Goal: Task Accomplishment & Management: Manage account settings

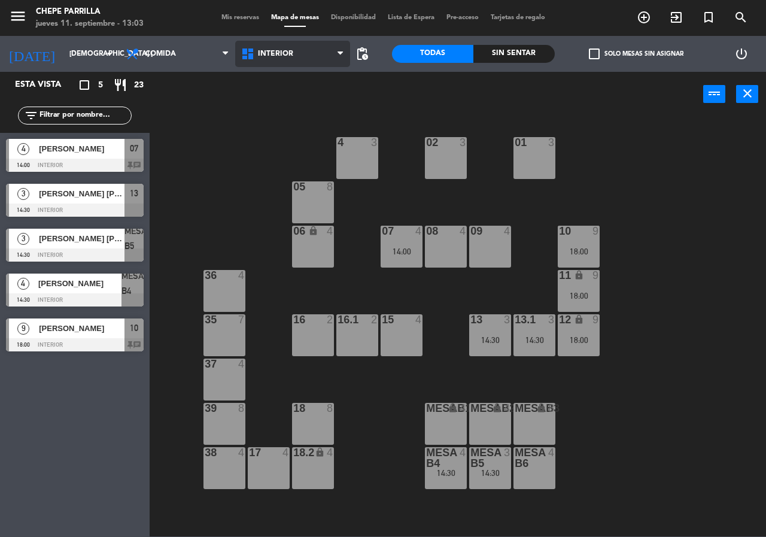
click at [261, 56] on span "Interior" at bounding box center [275, 54] width 35 height 8
click at [270, 116] on ng-component "menu Chepe [PERSON_NAME] jueves 11. septiembre - 13:03 Mis reservas Mapa de mes…" at bounding box center [383, 268] width 766 height 536
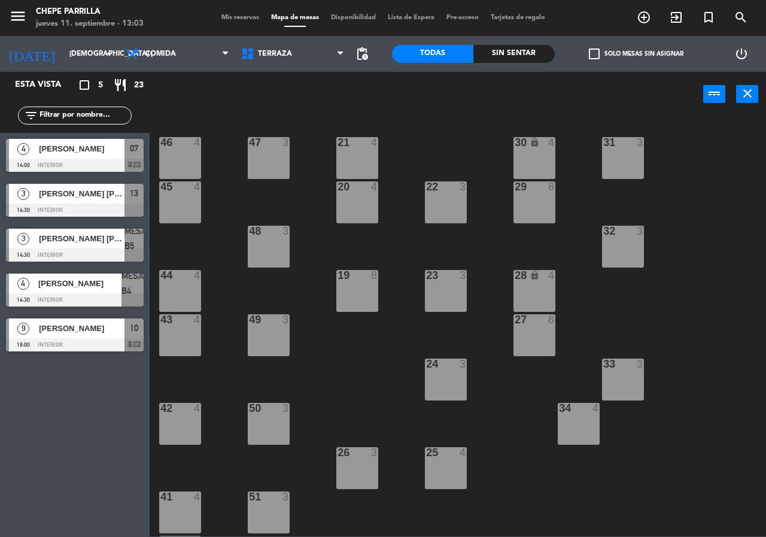
scroll to position [86, 0]
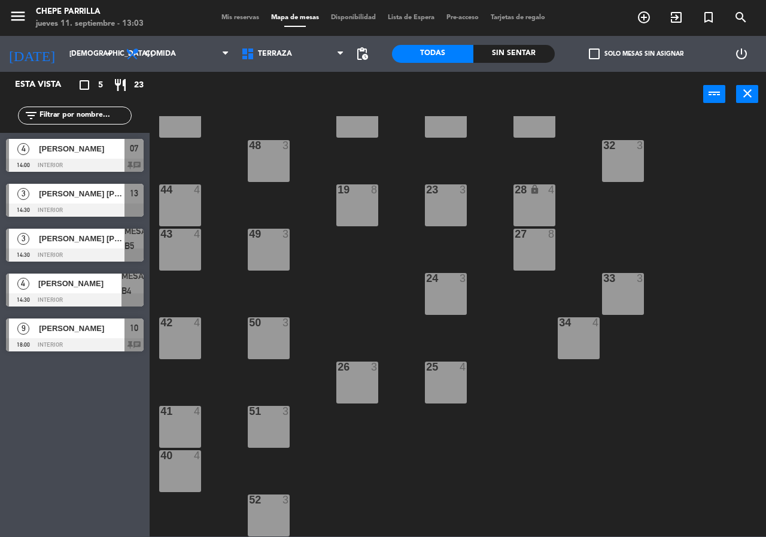
drag, startPoint x: 186, startPoint y: 425, endPoint x: 181, endPoint y: 463, distance: 37.9
click at [180, 428] on div "41 4" at bounding box center [180, 427] width 42 height 42
click at [181, 464] on div "40 4" at bounding box center [180, 471] width 42 height 42
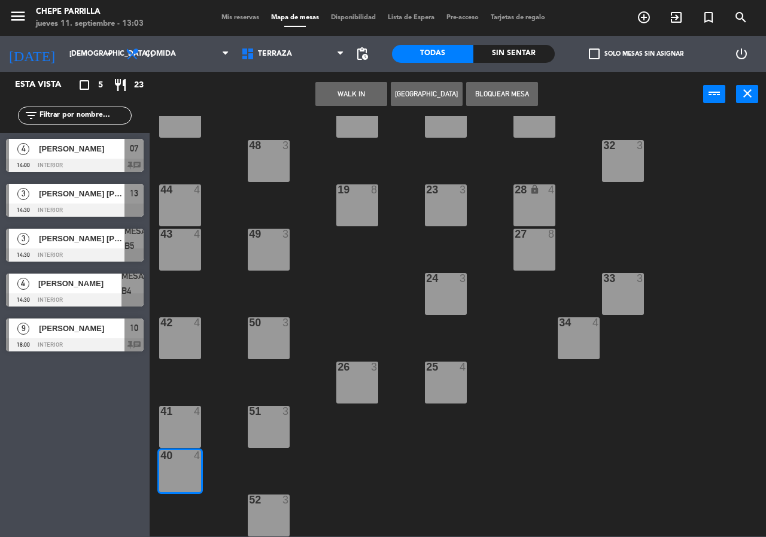
click at [184, 431] on div "41 4" at bounding box center [180, 427] width 42 height 42
click at [405, 90] on button "[GEOGRAPHIC_DATA]" at bounding box center [427, 94] width 72 height 24
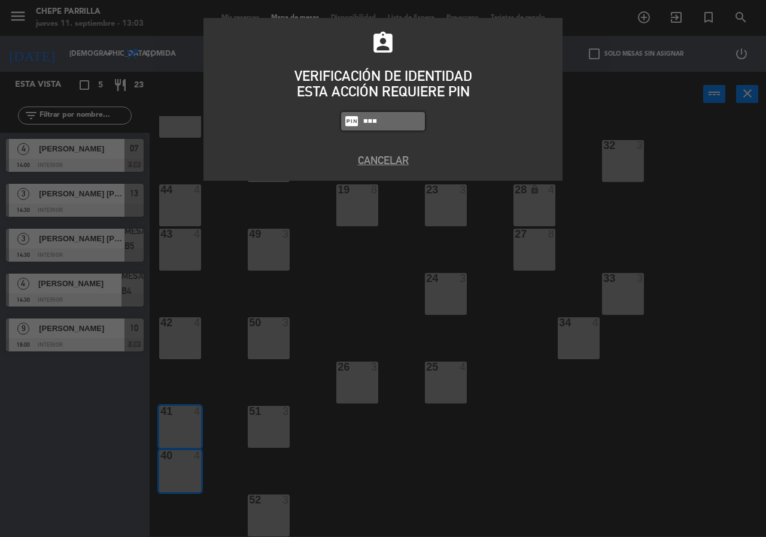
type input "2581"
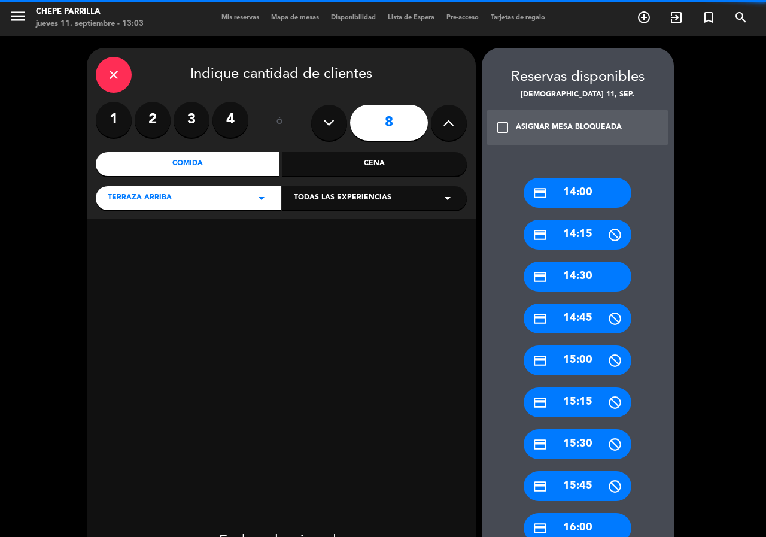
click at [329, 128] on icon at bounding box center [328, 123] width 11 height 18
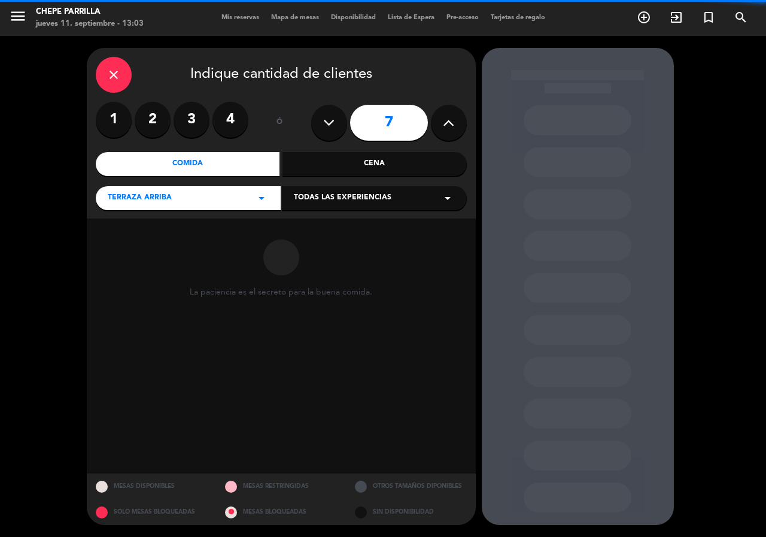
click at [331, 129] on icon at bounding box center [328, 123] width 11 height 18
type input "5"
click at [331, 129] on icon at bounding box center [328, 123] width 11 height 18
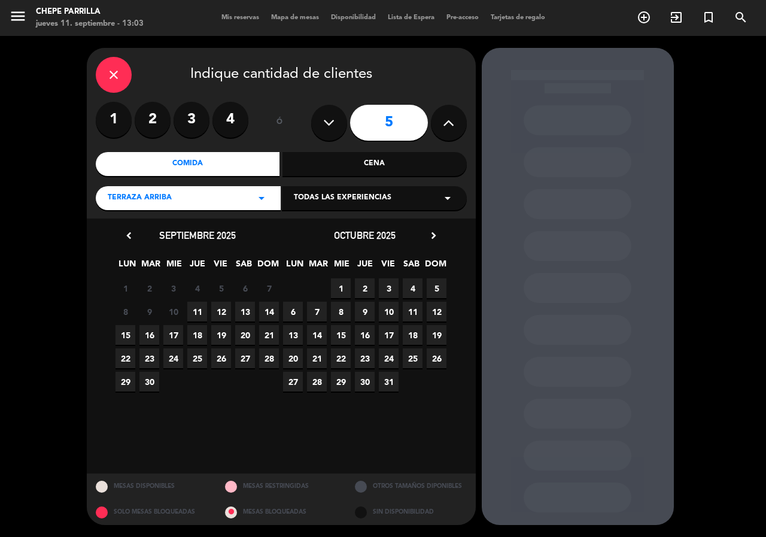
click at [193, 315] on span "11" at bounding box center [197, 312] width 20 height 20
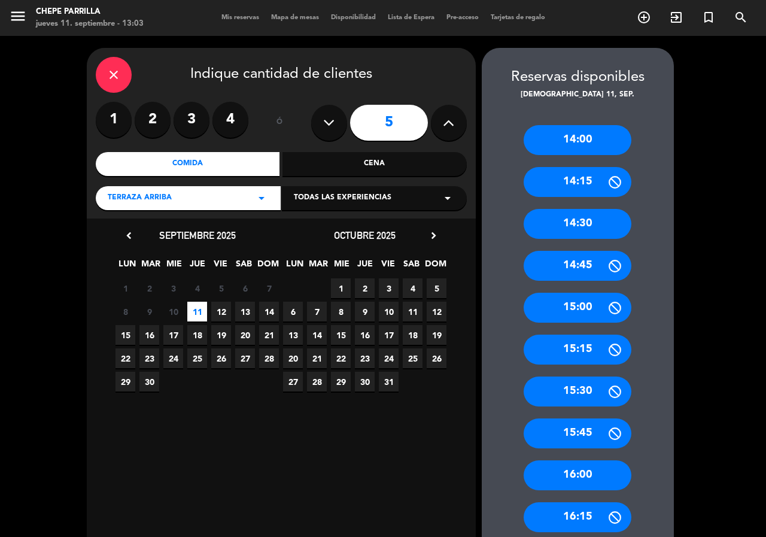
click at [599, 305] on div "15:00" at bounding box center [578, 308] width 108 height 30
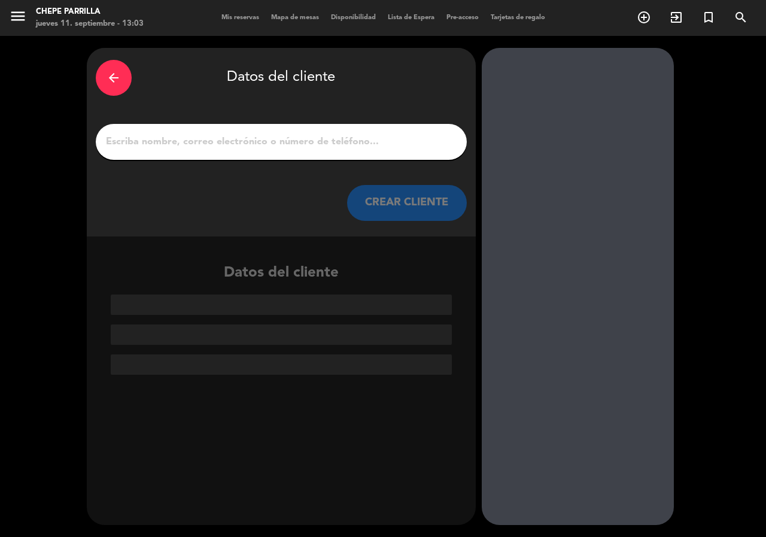
click at [281, 150] on input "1" at bounding box center [281, 141] width 353 height 17
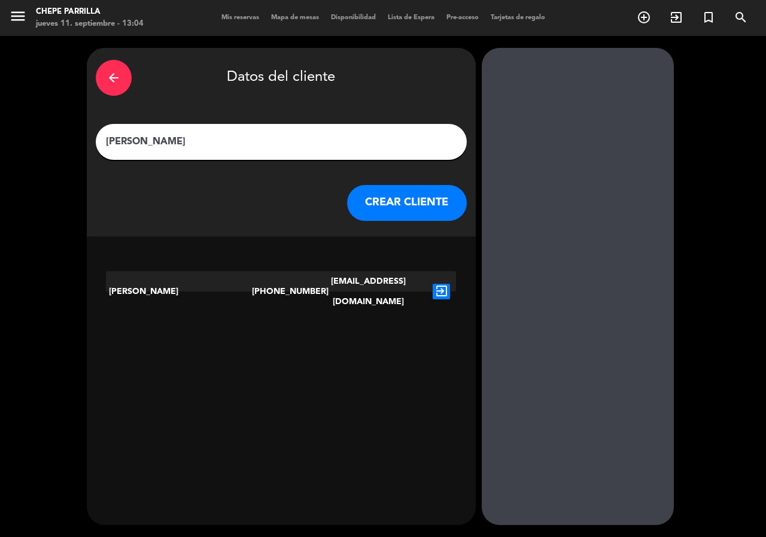
type input "[PERSON_NAME]"
click at [443, 284] on icon "exit_to_app" at bounding box center [441, 292] width 17 height 16
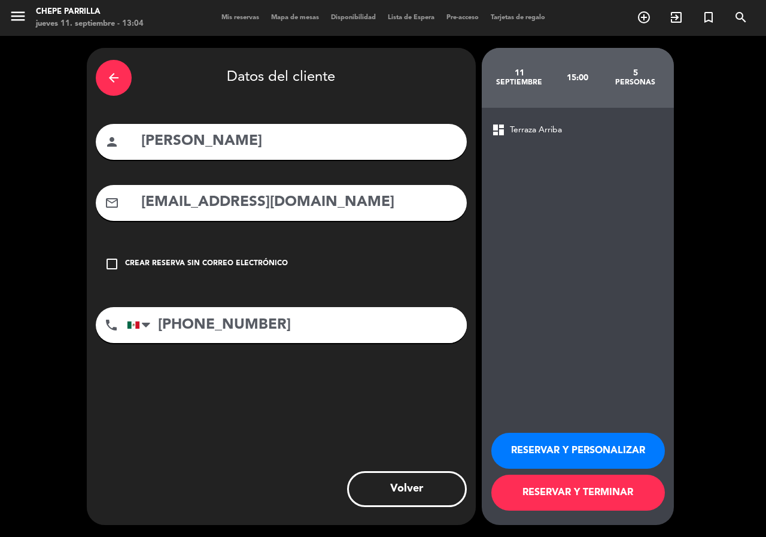
click at [269, 268] on div "Crear reserva sin correo electrónico" at bounding box center [206, 264] width 163 height 12
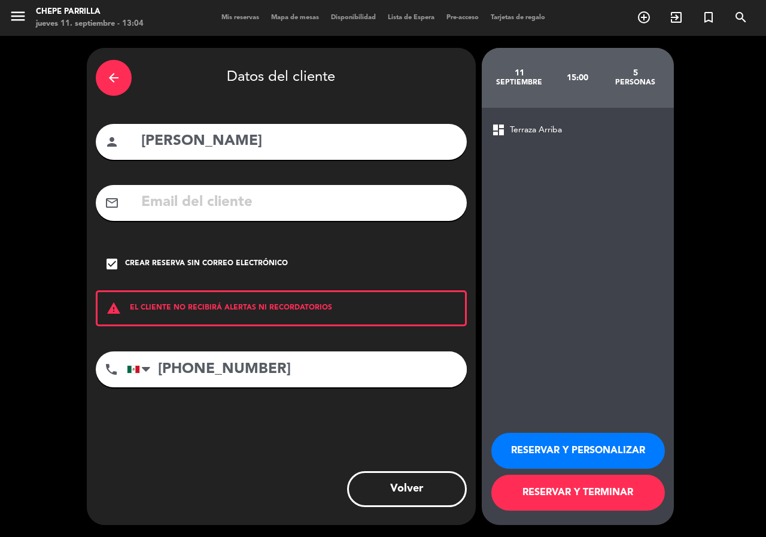
click at [572, 441] on button "RESERVAR Y PERSONALIZAR" at bounding box center [578, 451] width 174 height 36
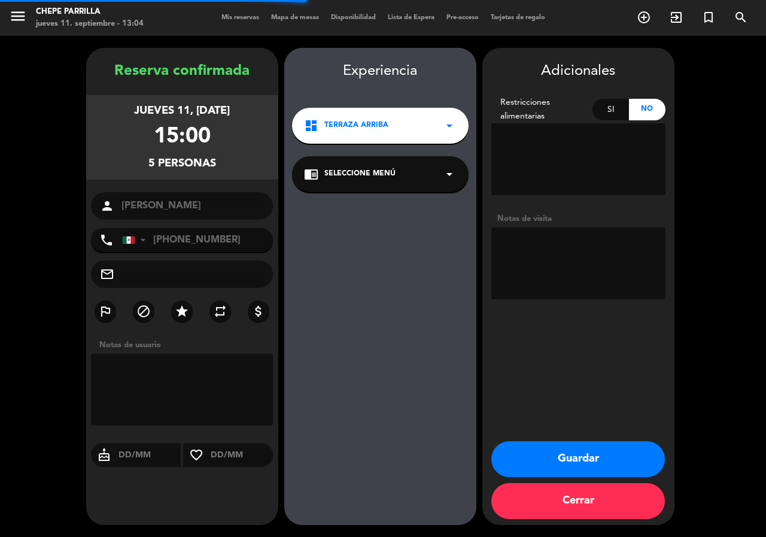
click at [543, 253] on textarea at bounding box center [578, 263] width 174 height 72
type textarea "paz"
click at [554, 452] on button "Guardar" at bounding box center [578, 459] width 174 height 36
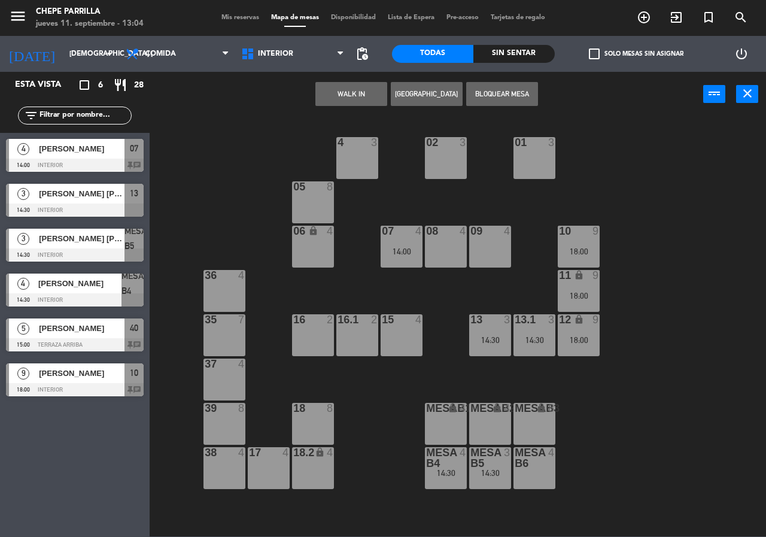
click at [454, 292] on div "02 3 4 3 01 3 05 8 06 lock 4 07 4 14:00 09 4 10 9 18:00 08 4 11 lock 9 18:00 36…" at bounding box center [461, 326] width 609 height 420
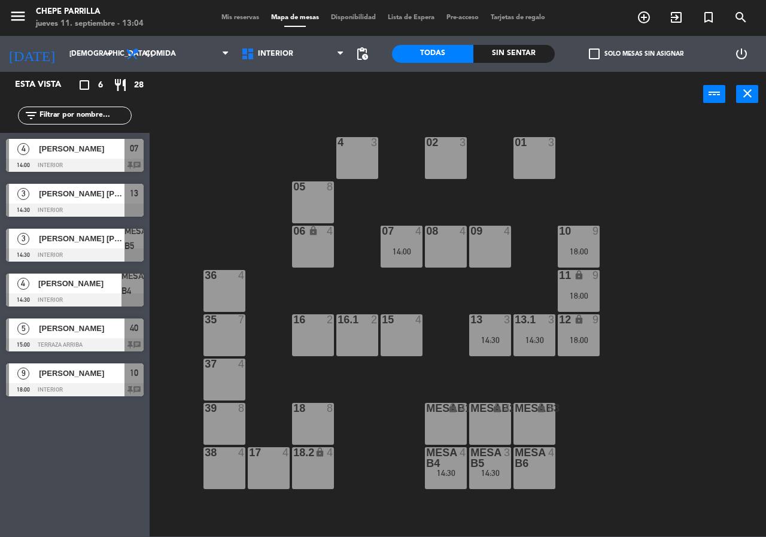
click at [80, 236] on span "[PERSON_NAME] [PERSON_NAME]" at bounding box center [82, 238] width 86 height 13
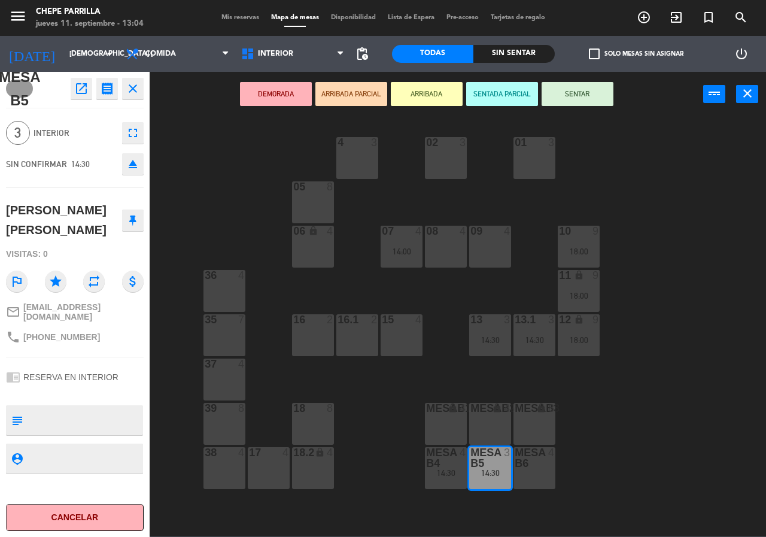
click at [193, 189] on div "02 3 4 3 01 3 05 8 06 lock 4 07 4 14:00 09 4 10 9 18:00 08 4 11 lock 9 18:00 36…" at bounding box center [461, 326] width 609 height 420
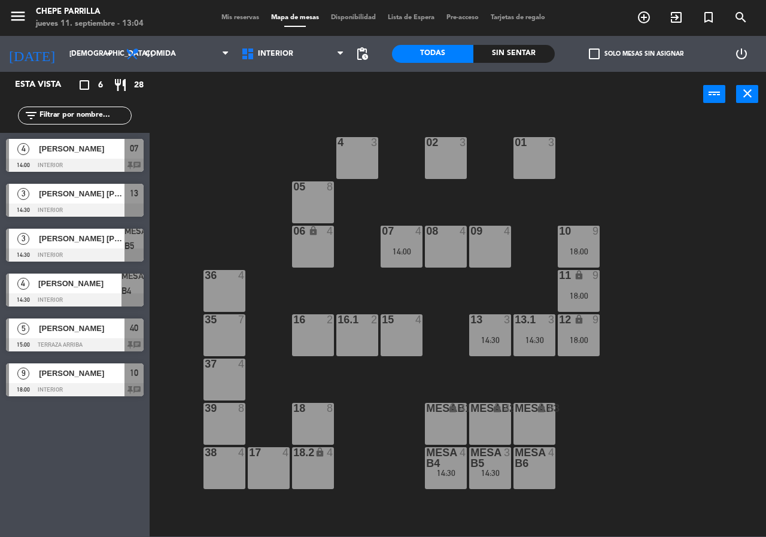
click at [92, 192] on span "[PERSON_NAME] [PERSON_NAME]" at bounding box center [82, 193] width 86 height 13
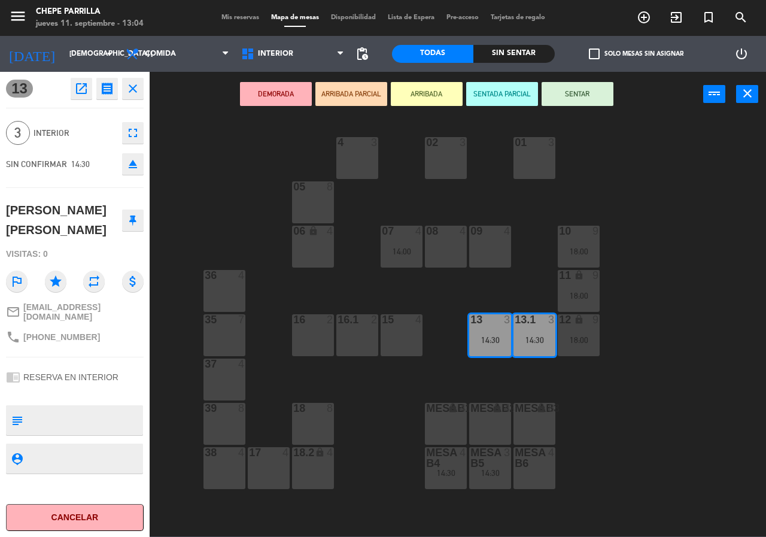
click at [226, 164] on div "02 3 4 3 01 3 05 8 06 lock 4 07 4 14:00 09 4 10 9 18:00 08 4 11 lock 9 18:00 36…" at bounding box center [461, 326] width 609 height 420
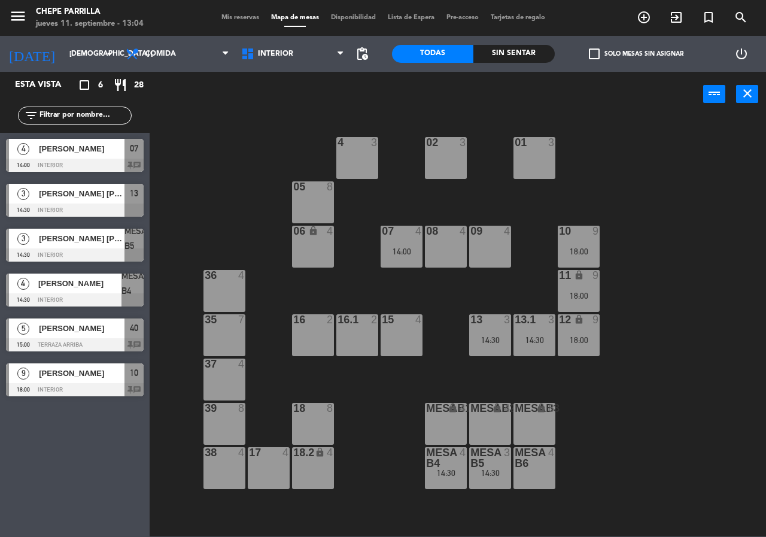
click at [493, 470] on div "14:30" at bounding box center [490, 473] width 42 height 8
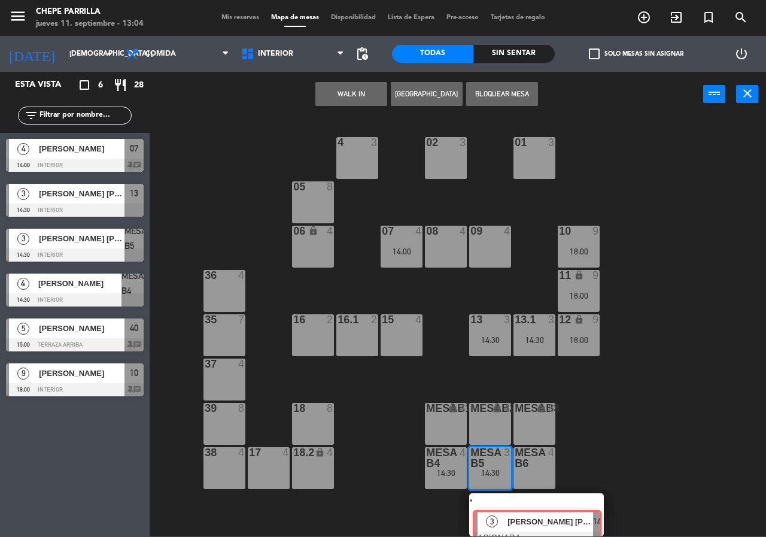
click at [509, 508] on div "3 [PERSON_NAME] [PERSON_NAME] ASIGNADA 14:30" at bounding box center [536, 514] width 153 height 43
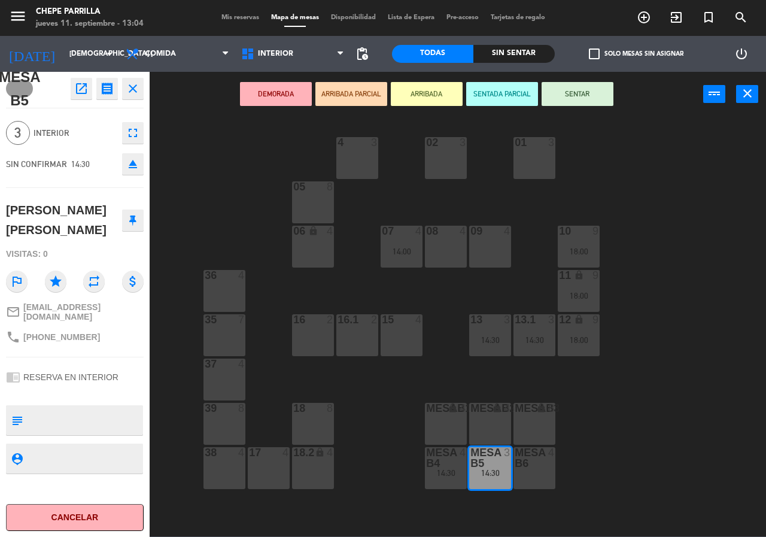
click at [505, 504] on div "02 3 4 3 01 3 05 8 06 lock 4 07 4 14:00 09 4 10 9 18:00 08 4 11 lock 9 18:00 36…" at bounding box center [461, 326] width 609 height 420
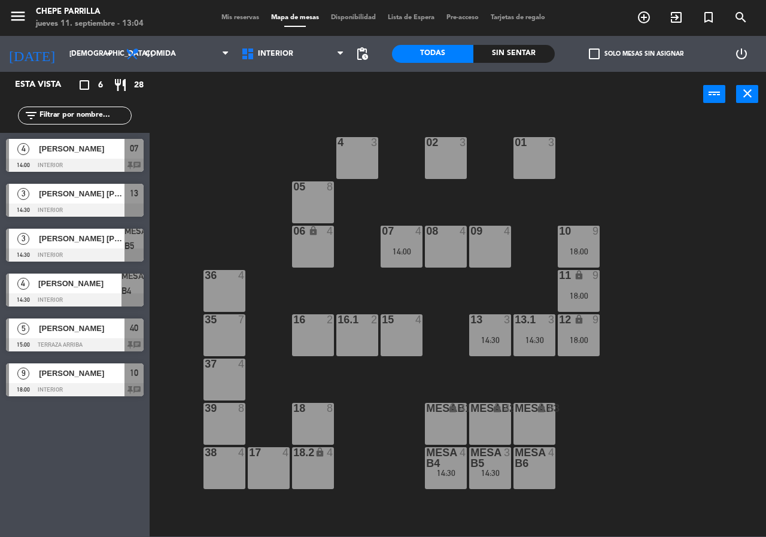
click at [448, 481] on div "MESA B4 4 14:30" at bounding box center [446, 468] width 42 height 42
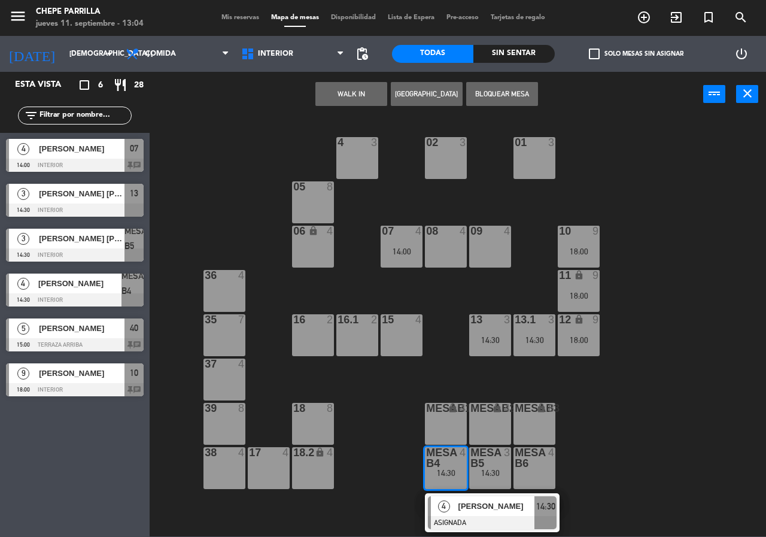
click at [464, 505] on span "[PERSON_NAME]" at bounding box center [496, 506] width 77 height 13
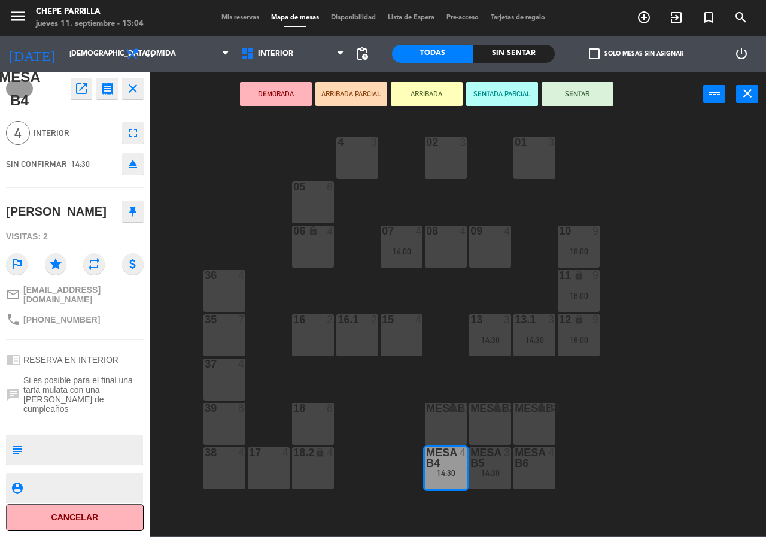
click at [500, 245] on div "09 4" at bounding box center [490, 247] width 42 height 42
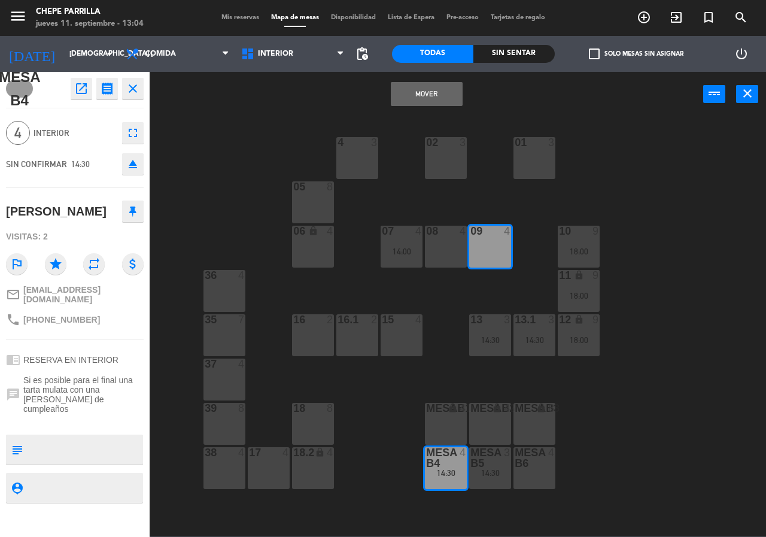
click at [444, 90] on button "Mover" at bounding box center [427, 94] width 72 height 24
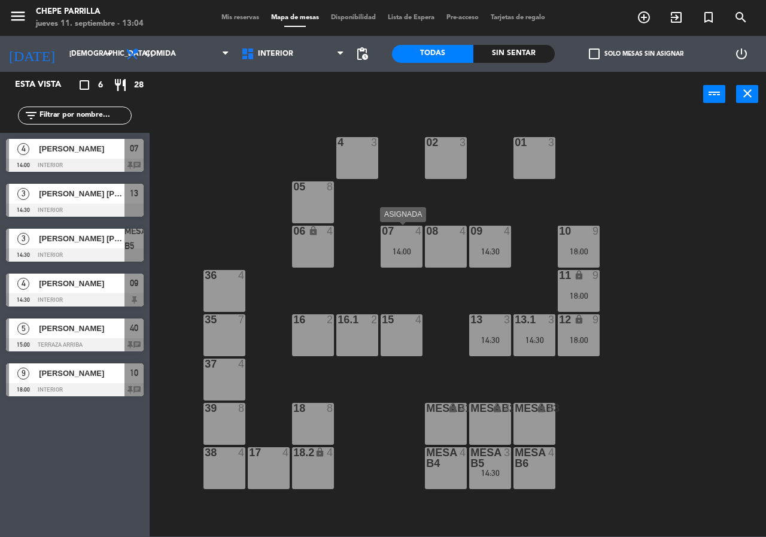
drag, startPoint x: 391, startPoint y: 253, endPoint x: 410, endPoint y: 266, distance: 22.7
click at [391, 254] on div "14:00" at bounding box center [402, 251] width 42 height 8
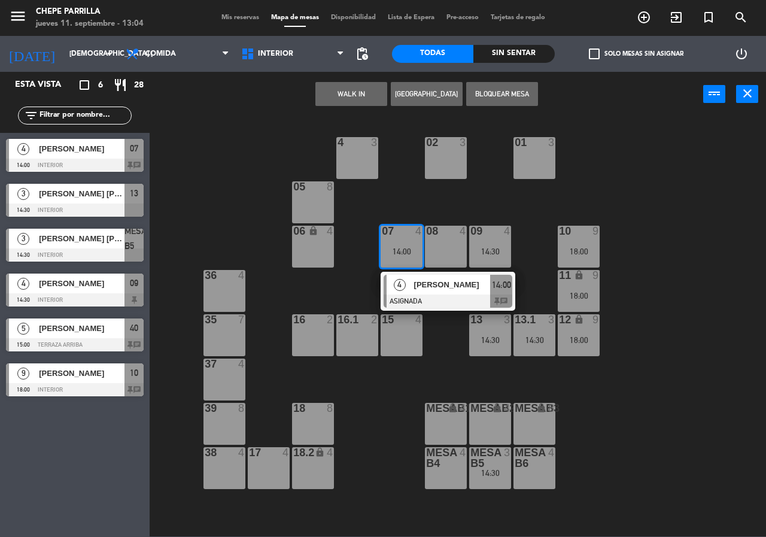
click at [433, 296] on div "4 [PERSON_NAME] ASIGNADA 14:00 chat" at bounding box center [448, 291] width 153 height 39
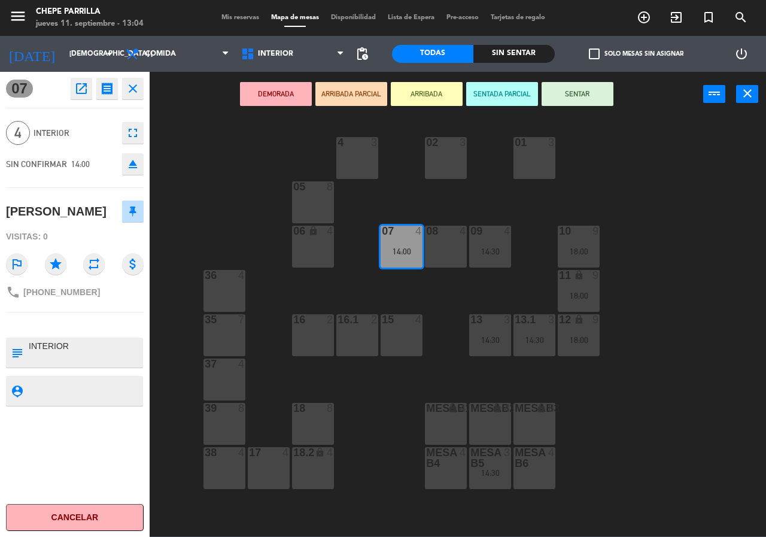
click at [433, 296] on div "02 3 4 3 01 3 05 8 06 lock 4 07 4 14:00 09 4 14:30 10 9 18:00 08 4 11 lock 9 18…" at bounding box center [461, 326] width 609 height 420
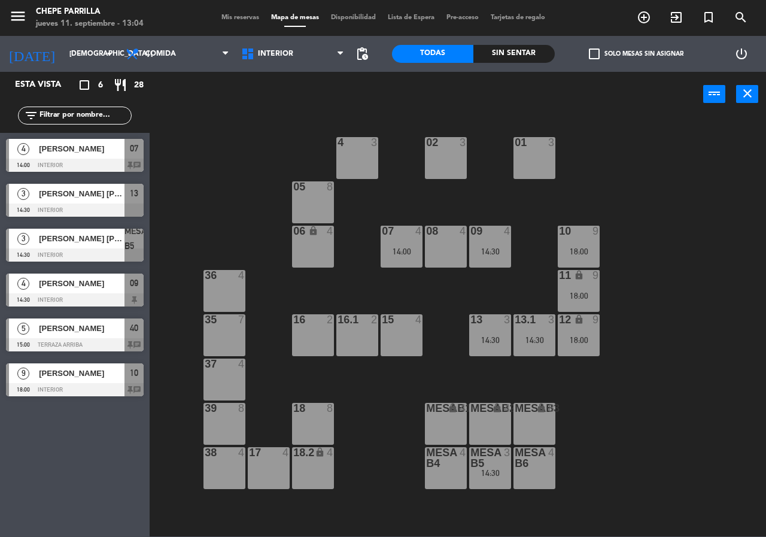
click at [486, 355] on div "02 3 4 3 01 3 05 8 06 lock 4 07 4 14:00 09 4 14:30 10 9 18:00 08 4 11 lock 9 18…" at bounding box center [461, 326] width 609 height 420
drag, startPoint x: 497, startPoint y: 339, endPoint x: 504, endPoint y: 354, distance: 16.1
click at [496, 339] on div "14:30" at bounding box center [490, 340] width 42 height 8
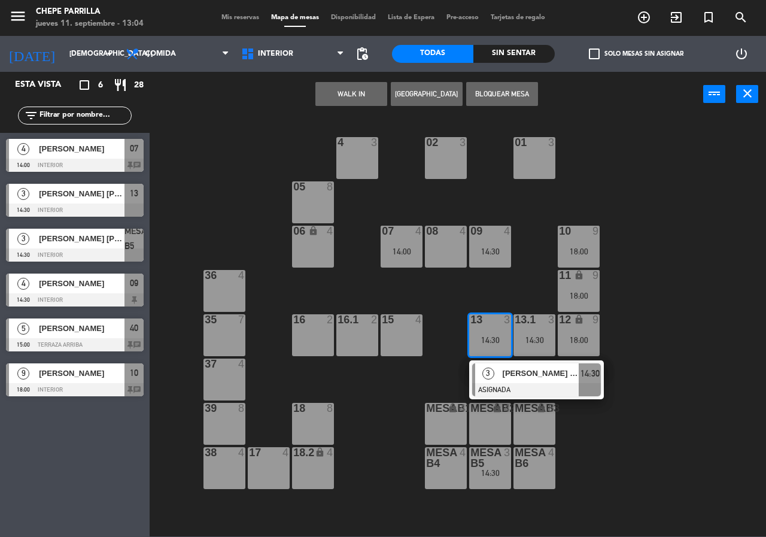
click at [505, 370] on span "[PERSON_NAME] [PERSON_NAME]" at bounding box center [541, 373] width 77 height 13
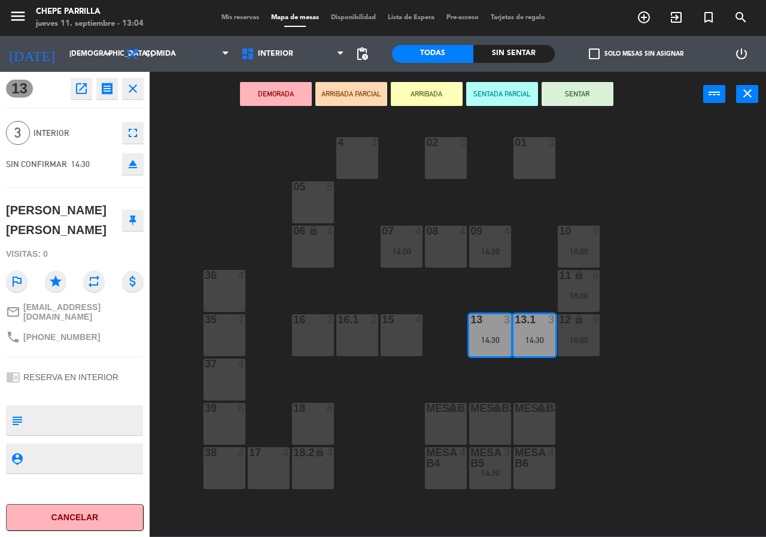
click at [364, 159] on div "4 3" at bounding box center [357, 158] width 42 height 42
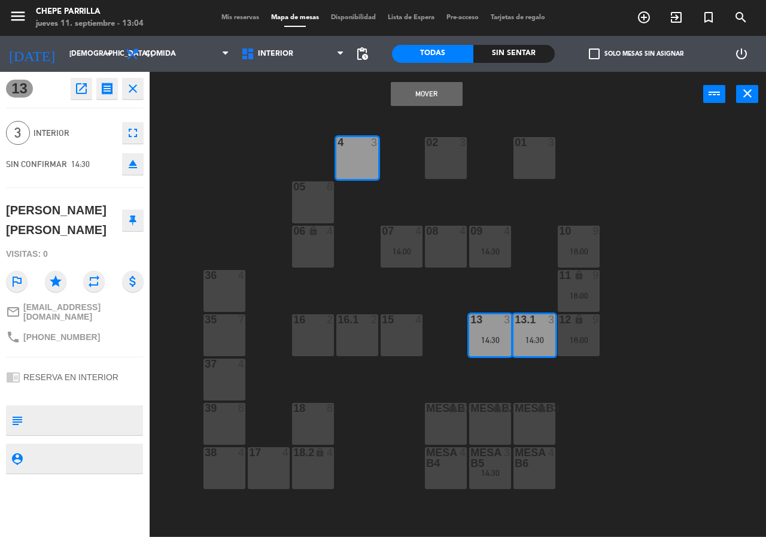
click at [412, 85] on button "Mover" at bounding box center [427, 94] width 72 height 24
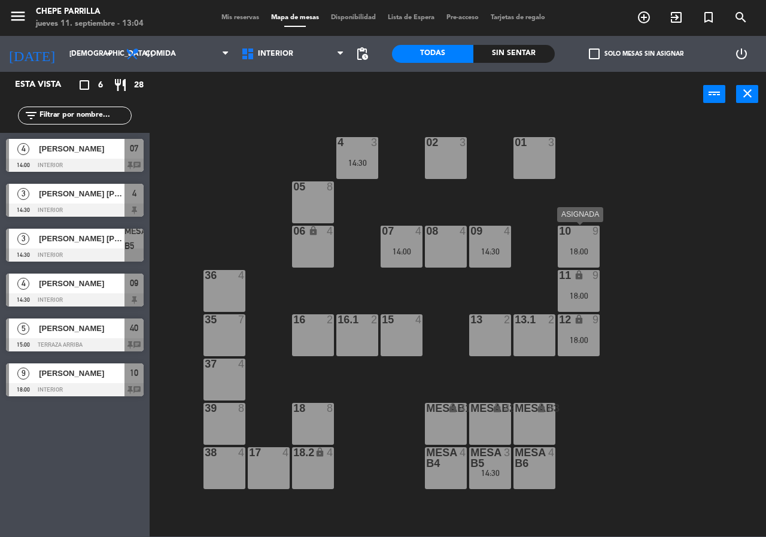
click at [595, 242] on div "10 9 18:00" at bounding box center [579, 247] width 42 height 42
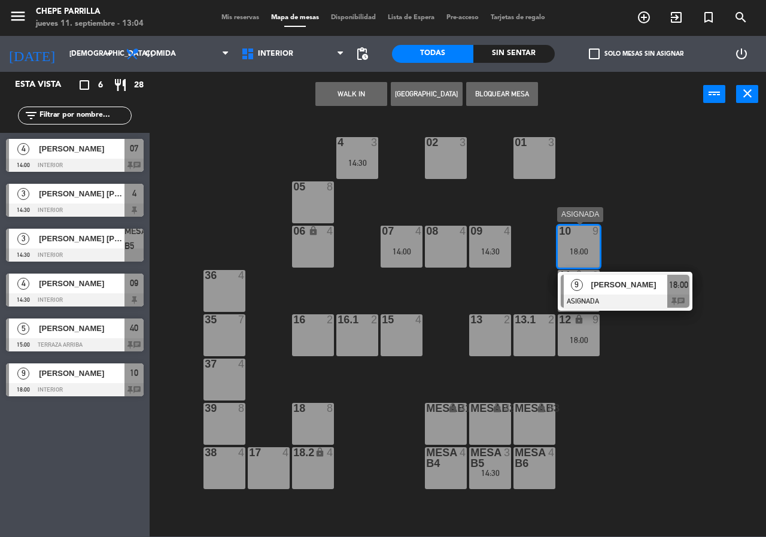
click at [618, 282] on span "[PERSON_NAME]" at bounding box center [629, 284] width 77 height 13
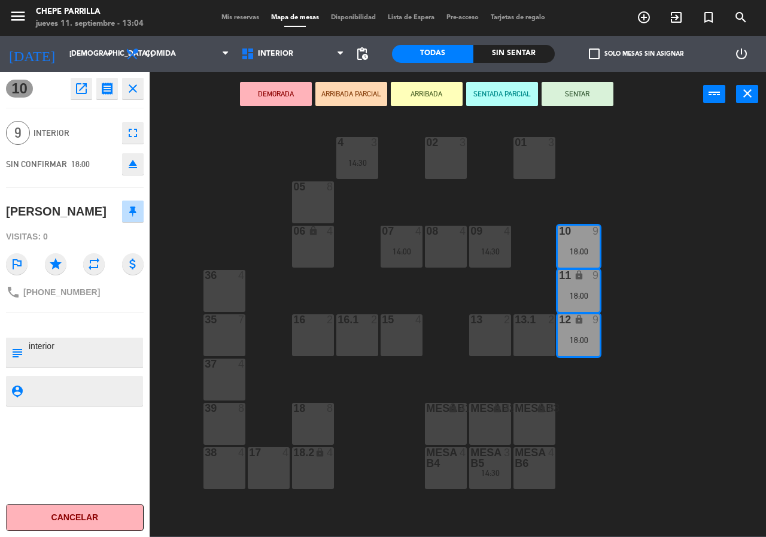
click at [645, 276] on div "02 3 4 3 14:30 01 3 05 8 06 lock 4 07 4 14:00 09 4 14:30 10 9 18:00 08 4 11 loc…" at bounding box center [461, 326] width 609 height 420
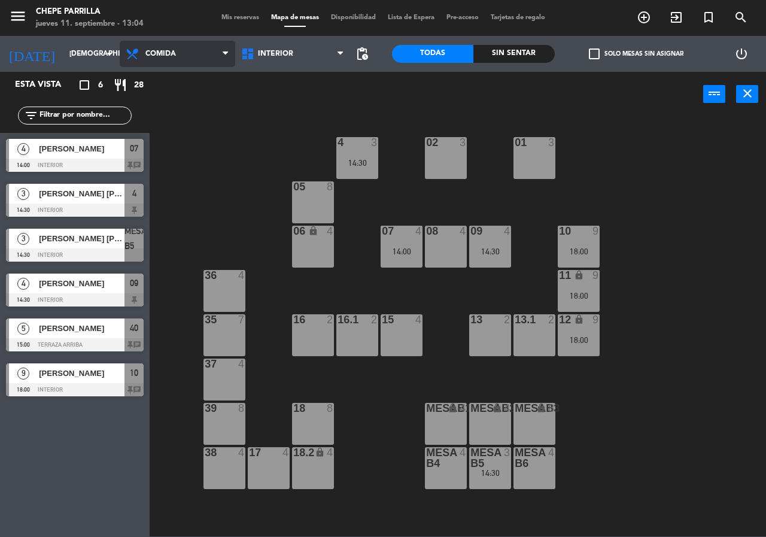
click at [157, 54] on span "Comida" at bounding box center [160, 54] width 31 height 8
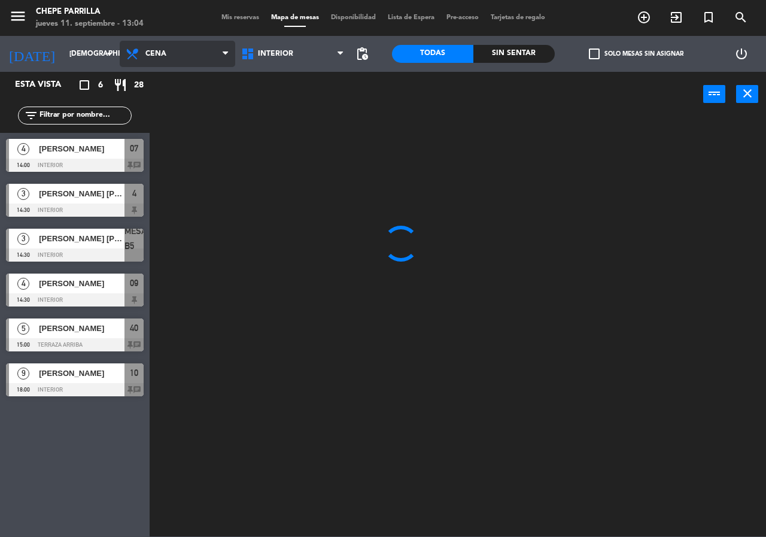
click at [171, 97] on ng-component "menu Chepe [PERSON_NAME] jueves 11. septiembre - 13:04 Mis reservas Mapa de mes…" at bounding box center [383, 268] width 766 height 536
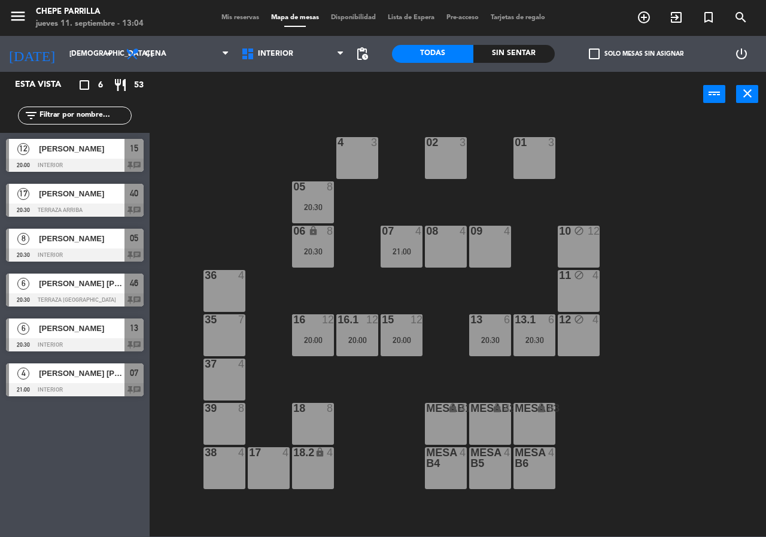
click at [121, 160] on div at bounding box center [75, 165] width 138 height 13
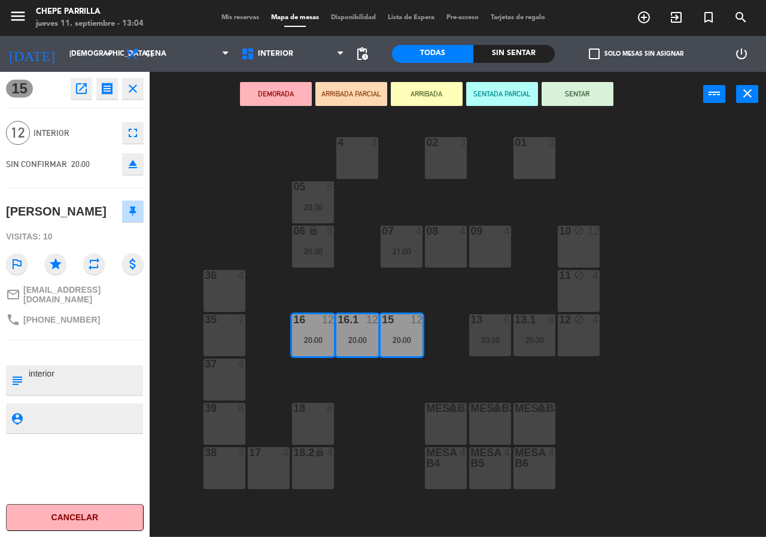
click at [221, 146] on div "02 3 4 3 01 3 05 8 20:30 06 lock 8 20:30 07 4 21:00 09 4 10 block 12 08 4 11 bl…" at bounding box center [461, 326] width 609 height 420
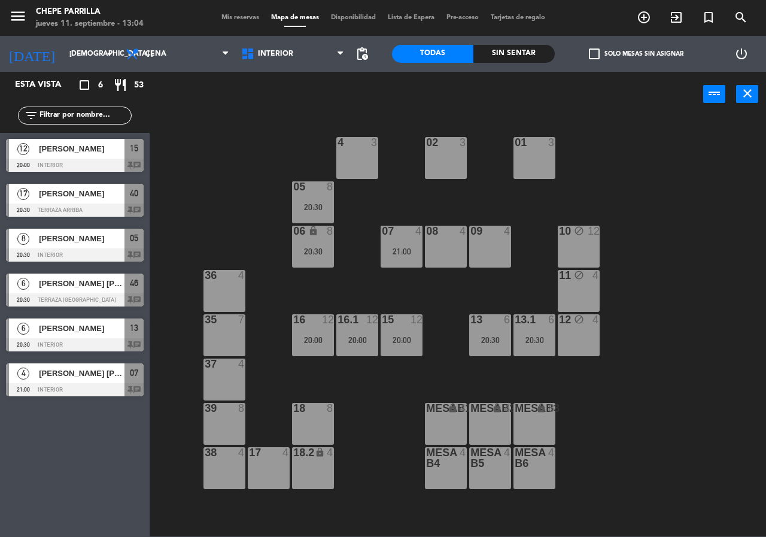
click at [95, 195] on span "[PERSON_NAME]" at bounding box center [82, 193] width 86 height 13
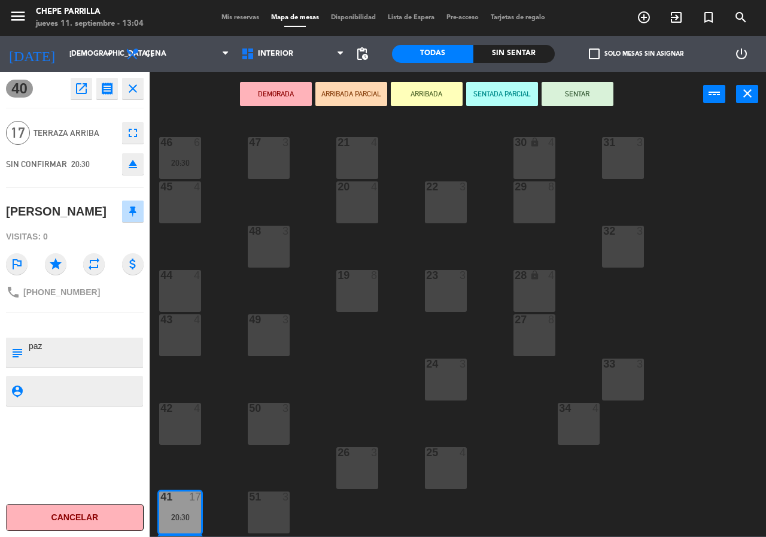
click at [236, 236] on div "21 4 30 lock 4 46 6 20:30 47 3 31 3 20 4 22 3 29 8 45 4 32 3 48 3 19 8 23 3 28 …" at bounding box center [461, 326] width 609 height 420
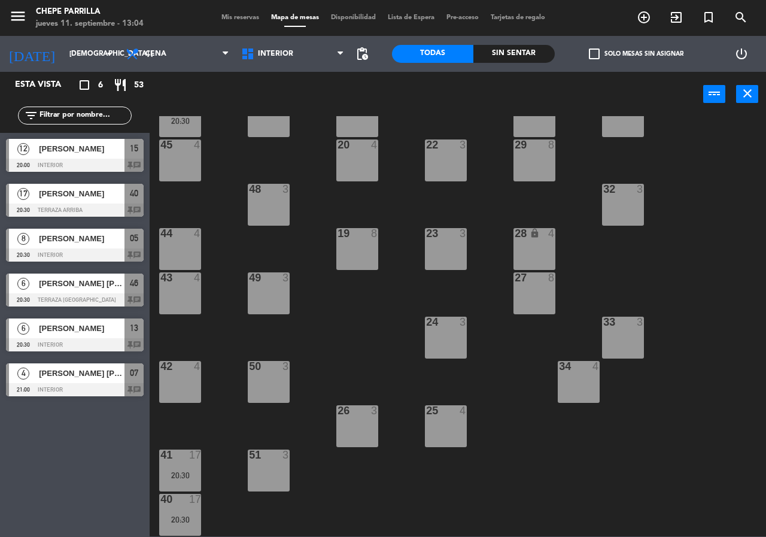
scroll to position [86, 0]
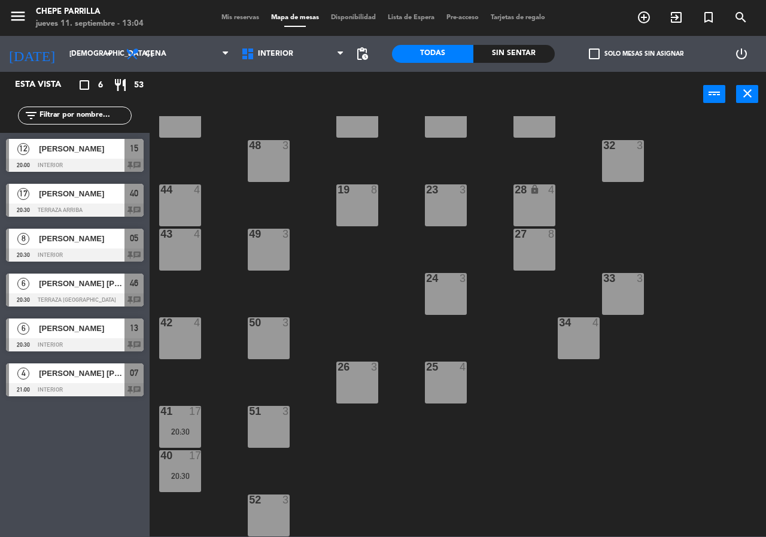
click at [187, 333] on div "42 4" at bounding box center [180, 338] width 42 height 42
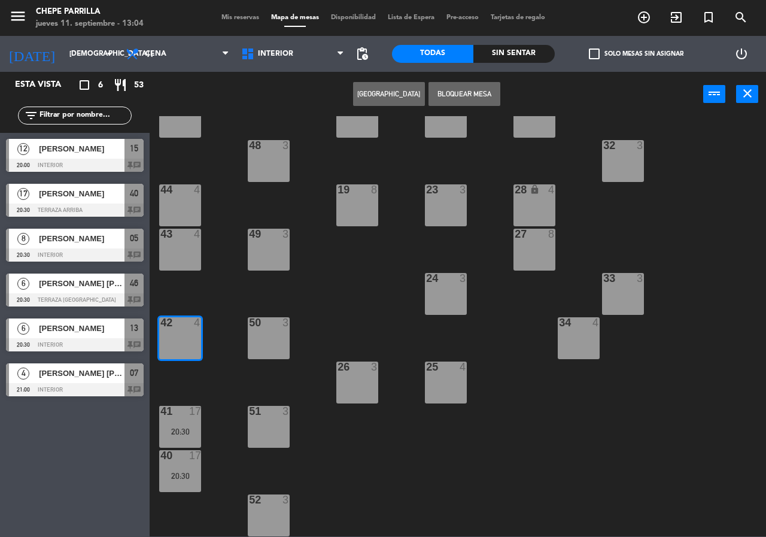
click at [469, 93] on button "Bloquear Mesa" at bounding box center [464, 94] width 72 height 24
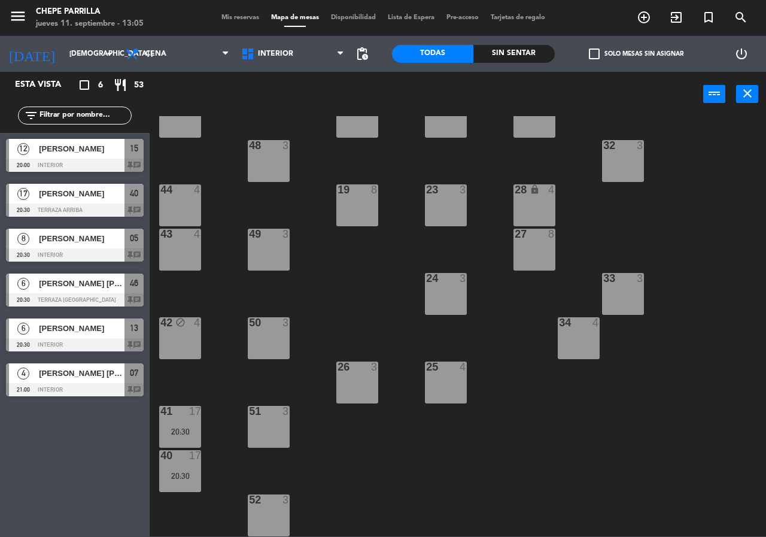
drag, startPoint x: 180, startPoint y: 248, endPoint x: 326, endPoint y: 199, distance: 153.9
click at [181, 246] on div "43 4" at bounding box center [180, 250] width 42 height 42
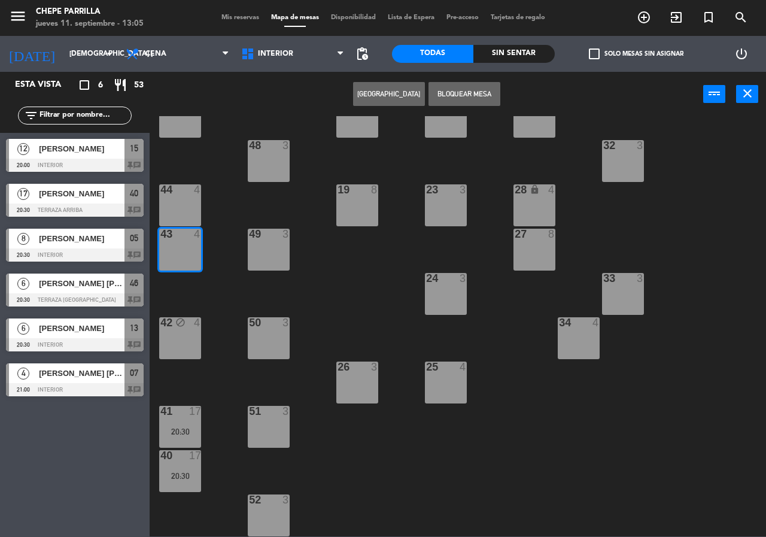
click at [449, 96] on button "Bloquear Mesa" at bounding box center [464, 94] width 72 height 24
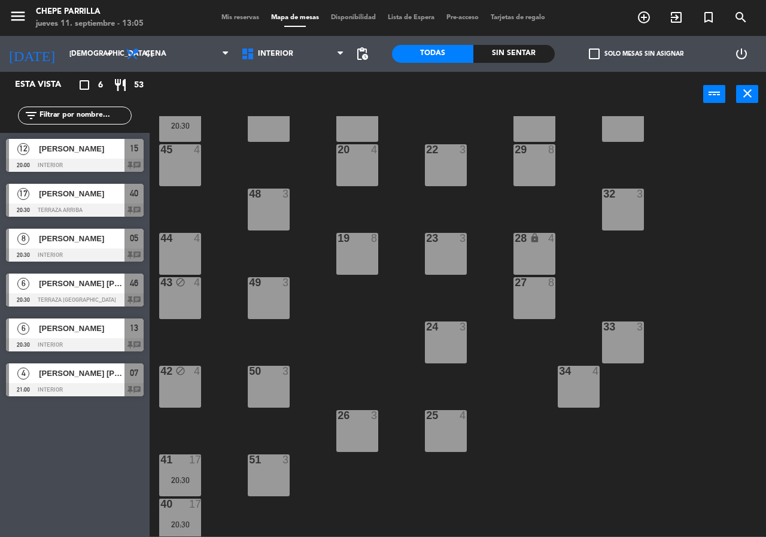
scroll to position [0, 0]
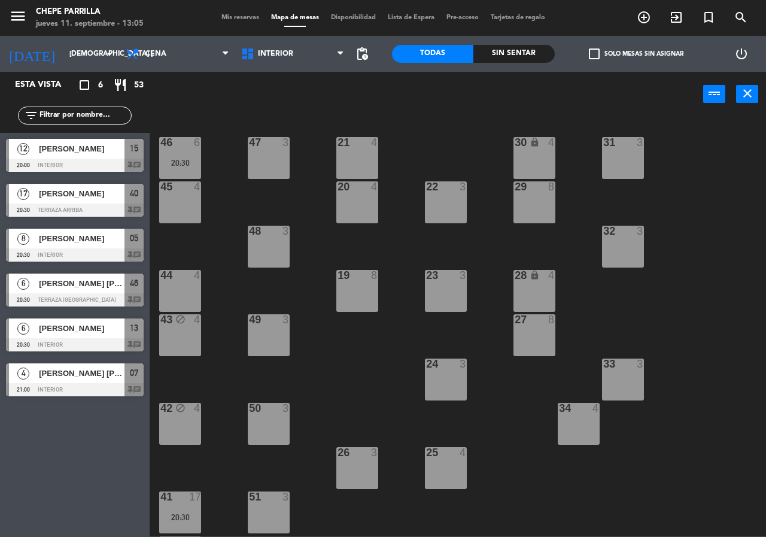
click at [195, 163] on div "20:30" at bounding box center [180, 163] width 42 height 8
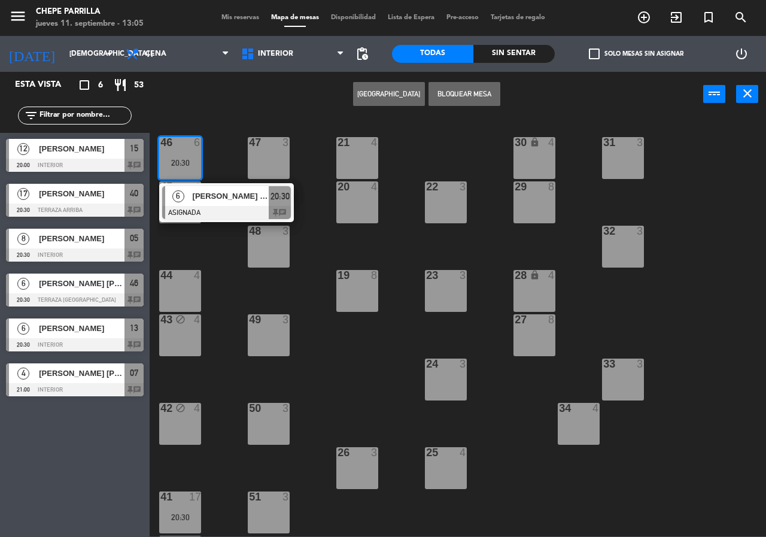
click at [221, 194] on span "[PERSON_NAME] [PERSON_NAME]" at bounding box center [231, 196] width 77 height 13
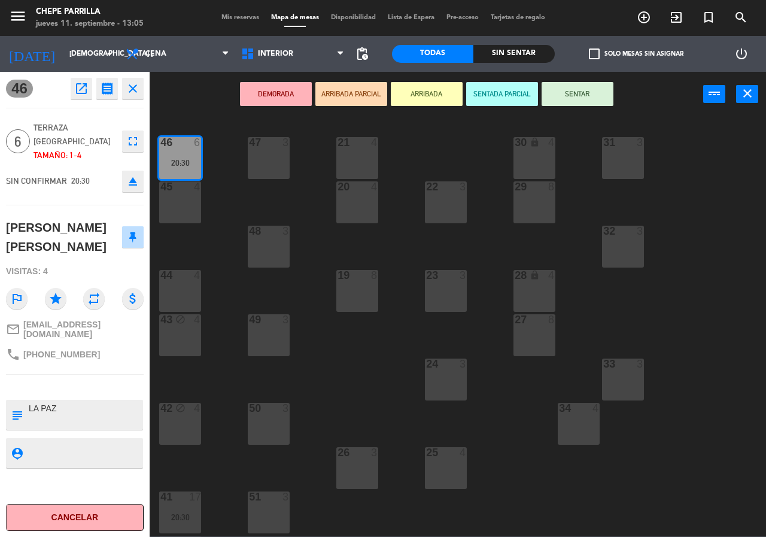
click at [221, 194] on div "21 4 30 lock 4 46 6 20:30 47 3 31 3 20 4 22 3 29 8 45 4 32 3 48 3 19 8 23 3 28 …" at bounding box center [461, 326] width 609 height 420
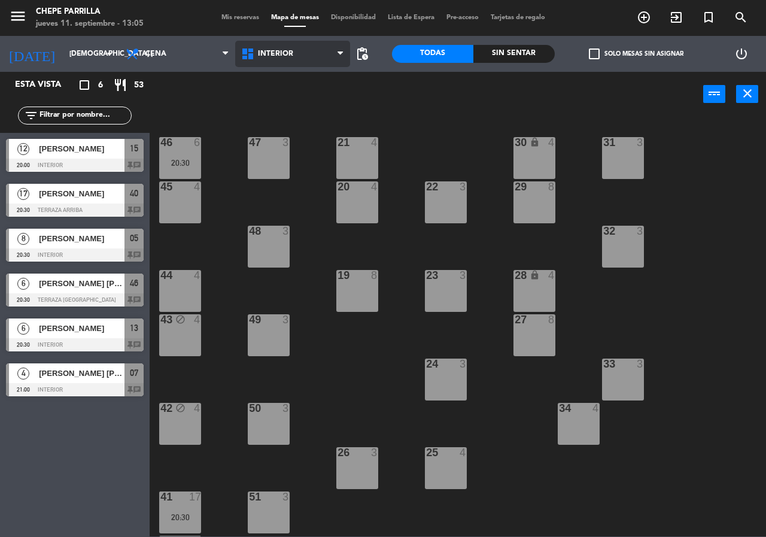
click at [259, 51] on span "Interior" at bounding box center [275, 54] width 35 height 8
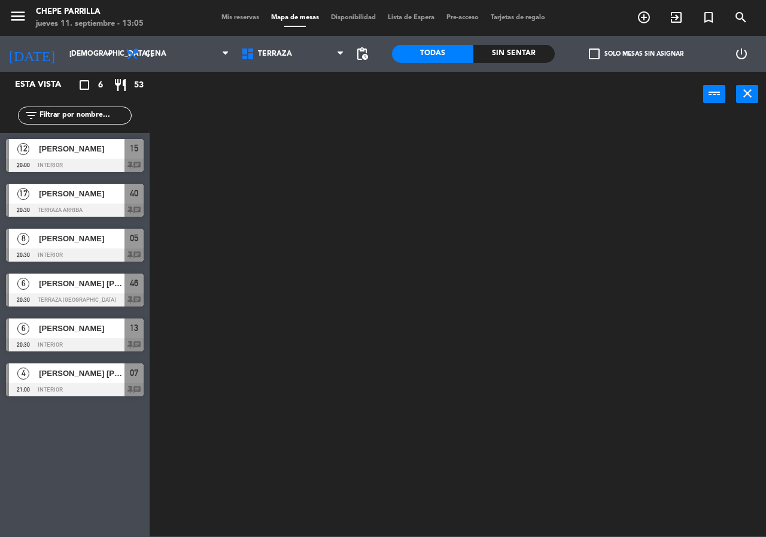
drag, startPoint x: 282, startPoint y: 95, endPoint x: 284, endPoint y: 87, distance: 8.7
click at [283, 92] on ng-component "menu Chepe [PERSON_NAME] jueves 11. septiembre - 13:05 Mis reservas Mapa de mes…" at bounding box center [383, 268] width 766 height 536
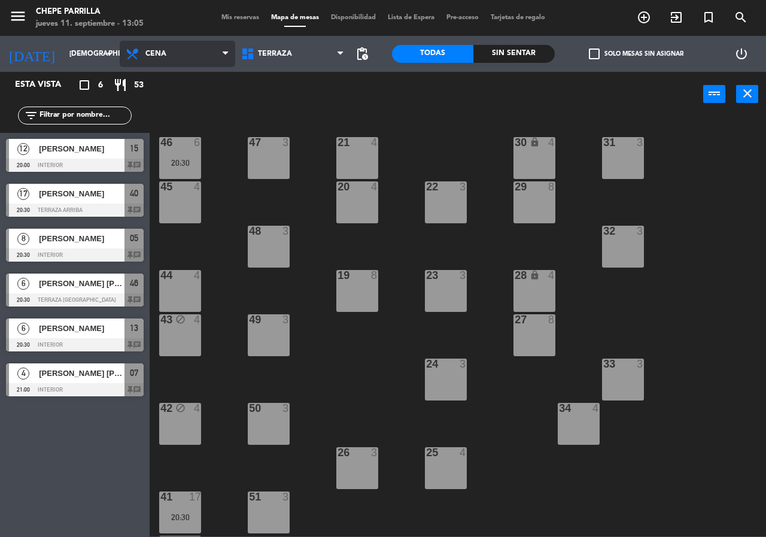
click at [163, 61] on span "Cena" at bounding box center [178, 54] width 116 height 26
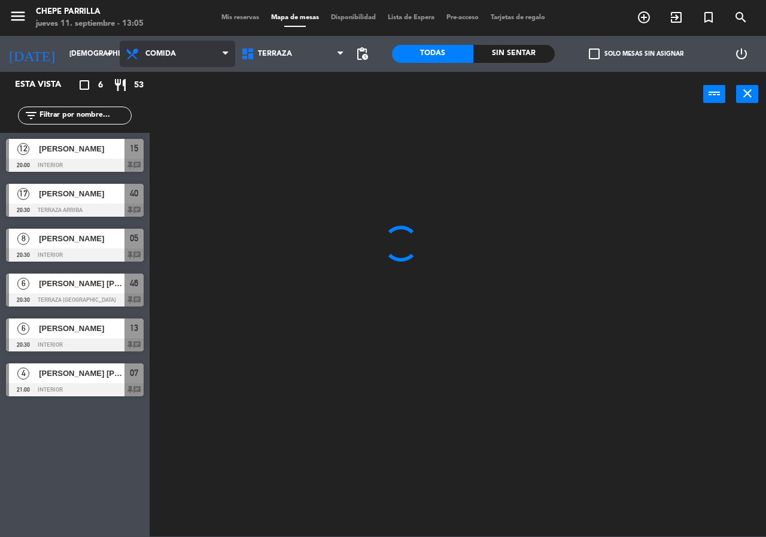
click at [185, 84] on ng-component "menu Chepe [PERSON_NAME] jueves 11. septiembre - 13:05 Mis reservas Mapa de mes…" at bounding box center [383, 268] width 766 height 536
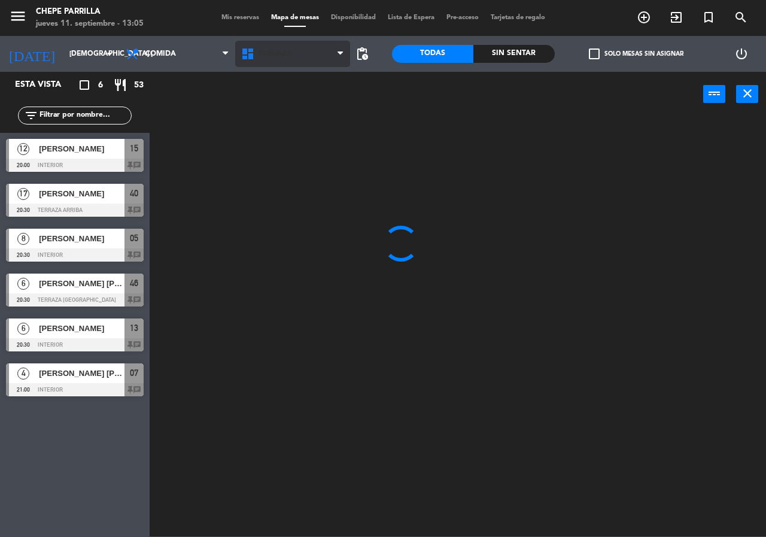
drag, startPoint x: 236, startPoint y: 67, endPoint x: 276, endPoint y: 63, distance: 40.3
click at [243, 65] on div "Interior Terraza Terraza Interior Terraza" at bounding box center [293, 54] width 116 height 36
click at [271, 64] on span "Terraza" at bounding box center [293, 54] width 116 height 26
click at [271, 78] on ng-component "menu Chepe [PERSON_NAME] jueves 11. septiembre - 13:05 Mis reservas Mapa de mes…" at bounding box center [383, 268] width 766 height 536
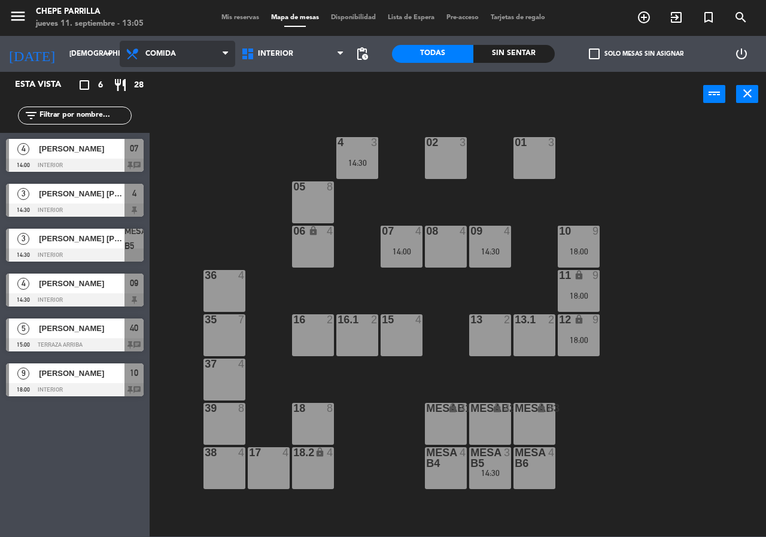
drag, startPoint x: 140, startPoint y: 59, endPoint x: 148, endPoint y: 77, distance: 19.8
click at [141, 63] on span "Comida" at bounding box center [178, 54] width 116 height 26
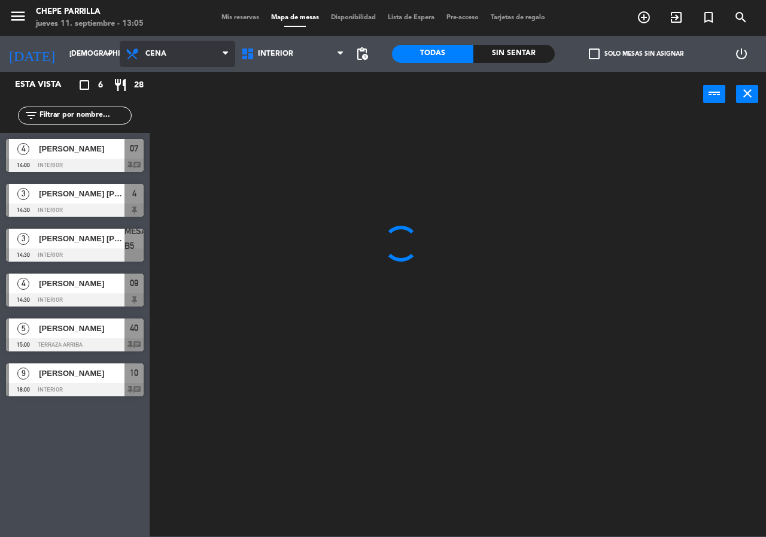
click at [159, 99] on ng-component "menu Chepe [PERSON_NAME] jueves 11. septiembre - 13:05 Mis reservas Mapa de mes…" at bounding box center [383, 268] width 766 height 536
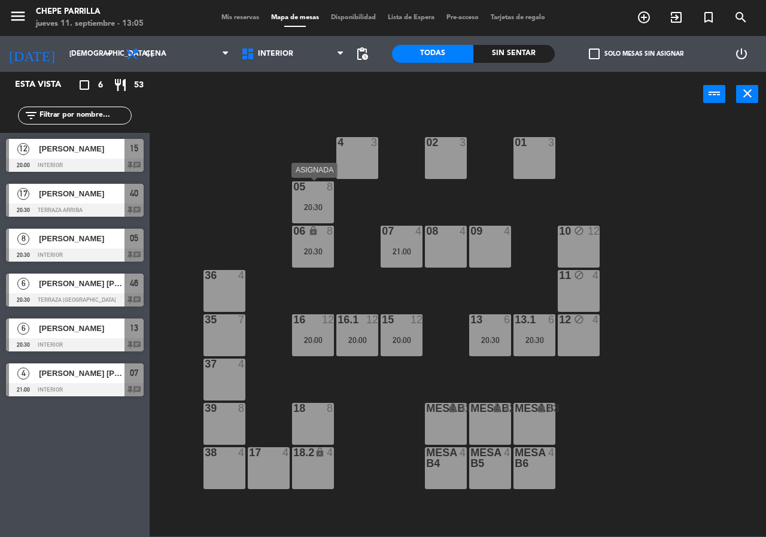
drag, startPoint x: 314, startPoint y: 196, endPoint x: 348, endPoint y: 227, distance: 46.6
click at [311, 199] on div "05 8 20:30" at bounding box center [313, 202] width 42 height 42
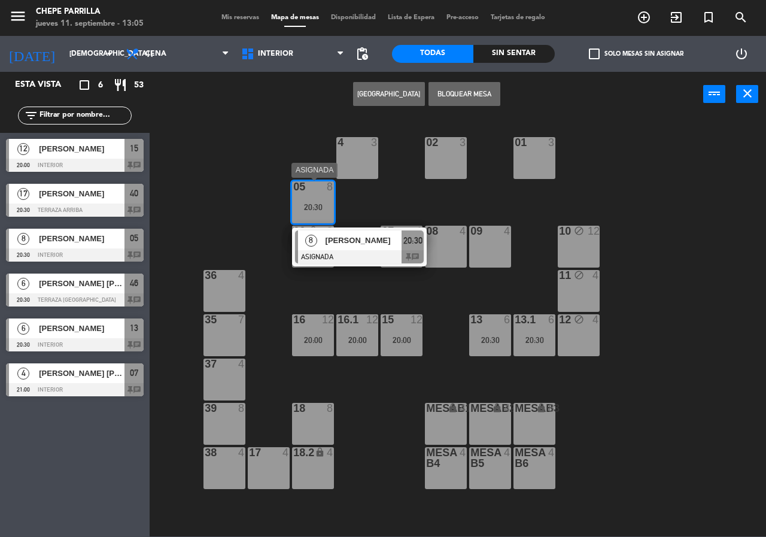
click at [363, 240] on span "[PERSON_NAME]" at bounding box center [364, 240] width 77 height 13
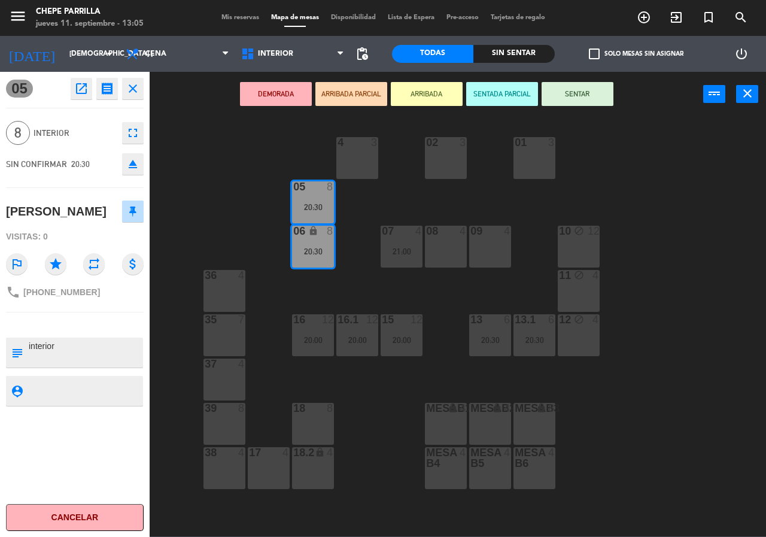
click at [359, 239] on div "02 3 4 3 01 3 05 8 20:30 06 lock 8 20:30 07 4 21:00 09 4 10 block 12 08 4 11 bl…" at bounding box center [461, 326] width 609 height 420
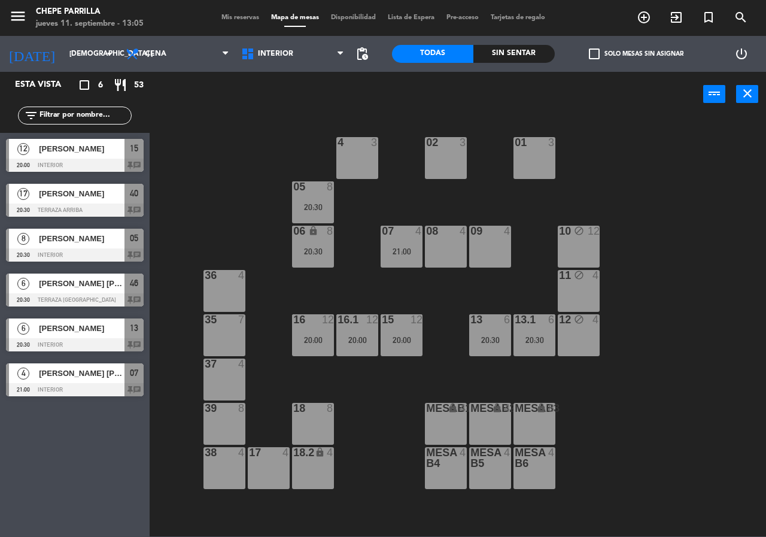
click at [300, 207] on div "20:30" at bounding box center [313, 207] width 42 height 8
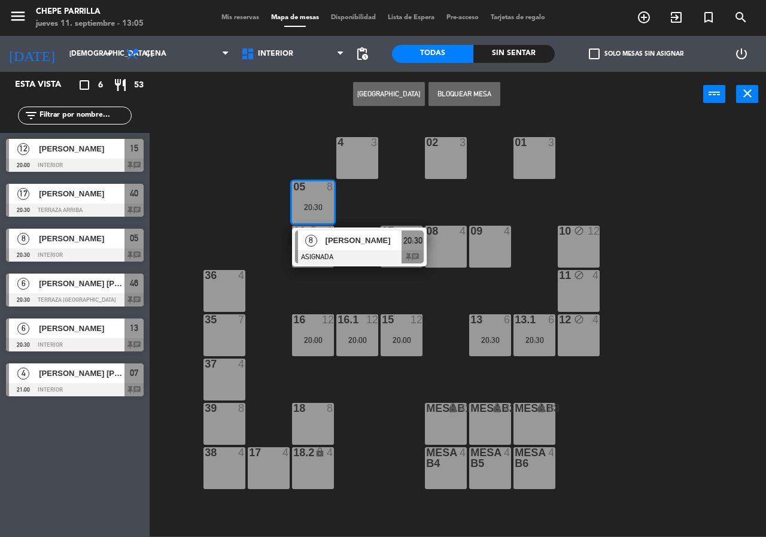
click at [332, 242] on span "[PERSON_NAME]" at bounding box center [364, 240] width 77 height 13
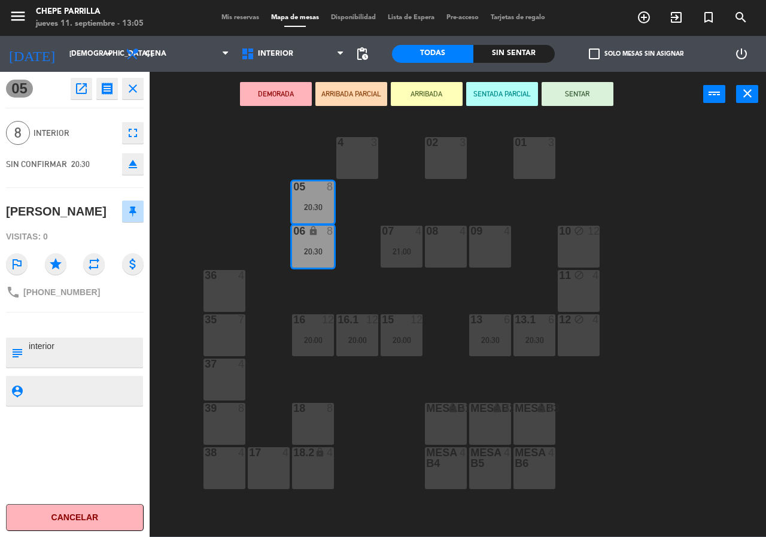
drag, startPoint x: 357, startPoint y: 252, endPoint x: 389, endPoint y: 251, distance: 31.7
click at [357, 253] on div "02 3 4 3 01 3 05 8 20:30 06 lock 8 20:30 07 4 21:00 09 4 10 block 12 08 4 11 bl…" at bounding box center [461, 326] width 609 height 420
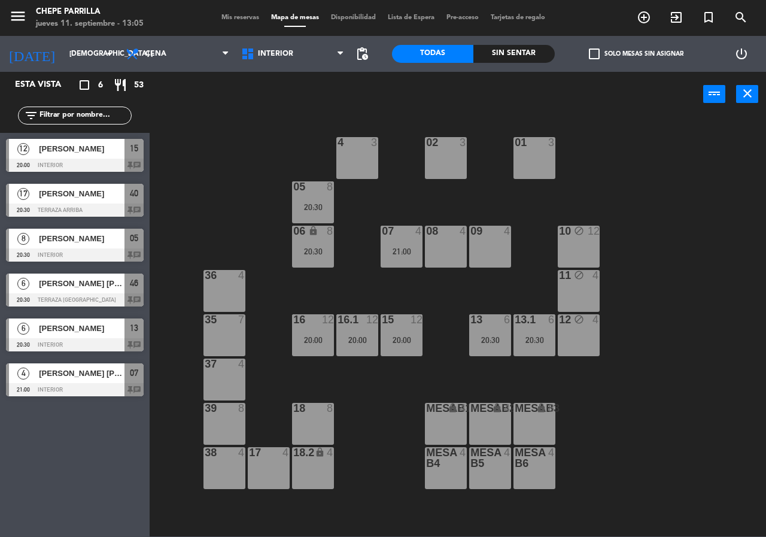
drag, startPoint x: 396, startPoint y: 250, endPoint x: 399, endPoint y: 260, distance: 10.2
click at [394, 250] on div "21:00" at bounding box center [402, 251] width 42 height 8
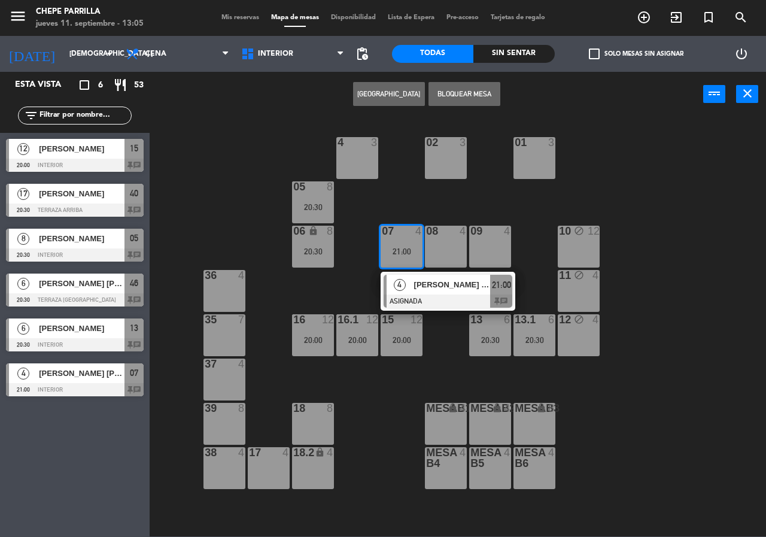
click at [408, 281] on div "4" at bounding box center [400, 285] width 26 height 20
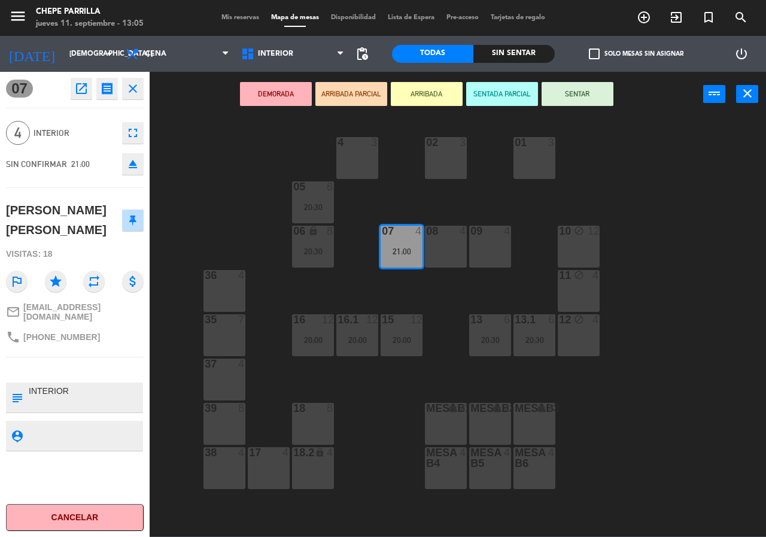
click at [366, 434] on div "02 3 4 3 01 3 05 8 20:30 06 lock 8 20:30 07 4 21:00 09 4 10 block 12 08 4 11 bl…" at bounding box center [461, 326] width 609 height 420
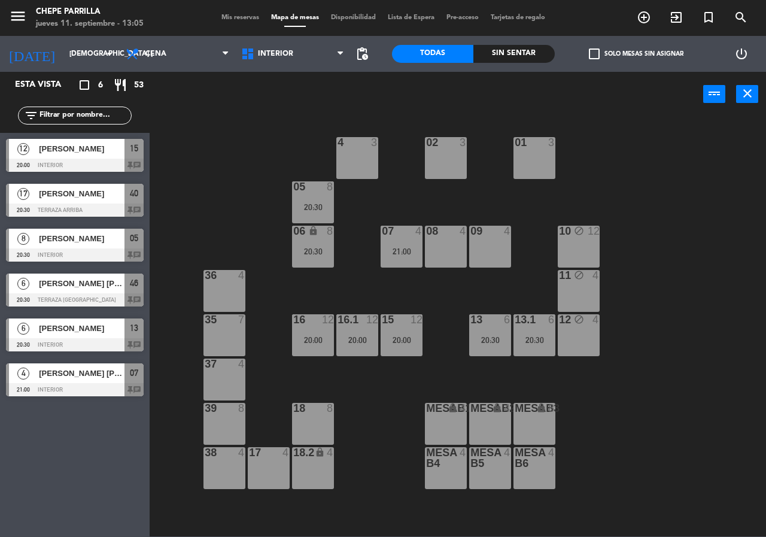
click at [361, 348] on div "16.1 12 20:00" at bounding box center [357, 335] width 42 height 42
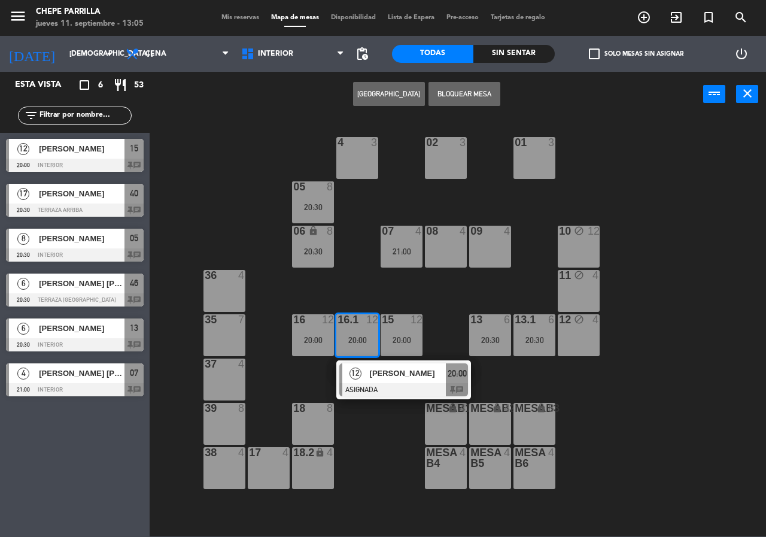
drag, startPoint x: 372, startPoint y: 387, endPoint x: 364, endPoint y: 388, distance: 8.0
click at [369, 387] on div "12 [PERSON_NAME] ASIGNADA 20:00 chat" at bounding box center [403, 379] width 153 height 39
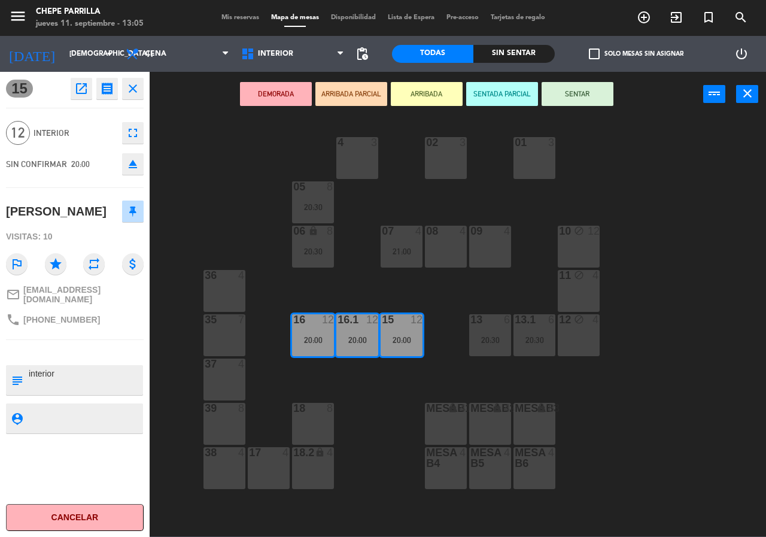
click at [366, 385] on div "02 3 4 3 01 3 05 8 20:30 06 lock 8 20:30 07 4 21:00 09 4 10 block 12 08 4 11 bl…" at bounding box center [461, 326] width 609 height 420
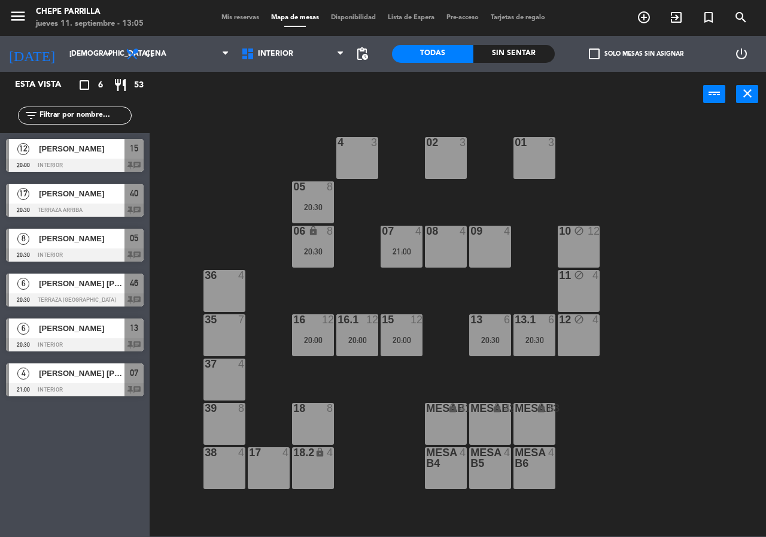
drag, startPoint x: 490, startPoint y: 338, endPoint x: 493, endPoint y: 357, distance: 20.0
click at [484, 338] on div "20:30" at bounding box center [490, 340] width 42 height 8
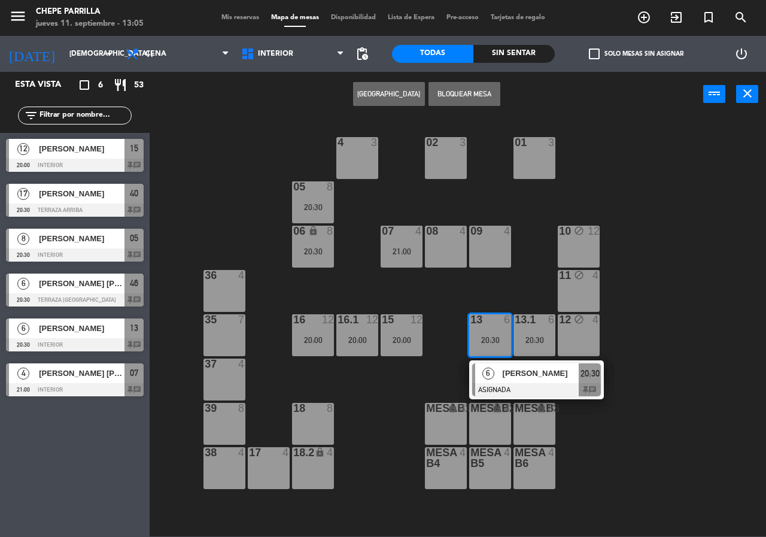
click at [502, 381] on div "[PERSON_NAME]" at bounding box center [541, 373] width 78 height 20
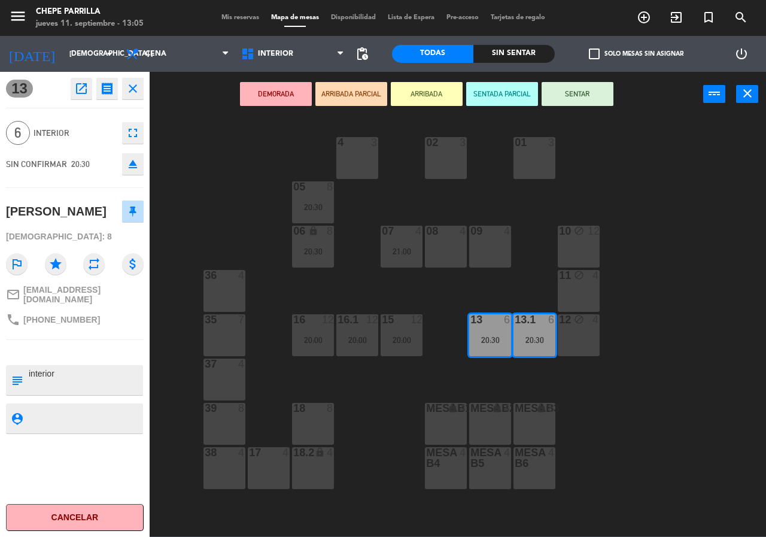
click at [503, 381] on div "02 3 4 3 01 3 05 8 20:30 06 lock 8 20:30 07 4 21:00 09 4 10 block 12 08 4 11 bl…" at bounding box center [461, 326] width 609 height 420
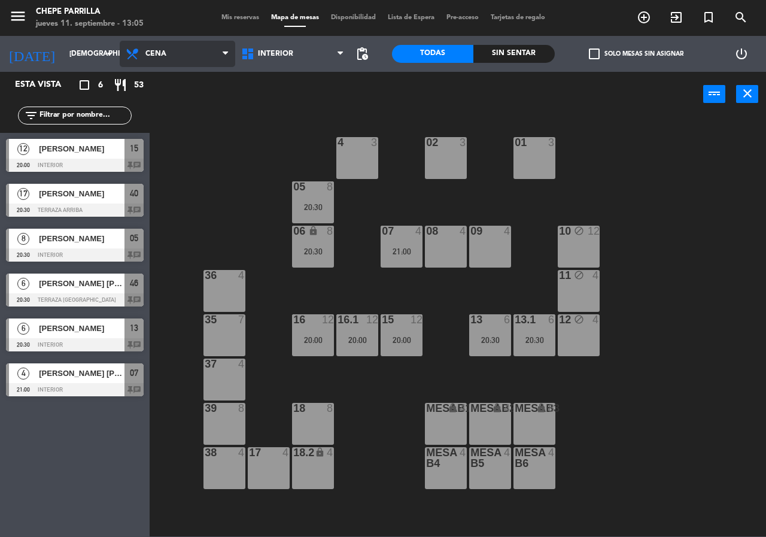
drag, startPoint x: 190, startPoint y: 51, endPoint x: 190, endPoint y: 59, distance: 7.8
click at [190, 51] on span "Cena" at bounding box center [178, 54] width 116 height 26
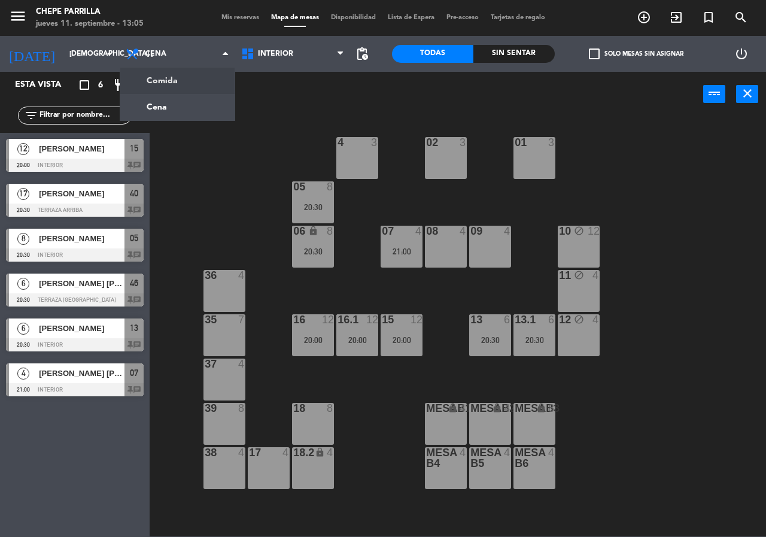
click at [188, 83] on ng-component "menu Chepe [PERSON_NAME] jueves 11. septiembre - 13:05 Mis reservas Mapa de mes…" at bounding box center [383, 268] width 766 height 536
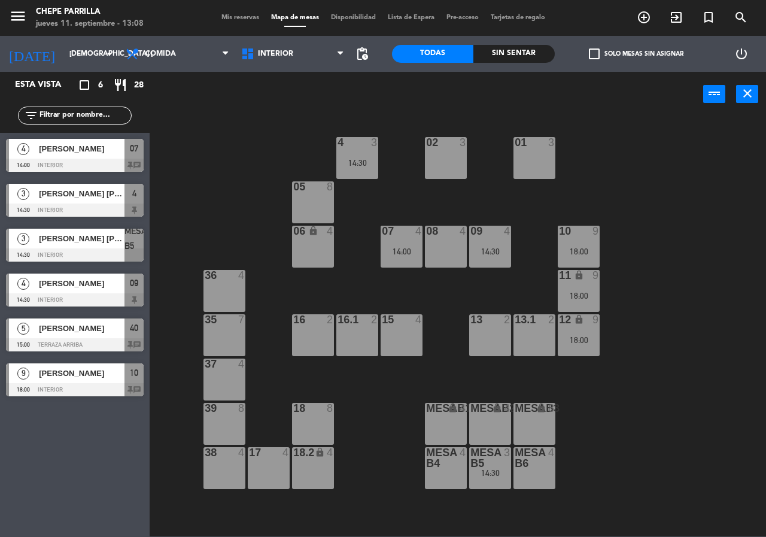
click at [101, 252] on div at bounding box center [75, 254] width 138 height 13
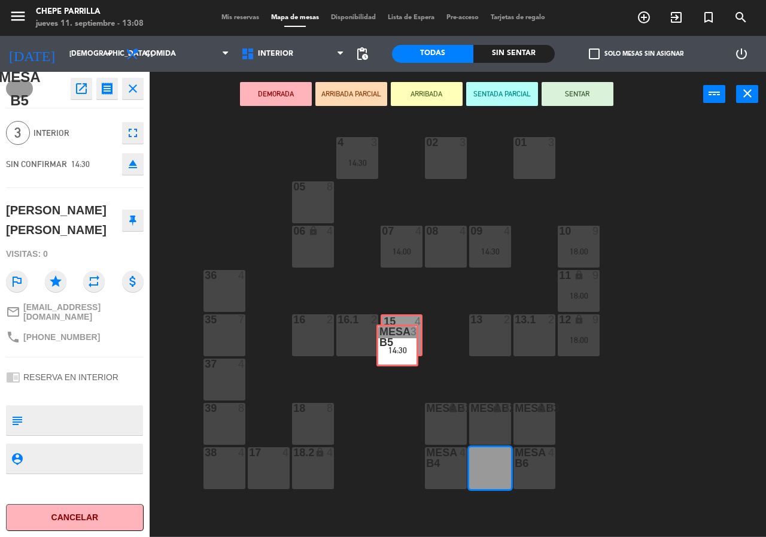
drag, startPoint x: 494, startPoint y: 459, endPoint x: 401, endPoint y: 336, distance: 153.8
click at [401, 336] on div "02 3 4 3 14:30 01 3 05 8 06 lock 4 07 4 14:00 09 4 14:30 10 9 18:00 08 4 11 loc…" at bounding box center [461, 326] width 609 height 420
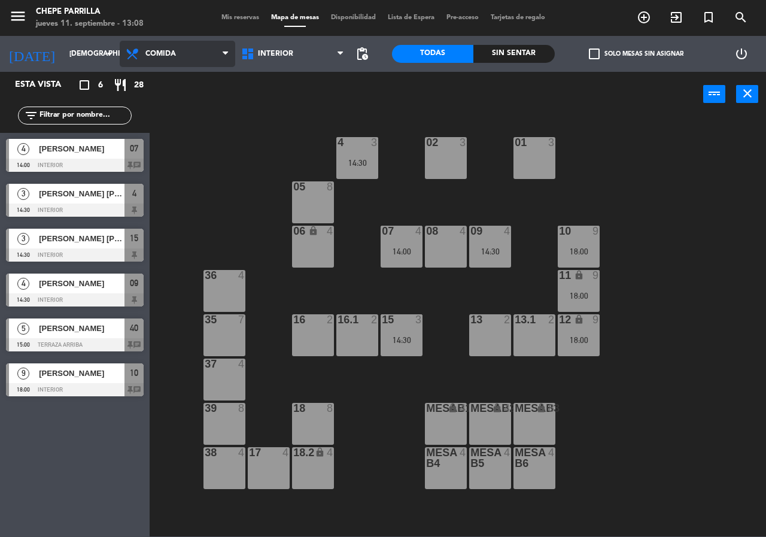
click at [156, 51] on span "Comida" at bounding box center [160, 54] width 31 height 8
click at [175, 109] on ng-component "menu Chepe [PERSON_NAME] jueves 11. septiembre - 13:08 Mis reservas Mapa de mes…" at bounding box center [383, 268] width 766 height 536
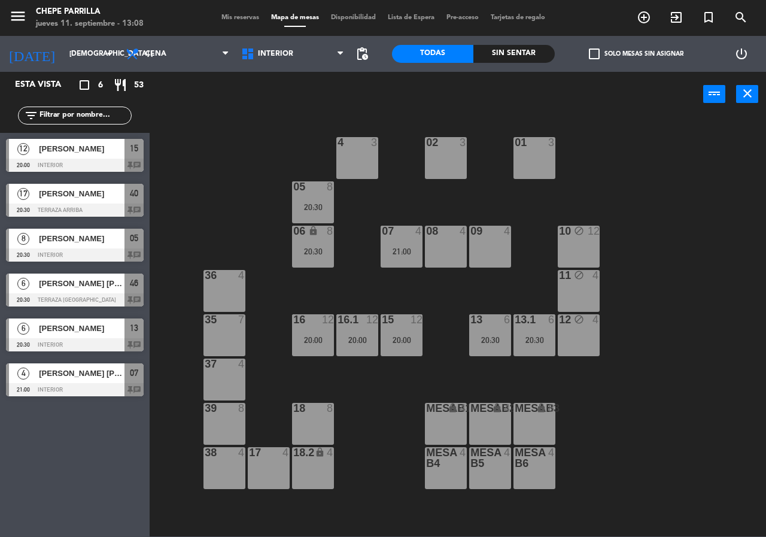
click at [87, 209] on div at bounding box center [75, 209] width 138 height 13
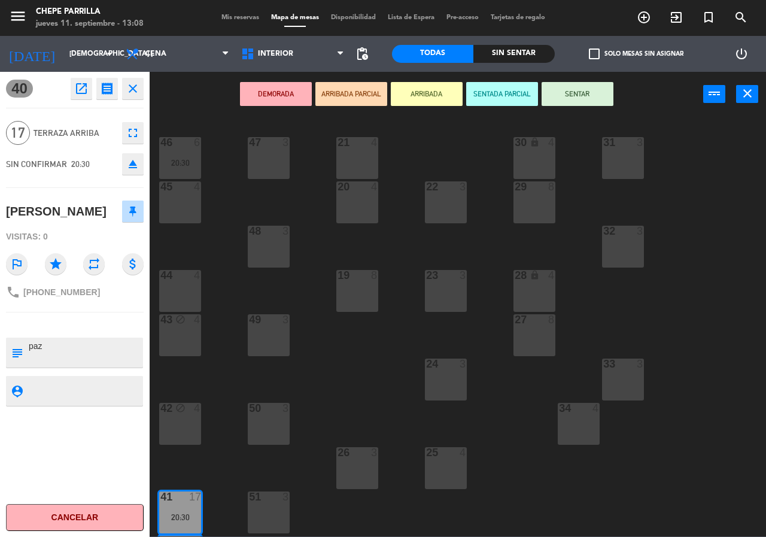
click at [222, 396] on div "21 4 30 lock 4 46 6 20:30 47 3 31 3 20 4 22 3 29 8 45 4 32 3 48 3 19 8 23 3 28 …" at bounding box center [461, 326] width 609 height 420
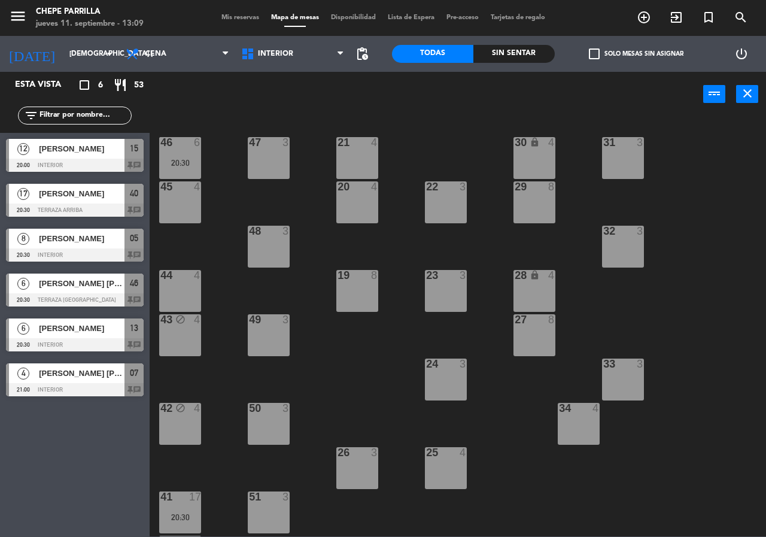
click at [186, 513] on div "20:30" at bounding box center [180, 517] width 42 height 8
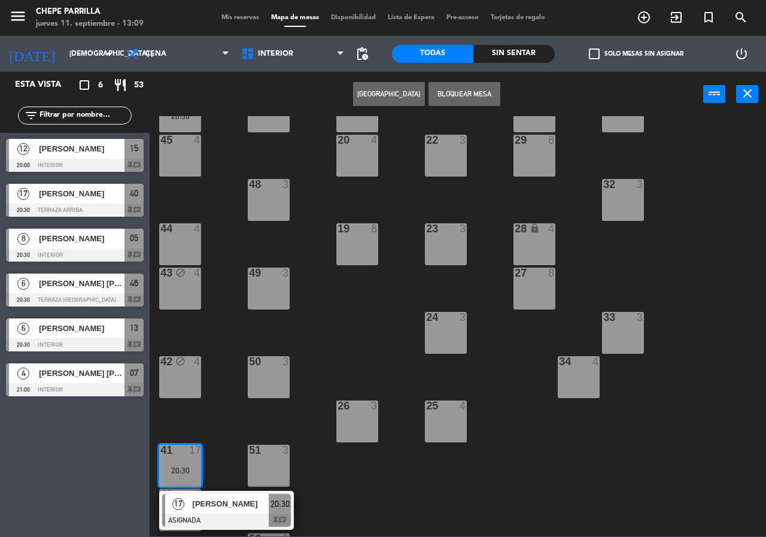
scroll to position [86, 0]
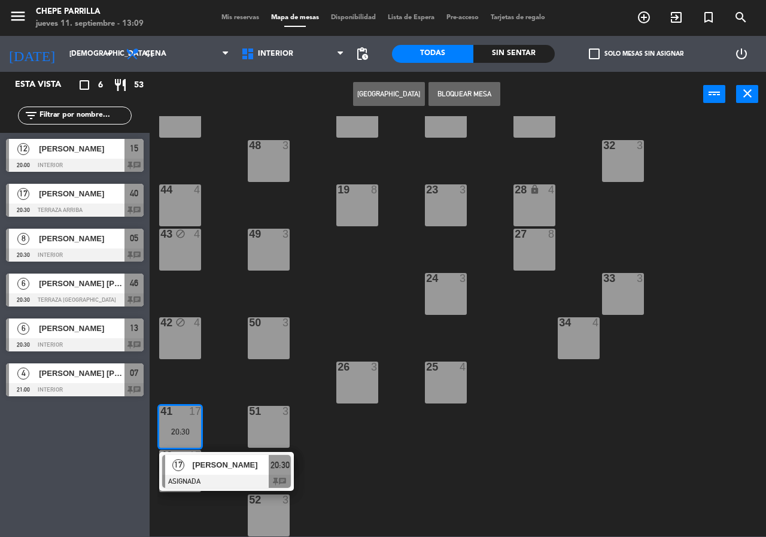
click at [187, 481] on div at bounding box center [226, 481] width 129 height 13
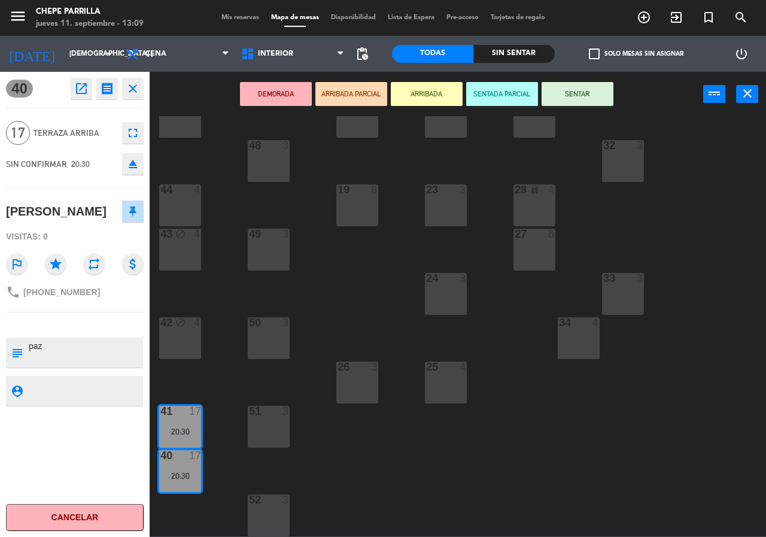
click at [78, 91] on icon "open_in_new" at bounding box center [81, 88] width 14 height 14
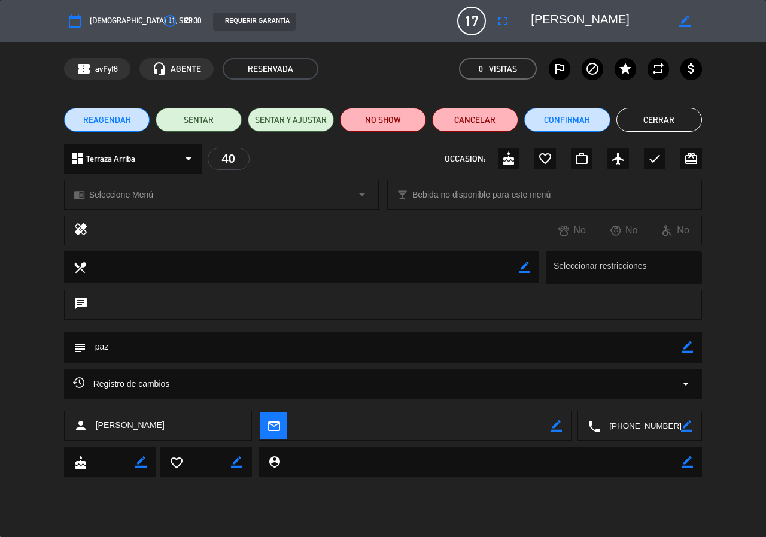
click at [548, 383] on div "Registro de cambios arrow_drop_down" at bounding box center [383, 383] width 621 height 14
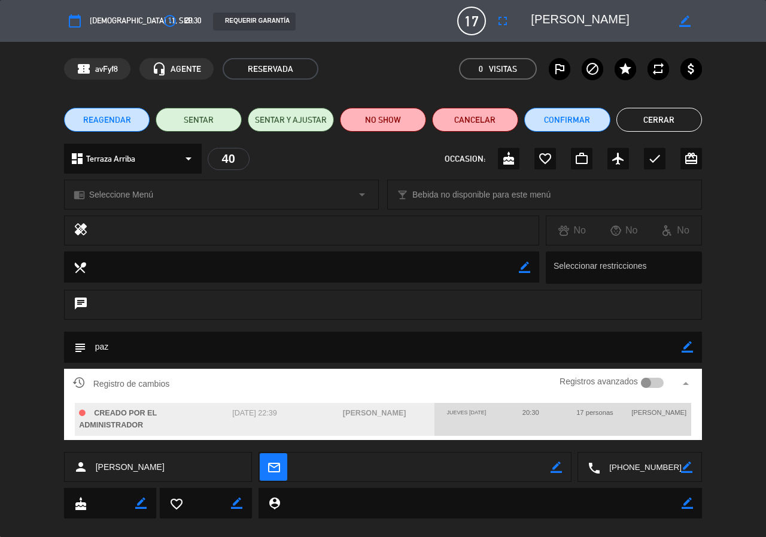
click at [548, 383] on smart-switch "Registros avanzados" at bounding box center [612, 381] width 134 height 10
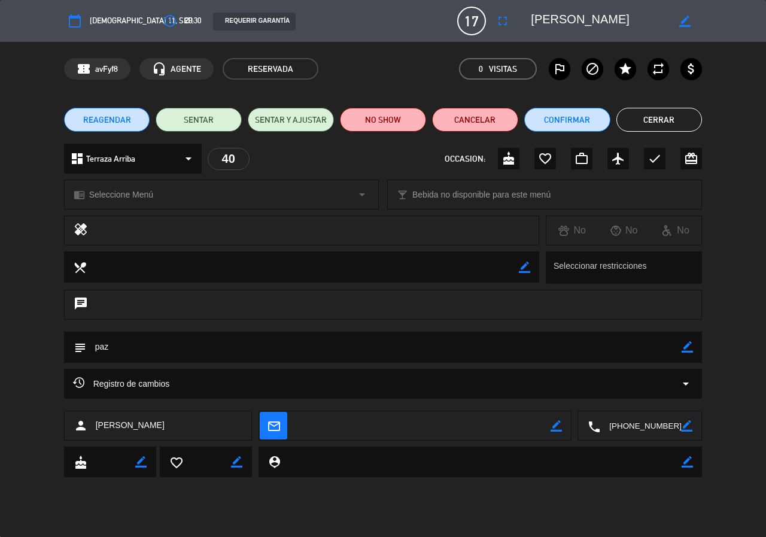
click at [664, 114] on button "Cerrar" at bounding box center [659, 120] width 86 height 24
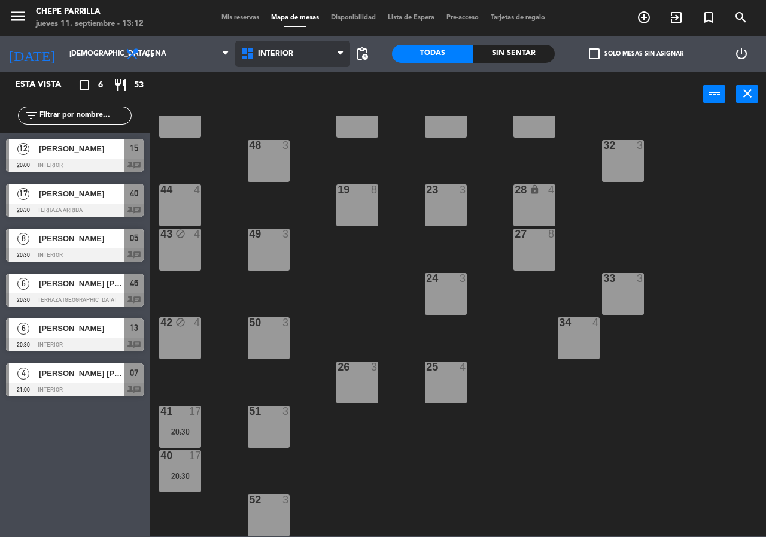
click at [278, 42] on span "Interior" at bounding box center [293, 54] width 116 height 26
click at [298, 84] on ng-component "menu Chepe [PERSON_NAME] jueves 11. septiembre - 13:12 Mis reservas Mapa de mes…" at bounding box center [383, 268] width 766 height 536
click at [275, 54] on span "Interior" at bounding box center [275, 54] width 35 height 8
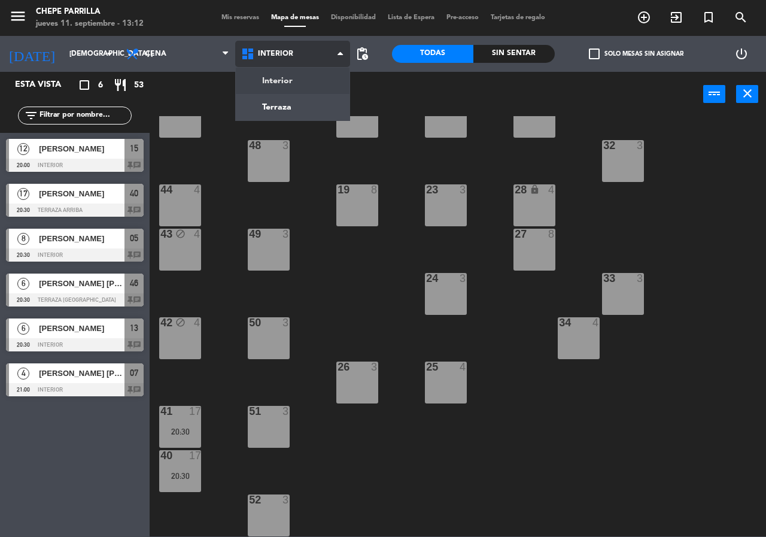
click at [279, 71] on div "Interior Terraza Interior Interior Terraza" at bounding box center [293, 54] width 116 height 36
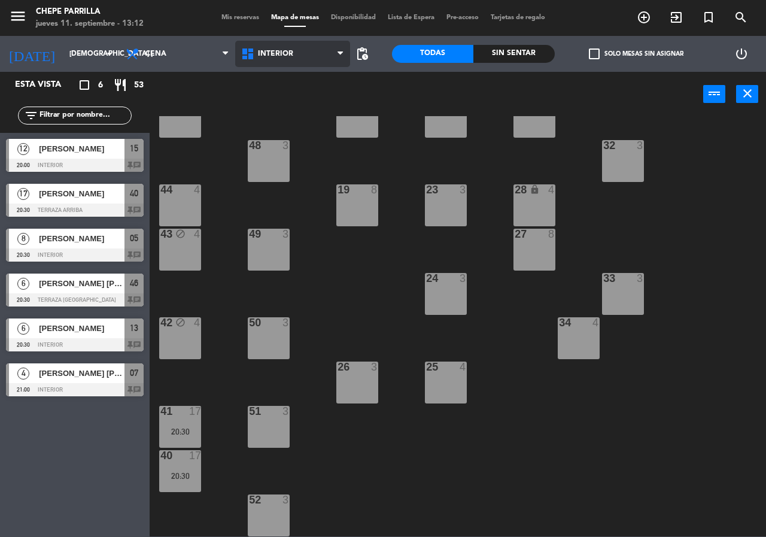
click at [279, 54] on span "Interior" at bounding box center [275, 54] width 35 height 8
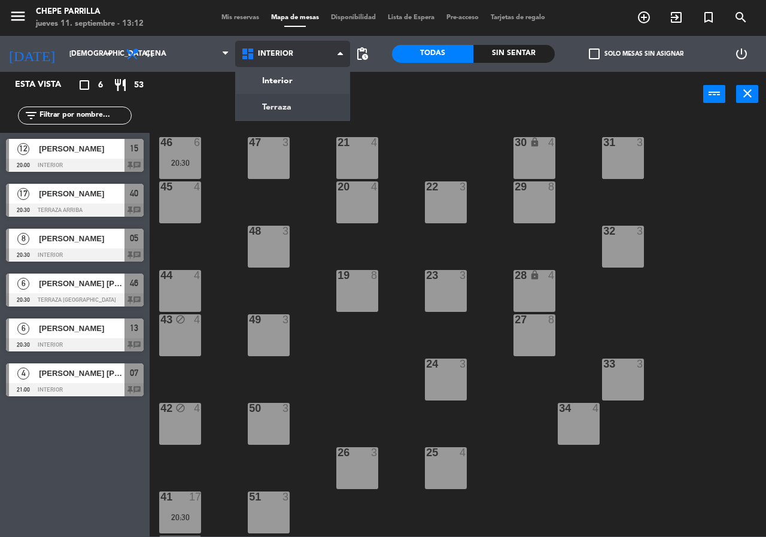
click at [268, 110] on ng-component "menu Chepe [PERSON_NAME] jueves 11. septiembre - 13:12 Mis reservas Mapa de mes…" at bounding box center [383, 268] width 766 height 536
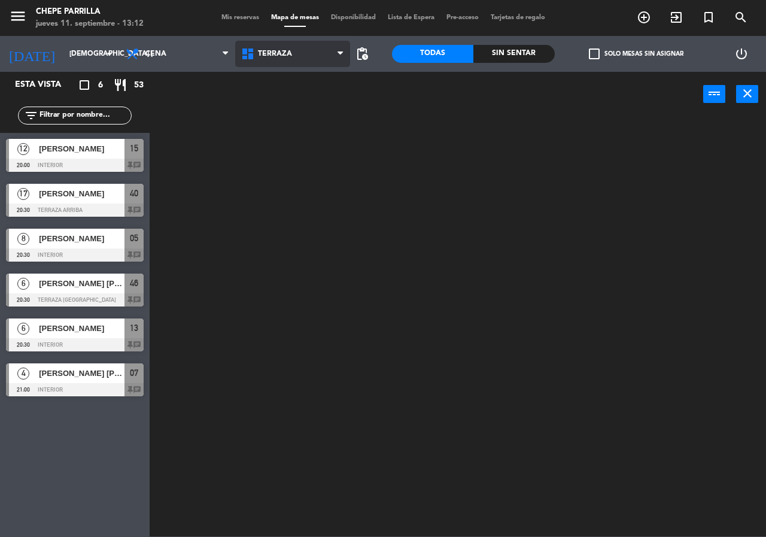
click at [263, 62] on span "Terraza" at bounding box center [293, 54] width 116 height 26
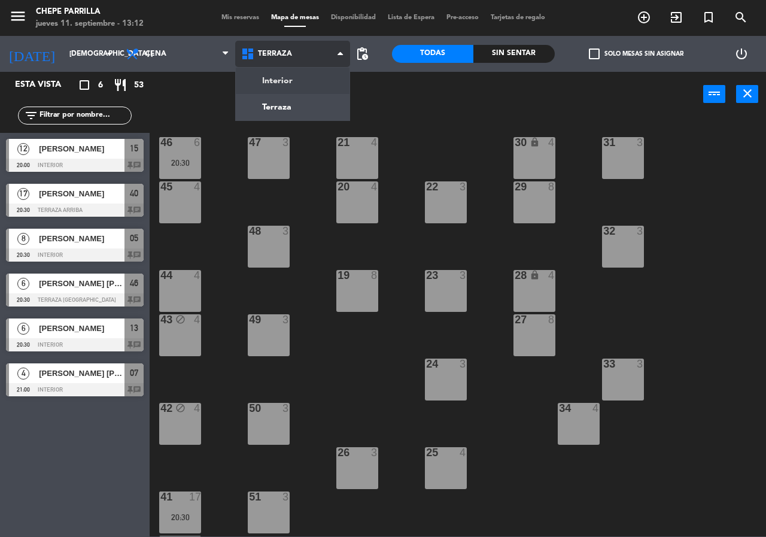
click at [273, 92] on ng-component "menu Chepe [PERSON_NAME] jueves 11. septiembre - 13:12 Mis reservas Mapa de mes…" at bounding box center [383, 268] width 766 height 536
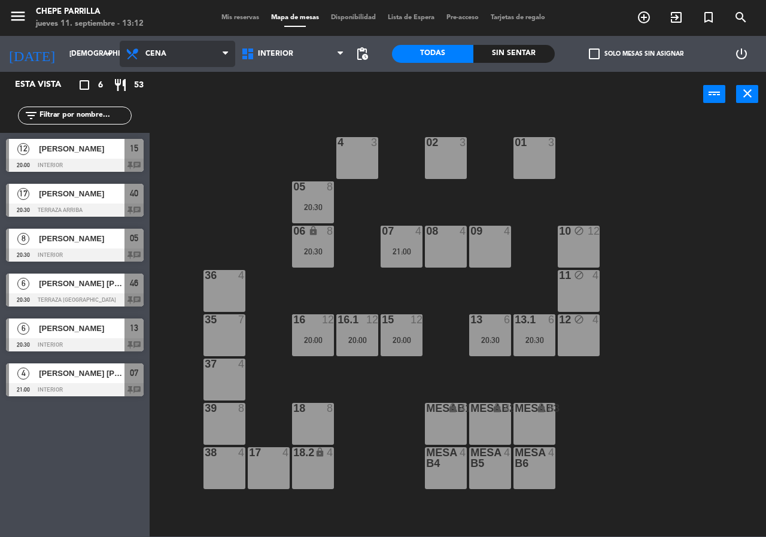
click at [209, 53] on span "Cena" at bounding box center [178, 54] width 116 height 26
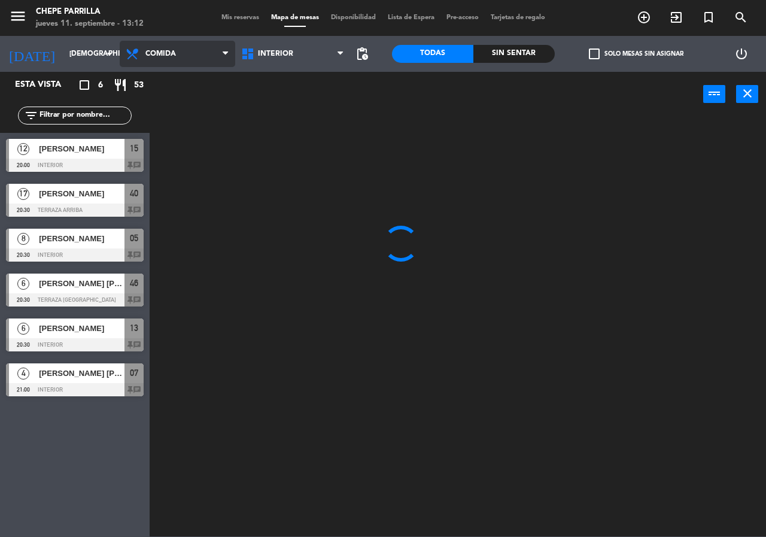
click at [213, 84] on ng-component "menu Chepe [PERSON_NAME] jueves 11. septiembre - 13:12 Mis reservas Mapa de mes…" at bounding box center [383, 268] width 766 height 536
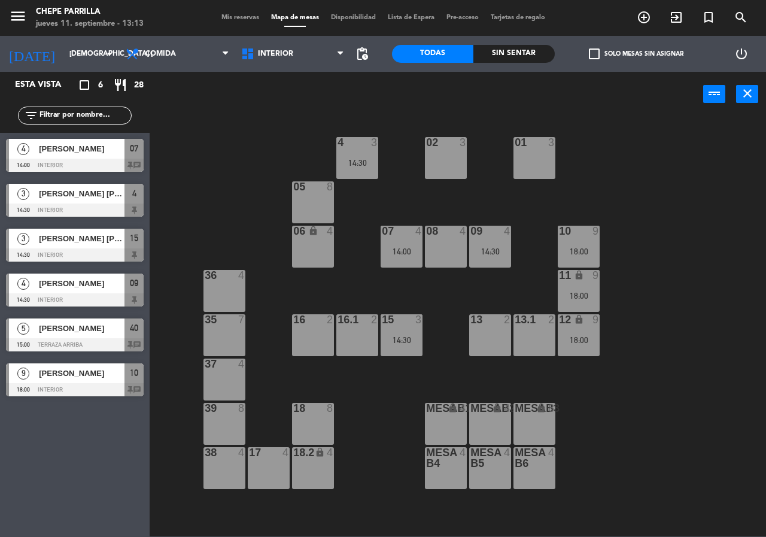
click at [325, 332] on div "16 2" at bounding box center [313, 335] width 42 height 42
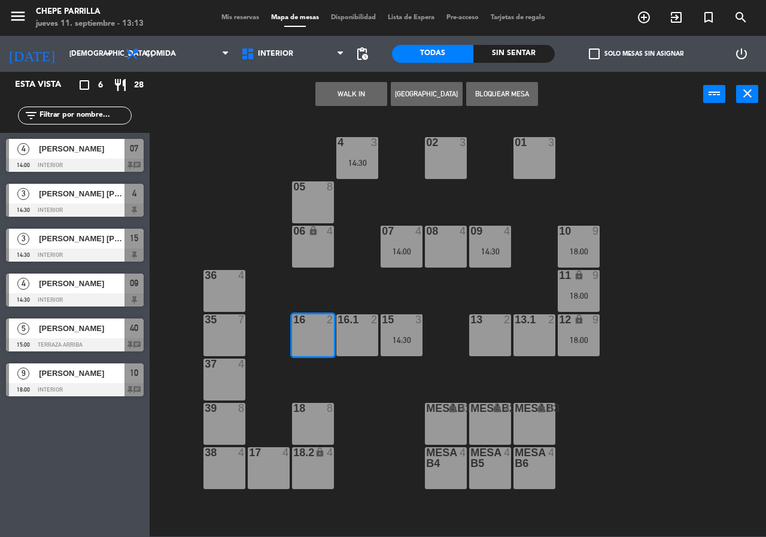
click at [342, 332] on div "16.1 2" at bounding box center [357, 335] width 42 height 42
click at [284, 292] on div "02 3 4 3 14:30 01 3 05 8 06 lock 4 07 4 14:00 09 4 14:30 10 9 18:00 08 4 11 loc…" at bounding box center [461, 326] width 609 height 420
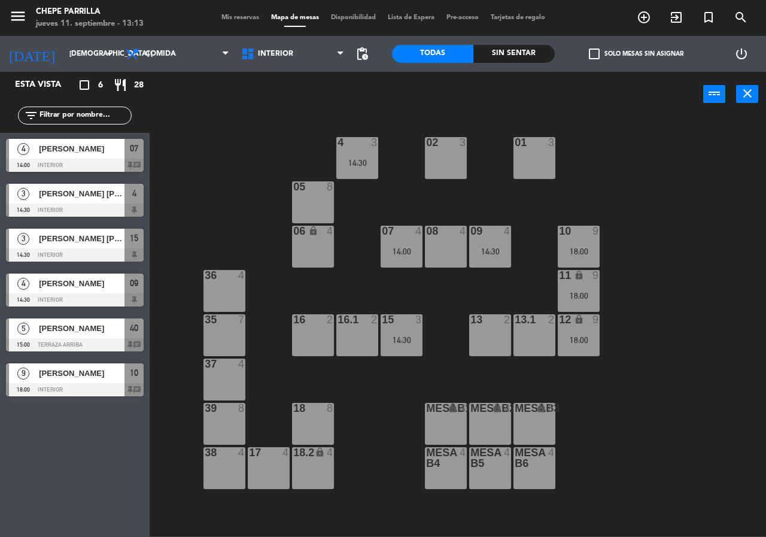
click at [350, 328] on div "16.1 2" at bounding box center [357, 335] width 42 height 42
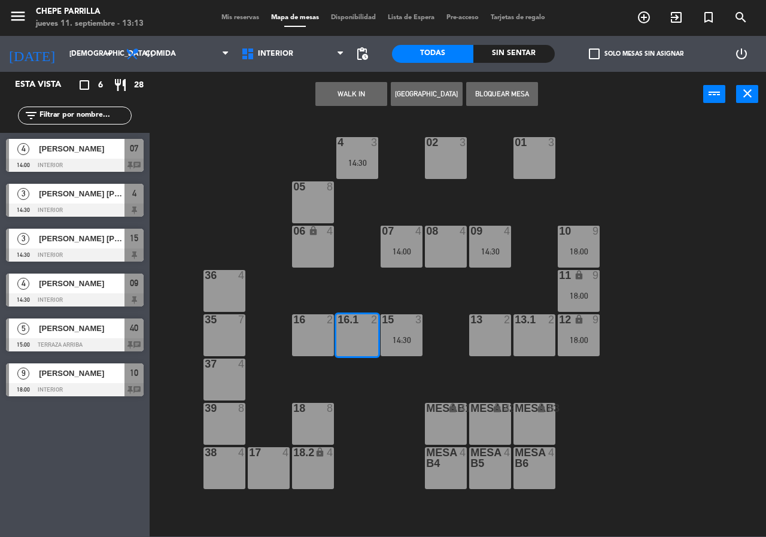
click at [314, 341] on div "16 2" at bounding box center [313, 335] width 42 height 42
drag, startPoint x: 357, startPoint y: 400, endPoint x: 359, endPoint y: 376, distance: 23.5
click at [357, 399] on div "02 3 4 3 14:30 01 3 05 8 06 lock 4 07 4 14:00 09 4 14:30 10 9 18:00 08 4 11 loc…" at bounding box center [461, 326] width 609 height 420
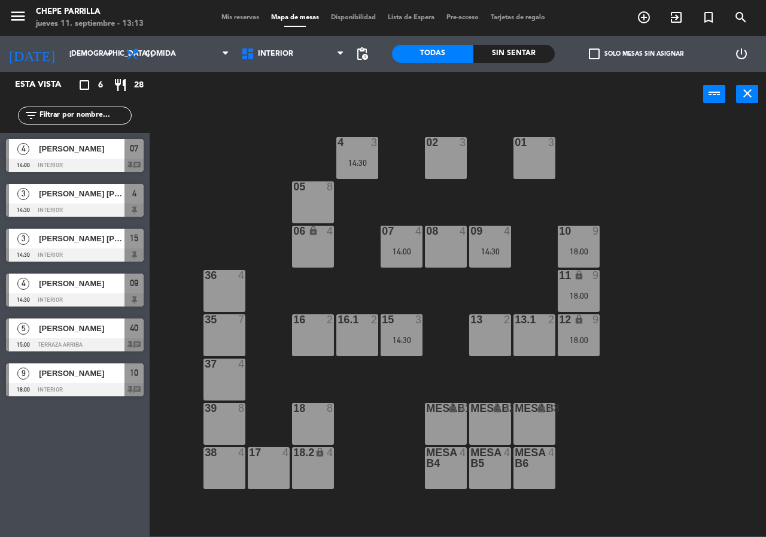
click at [319, 340] on div "16 2" at bounding box center [313, 335] width 42 height 42
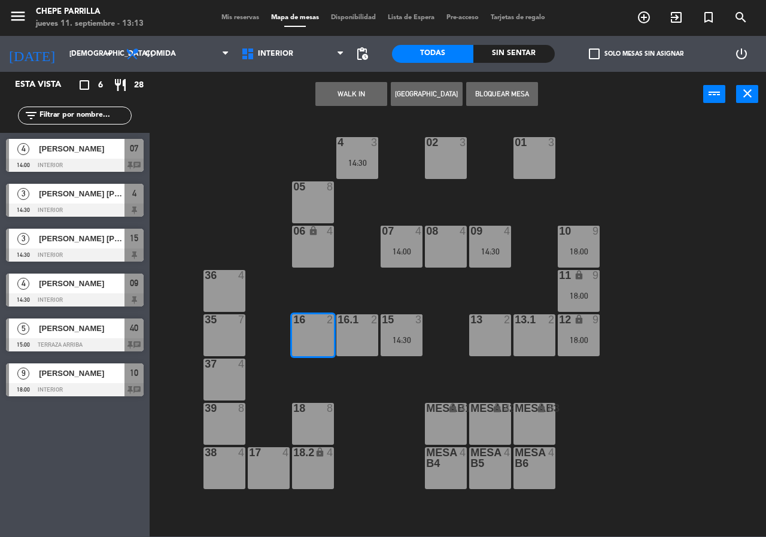
click at [347, 340] on div "16.1 2" at bounding box center [357, 335] width 42 height 42
click at [420, 101] on button "[GEOGRAPHIC_DATA]" at bounding box center [427, 94] width 72 height 24
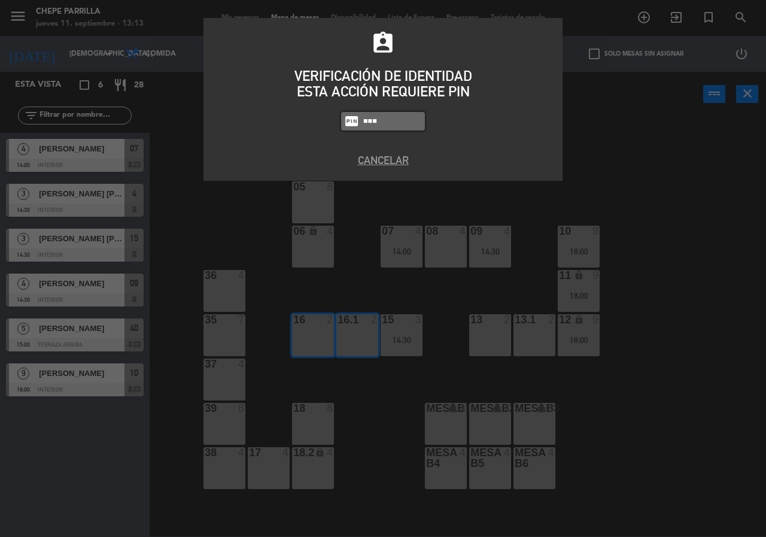
type input "8319"
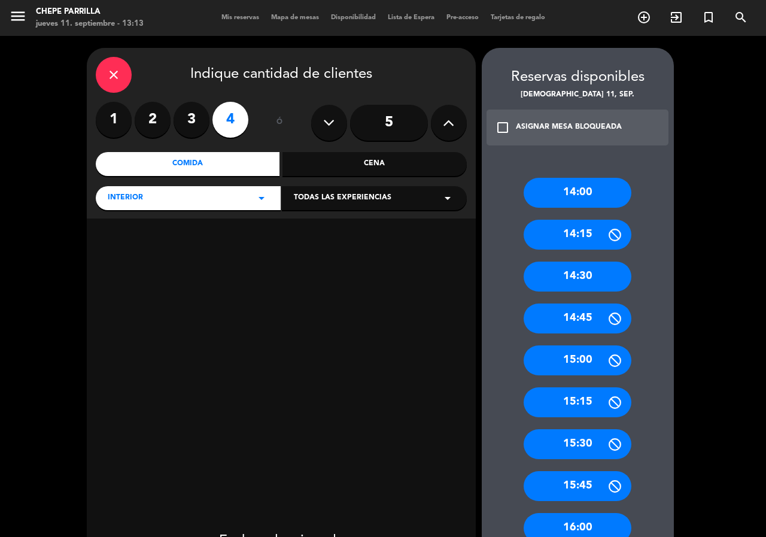
click at [190, 116] on label "3" at bounding box center [192, 120] width 36 height 36
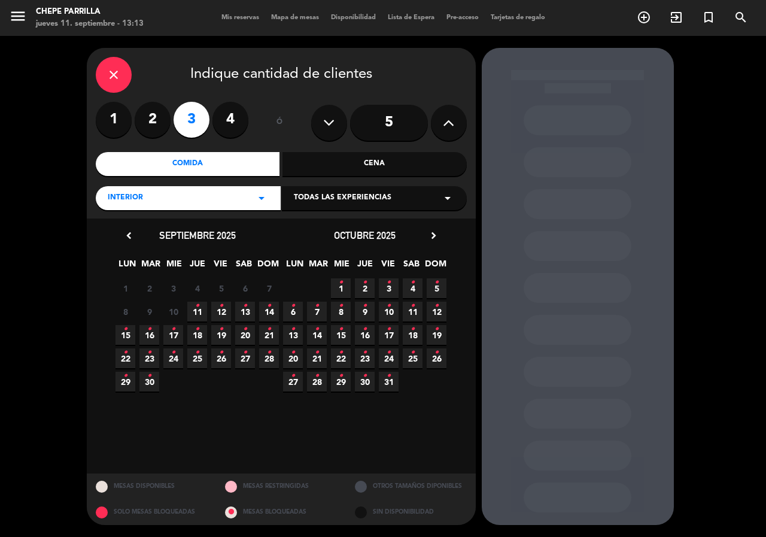
click at [192, 309] on span "11 •" at bounding box center [197, 312] width 20 height 20
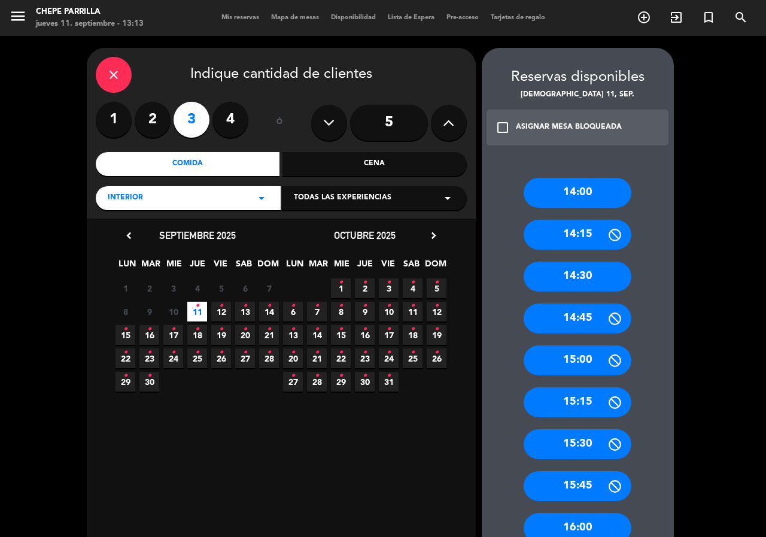
drag, startPoint x: 580, startPoint y: 363, endPoint x: 367, endPoint y: 205, distance: 264.4
click at [580, 362] on div "15:00" at bounding box center [578, 360] width 108 height 30
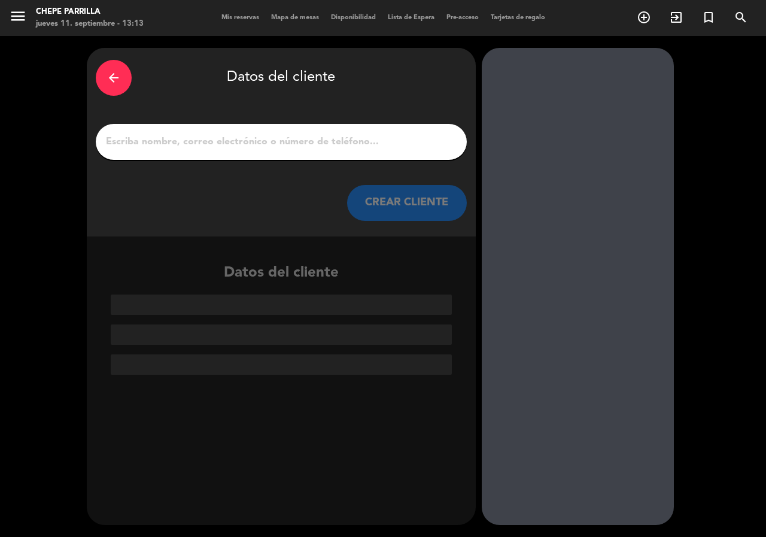
click at [306, 148] on input "1" at bounding box center [281, 141] width 353 height 17
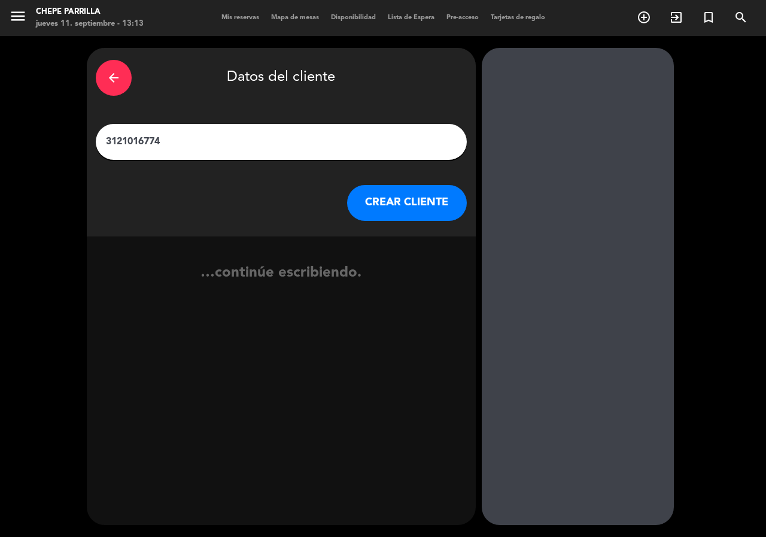
type input "3121016774"
drag, startPoint x: 175, startPoint y: 138, endPoint x: 25, endPoint y: 143, distance: 150.9
click at [2, 145] on div "arrow_back Datos del cliente 3121016774 CREAR CLIENTE no se econtraron resultad…" at bounding box center [383, 286] width 766 height 501
type input "[PERSON_NAME]"
click at [390, 202] on button "CREAR CLIENTE" at bounding box center [407, 203] width 120 height 36
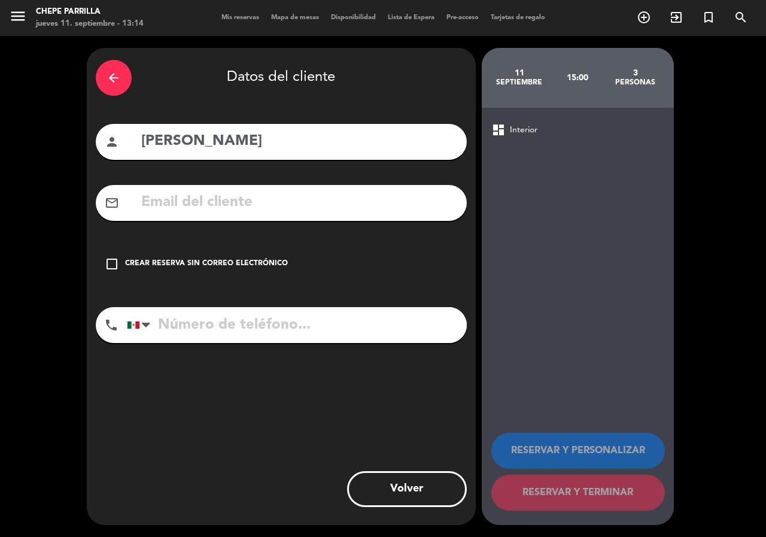
click at [290, 324] on input "tel" at bounding box center [297, 325] width 340 height 36
paste input "3121016774"
type input "3121016774"
click at [177, 262] on div "Crear reserva sin correo electrónico" at bounding box center [206, 264] width 163 height 12
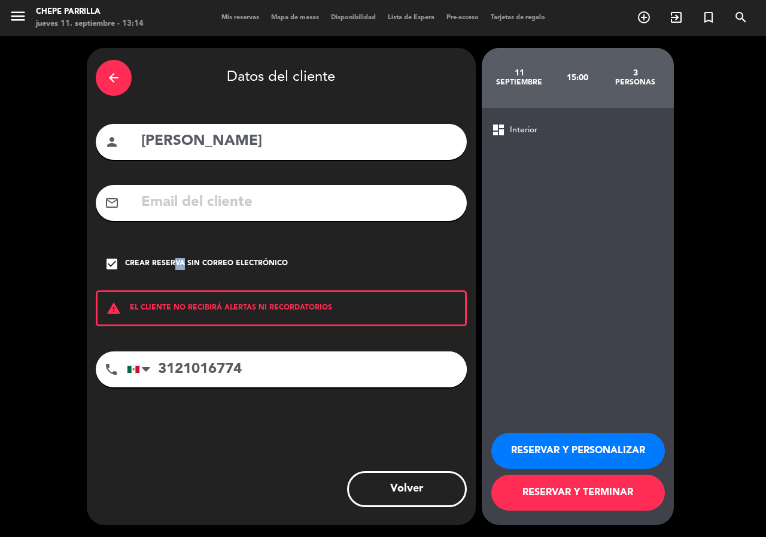
click at [598, 445] on button "RESERVAR Y PERSONALIZAR" at bounding box center [578, 451] width 174 height 36
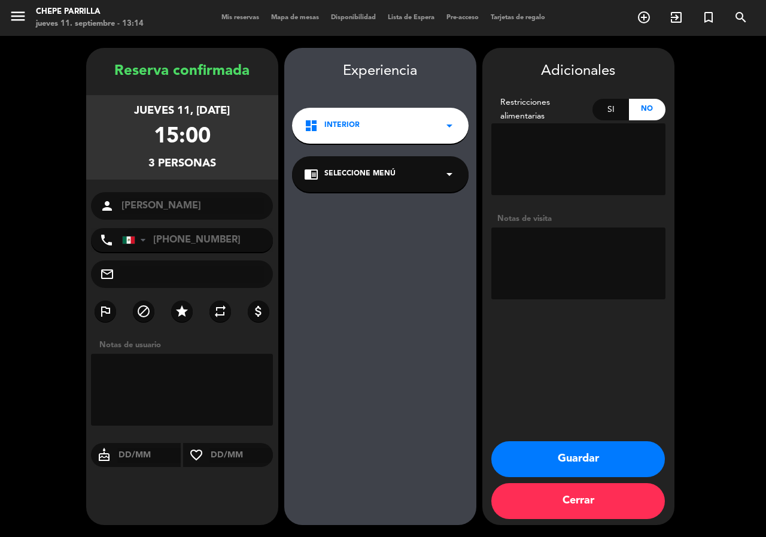
click at [573, 251] on textarea at bounding box center [578, 263] width 174 height 72
type textarea "int"
click at [570, 466] on button "Guardar" at bounding box center [578, 459] width 174 height 36
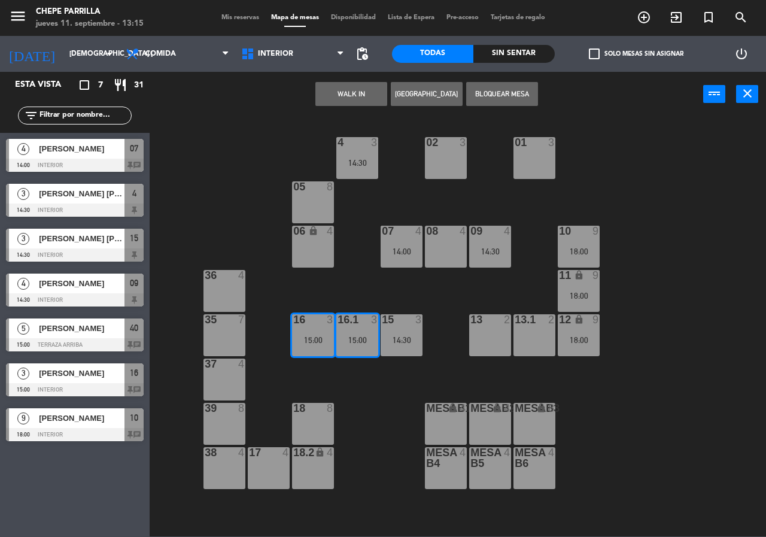
click at [239, 172] on div "02 3 4 3 14:30 01 3 05 8 06 lock 4 07 4 14:00 09 4 14:30 10 9 18:00 08 4 11 loc…" at bounding box center [461, 326] width 609 height 420
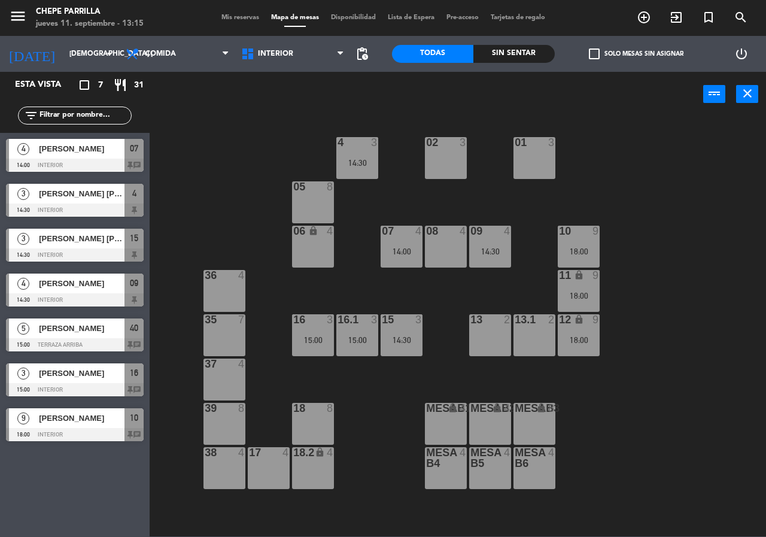
click at [451, 165] on div "02 3" at bounding box center [446, 158] width 42 height 42
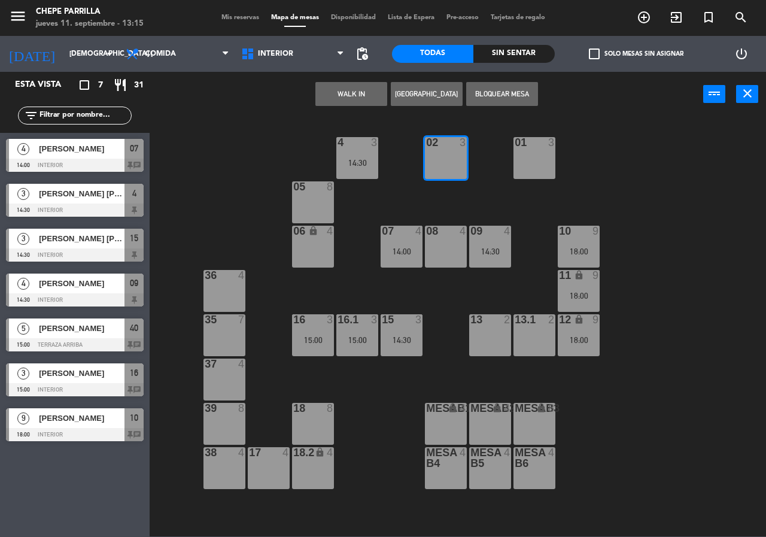
click at [439, 92] on button "[GEOGRAPHIC_DATA]" at bounding box center [427, 94] width 72 height 24
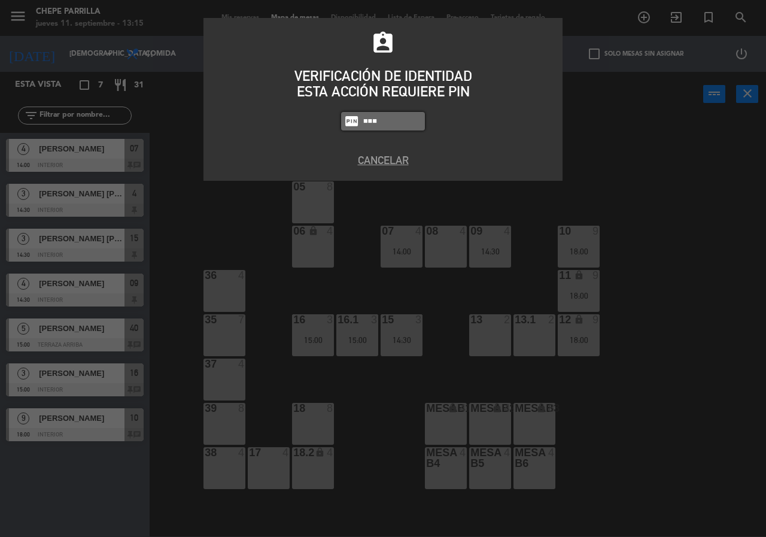
type input "8319"
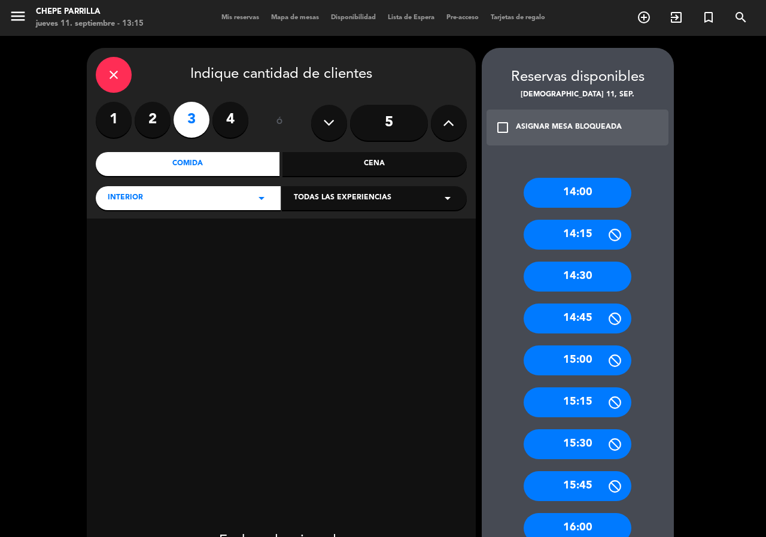
click at [145, 116] on label "2" at bounding box center [153, 120] width 36 height 36
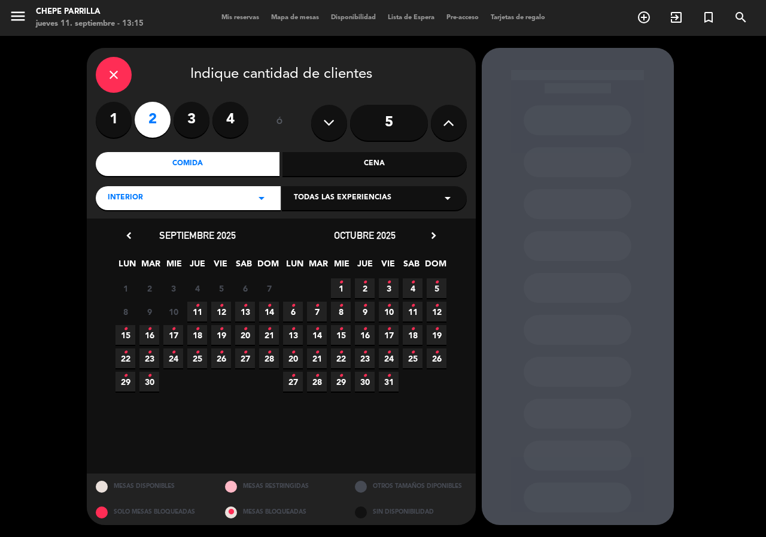
click at [202, 306] on span "11 •" at bounding box center [197, 312] width 20 height 20
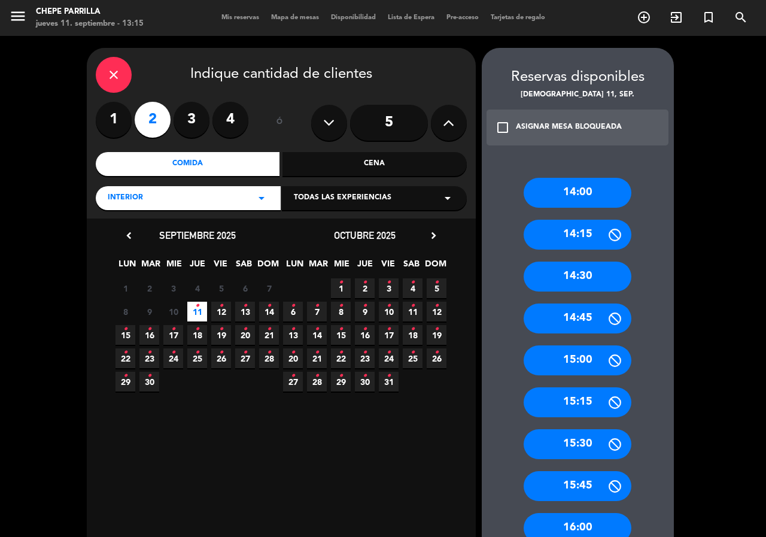
drag, startPoint x: 570, startPoint y: 318, endPoint x: 476, endPoint y: 250, distance: 115.8
click at [570, 317] on div "14:45" at bounding box center [578, 318] width 108 height 30
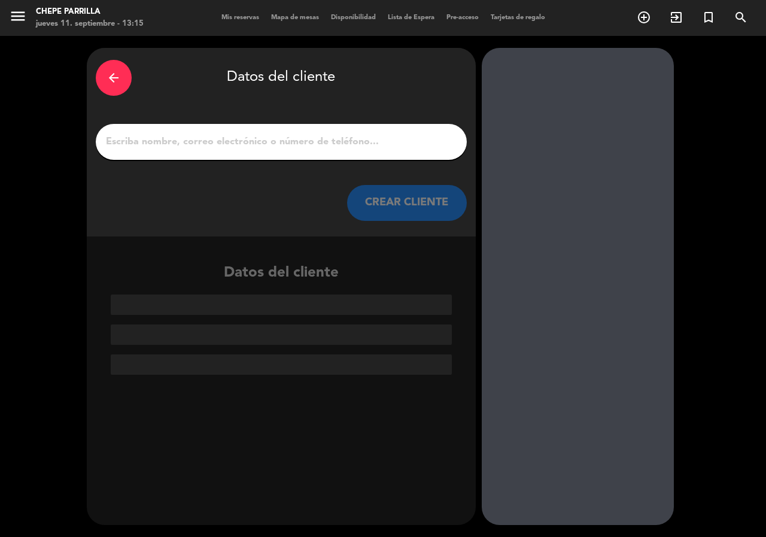
click at [371, 146] on input "1" at bounding box center [281, 141] width 353 height 17
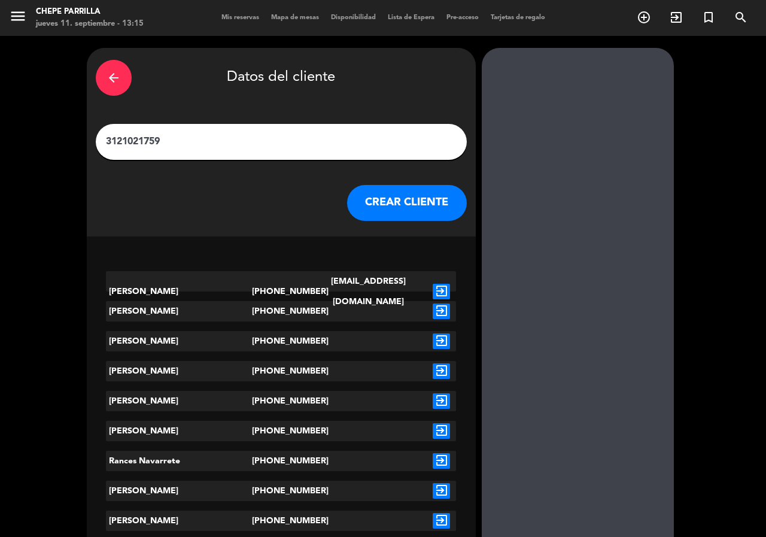
type input "3121021759"
click at [439, 284] on icon "exit_to_app" at bounding box center [441, 292] width 17 height 16
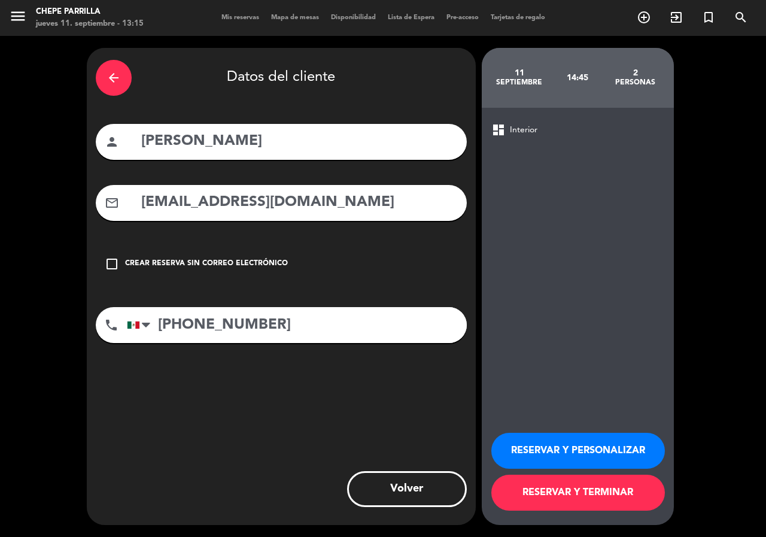
click at [548, 445] on button "RESERVAR Y PERSONALIZAR" at bounding box center [578, 451] width 174 height 36
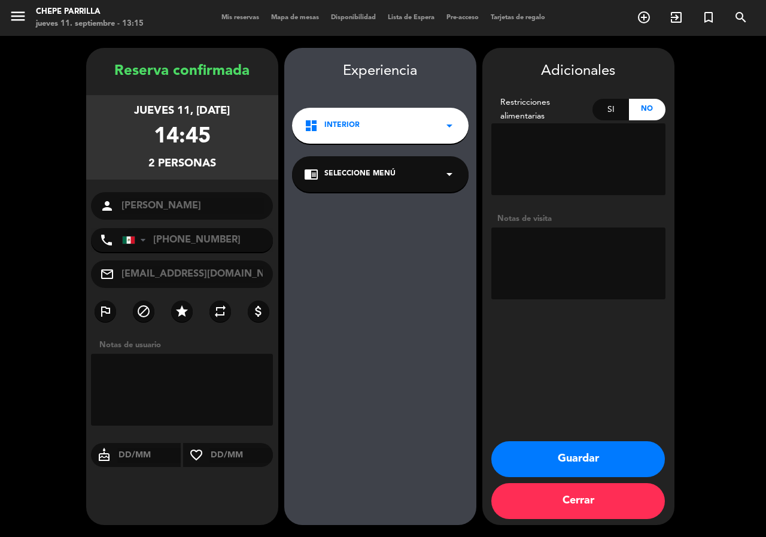
click at [549, 271] on textarea at bounding box center [578, 263] width 174 height 72
type textarea "int"
click at [531, 463] on button "Guardar" at bounding box center [578, 459] width 174 height 36
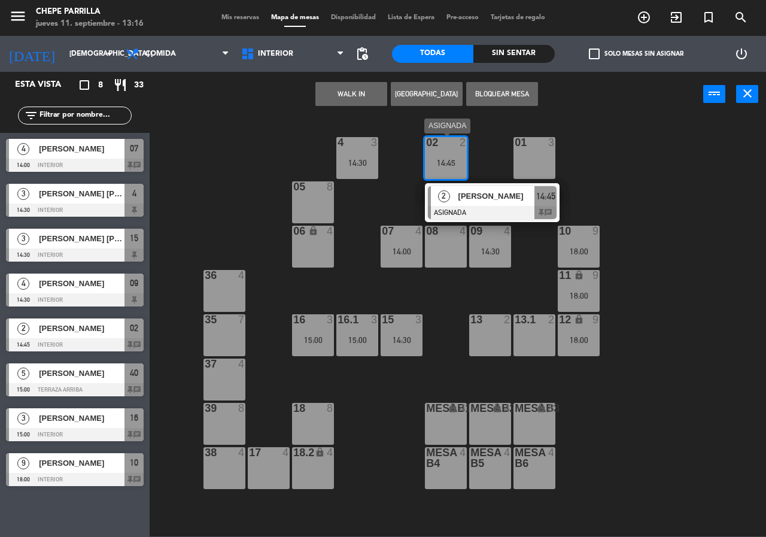
click at [472, 211] on div at bounding box center [492, 212] width 129 height 13
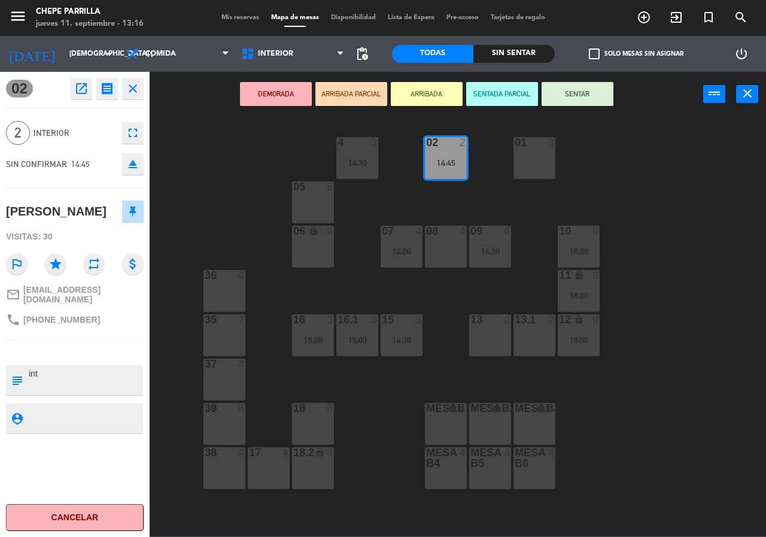
click at [81, 92] on icon "open_in_new" at bounding box center [81, 88] width 14 height 14
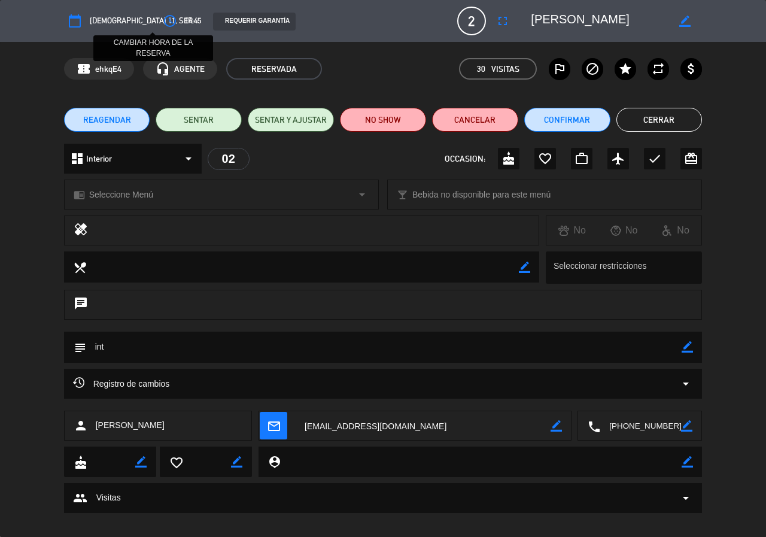
click at [163, 20] on icon "access_time" at bounding box center [170, 21] width 14 height 14
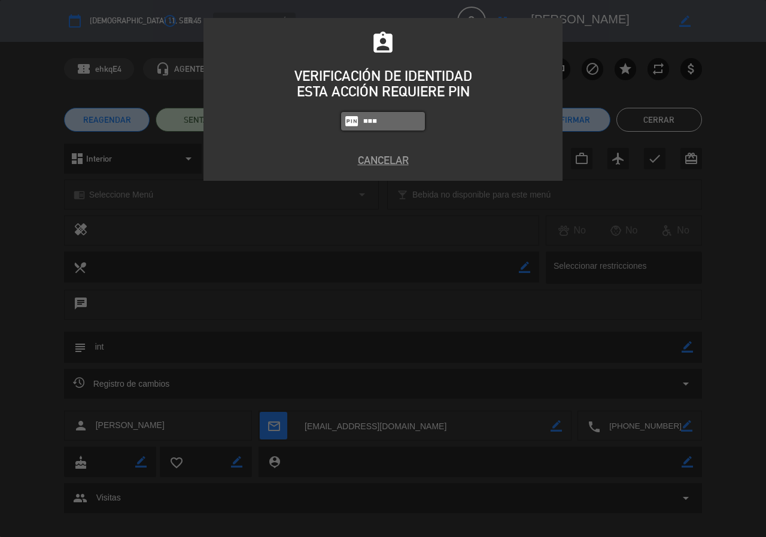
type input "8319"
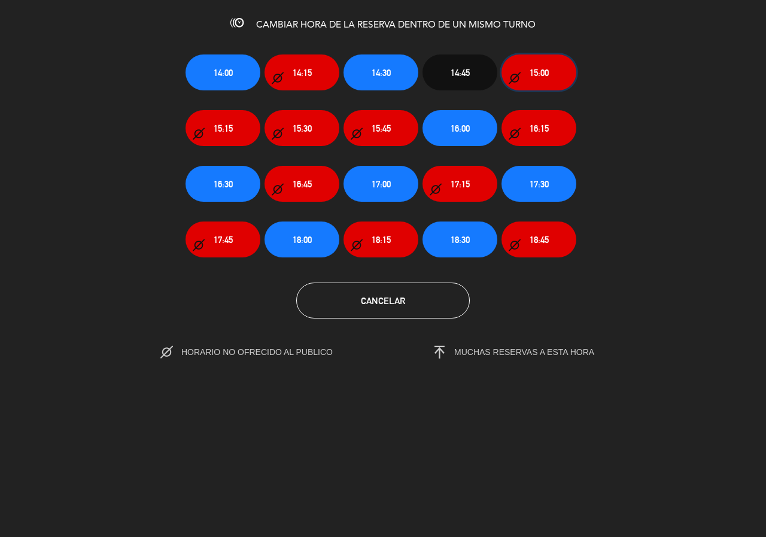
click at [559, 69] on button "15:00" at bounding box center [539, 72] width 75 height 36
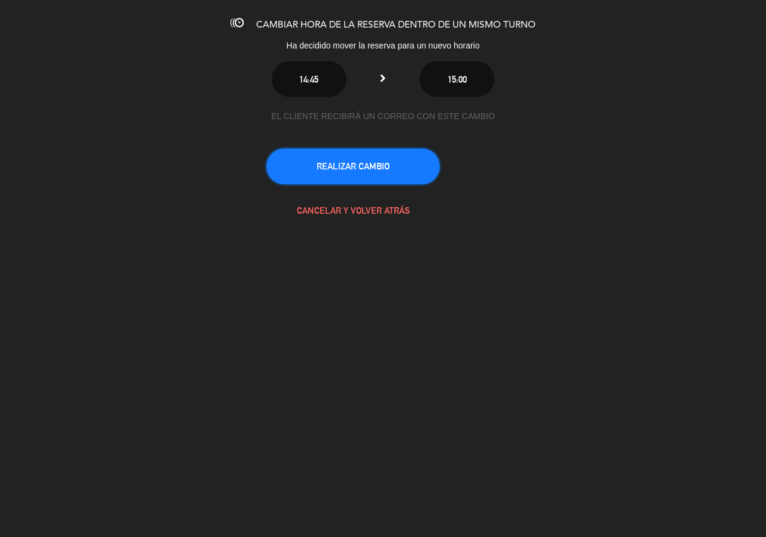
click at [418, 159] on button "REALIZAR CAMBIO" at bounding box center [353, 166] width 174 height 36
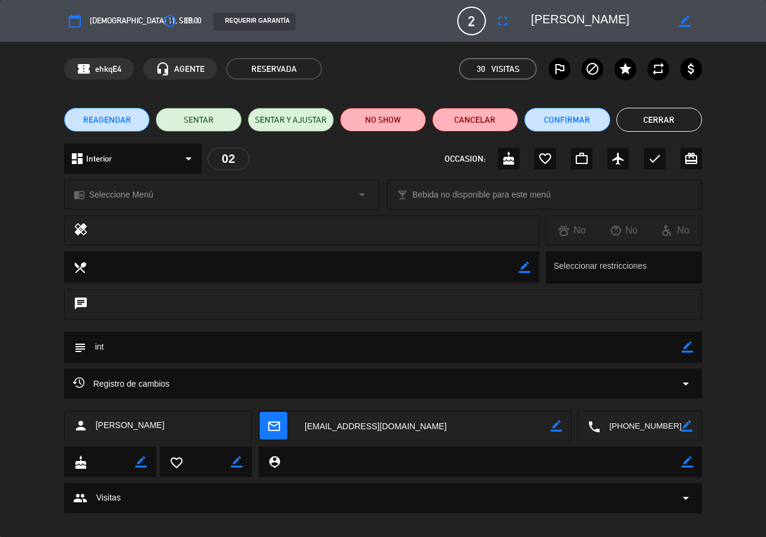
click at [662, 126] on button "Cerrar" at bounding box center [659, 120] width 86 height 24
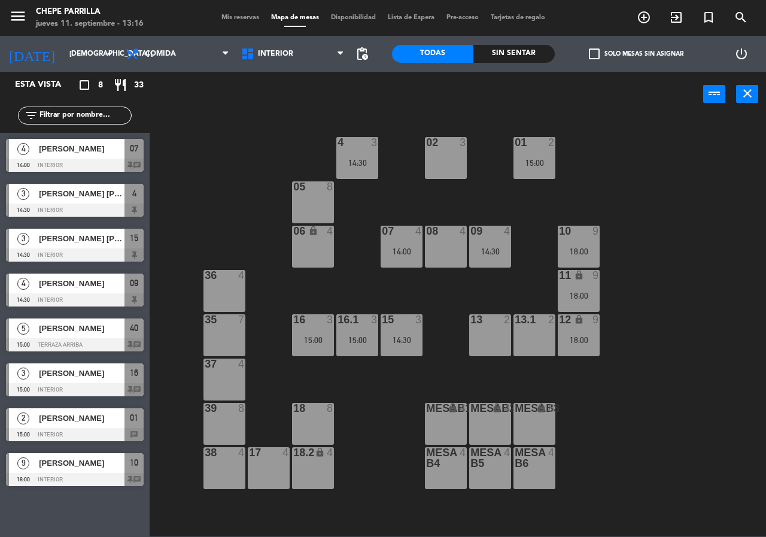
click at [440, 144] on div at bounding box center [446, 142] width 20 height 11
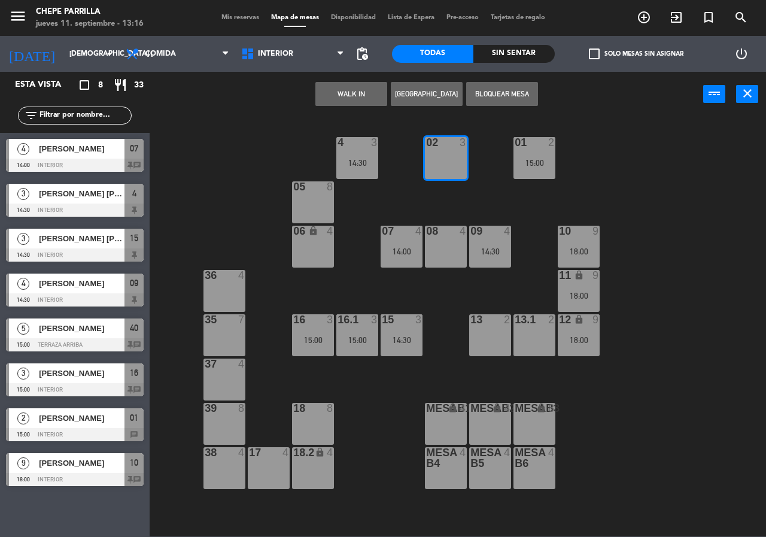
click at [565, 191] on div "02 3 4 3 14:30 01 2 15:00 05 8 06 lock 4 07 4 14:00 09 4 14:30 10 9 18:00 08 4 …" at bounding box center [461, 326] width 609 height 420
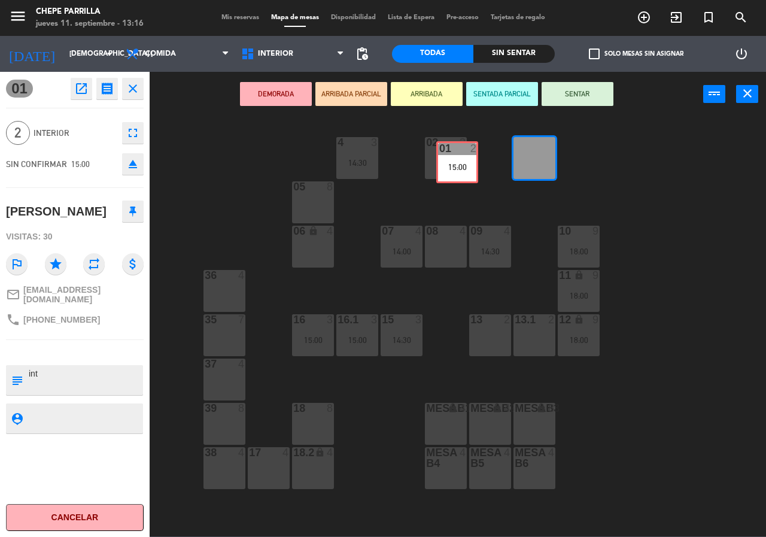
drag, startPoint x: 551, startPoint y: 156, endPoint x: 473, endPoint y: 159, distance: 77.9
click at [473, 159] on div "02 3 4 3 14:30 01 2 15:00 01 2 15:00 05 8 06 lock 4 07 4 14:00 09 4 14:30 10 9 …" at bounding box center [461, 326] width 609 height 420
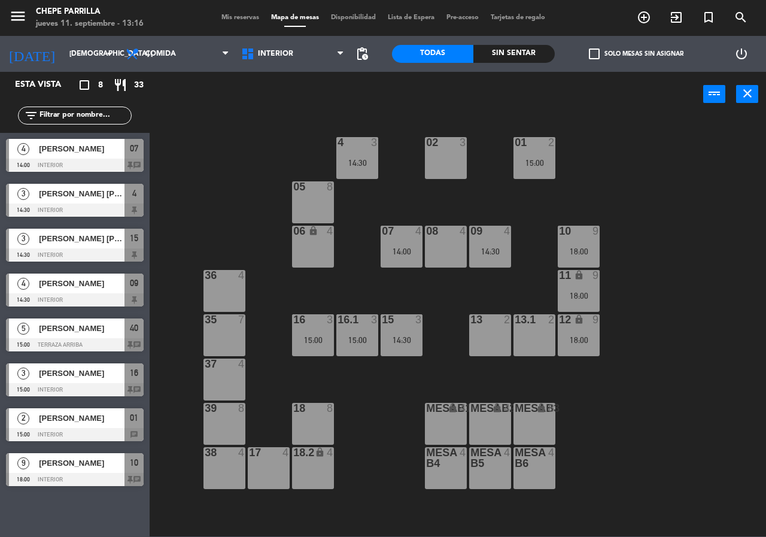
click at [537, 169] on div "01 2 15:00" at bounding box center [534, 158] width 42 height 42
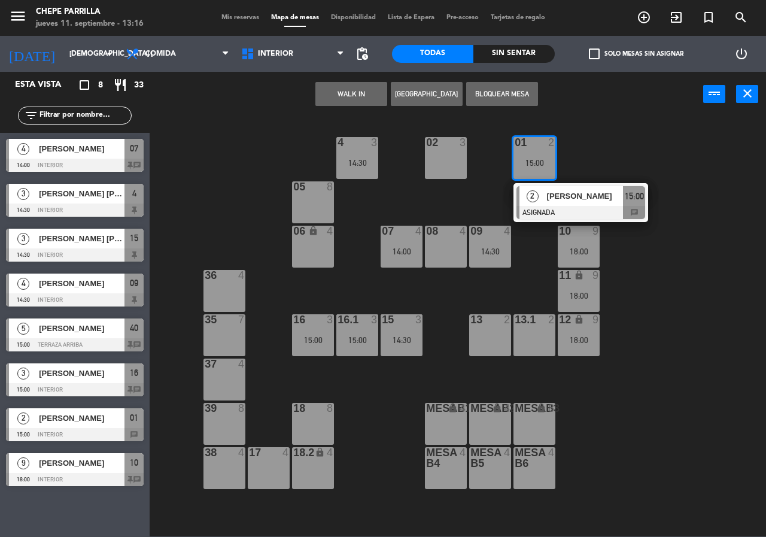
click at [474, 196] on div "02 3 4 3 14:30 01 2 15:00 2 [PERSON_NAME] ASIGNADA 15:00 chat 05 8 06 lock 4 07…" at bounding box center [461, 326] width 609 height 420
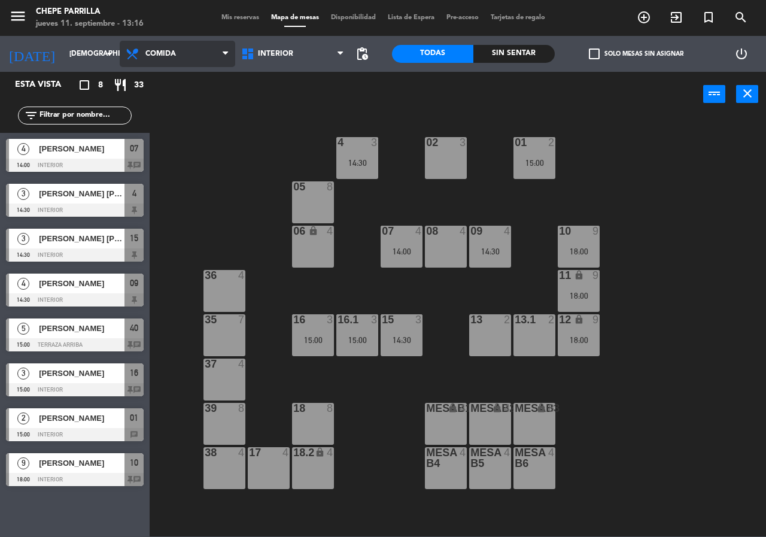
click at [204, 57] on span "Comida" at bounding box center [178, 54] width 116 height 26
click at [190, 107] on ng-component "menu Chepe [PERSON_NAME] jueves 11. septiembre - 13:16 Mis reservas Mapa de mes…" at bounding box center [383, 268] width 766 height 536
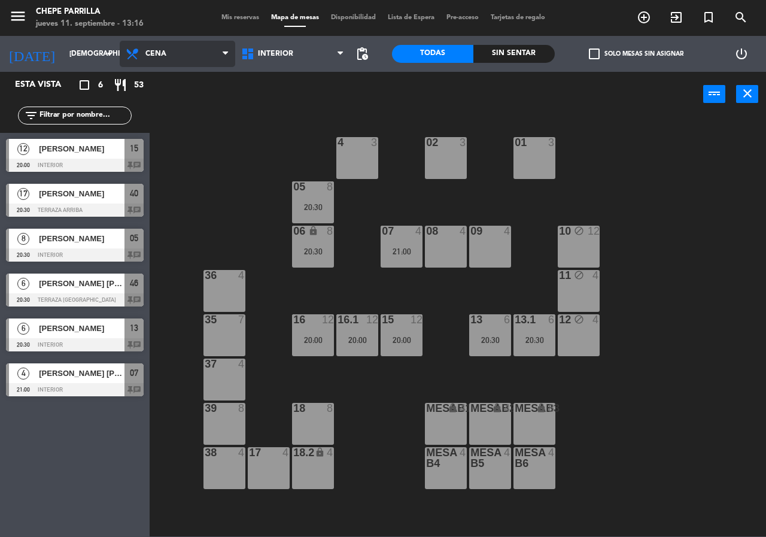
click at [191, 61] on span "Cena" at bounding box center [178, 54] width 116 height 26
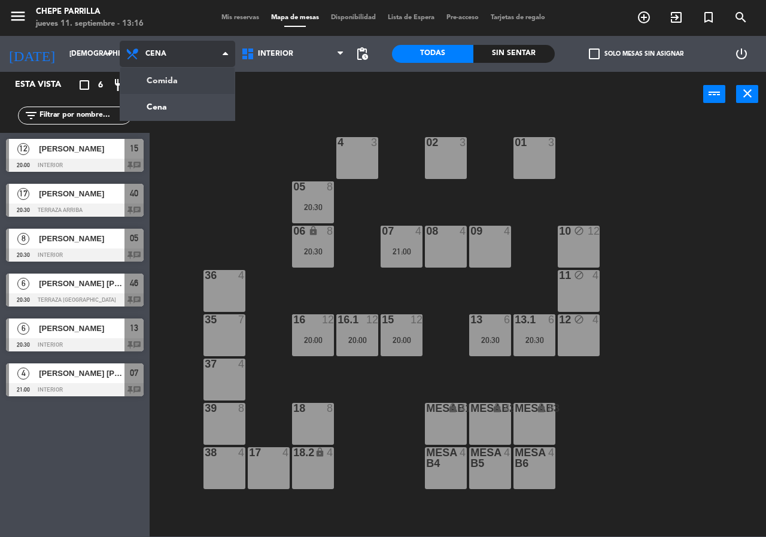
click at [192, 78] on ng-component "menu Chepe [PERSON_NAME] jueves 11. septiembre - 13:16 Mis reservas Mapa de mes…" at bounding box center [383, 268] width 766 height 536
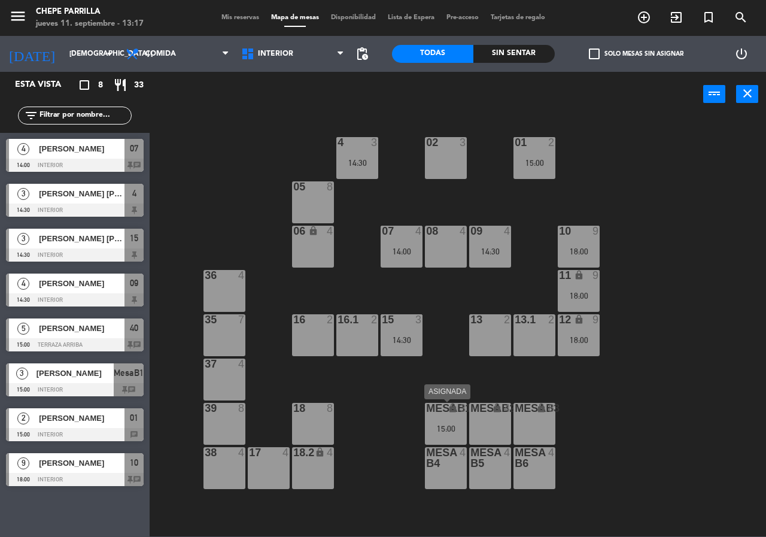
click at [451, 431] on div "15:00" at bounding box center [446, 428] width 42 height 8
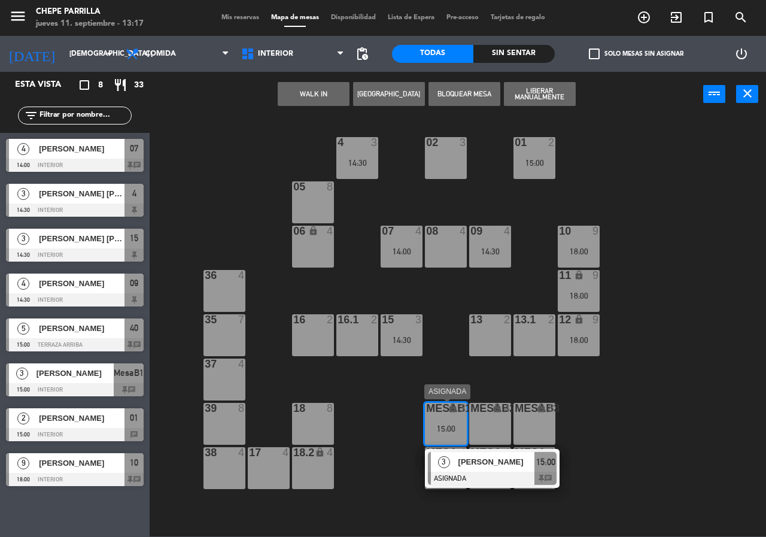
click at [473, 465] on span "[PERSON_NAME]" at bounding box center [496, 461] width 77 height 13
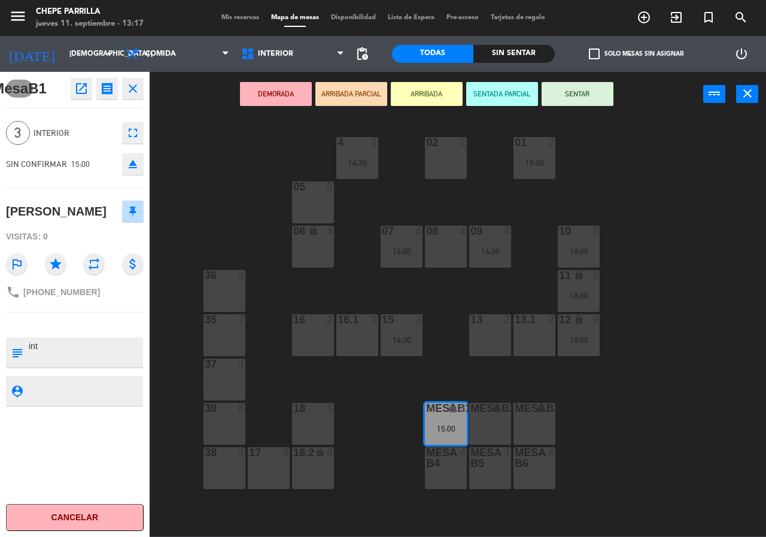
click at [636, 431] on div "02 3 4 3 14:30 01 2 15:00 05 8 06 lock 4 07 4 14:00 09 4 14:30 10 9 18:00 08 4 …" at bounding box center [461, 326] width 609 height 420
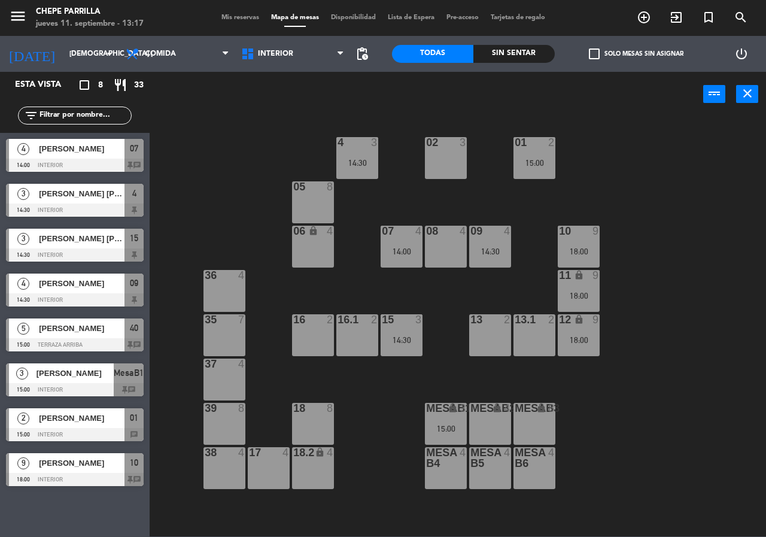
click at [457, 417] on div "MesaB1 lock 3 15:00" at bounding box center [446, 424] width 42 height 42
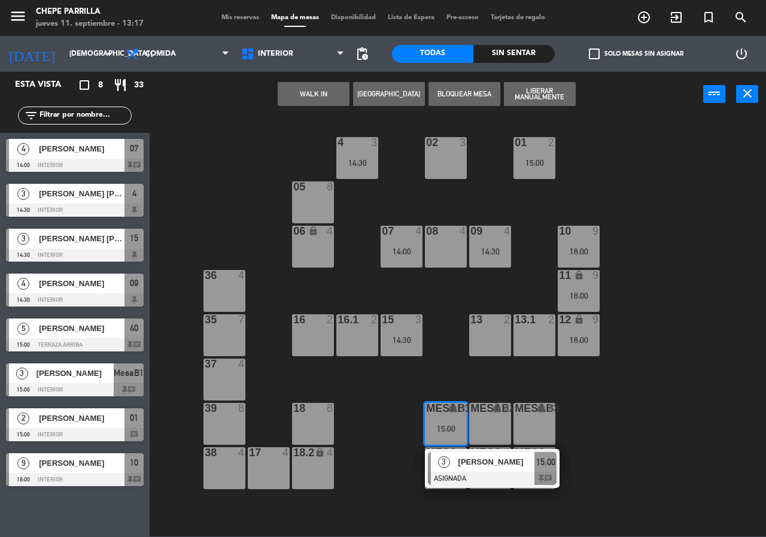
click at [612, 421] on div "02 3 4 3 14:30 01 2 15:00 05 8 06 lock 4 07 4 14:00 09 4 14:30 10 9 18:00 08 4 …" at bounding box center [461, 326] width 609 height 420
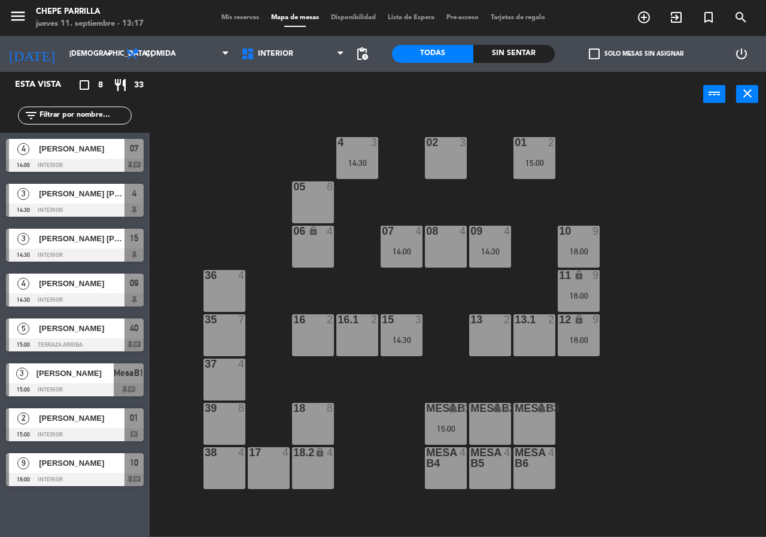
click at [552, 156] on div "01 2 15:00" at bounding box center [534, 158] width 42 height 42
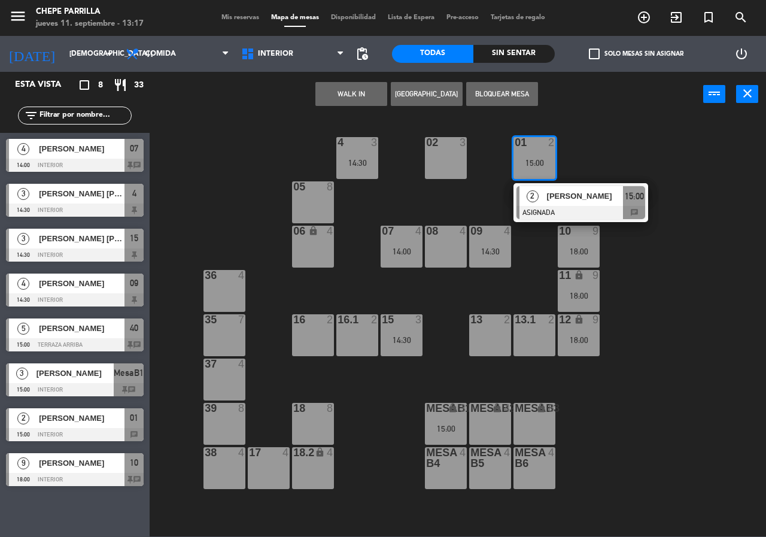
click at [585, 159] on div "02 3 4 3 14:30 01 2 15:00 2 [PERSON_NAME] ASIGNADA 15:00 chat 05 8 06 lock 4 07…" at bounding box center [461, 326] width 609 height 420
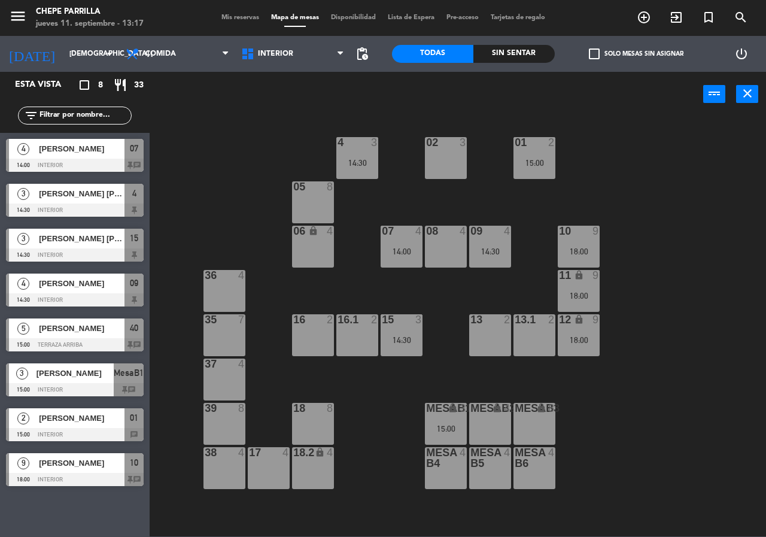
click at [440, 155] on div "02 3" at bounding box center [446, 158] width 42 height 42
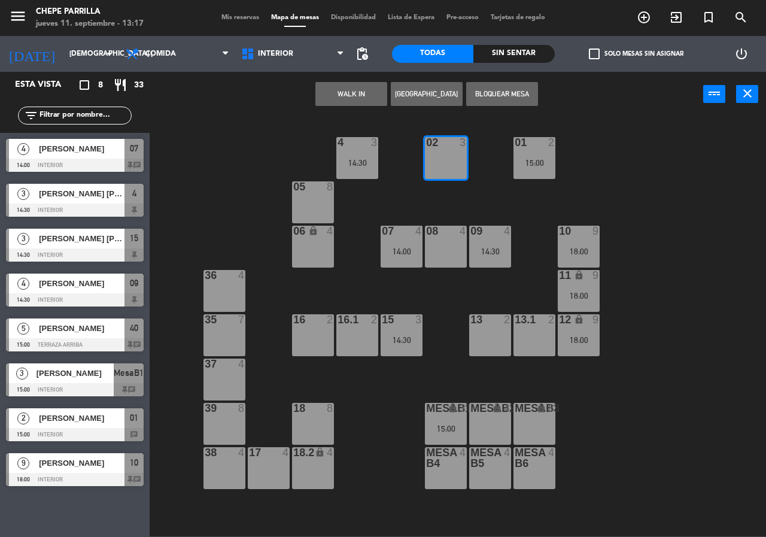
click at [414, 94] on button "[GEOGRAPHIC_DATA]" at bounding box center [427, 94] width 72 height 24
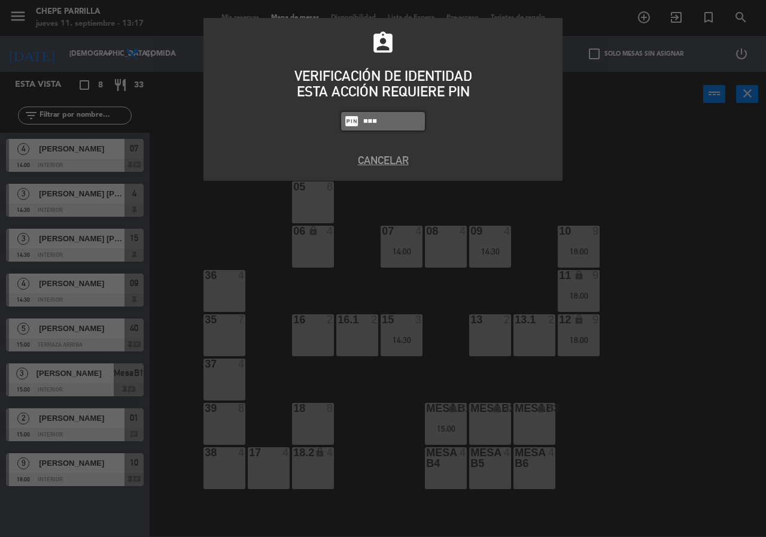
type input "8319"
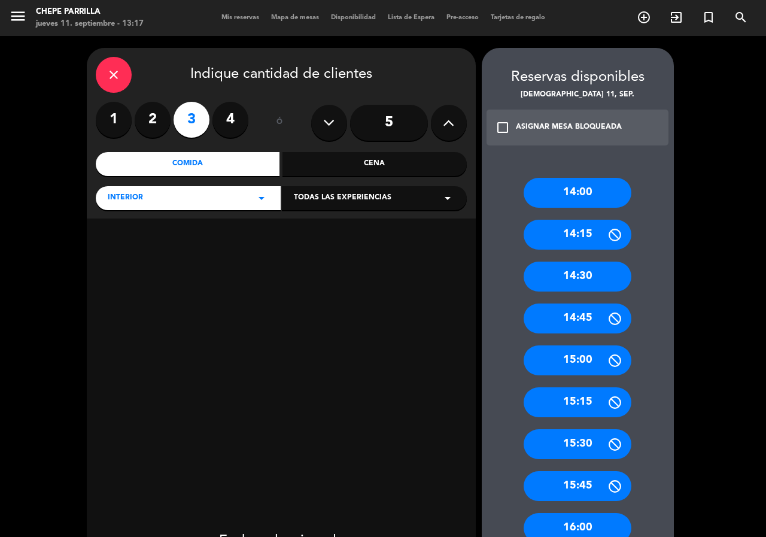
click at [154, 117] on label "2" at bounding box center [153, 120] width 36 height 36
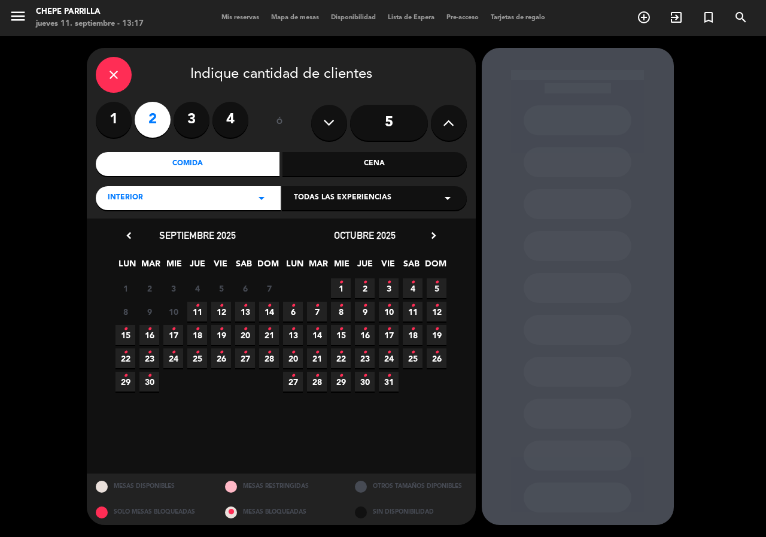
click at [104, 66] on div "close" at bounding box center [114, 75] width 36 height 36
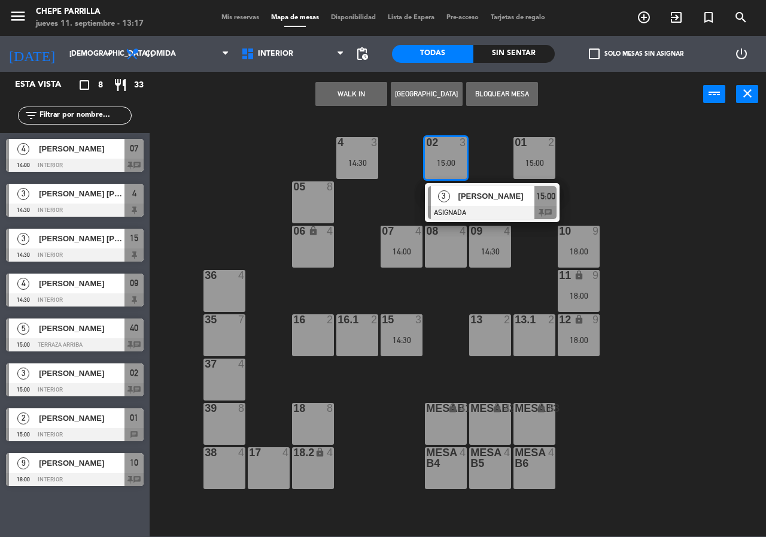
click at [338, 285] on div "02 3 15:00 3 [PERSON_NAME] ASIGNADA 15:00 chat 4 3 14:30 01 2 15:00 05 8 06 loc…" at bounding box center [461, 326] width 609 height 420
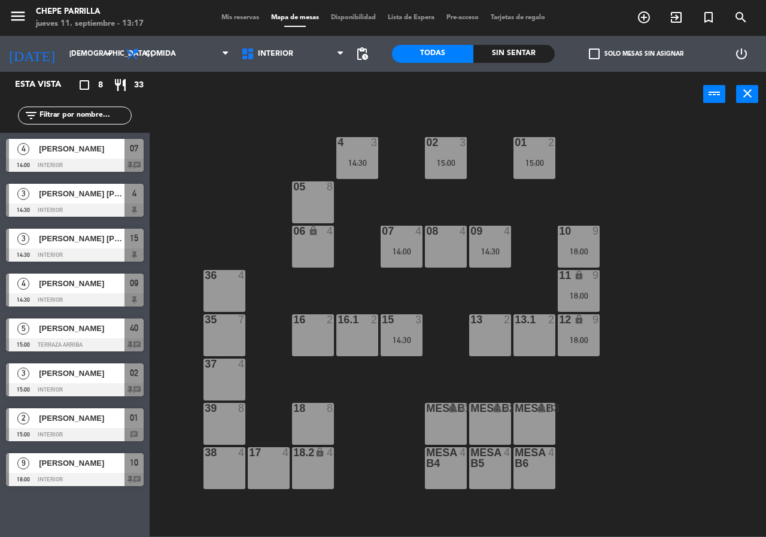
drag, startPoint x: 309, startPoint y: 342, endPoint x: 353, endPoint y: 332, distance: 45.6
click at [310, 342] on div "16 2" at bounding box center [313, 335] width 42 height 42
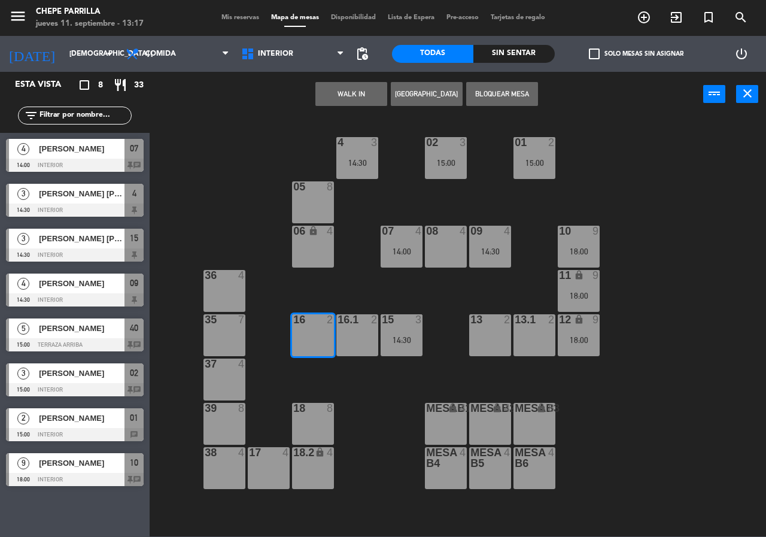
click at [366, 332] on div "16.1 2" at bounding box center [357, 335] width 42 height 42
click at [406, 94] on button "[GEOGRAPHIC_DATA]" at bounding box center [427, 94] width 72 height 24
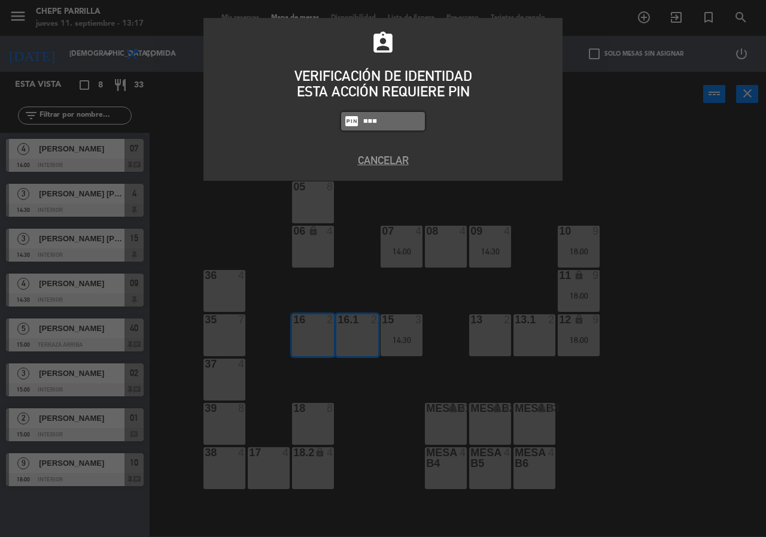
type input "8319"
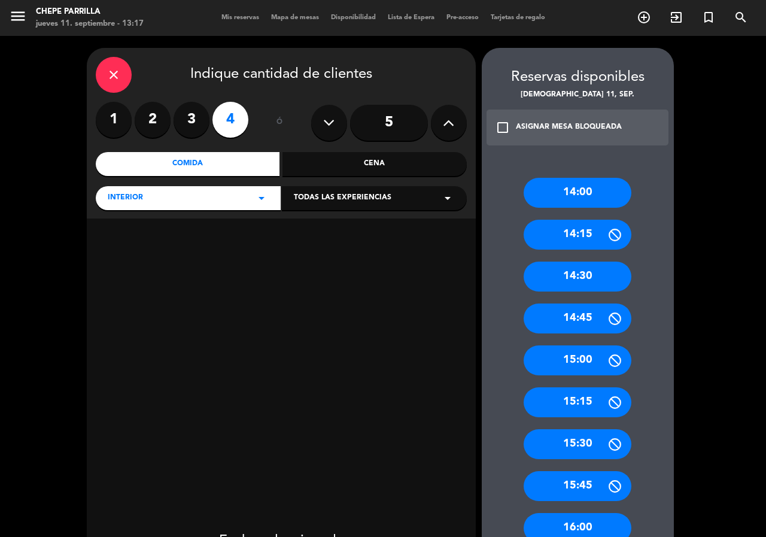
click at [456, 120] on button at bounding box center [449, 123] width 36 height 36
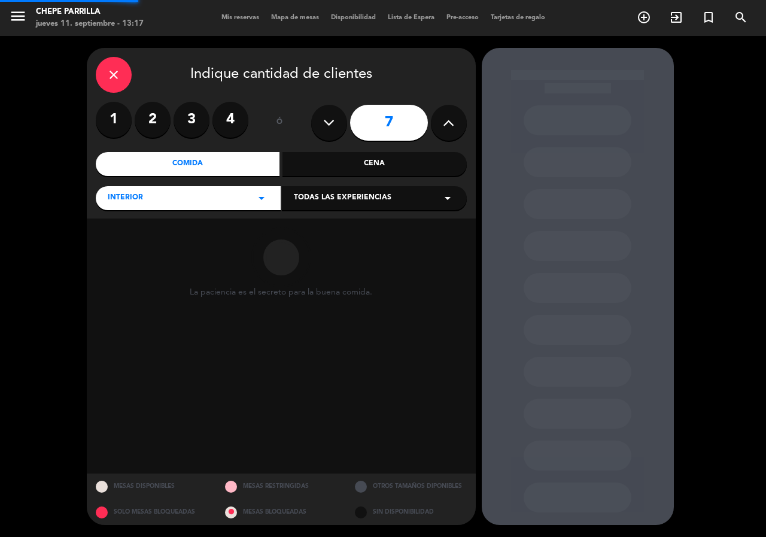
click at [456, 120] on button at bounding box center [449, 123] width 36 height 36
click at [455, 120] on button at bounding box center [449, 123] width 36 height 36
type input "9"
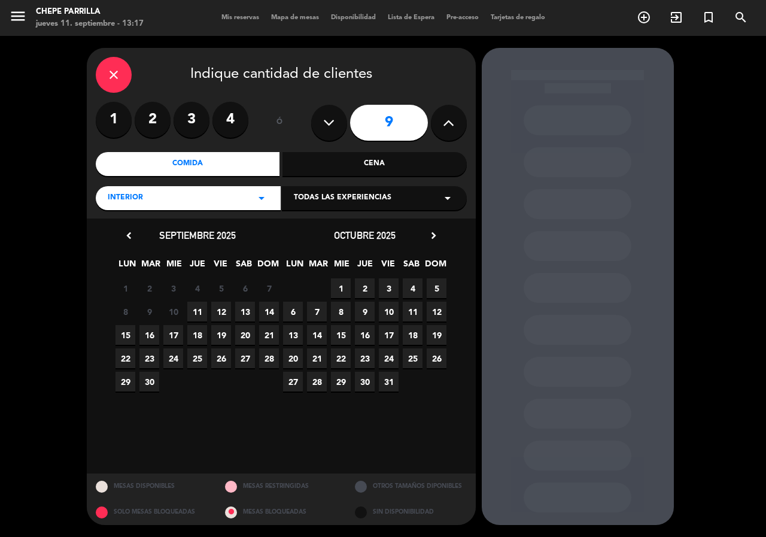
click at [192, 313] on span "11" at bounding box center [197, 312] width 20 height 20
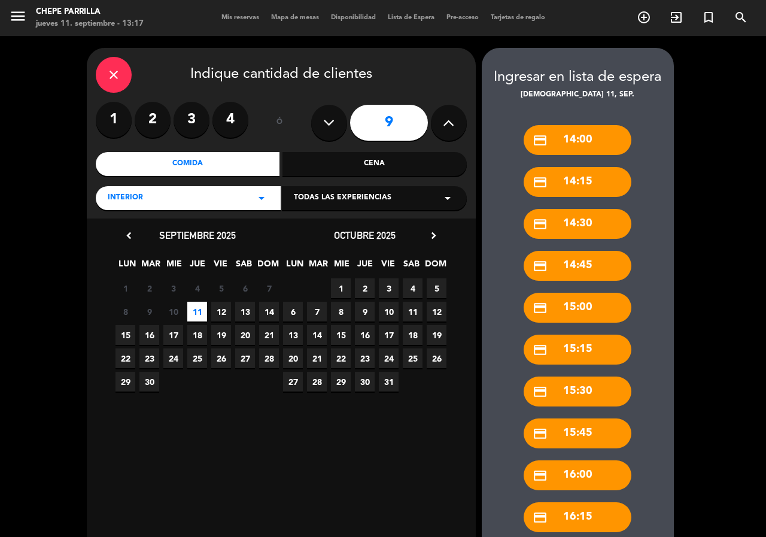
click at [586, 275] on div "credit_card 14:45" at bounding box center [578, 266] width 108 height 30
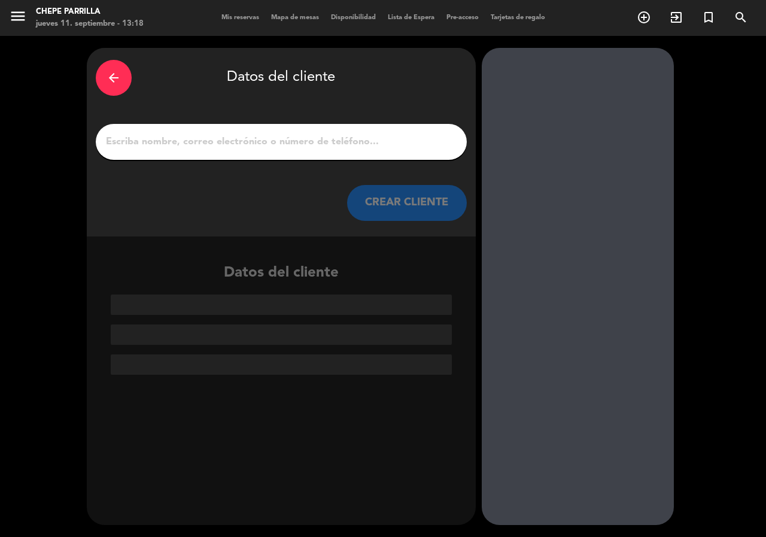
click at [150, 141] on input "1" at bounding box center [281, 141] width 353 height 17
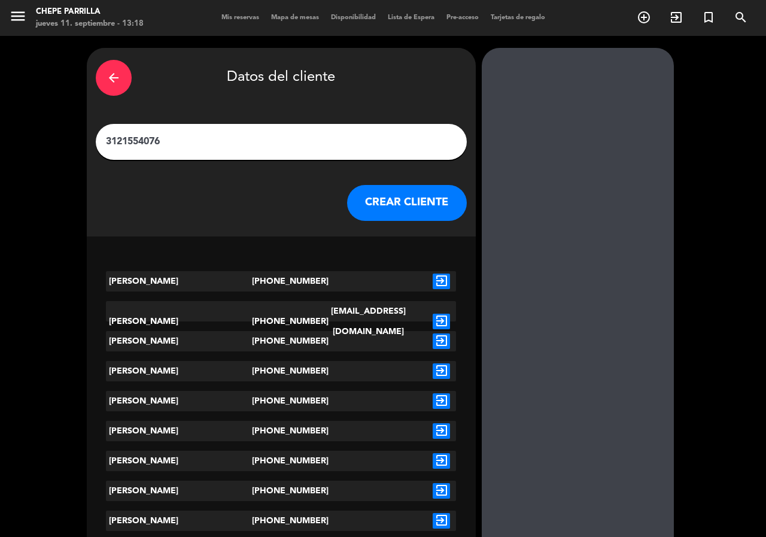
type input "3121554076"
click at [445, 314] on icon "exit_to_app" at bounding box center [441, 322] width 17 height 16
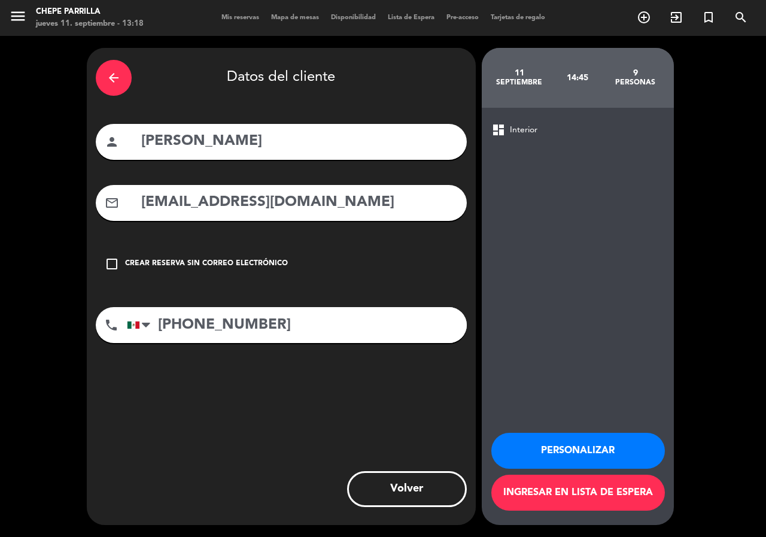
click at [588, 435] on button "Personalizar" at bounding box center [578, 451] width 174 height 36
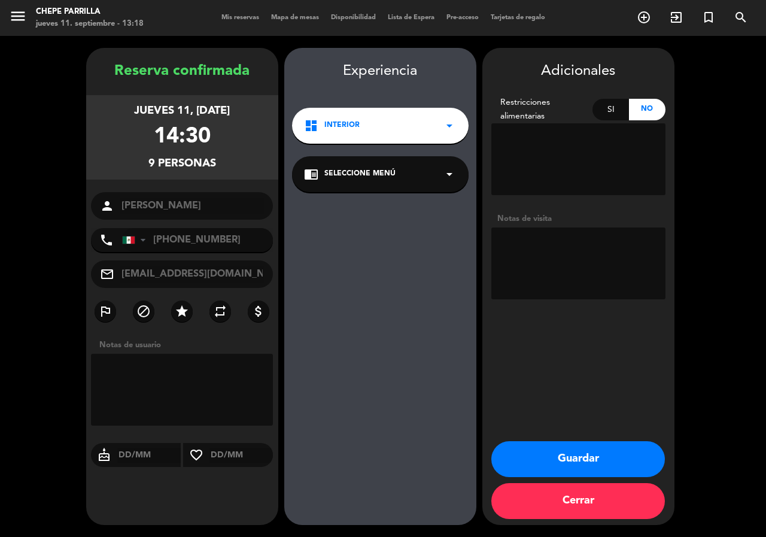
click at [540, 271] on textarea at bounding box center [578, 263] width 174 height 72
type textarea "int"
click at [574, 458] on button "Guardar" at bounding box center [578, 459] width 174 height 36
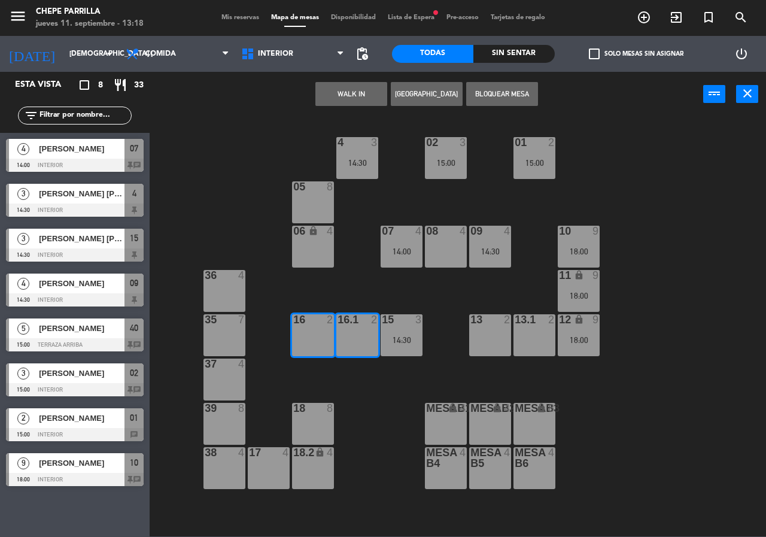
click at [415, 17] on span "Lista de Espera fiber_manual_record" at bounding box center [411, 17] width 59 height 7
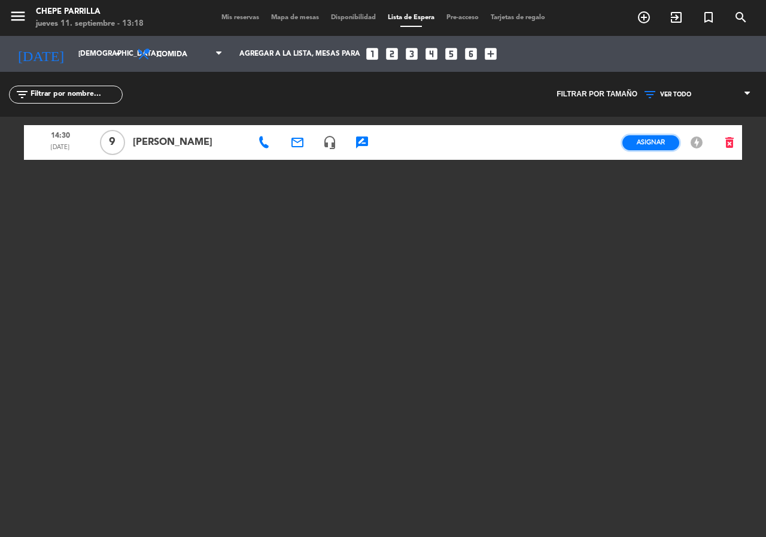
click at [652, 136] on button "Asignar" at bounding box center [650, 142] width 57 height 15
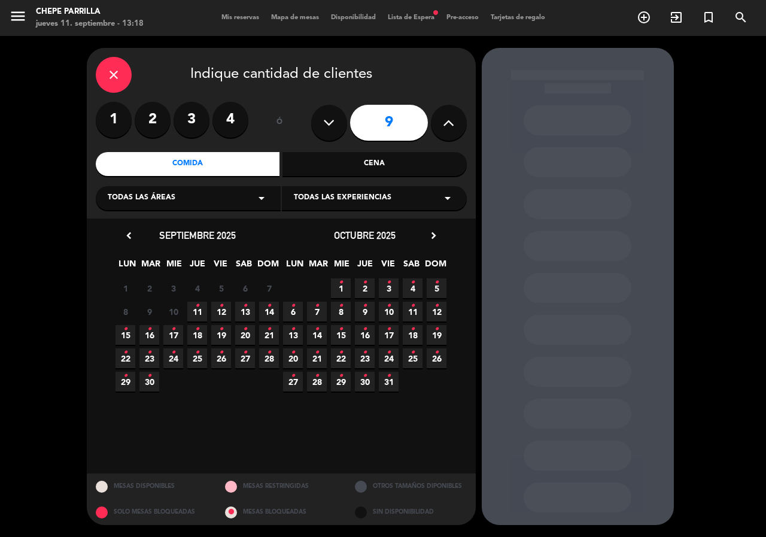
click at [200, 314] on span "11 •" at bounding box center [197, 312] width 20 height 20
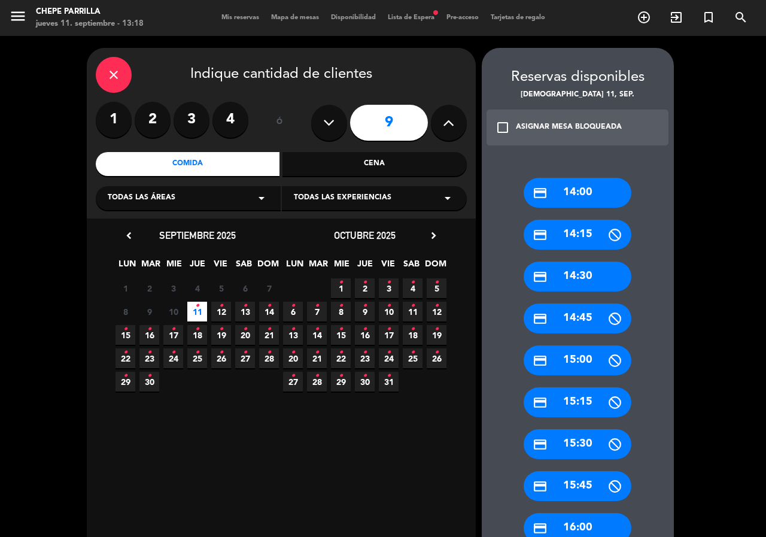
click at [584, 285] on div "credit_card 14:30" at bounding box center [578, 277] width 108 height 30
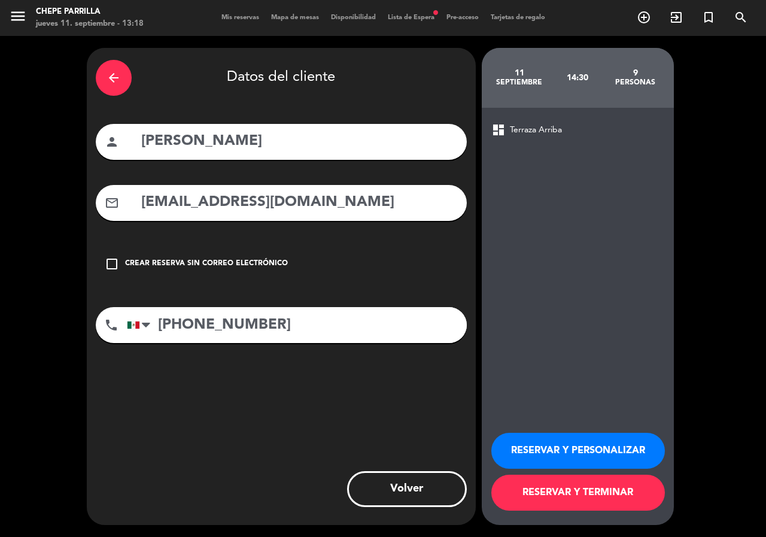
click at [540, 453] on button "RESERVAR Y PERSONALIZAR" at bounding box center [578, 451] width 174 height 36
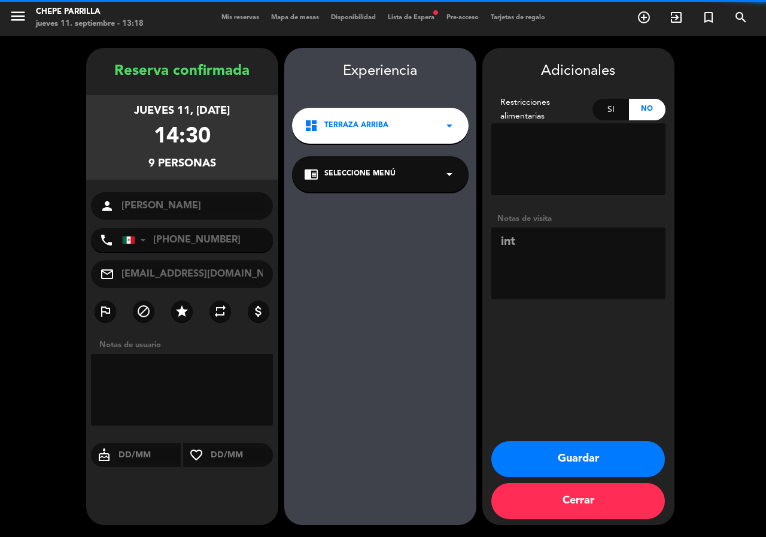
click at [538, 476] on button "Guardar" at bounding box center [578, 459] width 174 height 36
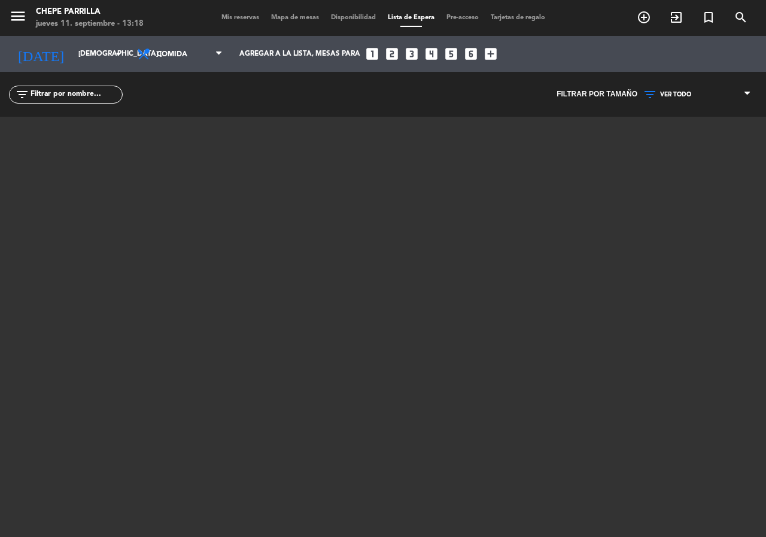
click at [284, 16] on span "Mapa de mesas" at bounding box center [295, 17] width 60 height 7
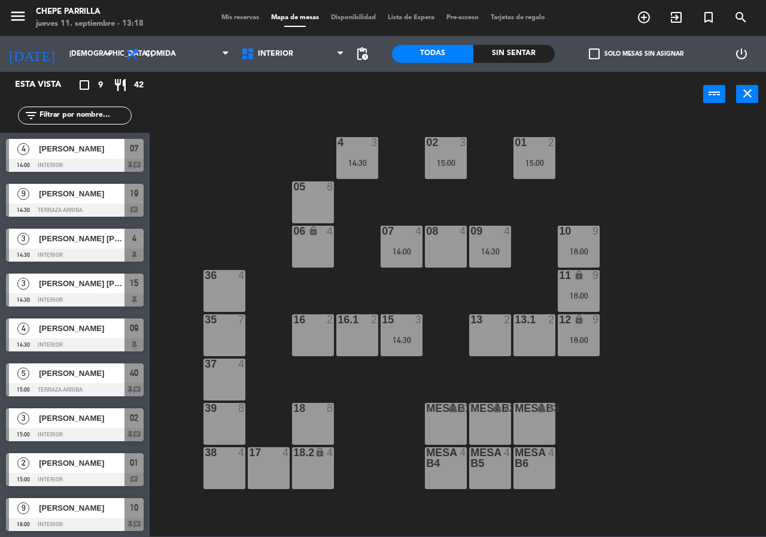
click at [80, 113] on input "text" at bounding box center [84, 115] width 93 height 13
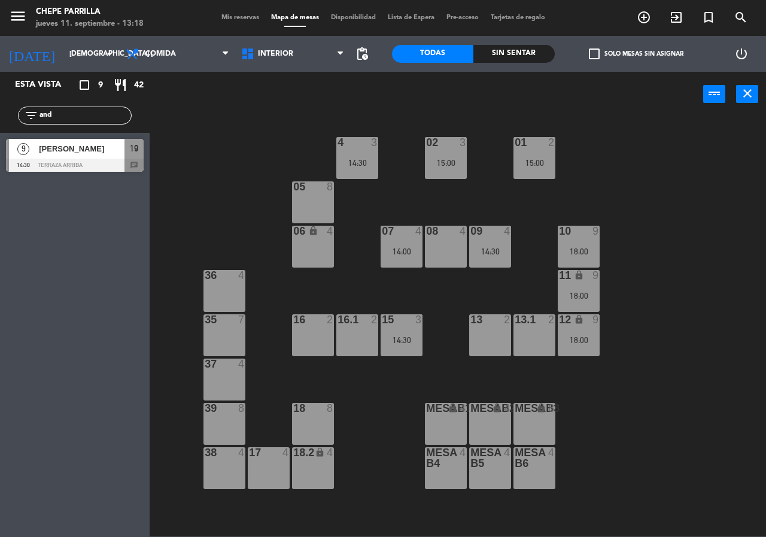
type input "and"
drag, startPoint x: 32, startPoint y: 245, endPoint x: 45, endPoint y: 202, distance: 45.2
click at [33, 239] on div "Esta vista crop_square 9 restaurant 42 filter_list and 9 [PERSON_NAME] 14:30 Te…" at bounding box center [75, 304] width 150 height 465
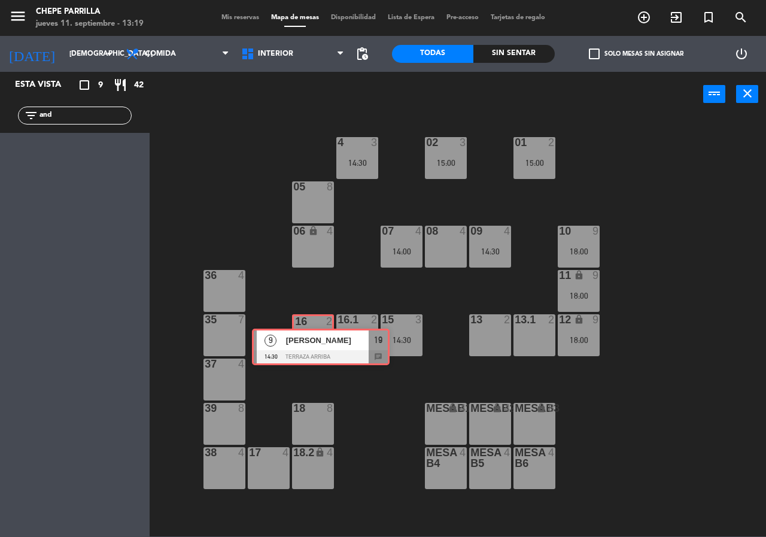
drag, startPoint x: 71, startPoint y: 150, endPoint x: 317, endPoint y: 339, distance: 310.6
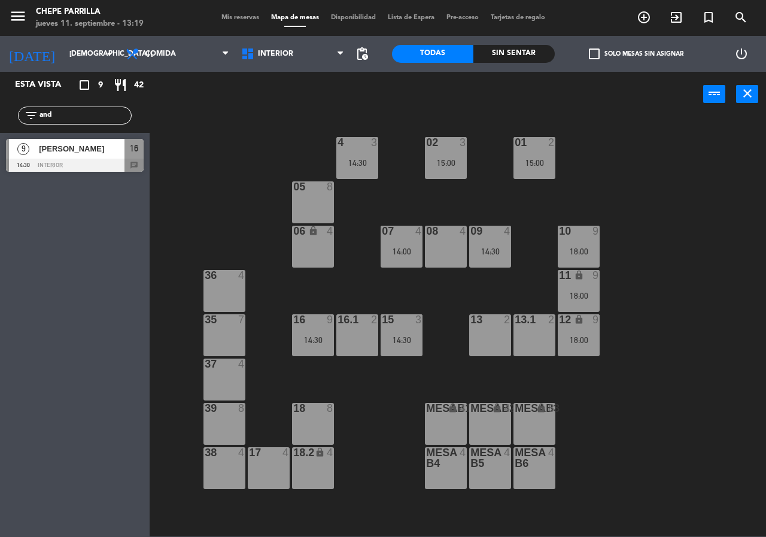
click at [317, 339] on div "14:30" at bounding box center [313, 340] width 42 height 8
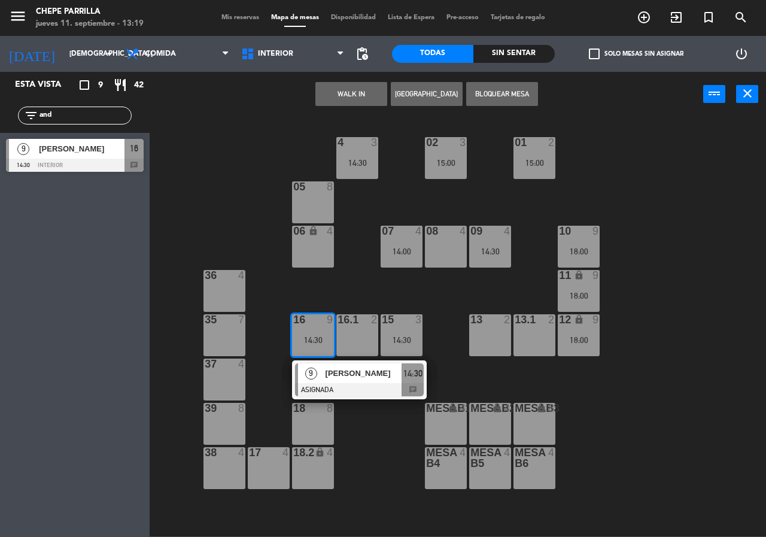
click at [326, 370] on span "[PERSON_NAME]" at bounding box center [364, 373] width 77 height 13
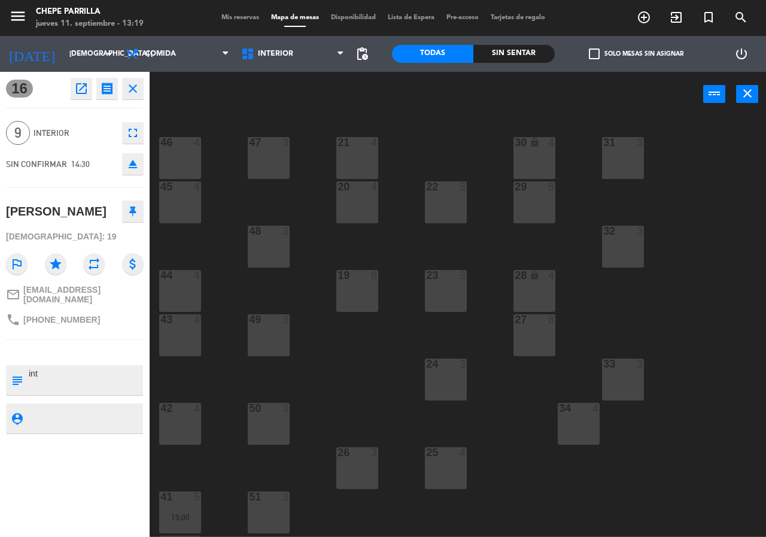
drag, startPoint x: 308, startPoint y: 267, endPoint x: 307, endPoint y: 252, distance: 15.0
click at [307, 256] on div "21 4 30 lock 4 46 4 47 3 31 3 20 4 22 3 29 8 45 4 32 3 48 3 19 8 23 3 28 lock 4…" at bounding box center [461, 326] width 609 height 420
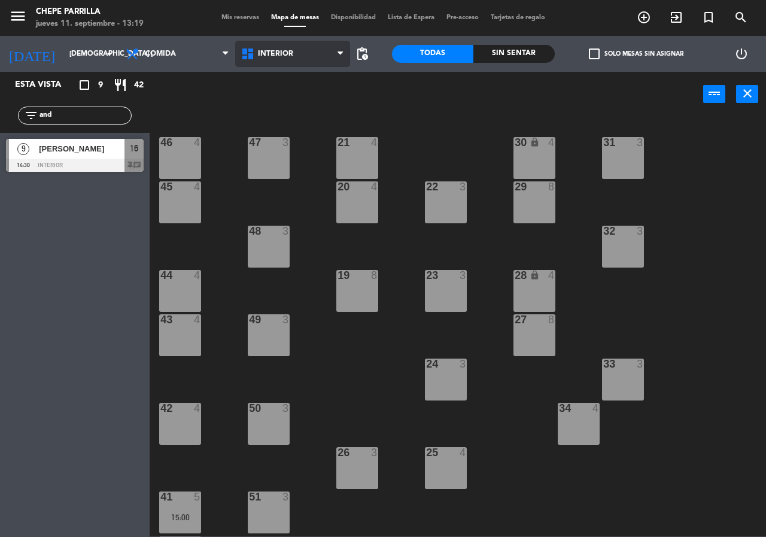
click at [277, 48] on span "Interior" at bounding box center [293, 54] width 116 height 26
click at [288, 110] on ng-component "menu Chepe [PERSON_NAME] jueves 11. septiembre - 13:19 Mis reservas Mapa de mes…" at bounding box center [383, 268] width 766 height 536
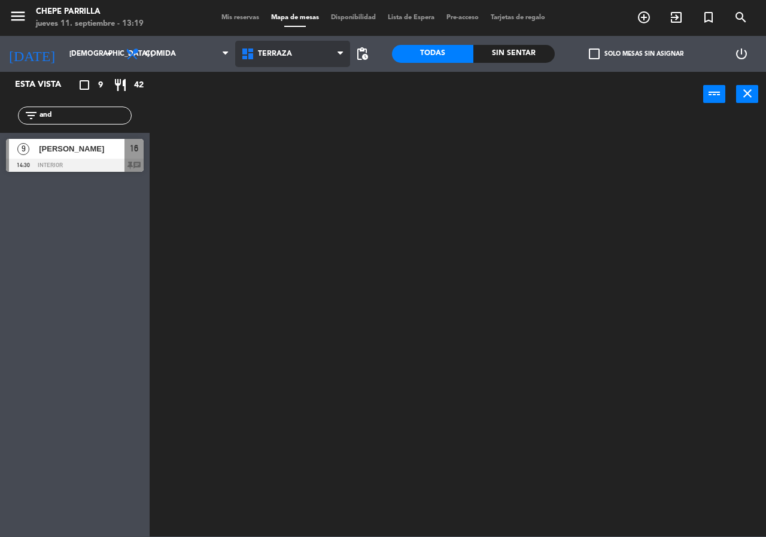
click at [275, 45] on span "Terraza" at bounding box center [293, 54] width 116 height 26
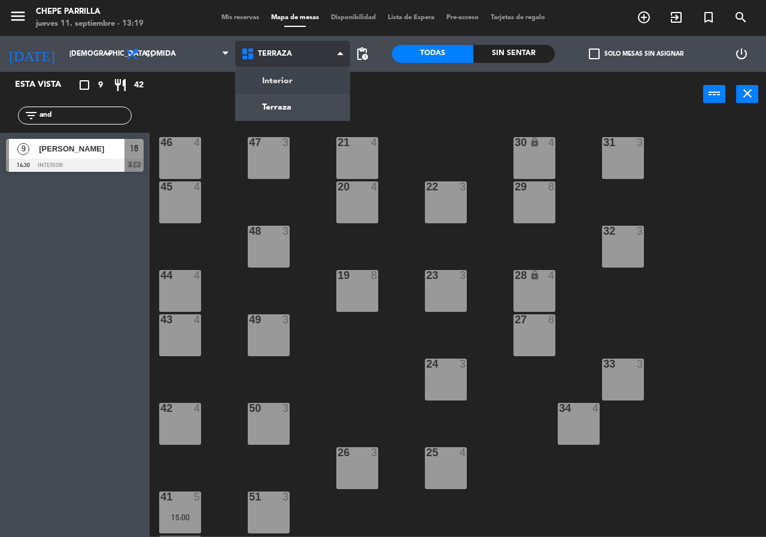
click at [285, 89] on ng-component "menu Chepe [PERSON_NAME] jueves 11. septiembre - 13:19 Mis reservas Mapa de mes…" at bounding box center [383, 268] width 766 height 536
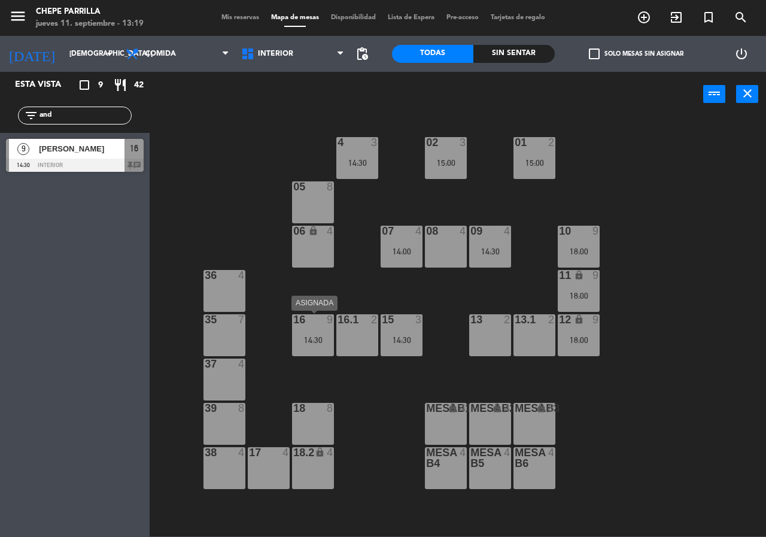
drag, startPoint x: 308, startPoint y: 336, endPoint x: 330, endPoint y: 357, distance: 30.5
click at [309, 337] on div "14:30" at bounding box center [313, 340] width 42 height 8
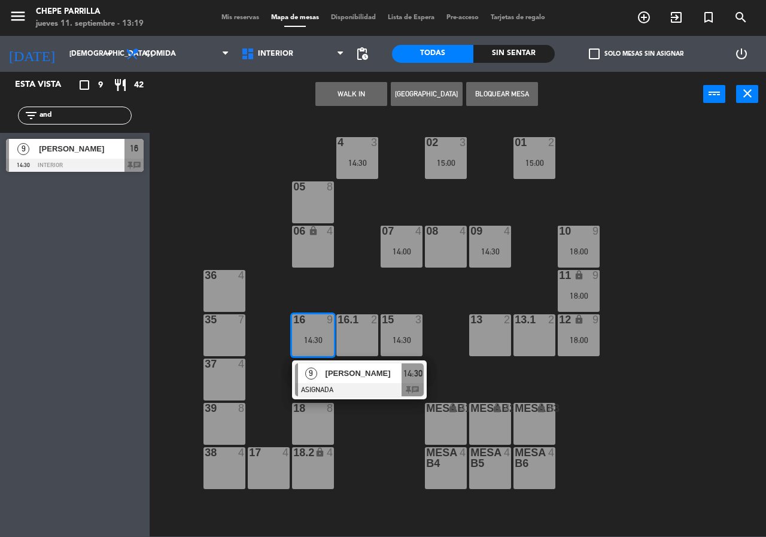
click at [345, 379] on div "9 [PERSON_NAME] ASIGNADA 14:30 chat" at bounding box center [359, 379] width 153 height 39
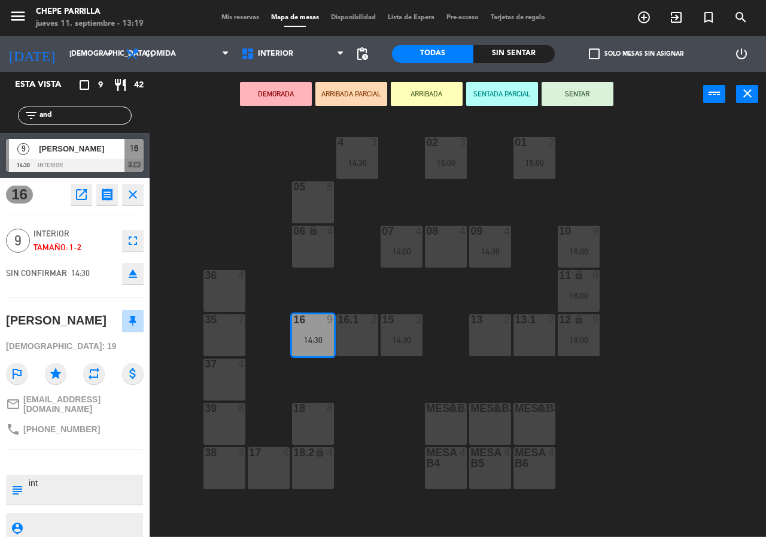
click at [360, 332] on div "16.1 2" at bounding box center [357, 335] width 42 height 42
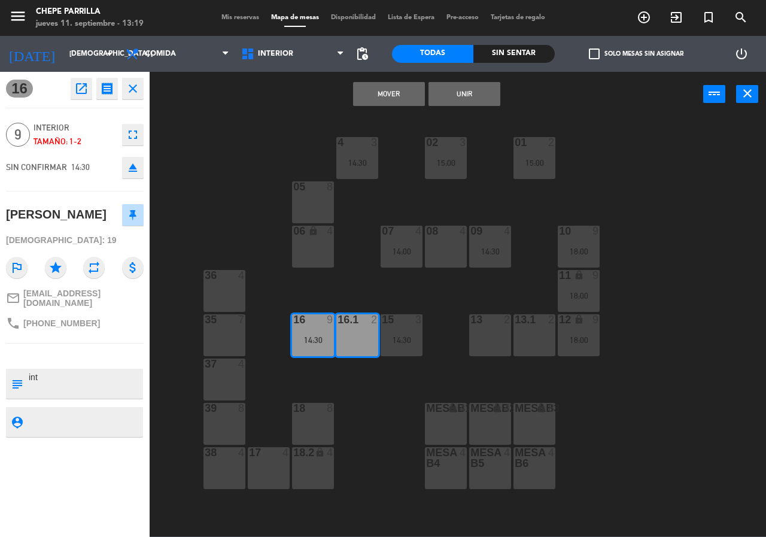
click at [457, 99] on button "Unir" at bounding box center [464, 94] width 72 height 24
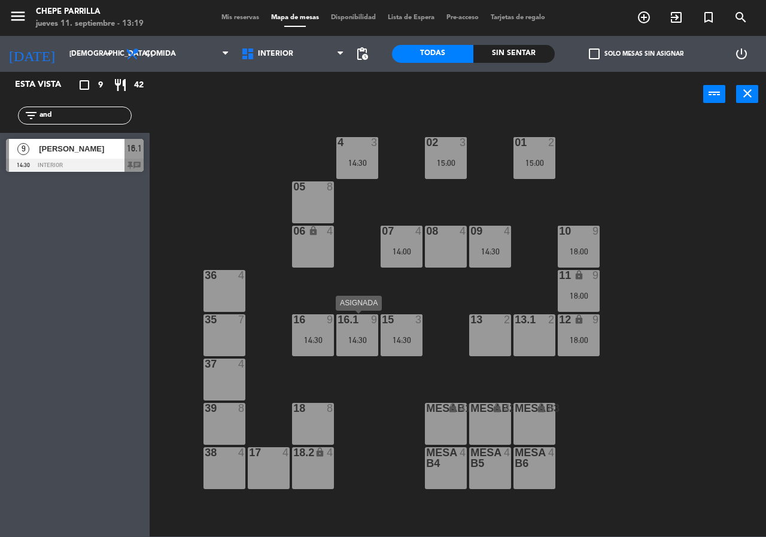
click at [347, 345] on div "16.1 9 14:30" at bounding box center [357, 335] width 42 height 42
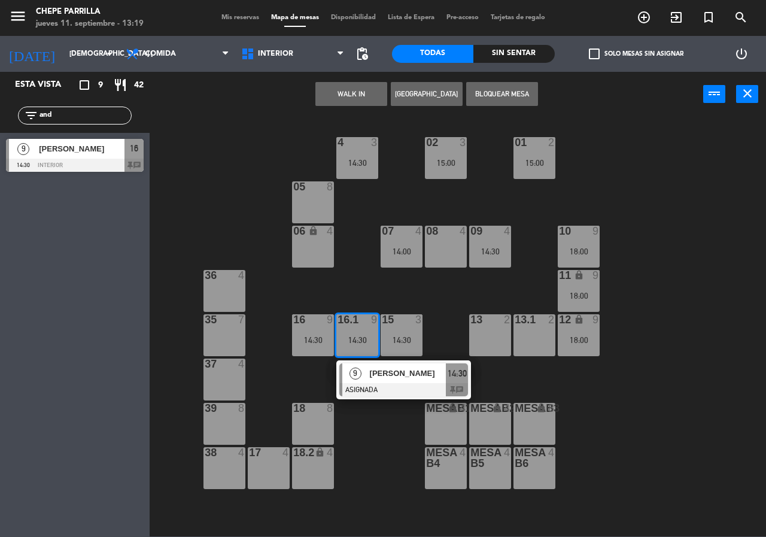
click at [358, 430] on div "02 3 15:00 4 3 14:30 01 2 15:00 05 8 06 lock 4 07 4 14:00 09 4 14:30 10 9 18:00…" at bounding box center [461, 326] width 609 height 420
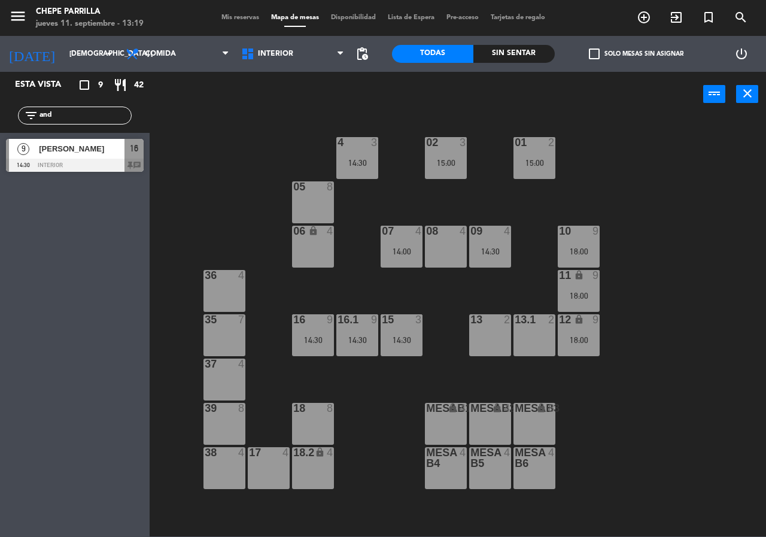
click at [452, 158] on div "15:00" at bounding box center [446, 162] width 42 height 9
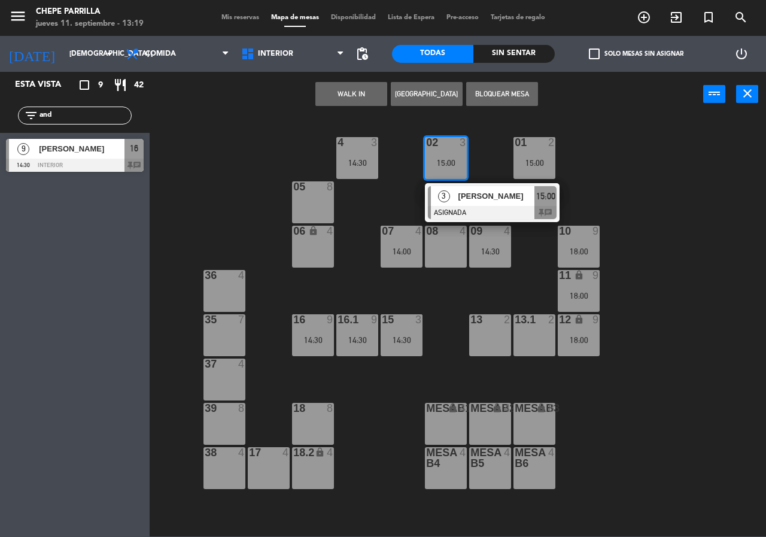
click at [484, 158] on div "02 3 15:00 3 [PERSON_NAME] ASIGNADA 15:00 chat 4 3 14:30 01 2 15:00 05 8 06 loc…" at bounding box center [461, 326] width 609 height 420
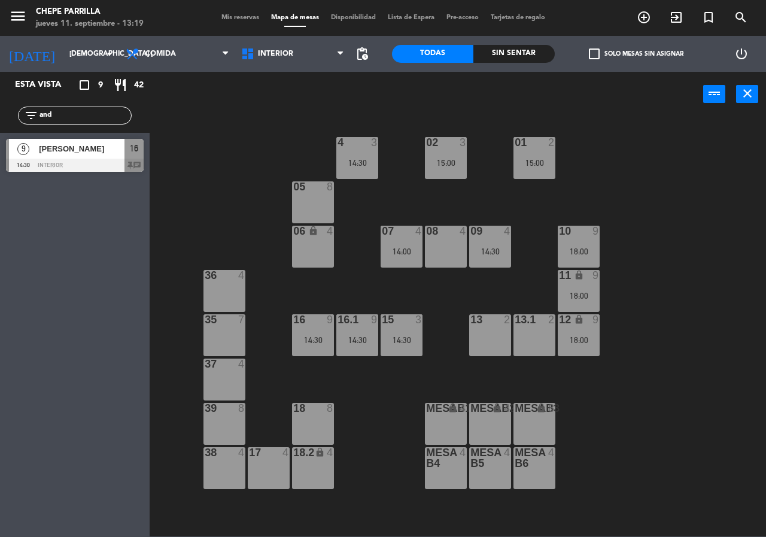
click at [402, 255] on div "14:00" at bounding box center [402, 251] width 42 height 8
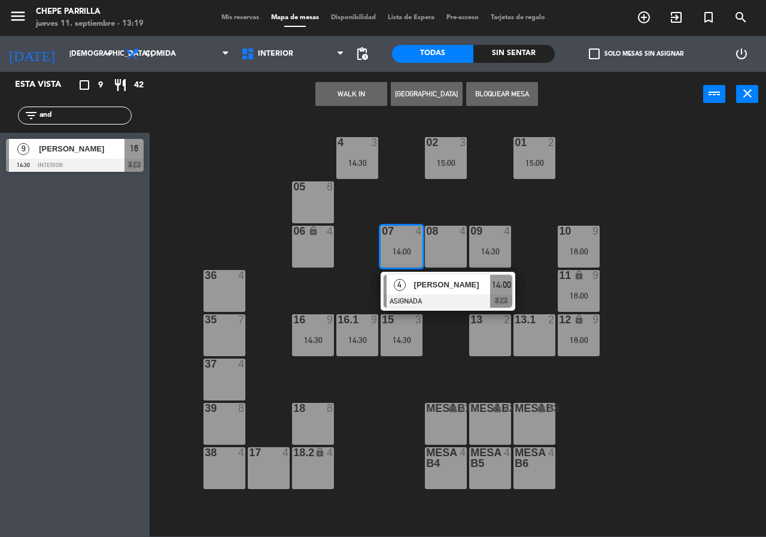
click at [440, 245] on div "08 4" at bounding box center [446, 247] width 42 height 42
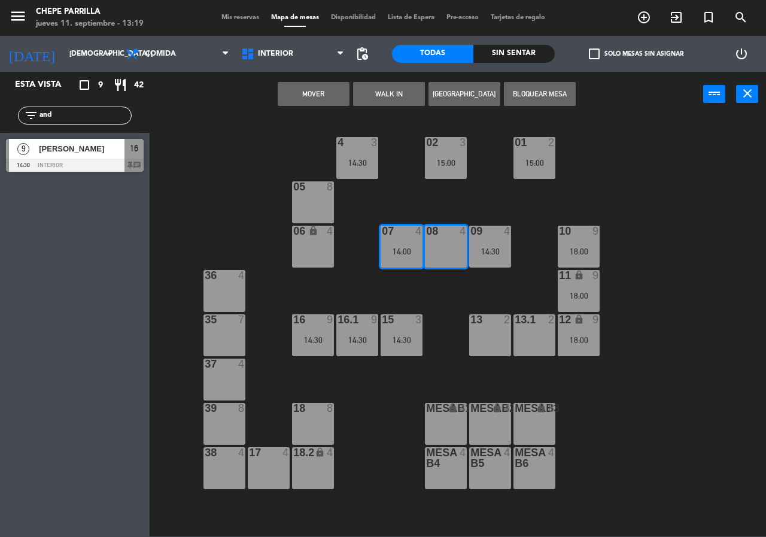
click at [403, 197] on div "02 3 15:00 4 3 14:30 01 2 15:00 05 8 06 lock 4 07 4 14:00 09 4 14:30 10 9 18:00…" at bounding box center [461, 326] width 609 height 420
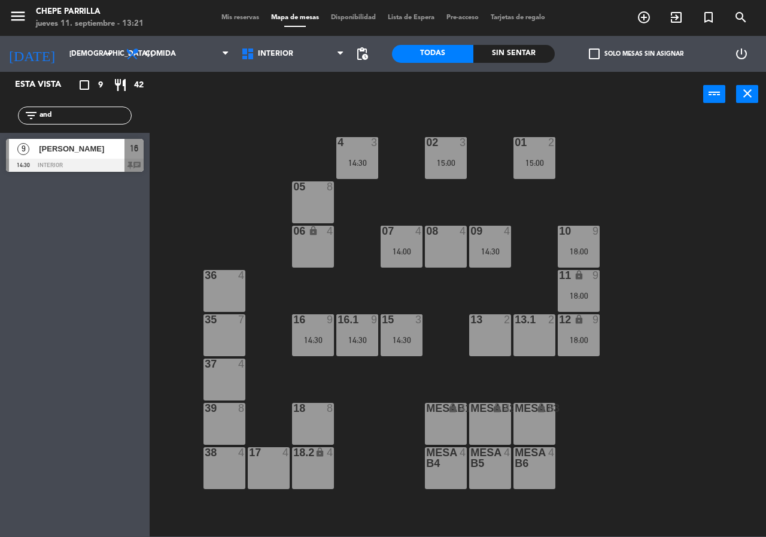
click at [252, 192] on div "02 3 15:00 4 3 14:30 01 2 15:00 05 8 06 lock 4 07 4 14:00 09 4 14:30 10 9 18:00…" at bounding box center [461, 326] width 609 height 420
click at [282, 133] on div "02 3 15:00 4 3 14:30 01 2 15:00 05 8 06 lock 4 07 4 14:00 09 4 14:30 10 9 18:00…" at bounding box center [461, 326] width 609 height 420
click at [276, 267] on div "02 3 15:00 4 3 14:30 01 2 15:00 05 8 06 lock 4 07 4 14:00 09 4 14:30 10 9 18:00…" at bounding box center [461, 326] width 609 height 420
drag, startPoint x: 293, startPoint y: 185, endPoint x: 305, endPoint y: 228, distance: 44.9
click at [305, 228] on div "02 3 15:00 4 3 14:30 01 2 15:00 05 8 06 lock 4 07 4 14:00 09 4 14:30 10 9 18:00…" at bounding box center [461, 326] width 609 height 420
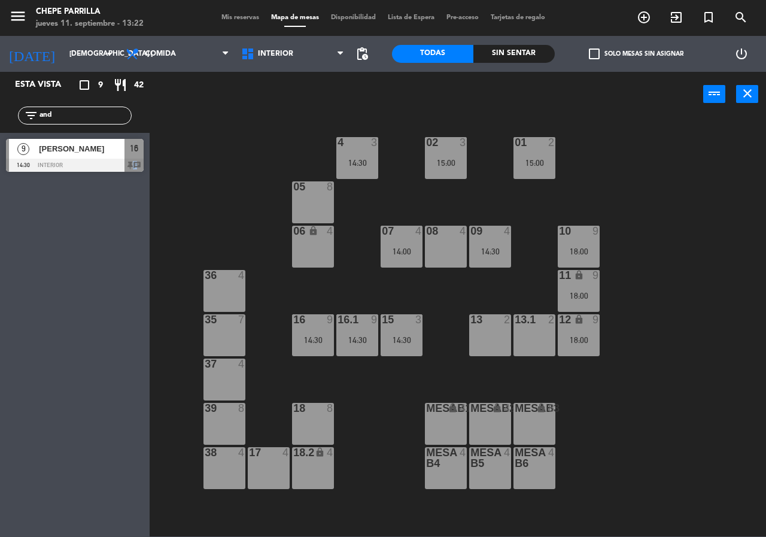
drag, startPoint x: 132, startPoint y: 416, endPoint x: 130, endPoint y: 536, distance: 119.7
click at [130, 536] on div "Esta vista crop_square 9 restaurant 42 filter_list and 9 [PERSON_NAME] 14:30 In…" at bounding box center [75, 304] width 150 height 465
drag, startPoint x: 8, startPoint y: 401, endPoint x: 8, endPoint y: 497, distance: 96.4
click at [8, 497] on div "Esta vista crop_square 9 restaurant 42 filter_list and 9 [PERSON_NAME] 14:30 In…" at bounding box center [75, 304] width 150 height 465
click at [65, 115] on input "and" at bounding box center [84, 115] width 93 height 13
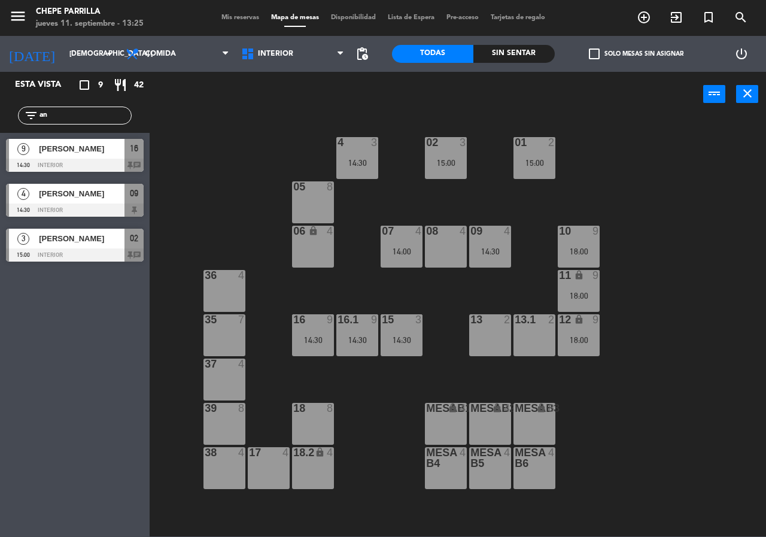
type input "a"
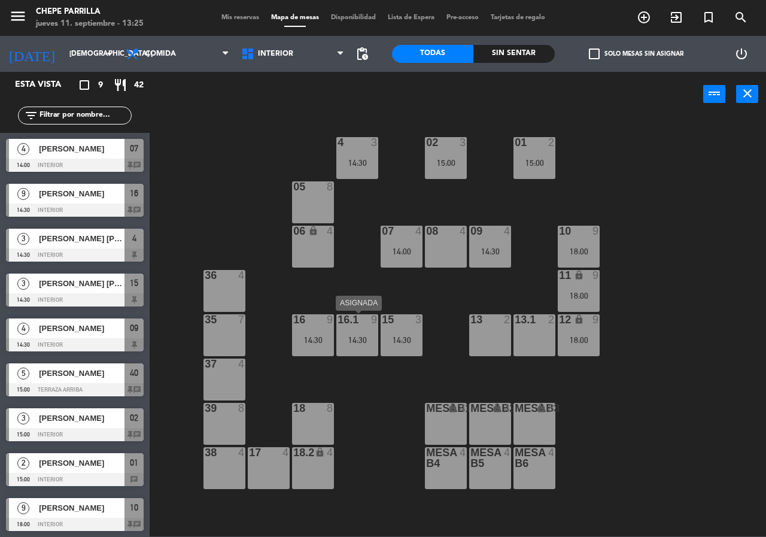
click at [372, 332] on div "16.1 9 14:30" at bounding box center [357, 335] width 42 height 42
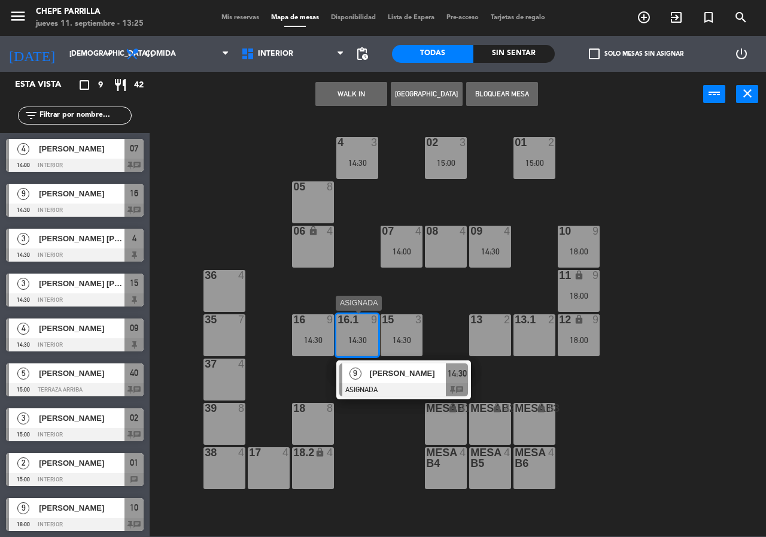
click at [391, 376] on span "[PERSON_NAME]" at bounding box center [408, 373] width 77 height 13
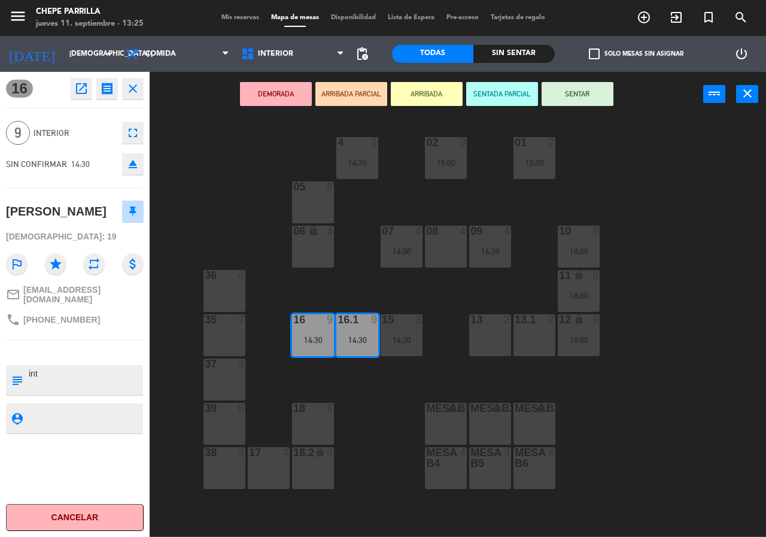
click at [694, 376] on div "02 3 15:00 4 3 14:30 01 2 15:00 05 8 06 lock 4 07 4 14:00 09 4 14:30 10 9 18:00…" at bounding box center [461, 326] width 609 height 420
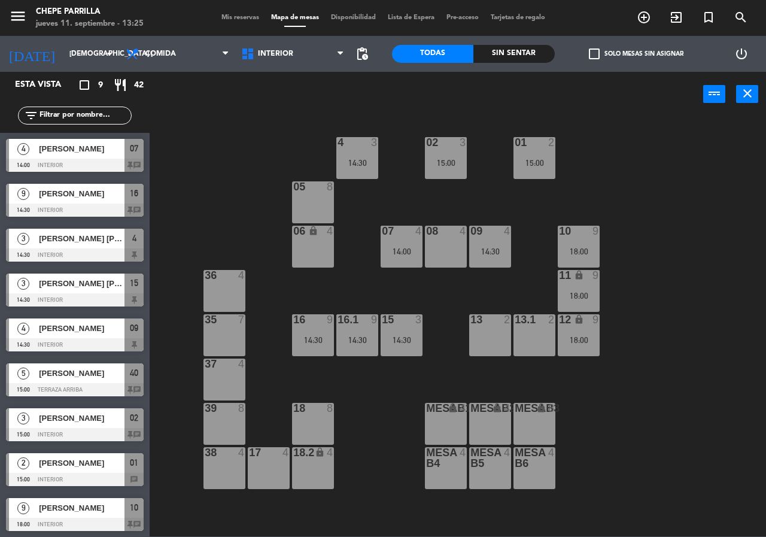
click at [572, 293] on div "18:00" at bounding box center [579, 295] width 42 height 8
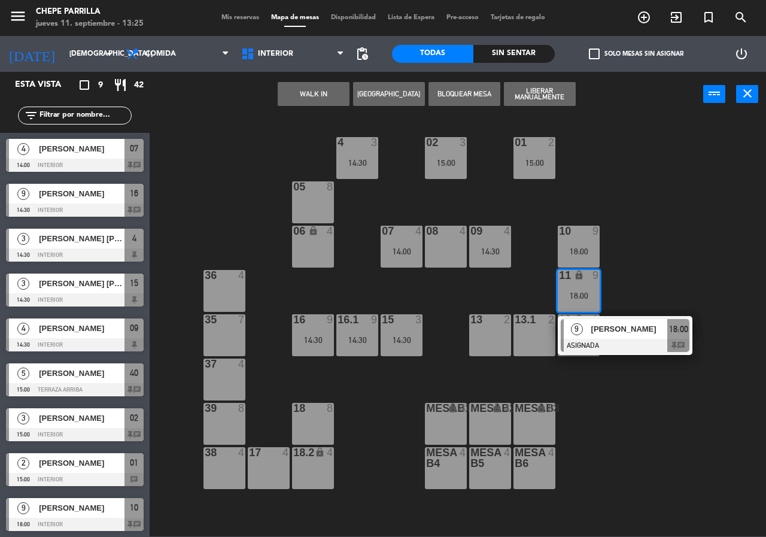
click at [586, 345] on div at bounding box center [625, 345] width 129 height 13
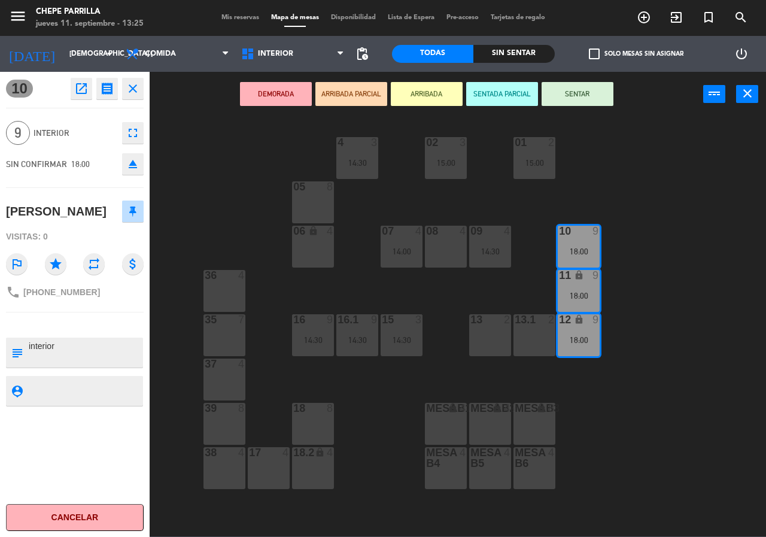
click at [454, 431] on div "MesaB1 lock 4" at bounding box center [446, 424] width 42 height 42
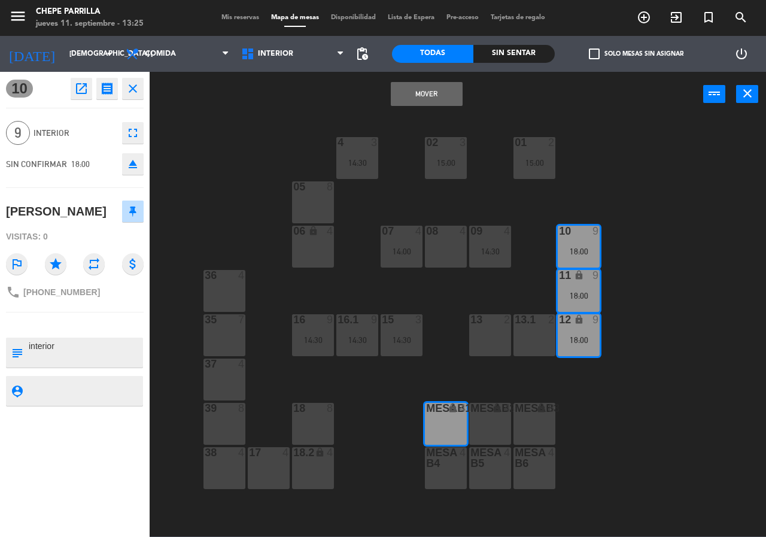
click at [430, 95] on button "Mover" at bounding box center [427, 94] width 72 height 24
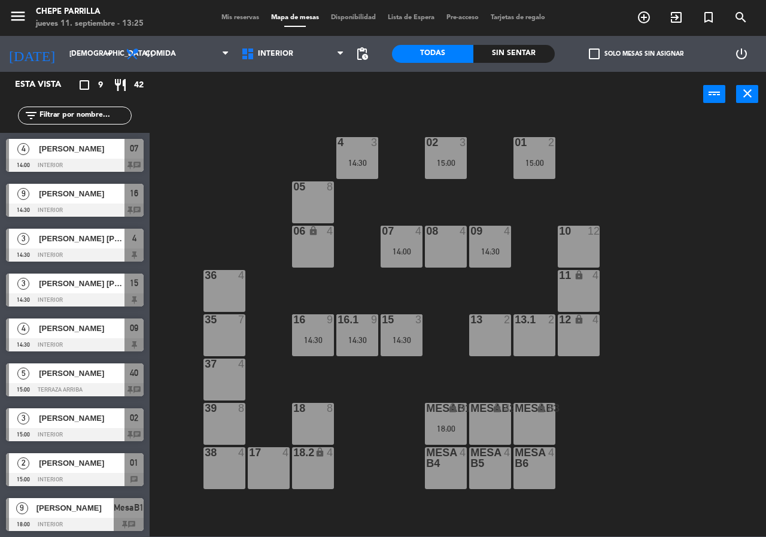
scroll to position [1, 0]
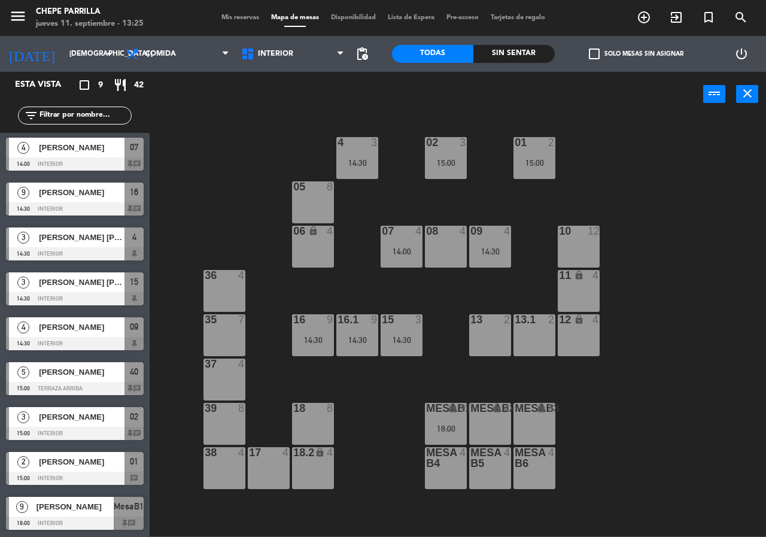
click at [355, 335] on div "14:30" at bounding box center [357, 339] width 42 height 9
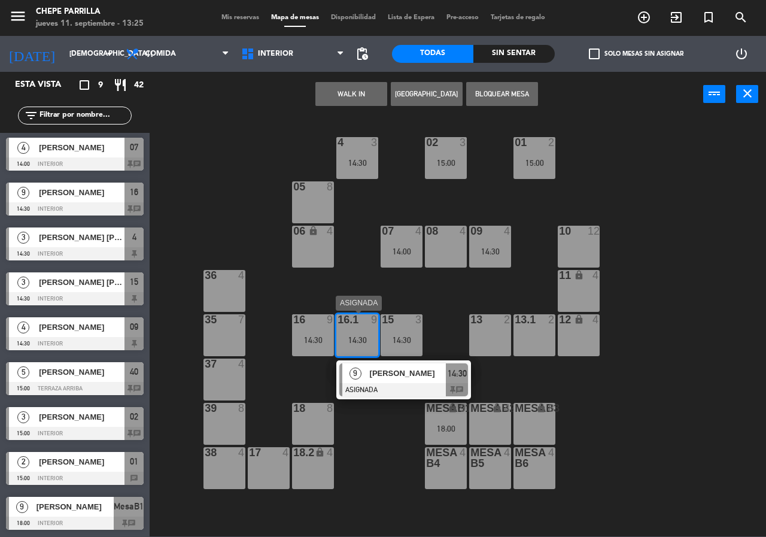
click at [373, 371] on span "[PERSON_NAME]" at bounding box center [408, 373] width 77 height 13
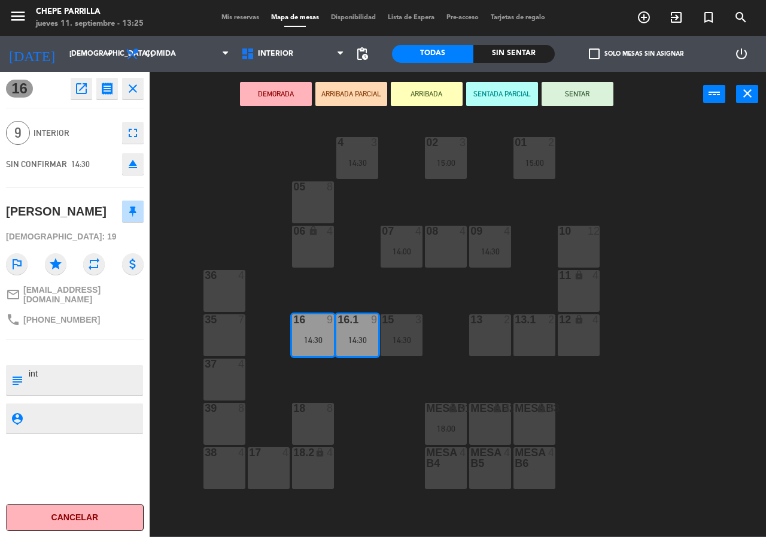
click at [596, 251] on div "10 12" at bounding box center [579, 247] width 42 height 42
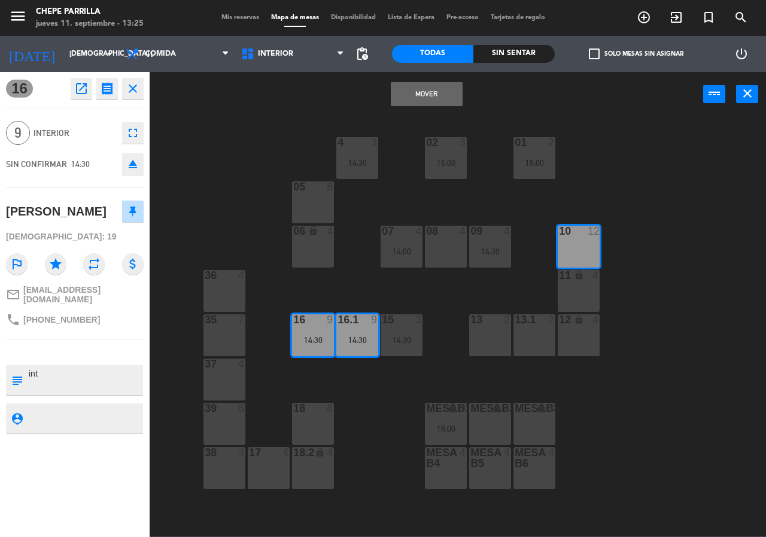
drag, startPoint x: 595, startPoint y: 297, endPoint x: 587, endPoint y: 318, distance: 22.6
click at [595, 298] on div "11 lock 4" at bounding box center [579, 291] width 42 height 42
click at [585, 331] on div "12 lock 4" at bounding box center [579, 335] width 42 height 42
click at [428, 95] on button "Mover y Unir" at bounding box center [427, 94] width 72 height 24
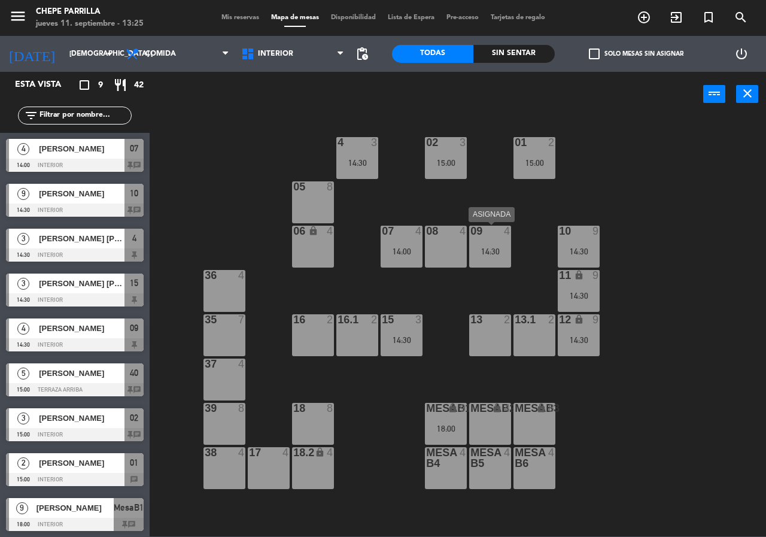
click at [497, 257] on div "09 4 14:30" at bounding box center [490, 247] width 42 height 42
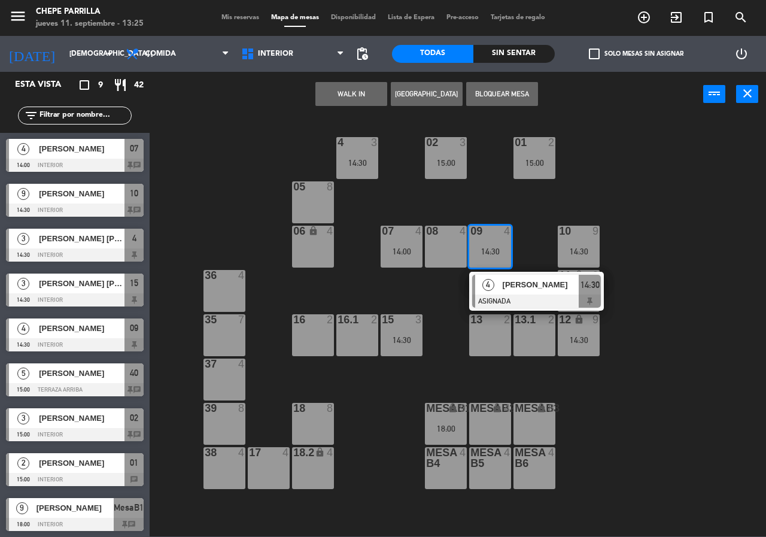
click at [498, 288] on div "4" at bounding box center [488, 285] width 26 height 20
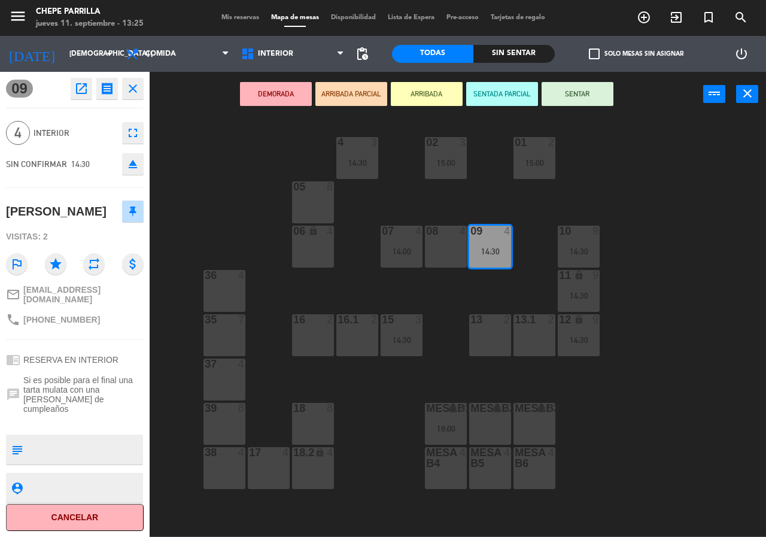
click at [643, 318] on div "02 3 15:00 4 3 14:30 01 2 15:00 05 8 06 lock 4 07 4 14:00 09 4 14:30 10 9 14:30…" at bounding box center [461, 326] width 609 height 420
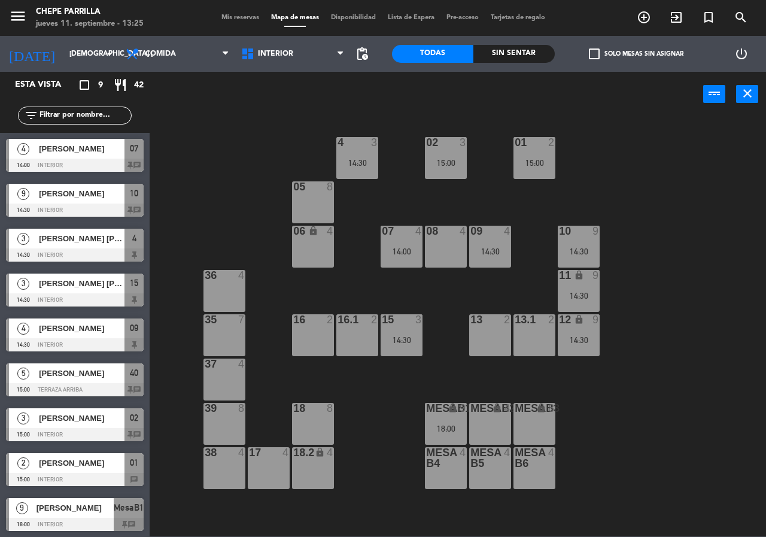
click at [394, 259] on div "07 4 14:00" at bounding box center [402, 247] width 42 height 42
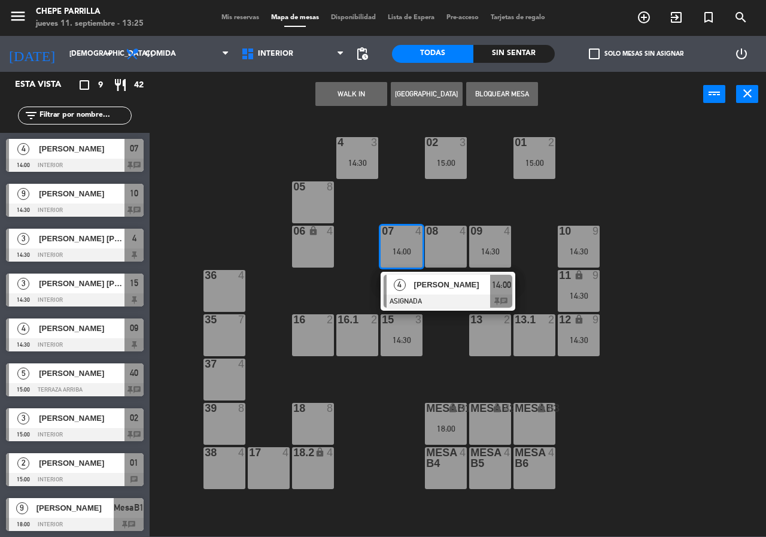
click at [402, 286] on span "4" at bounding box center [400, 285] width 12 height 12
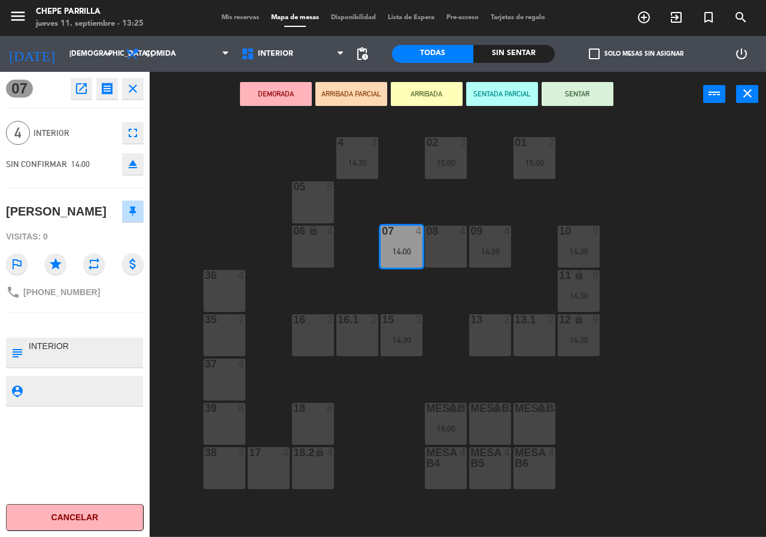
click at [348, 218] on div "02 3 15:00 4 3 14:30 01 2 15:00 05 8 06 lock 4 07 4 14:00 09 4 14:30 10 9 14:30…" at bounding box center [461, 326] width 609 height 420
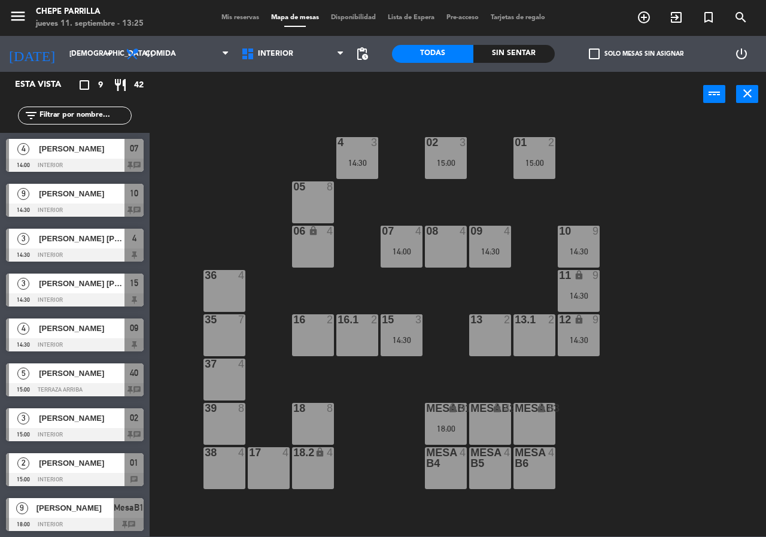
click at [360, 154] on div "4 3 14:30" at bounding box center [357, 158] width 42 height 42
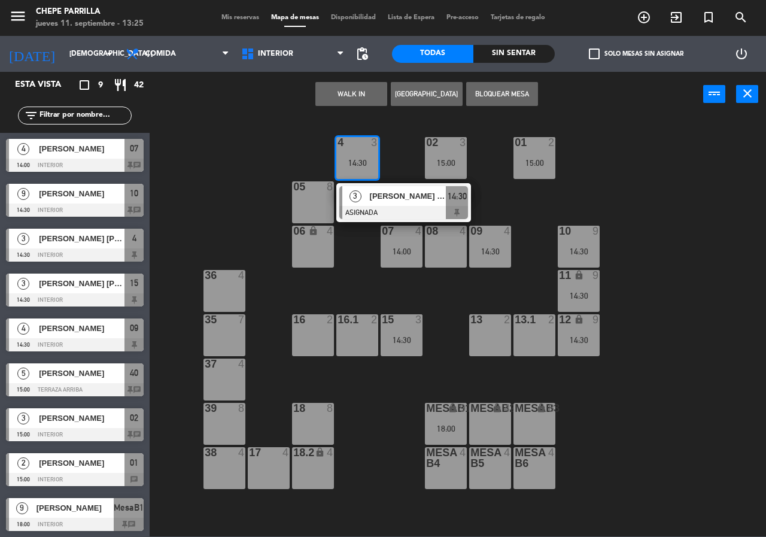
click at [364, 192] on div "3" at bounding box center [355, 196] width 26 height 20
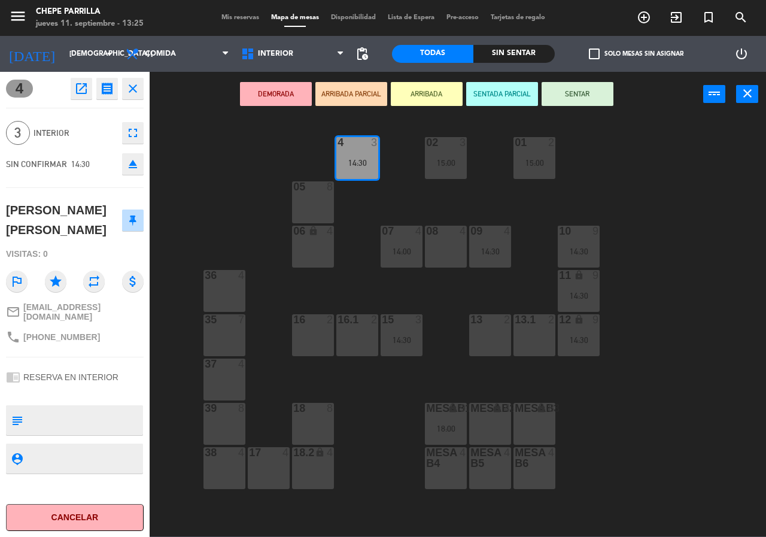
click at [475, 208] on div "02 3 15:00 4 3 14:30 01 2 15:00 05 8 06 lock 4 07 4 14:00 09 4 14:30 10 9 14:30…" at bounding box center [461, 326] width 609 height 420
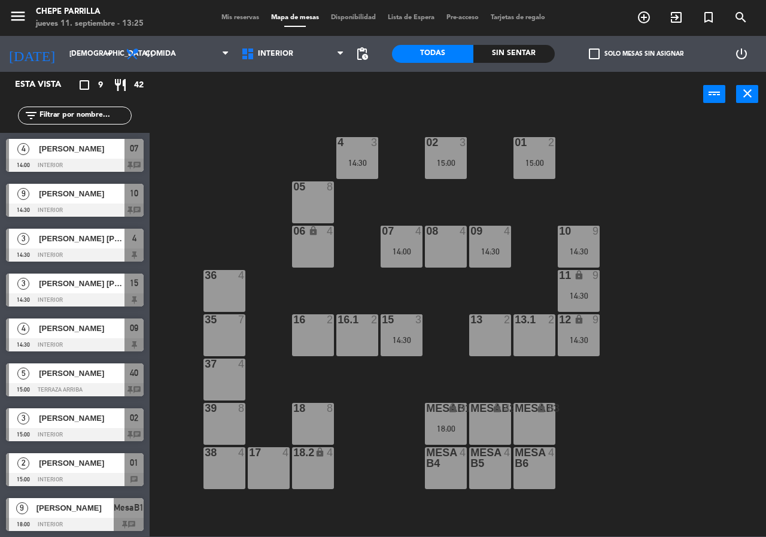
click at [453, 166] on div "15:00" at bounding box center [446, 163] width 42 height 8
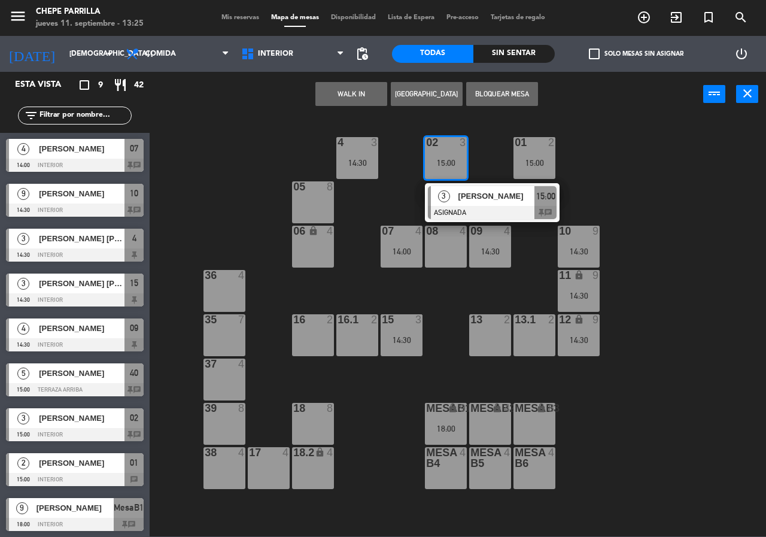
click at [499, 202] on span "[PERSON_NAME]" at bounding box center [496, 196] width 77 height 13
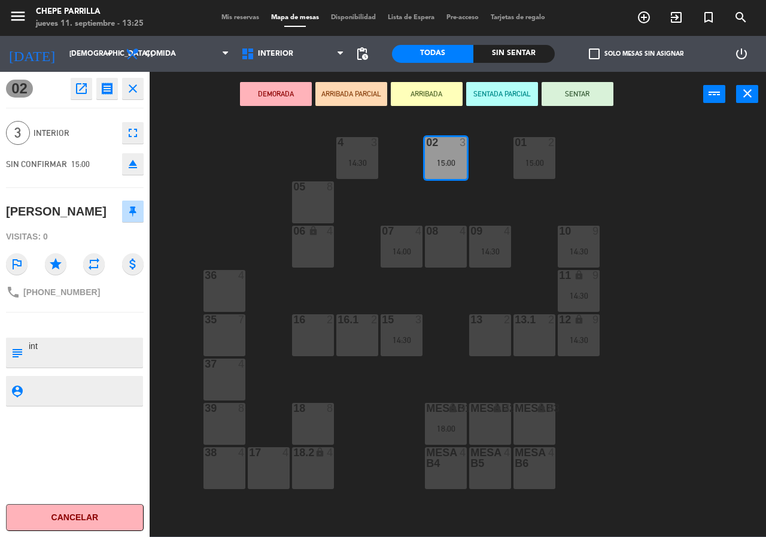
click at [643, 182] on div "02 3 15:00 4 3 14:30 01 2 15:00 05 8 06 lock 4 07 4 14:00 09 4 14:30 10 9 14:30…" at bounding box center [461, 326] width 609 height 420
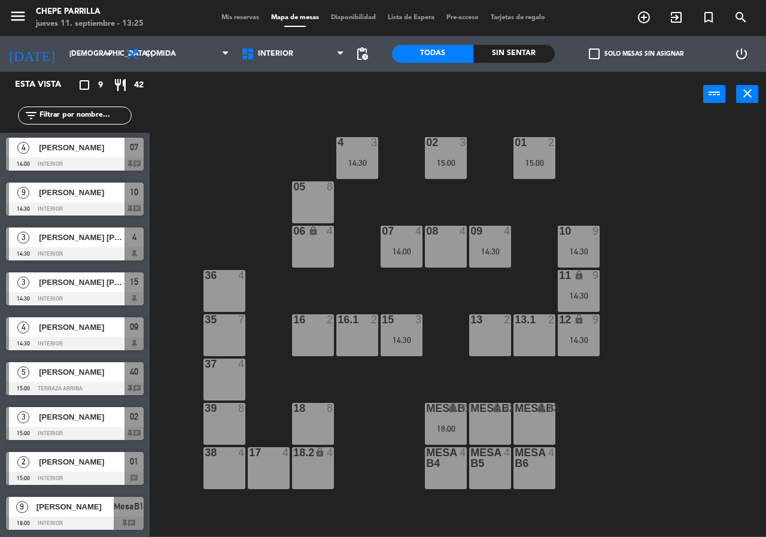
click at [524, 165] on div "15:00" at bounding box center [534, 163] width 42 height 8
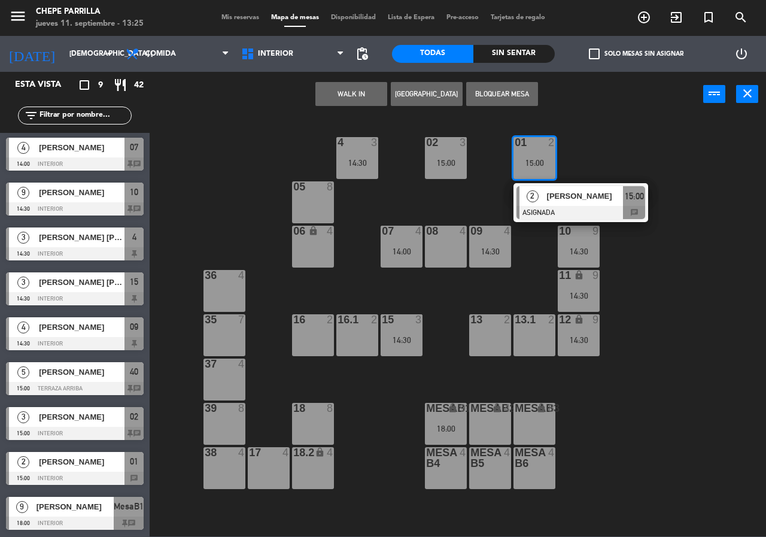
click at [535, 205] on div "2" at bounding box center [532, 196] width 26 height 20
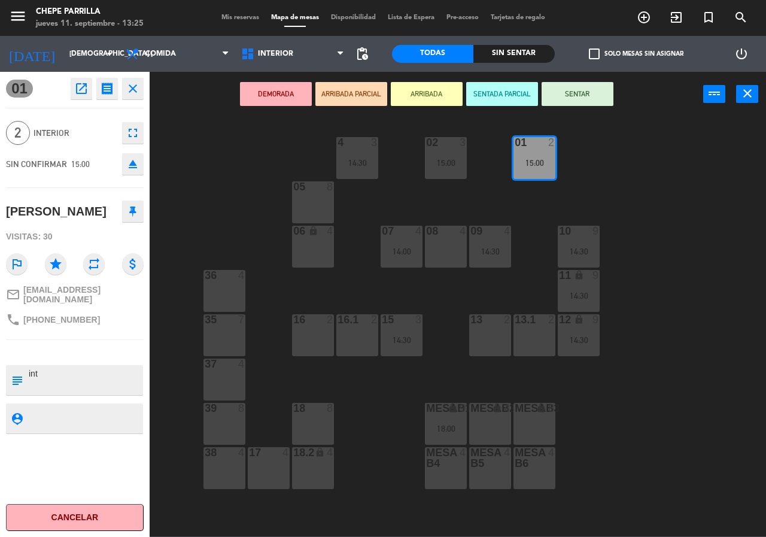
click at [634, 203] on div "02 3 15:00 4 3 14:30 01 2 15:00 05 8 06 lock 4 07 4 14:00 09 4 14:30 10 9 14:30…" at bounding box center [461, 326] width 609 height 420
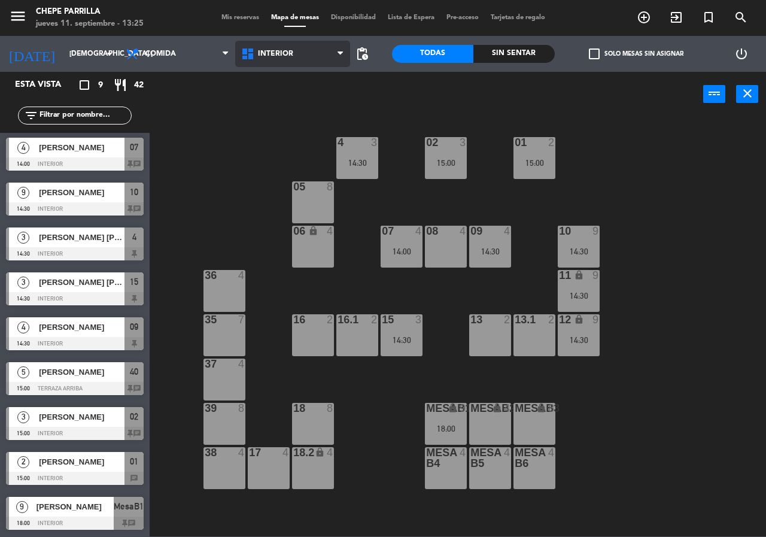
click at [250, 44] on span "Interior" at bounding box center [293, 54] width 116 height 26
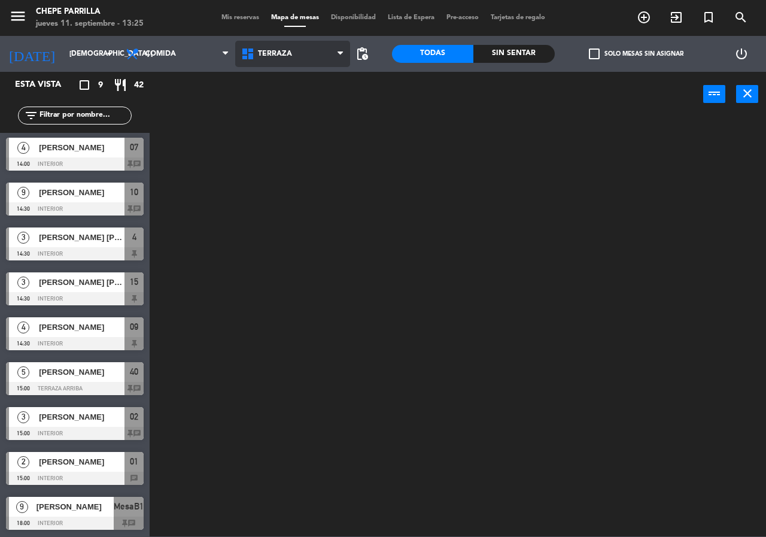
click at [282, 110] on ng-component "menu Chepe [PERSON_NAME] jueves 11. septiembre - 13:25 Mis reservas Mapa de mes…" at bounding box center [383, 268] width 766 height 536
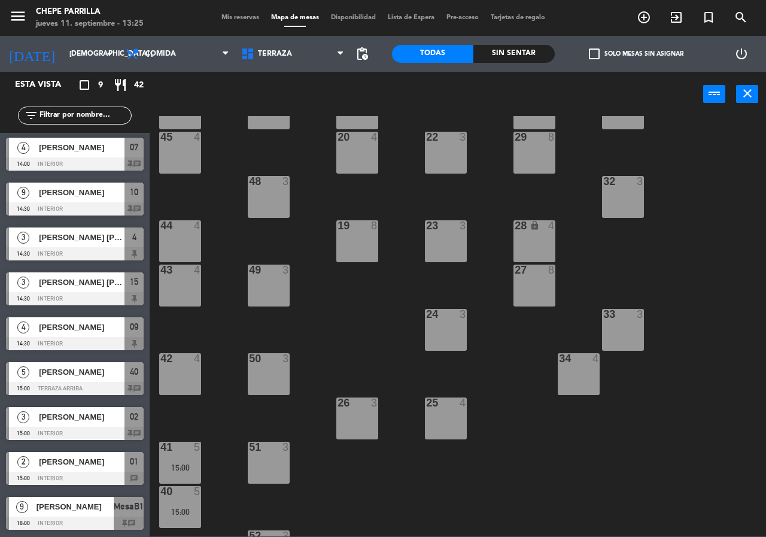
scroll to position [86, 0]
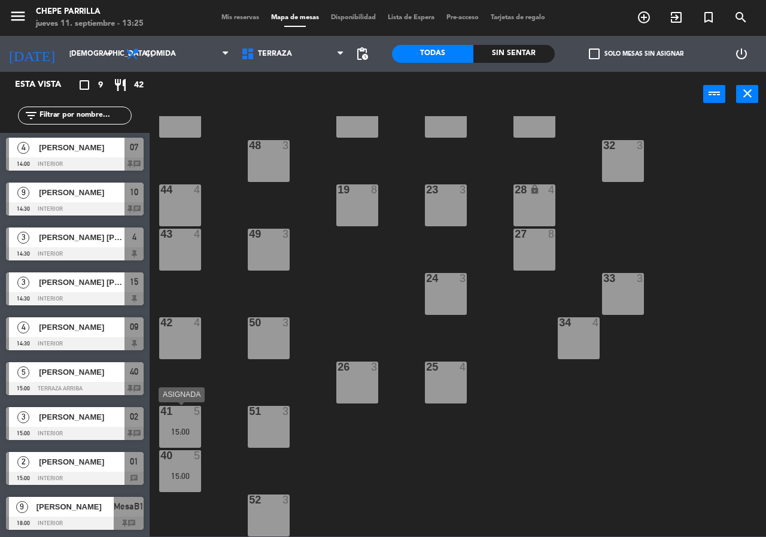
click at [174, 427] on div "15:00" at bounding box center [180, 431] width 42 height 8
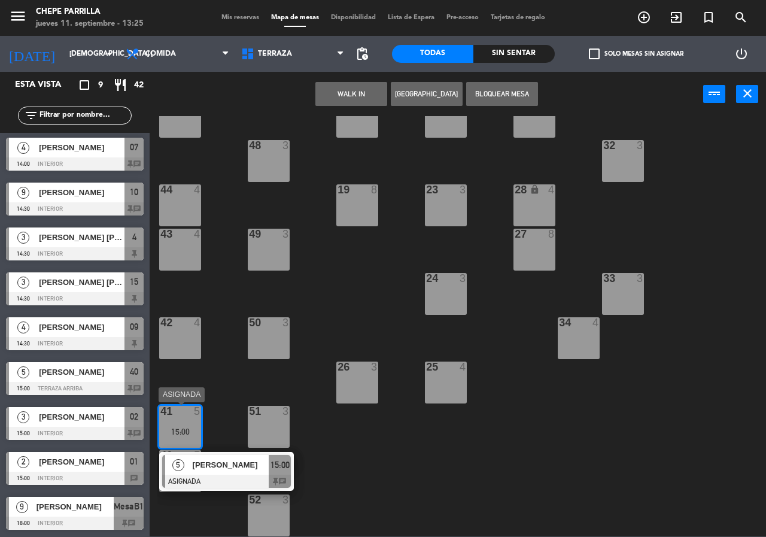
click at [205, 469] on span "[PERSON_NAME]" at bounding box center [231, 464] width 77 height 13
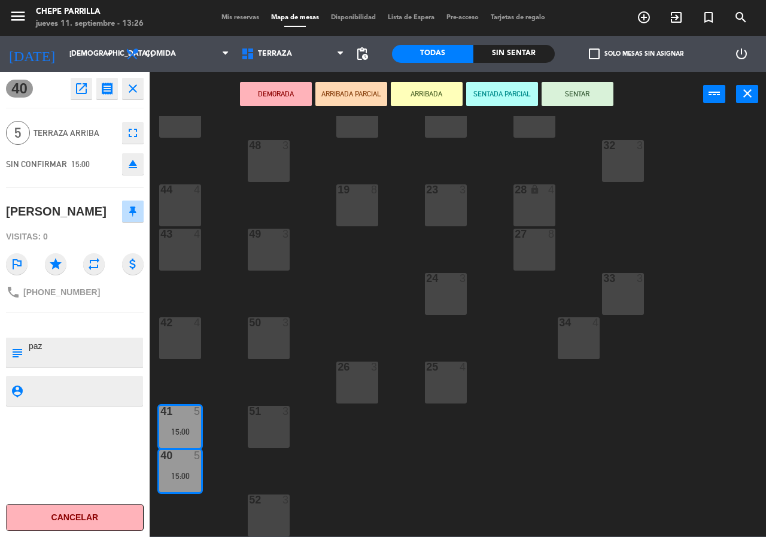
click at [330, 452] on div "21 4 30 lock 4 46 4 47 3 31 3 20 4 22 3 29 8 45 4 32 3 48 3 19 8 23 3 28 lock 4…" at bounding box center [461, 326] width 609 height 420
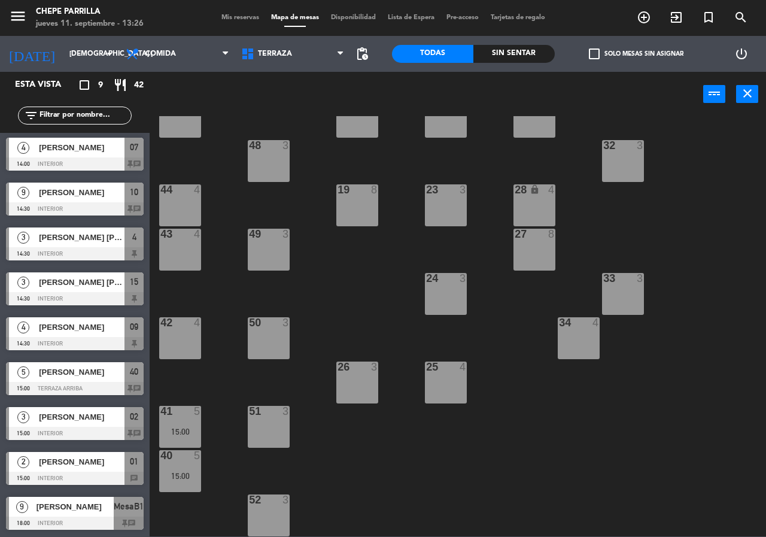
scroll to position [0, 0]
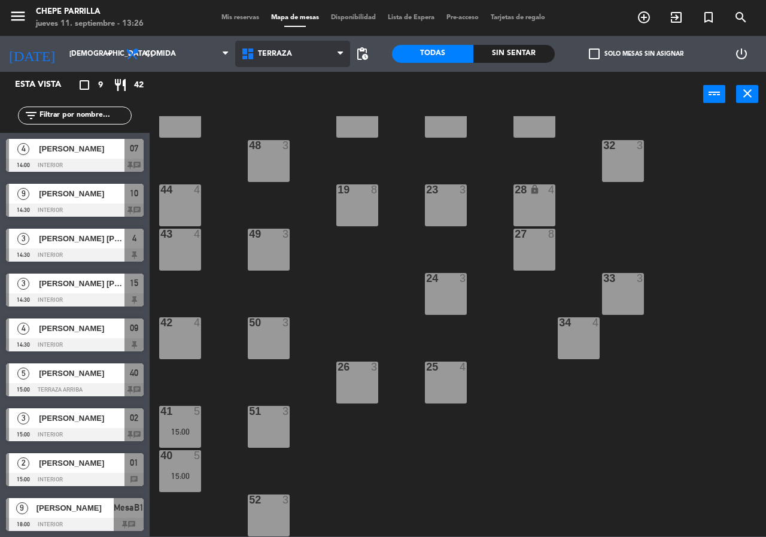
click at [272, 41] on span "Terraza" at bounding box center [293, 54] width 116 height 26
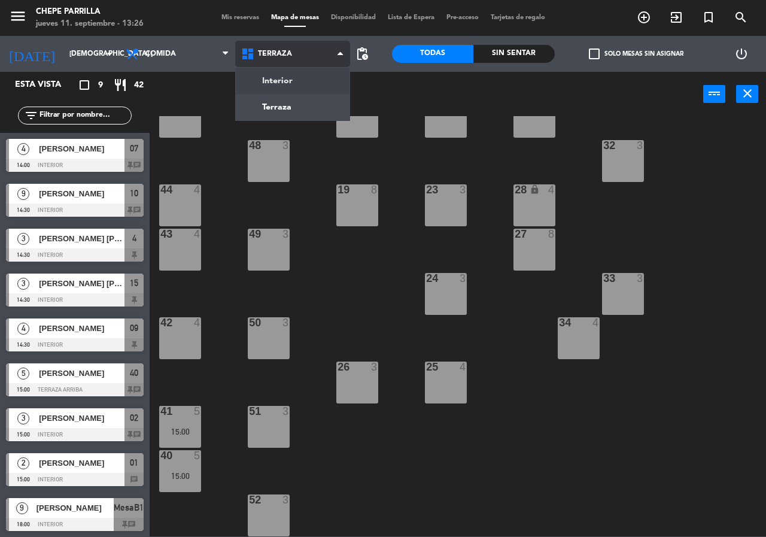
click at [271, 86] on ng-component "menu Chepe [PERSON_NAME] jueves 11. septiembre - 13:26 Mis reservas Mapa de mes…" at bounding box center [383, 268] width 766 height 536
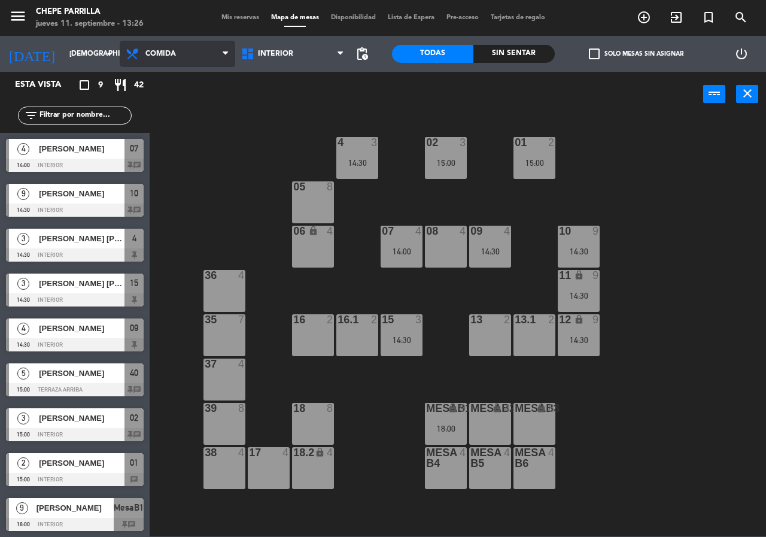
click at [191, 49] on span "Comida" at bounding box center [178, 54] width 116 height 26
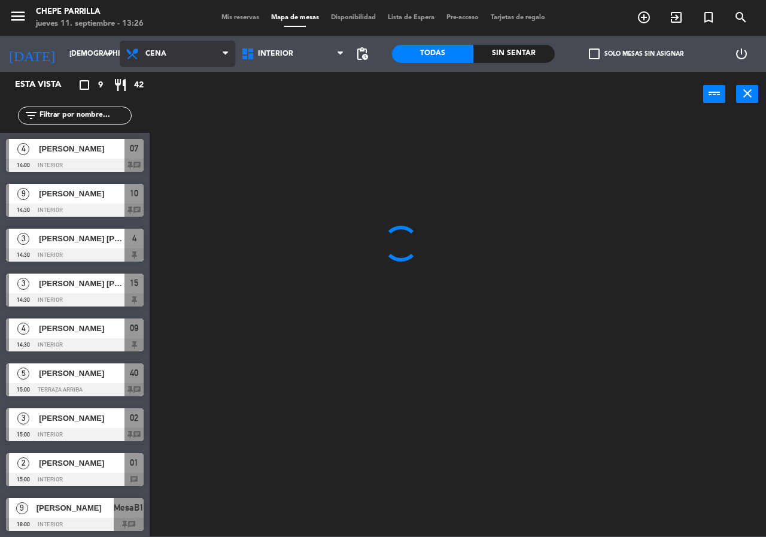
click at [191, 105] on ng-component "menu Chepe [PERSON_NAME] jueves 11. septiembre - 13:26 Mis reservas Mapa de mes…" at bounding box center [383, 268] width 766 height 536
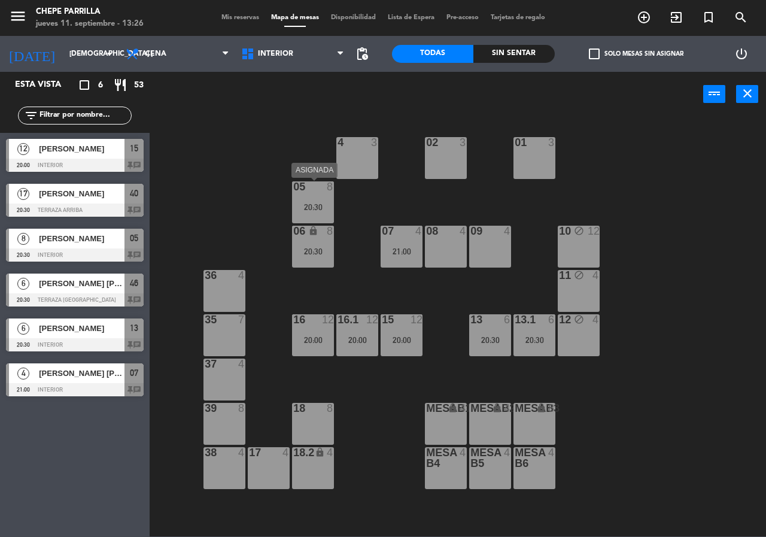
click at [329, 208] on div "20:30" at bounding box center [313, 207] width 42 height 8
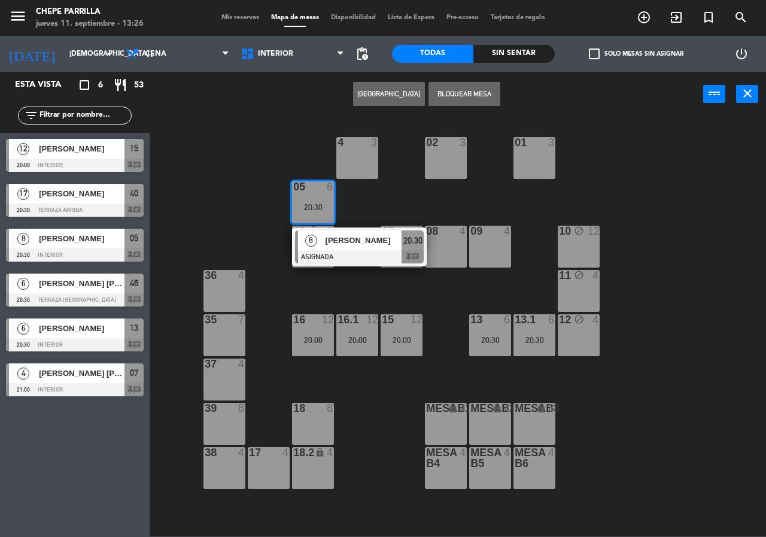
click at [337, 247] on span "[PERSON_NAME]" at bounding box center [364, 240] width 77 height 13
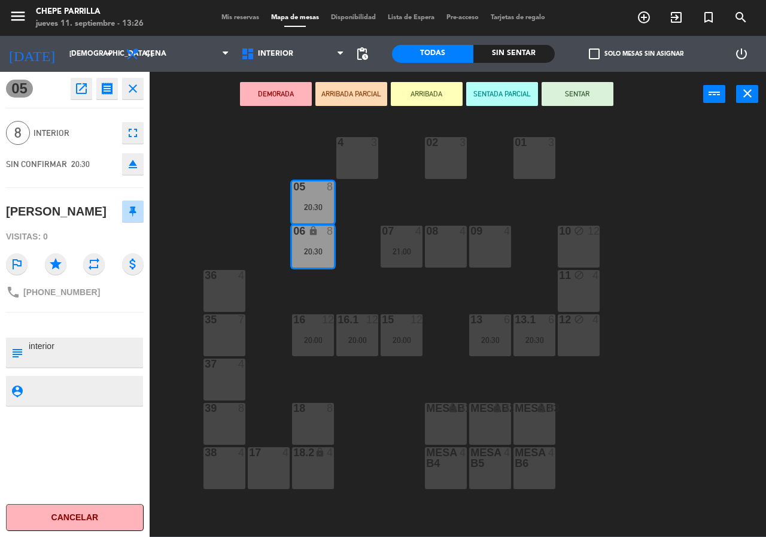
click at [322, 214] on div "05 8 20:30" at bounding box center [313, 202] width 42 height 42
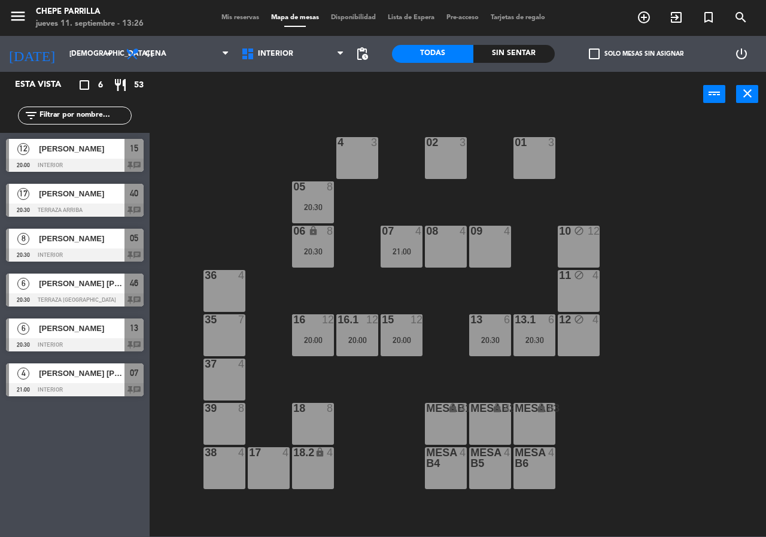
drag, startPoint x: 327, startPoint y: 254, endPoint x: 330, endPoint y: 265, distance: 10.6
click at [327, 256] on div "06 lock 8 20:30" at bounding box center [313, 247] width 42 height 42
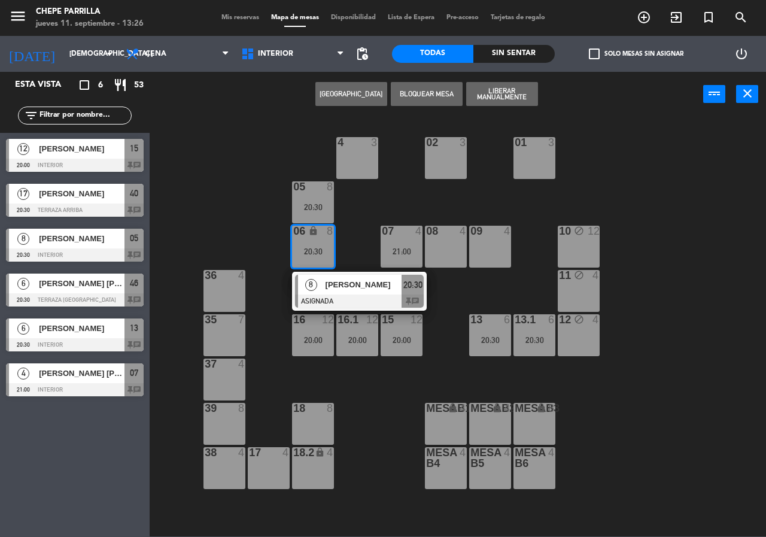
click at [339, 291] on div "[PERSON_NAME]" at bounding box center [363, 285] width 78 height 20
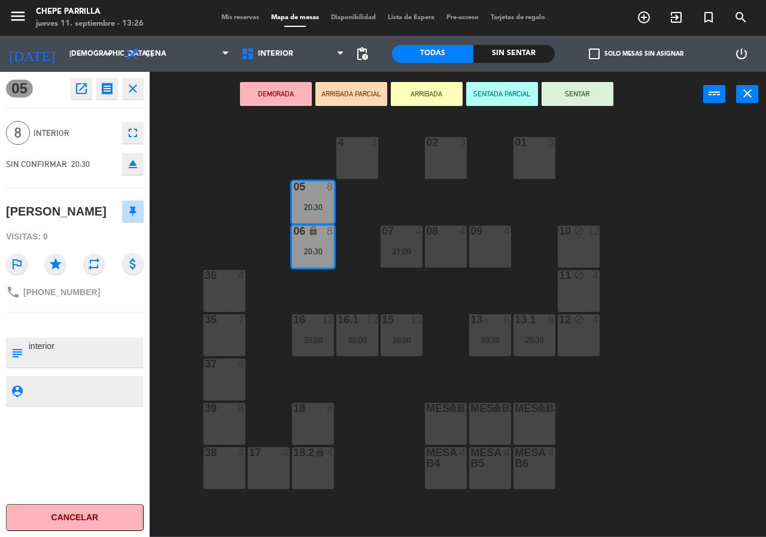
click at [662, 257] on div "02 3 4 3 01 3 05 8 20:30 06 lock 8 20:30 07 4 21:00 09 4 10 block 12 08 4 11 bl…" at bounding box center [461, 326] width 609 height 420
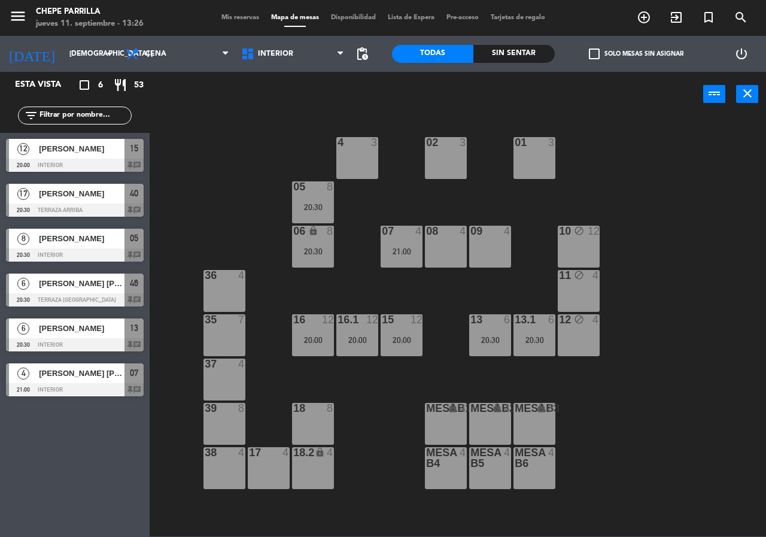
drag, startPoint x: 394, startPoint y: 326, endPoint x: 400, endPoint y: 334, distance: 10.2
click at [395, 329] on div "15 12 20:00" at bounding box center [402, 335] width 42 height 42
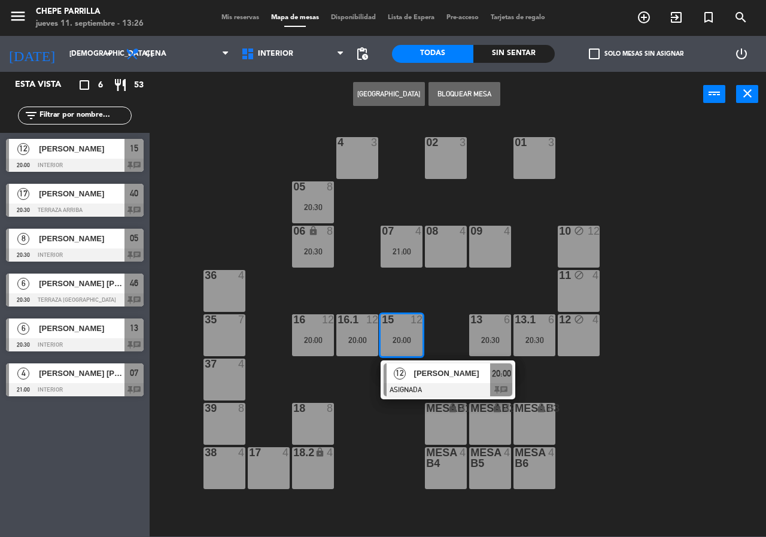
click at [419, 373] on span "[PERSON_NAME]" at bounding box center [452, 373] width 77 height 13
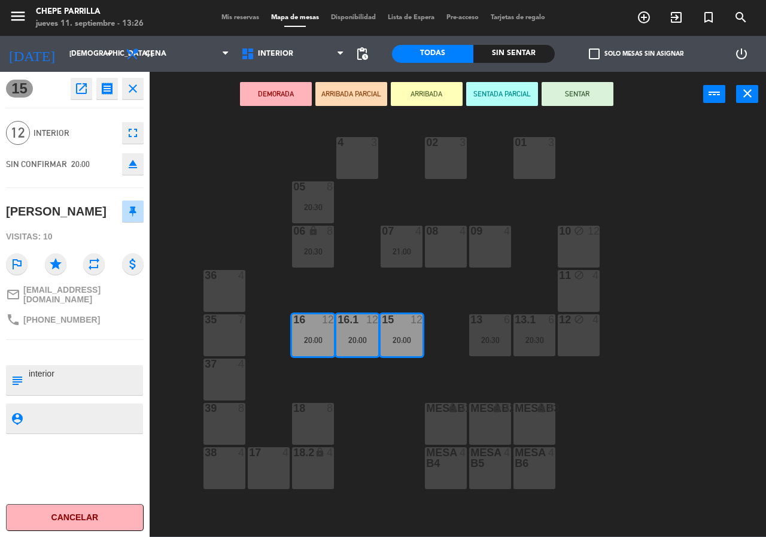
click at [725, 325] on div "02 3 4 3 01 3 05 8 20:30 06 lock 8 20:30 07 4 21:00 09 4 10 block 12 08 4 11 bl…" at bounding box center [461, 326] width 609 height 420
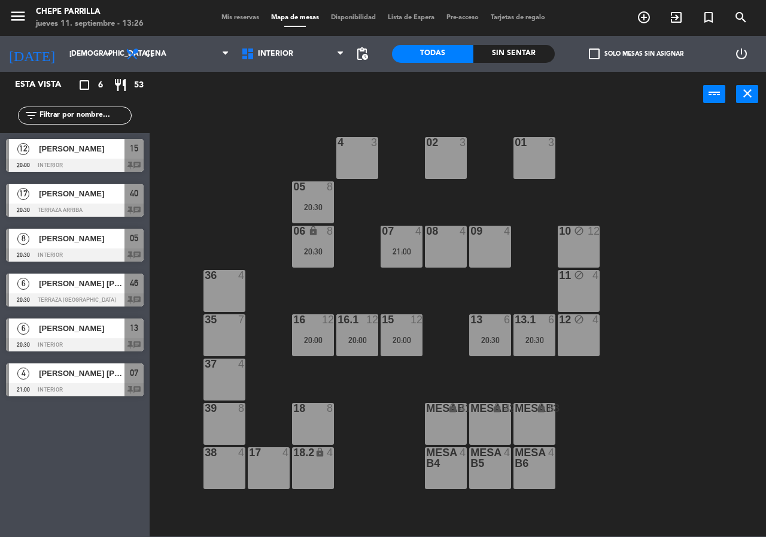
click at [545, 331] on div "13.1 6 20:30" at bounding box center [534, 335] width 42 height 42
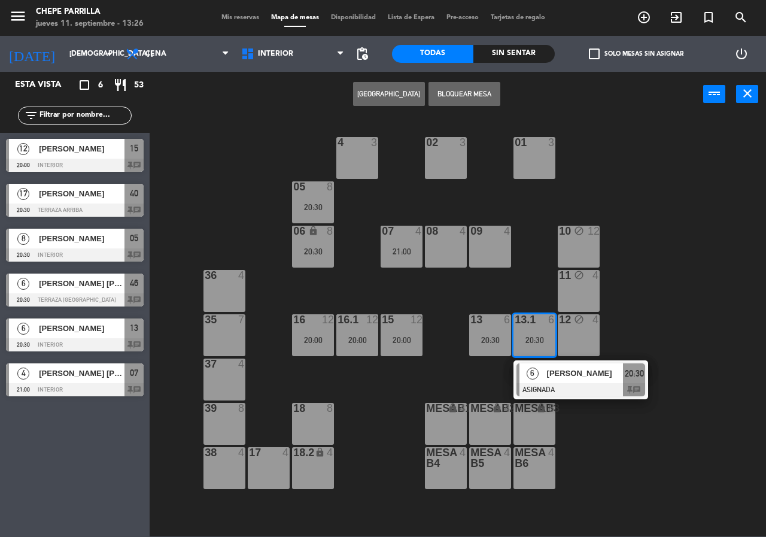
click at [551, 361] on div "6 [PERSON_NAME] ASIGNADA 20:30 chat" at bounding box center [580, 379] width 135 height 39
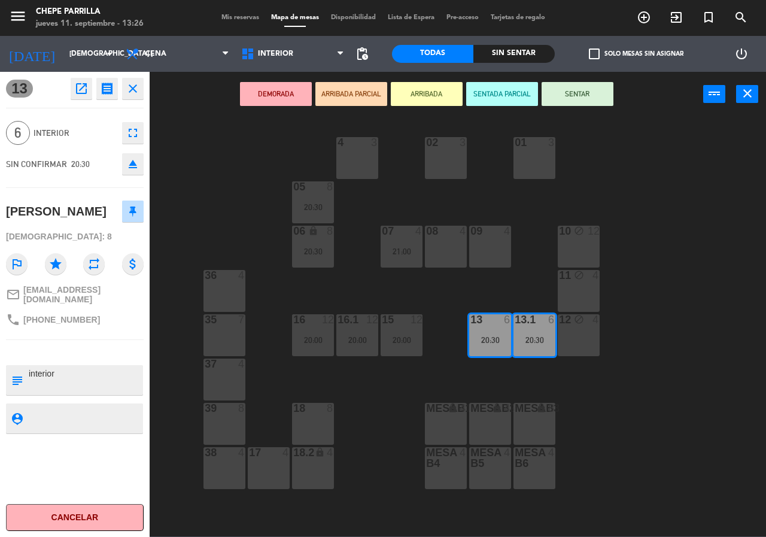
click at [622, 306] on div "02 3 4 3 01 3 05 8 20:30 06 lock 8 20:30 07 4 21:00 09 4 10 block 12 08 4 11 bl…" at bounding box center [461, 326] width 609 height 420
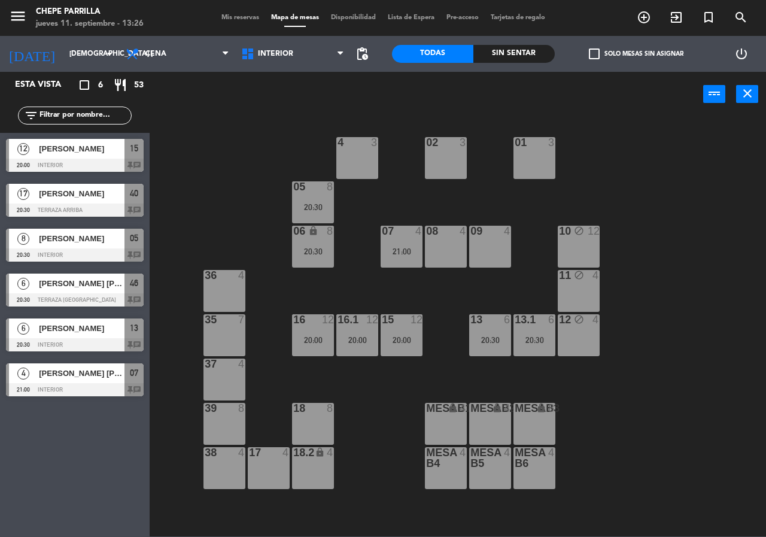
click at [300, 203] on div "20:30" at bounding box center [313, 207] width 42 height 8
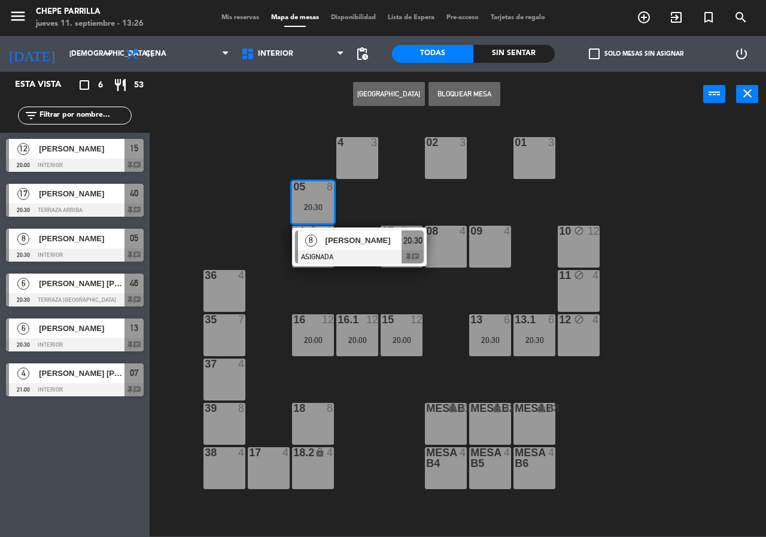
click at [314, 242] on span "8" at bounding box center [311, 241] width 12 height 12
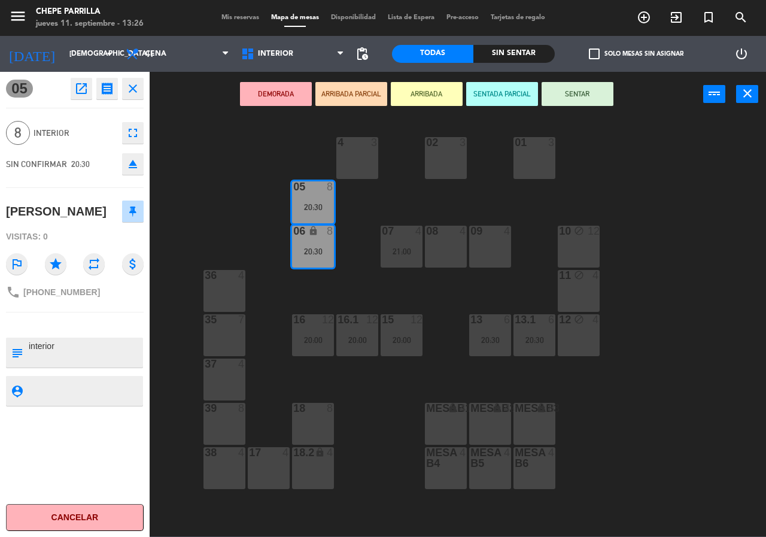
drag, startPoint x: 668, startPoint y: 258, endPoint x: 592, endPoint y: 220, distance: 85.1
click at [667, 261] on div "02 3 4 3 01 3 05 8 20:30 06 lock 8 20:30 07 4 21:00 09 4 10 block 12 08 4 11 bl…" at bounding box center [461, 326] width 609 height 420
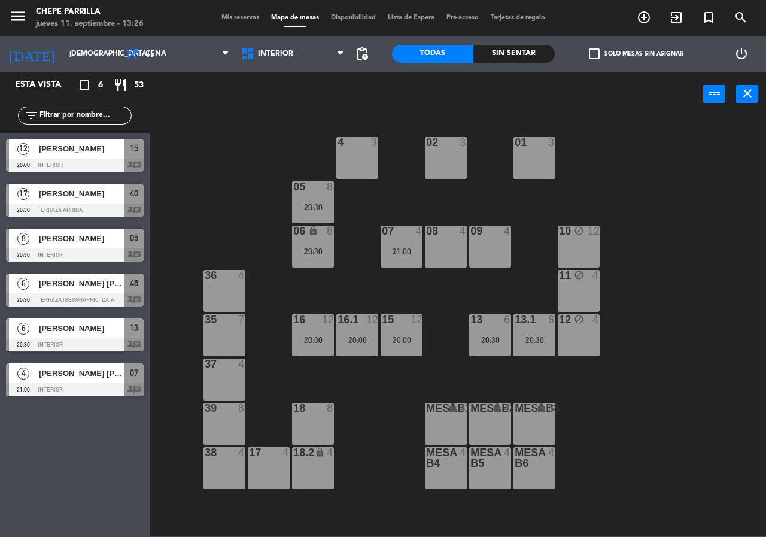
drag, startPoint x: 278, startPoint y: 63, endPoint x: 284, endPoint y: 68, distance: 7.6
click at [282, 67] on div "Interior Terraza Interior Interior Terraza" at bounding box center [293, 54] width 116 height 36
click at [264, 55] on span "Interior" at bounding box center [275, 54] width 35 height 8
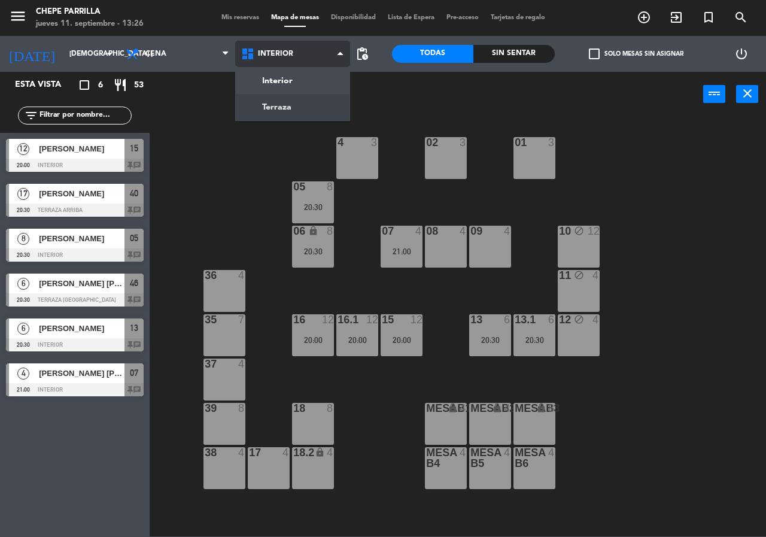
click at [277, 103] on ng-component "menu Chepe [PERSON_NAME] jueves 11. septiembre - 13:26 Mis reservas Mapa de mes…" at bounding box center [383, 268] width 766 height 536
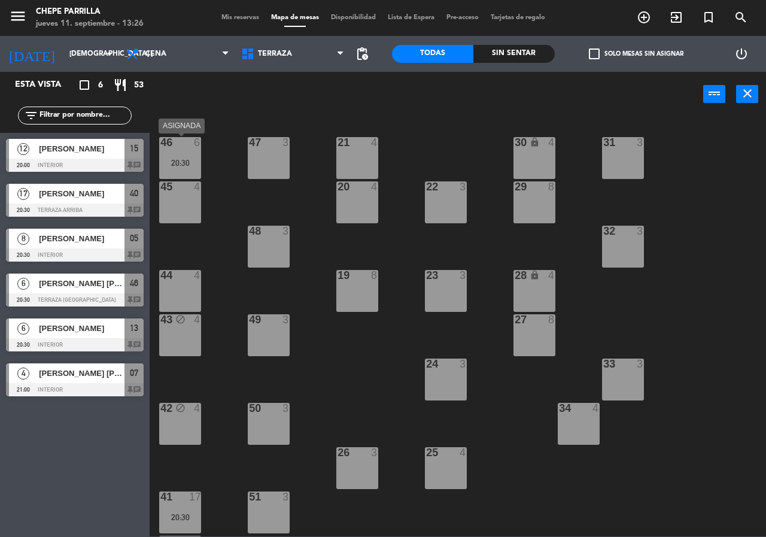
click at [180, 151] on div "46 6 20:30" at bounding box center [180, 158] width 42 height 42
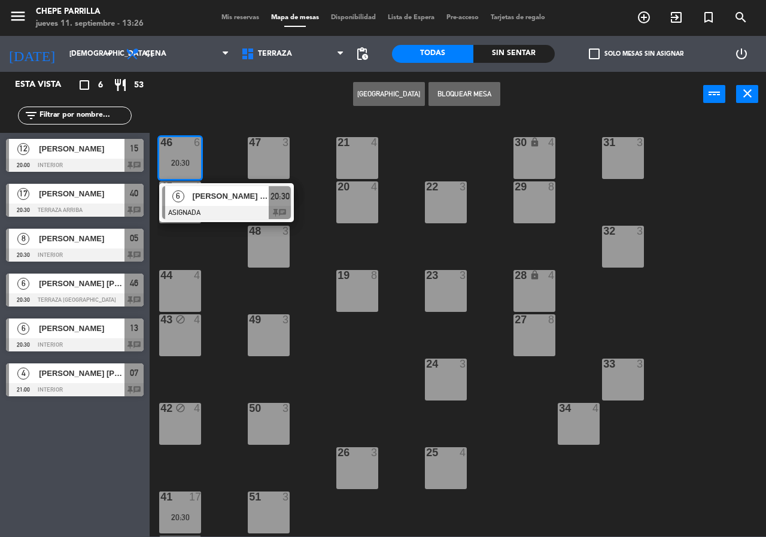
click at [215, 210] on div at bounding box center [226, 212] width 129 height 13
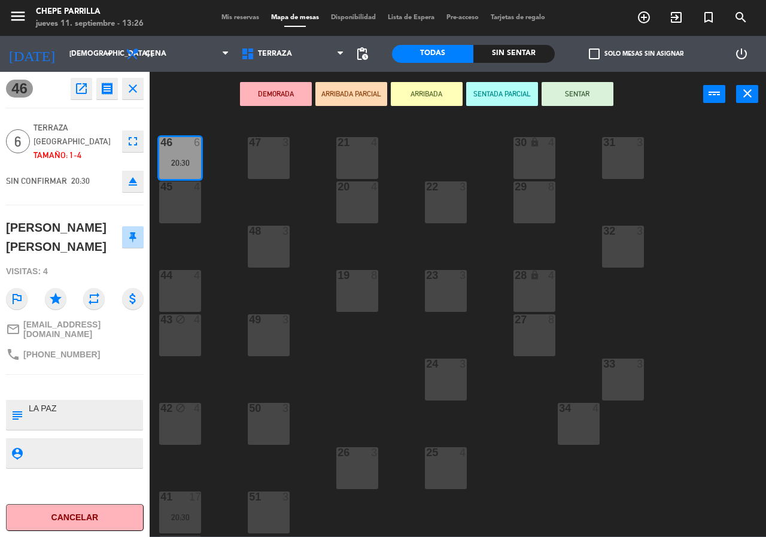
click at [180, 184] on div at bounding box center [181, 186] width 20 height 11
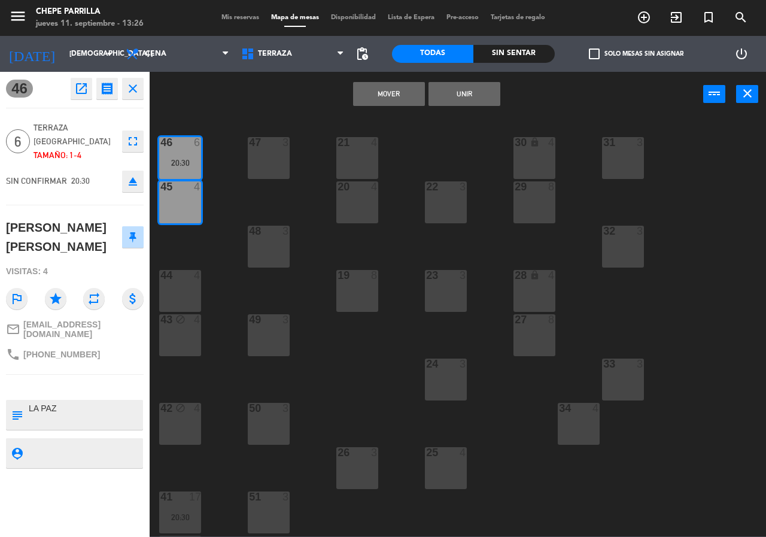
click at [469, 97] on button "Unir" at bounding box center [464, 94] width 72 height 24
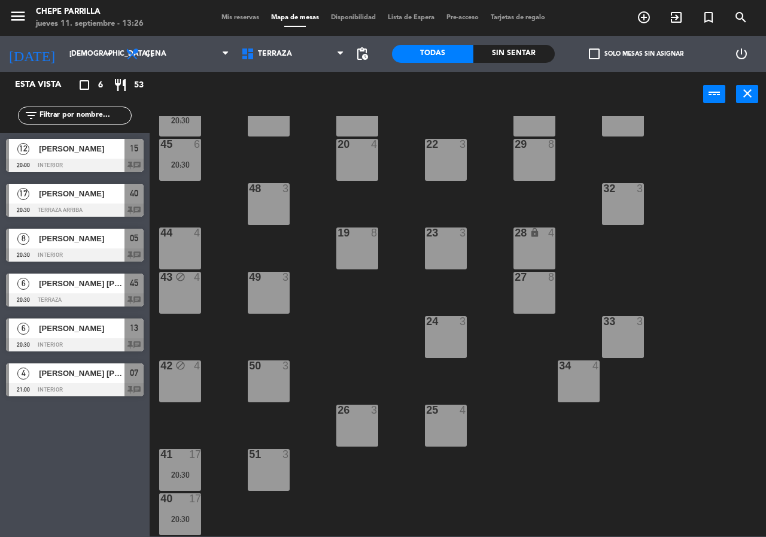
scroll to position [86, 0]
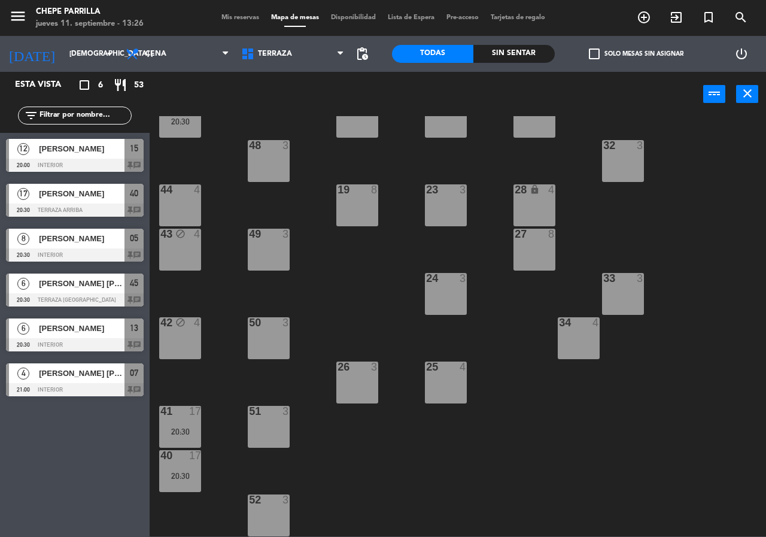
click at [153, 425] on main "21 4 30 lock 4 46 6 20:30 47 3 31 3 20 4 22 3 29 8 45 6 20:30 32 3 48 3 19 8 23…" at bounding box center [458, 322] width 616 height 428
click at [194, 428] on div "20:30" at bounding box center [180, 431] width 42 height 8
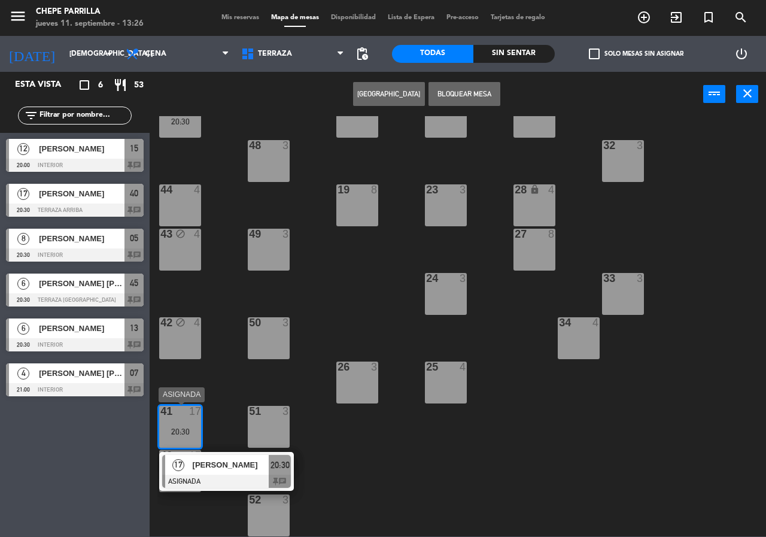
click at [223, 478] on div "17 [PERSON_NAME] ASIGNADA 20:30 chat" at bounding box center [226, 471] width 153 height 39
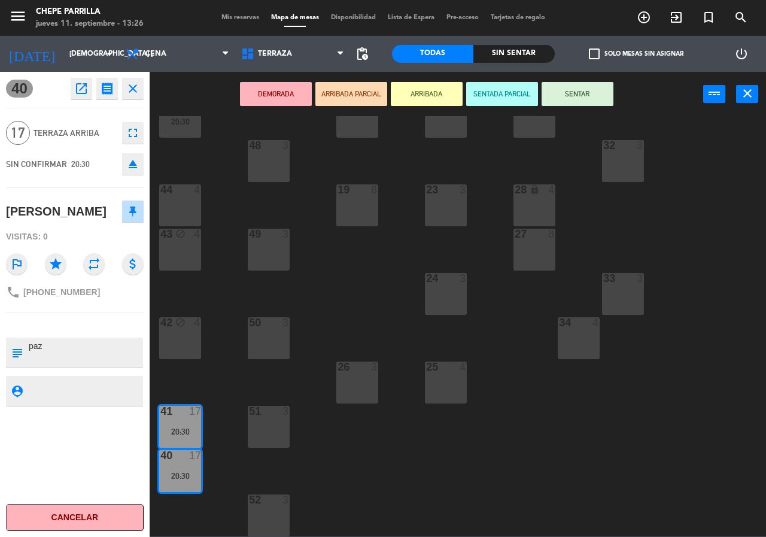
click at [380, 441] on div "21 4 30 lock 4 46 6 20:30 47 3 31 3 20 4 22 3 29 8 45 6 20:30 32 3 48 3 19 8 23…" at bounding box center [461, 326] width 609 height 420
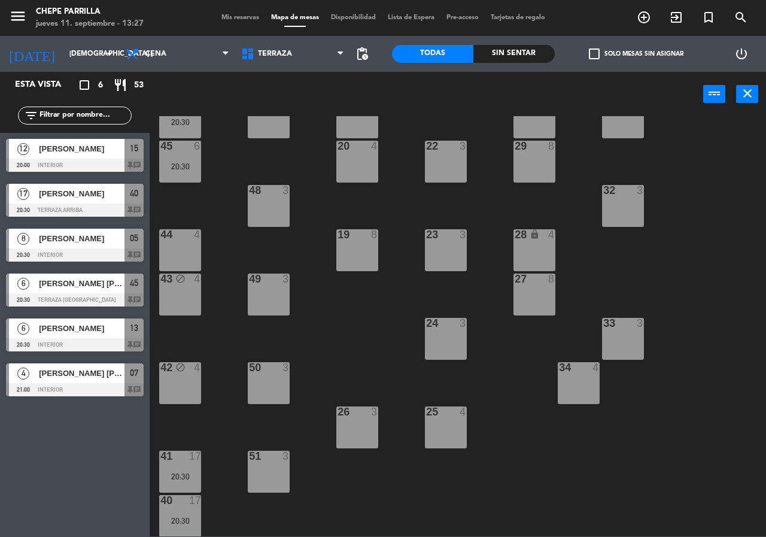
scroll to position [0, 0]
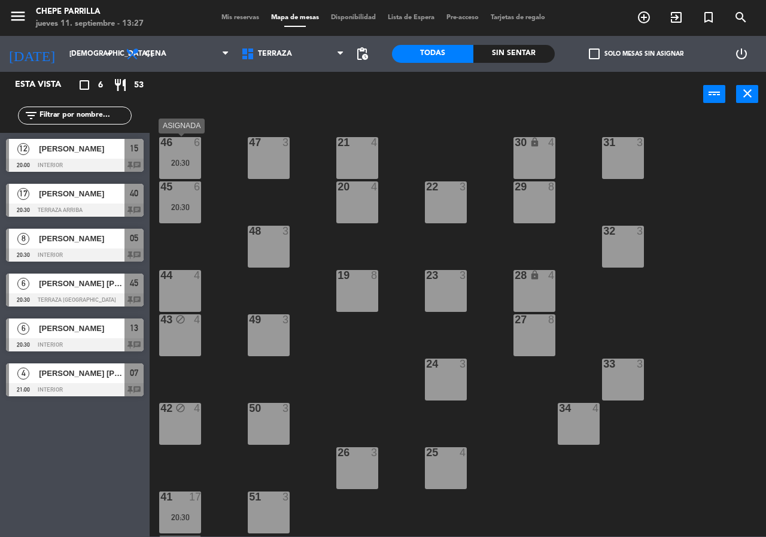
click at [193, 168] on div "46 6 20:30" at bounding box center [180, 158] width 42 height 42
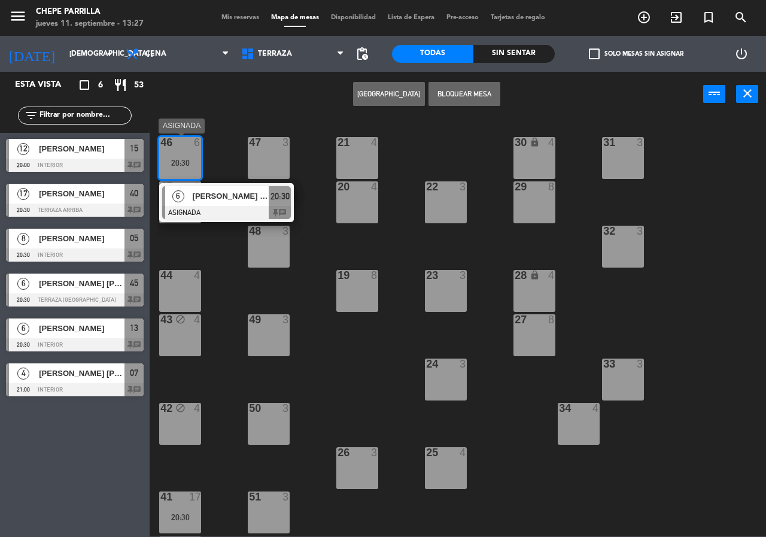
click at [214, 186] on div "21 4 30 lock 4 46 6 20:30 6 [PERSON_NAME] [PERSON_NAME] ASIGNADA 20:30 chat 47 …" at bounding box center [461, 326] width 609 height 420
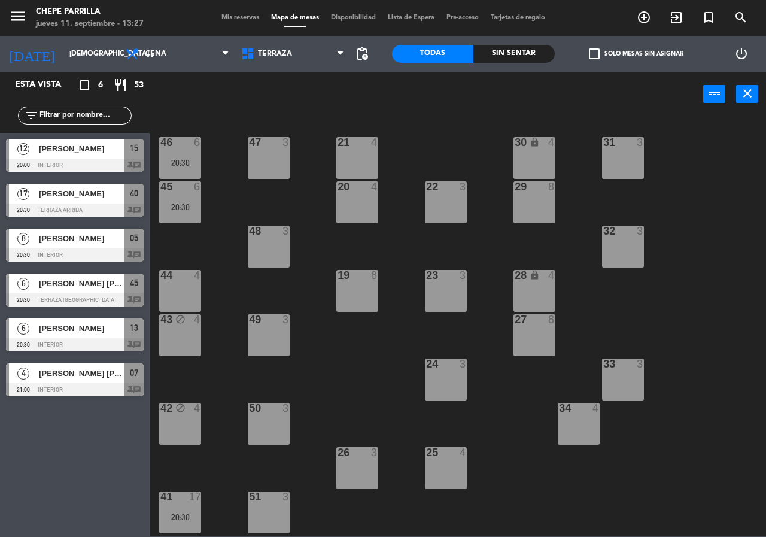
click at [193, 170] on div "46 6 20:30" at bounding box center [180, 158] width 42 height 42
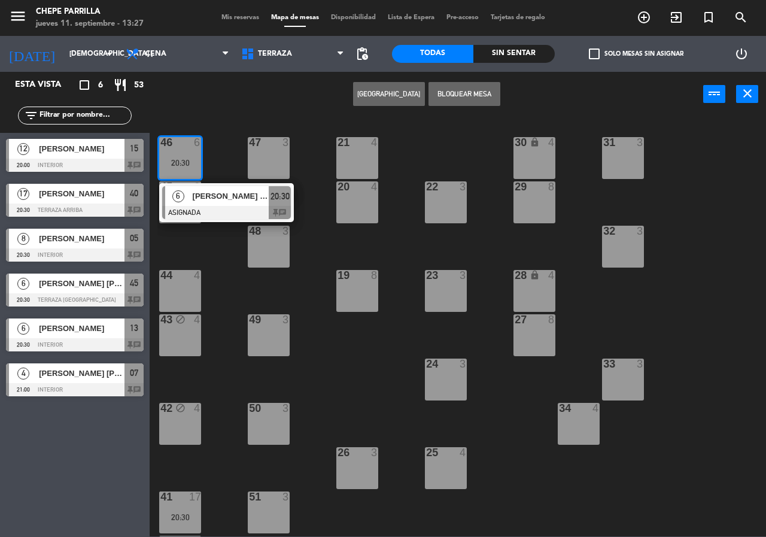
click at [197, 196] on span "[PERSON_NAME] [PERSON_NAME]" at bounding box center [231, 196] width 77 height 13
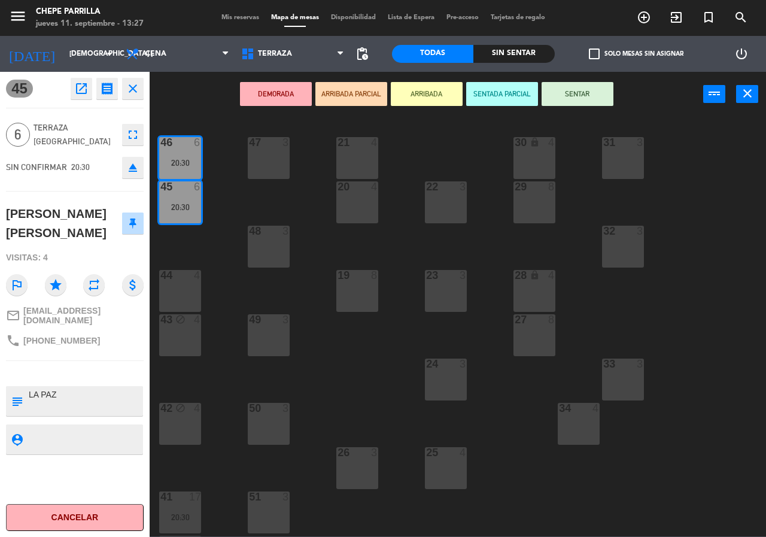
click at [323, 254] on div "21 4 30 lock 4 46 6 20:30 47 3 31 3 20 4 22 3 29 8 45 6 20:30 32 3 48 3 19 8 23…" at bounding box center [461, 326] width 609 height 420
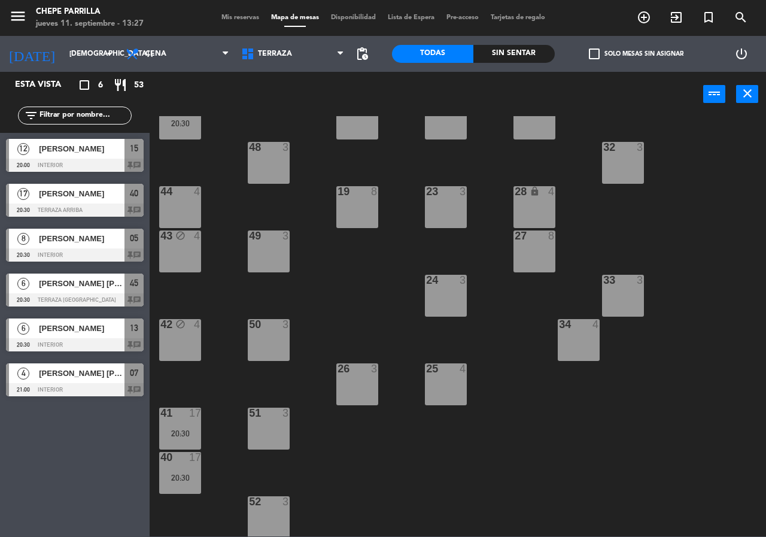
scroll to position [86, 0]
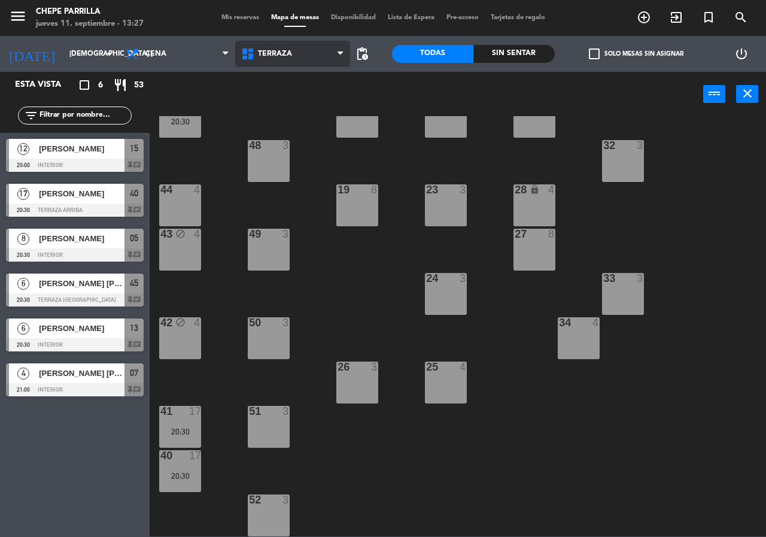
click at [265, 51] on span "Terraza" at bounding box center [275, 54] width 34 height 8
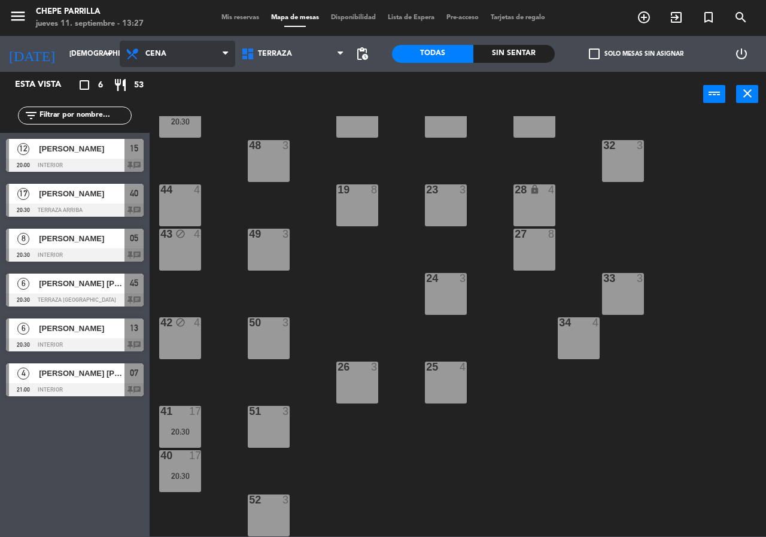
click at [172, 65] on span "Cena" at bounding box center [178, 54] width 116 height 26
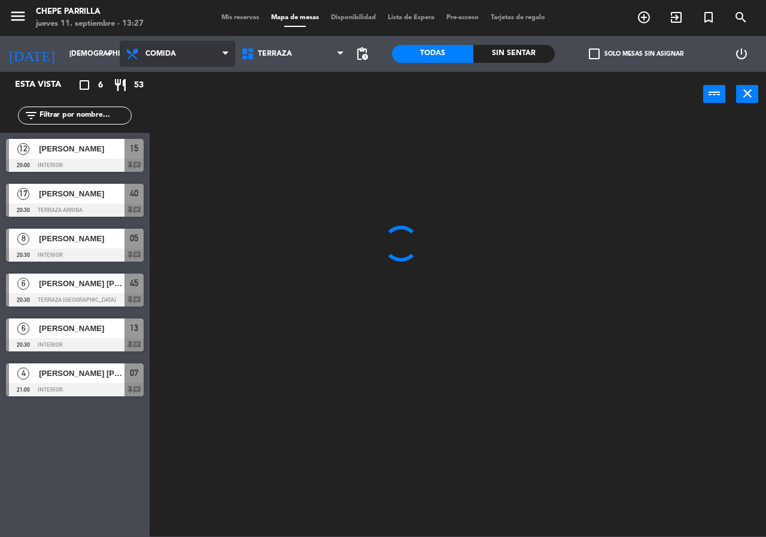
click at [171, 83] on ng-component "menu Chepe [PERSON_NAME] jueves 11. septiembre - 13:27 Mis reservas Mapa de mes…" at bounding box center [383, 268] width 766 height 536
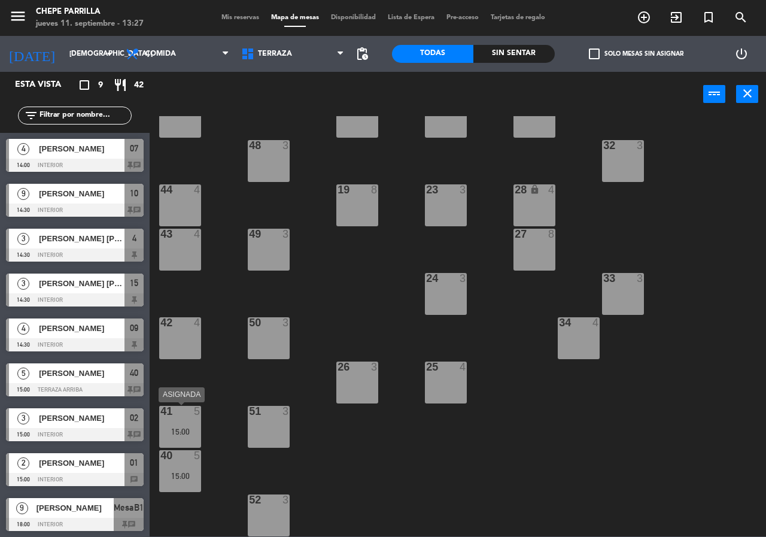
click at [183, 418] on div "41 5 15:00" at bounding box center [180, 427] width 42 height 42
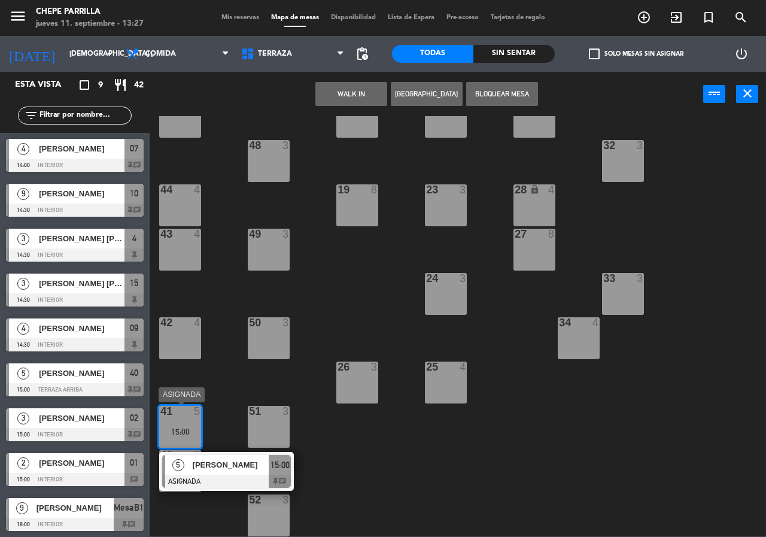
click at [205, 466] on span "[PERSON_NAME]" at bounding box center [231, 464] width 77 height 13
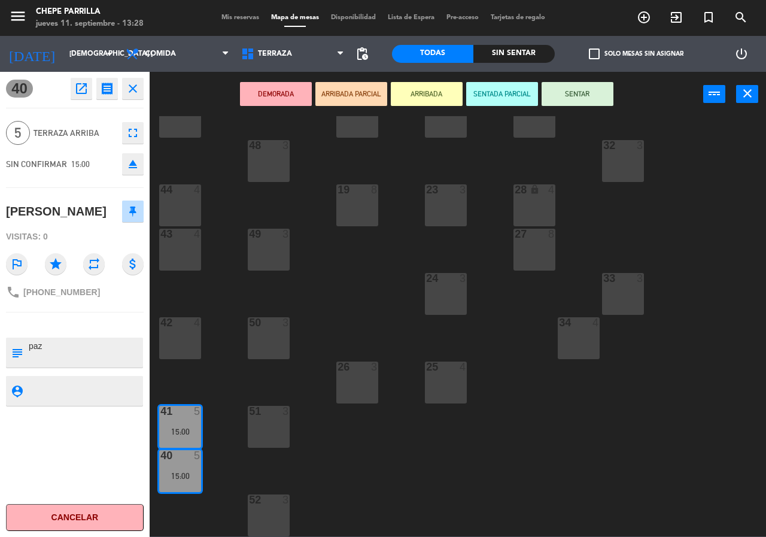
drag, startPoint x: 755, startPoint y: 265, endPoint x: 728, endPoint y: 257, distance: 27.9
click at [750, 265] on div "21 4 30 lock 4 46 4 47 3 31 3 20 4 22 3 29 8 45 4 32 3 48 3 19 8 23 3 28 lock 4…" at bounding box center [461, 326] width 609 height 420
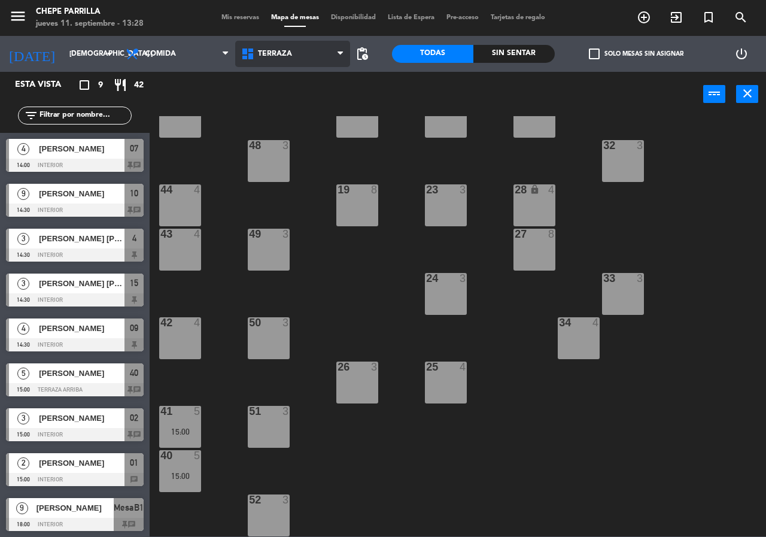
click at [281, 51] on span "Terraza" at bounding box center [275, 54] width 34 height 8
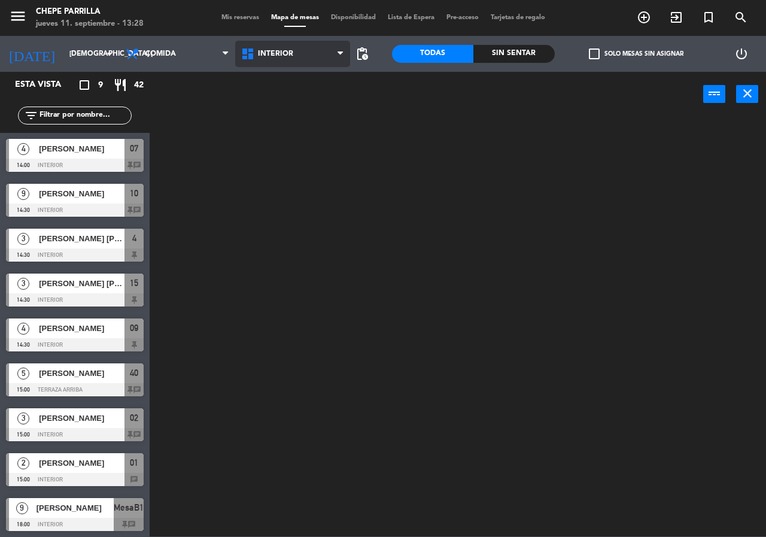
scroll to position [0, 0]
click at [290, 73] on ng-component "menu Chepe [PERSON_NAME] jueves 11. septiembre - 13:28 Mis reservas Mapa de mes…" at bounding box center [383, 268] width 766 height 536
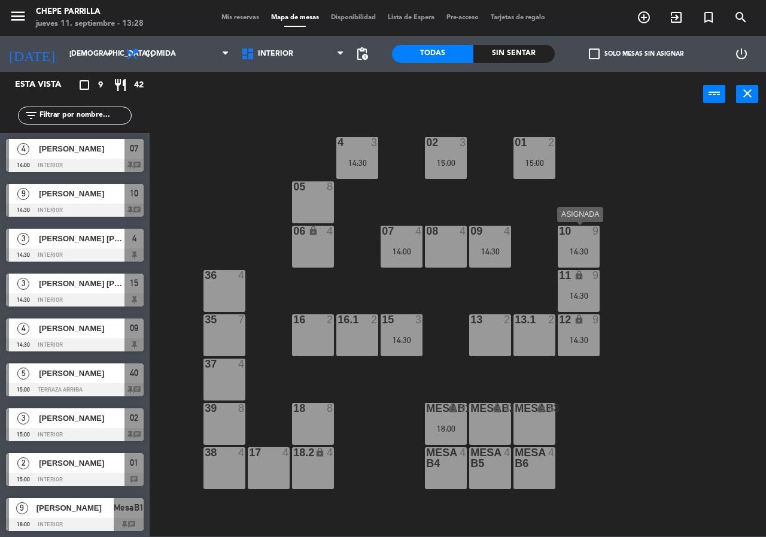
click at [593, 238] on div "10 9 14:30" at bounding box center [579, 247] width 42 height 42
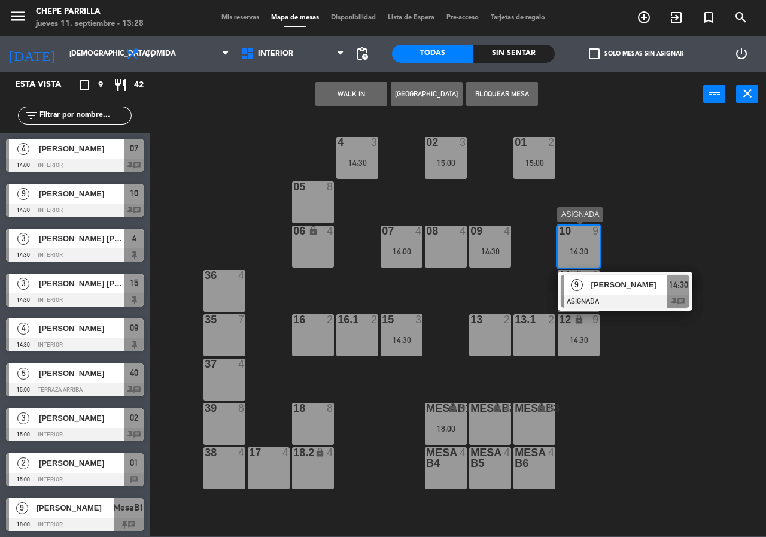
click at [611, 284] on span "[PERSON_NAME]" at bounding box center [629, 284] width 77 height 13
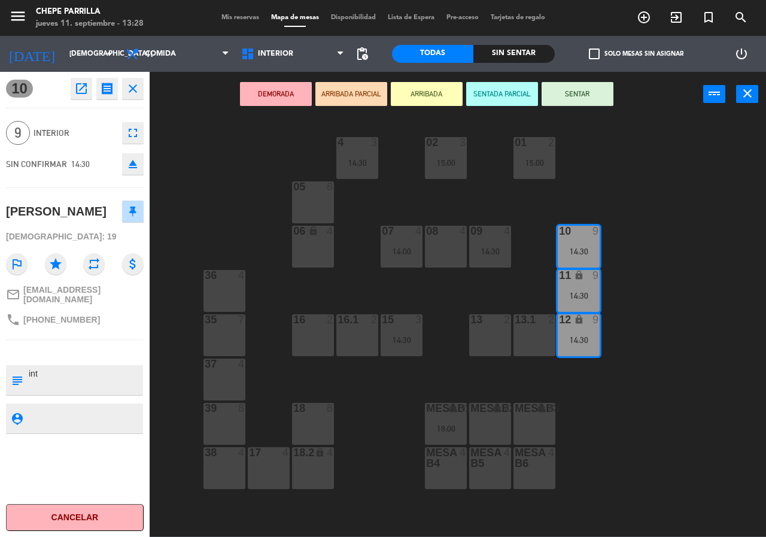
click at [632, 265] on div "02 3 15:00 4 3 14:30 01 2 15:00 05 8 06 lock 4 07 4 14:00 09 4 14:30 10 9 14:30…" at bounding box center [461, 326] width 609 height 420
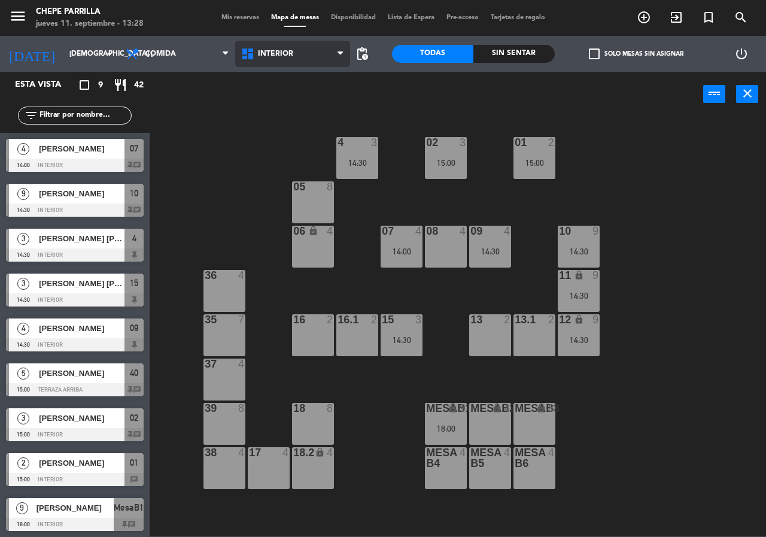
click at [268, 54] on span "Interior" at bounding box center [275, 54] width 35 height 8
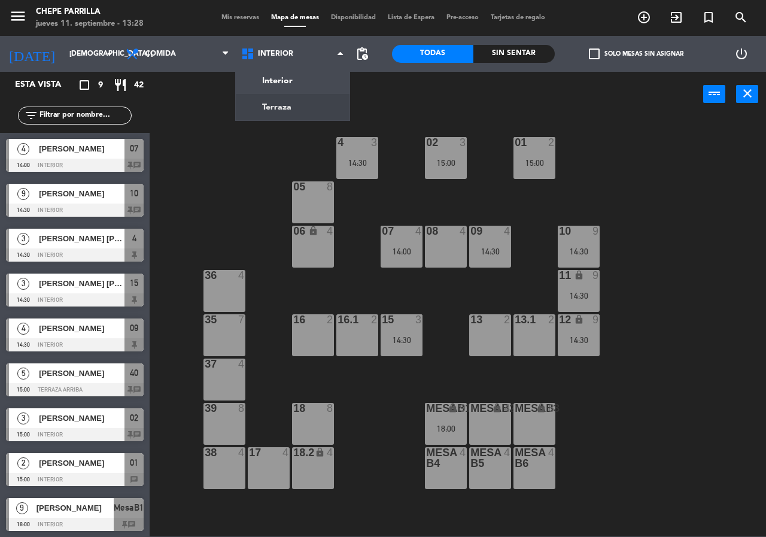
click at [282, 101] on ng-component "menu Chepe [PERSON_NAME] jueves 11. septiembre - 13:28 Mis reservas Mapa de mes…" at bounding box center [383, 268] width 766 height 536
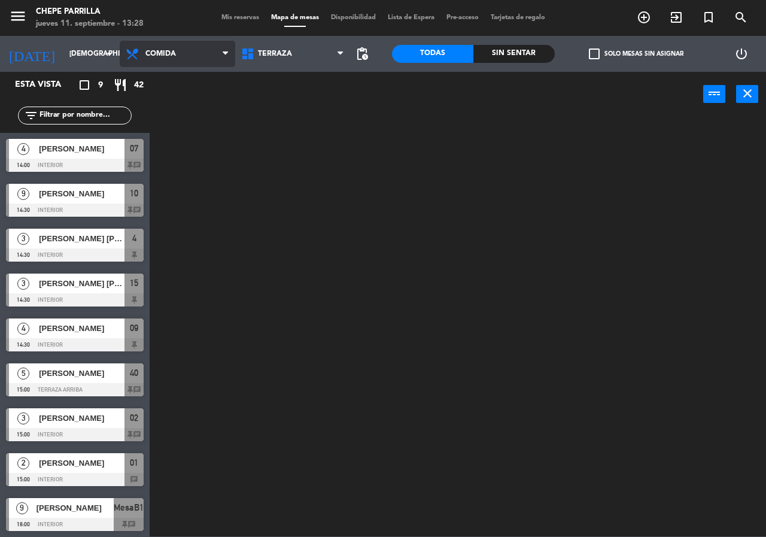
click at [167, 46] on span "Comida" at bounding box center [178, 54] width 116 height 26
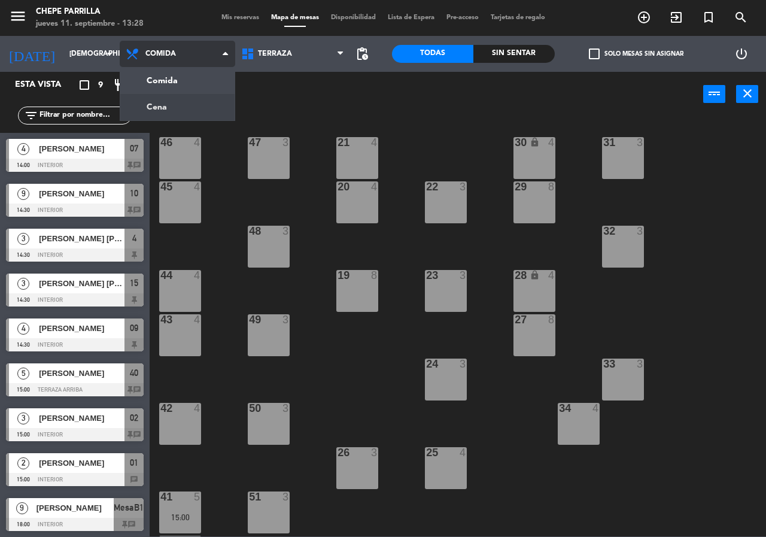
click at [178, 99] on ng-component "menu Chepe [PERSON_NAME] jueves 11. septiembre - 13:28 Mis reservas Mapa de mes…" at bounding box center [383, 268] width 766 height 536
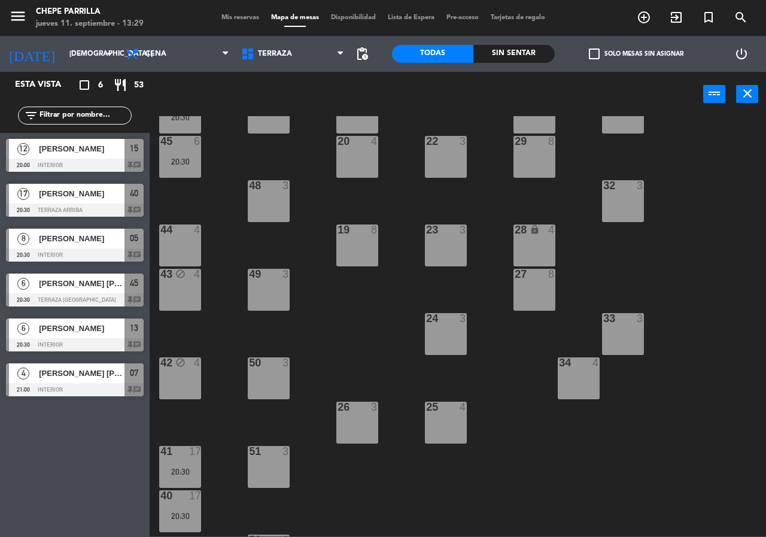
scroll to position [86, 0]
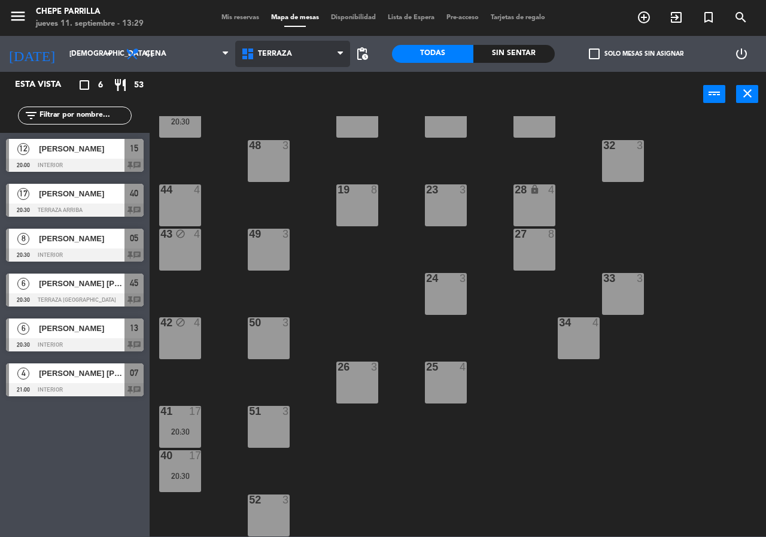
click at [262, 42] on span "Terraza" at bounding box center [293, 54] width 116 height 26
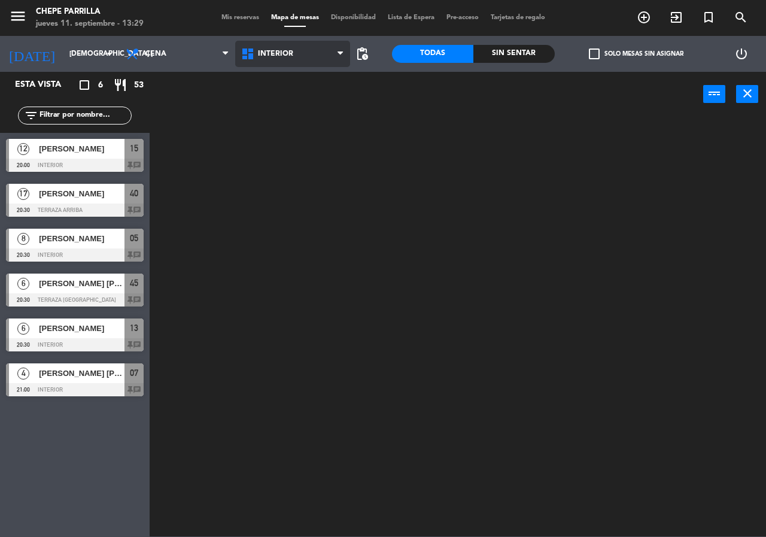
click at [262, 78] on ng-component "menu Chepe [PERSON_NAME] jueves 11. septiembre - 13:29 Mis reservas Mapa de mes…" at bounding box center [383, 268] width 766 height 536
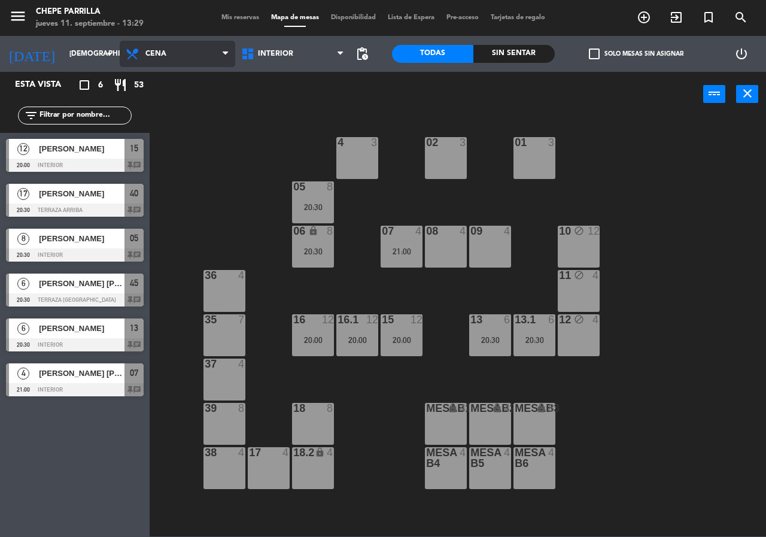
click at [188, 63] on span "Cena" at bounding box center [178, 54] width 116 height 26
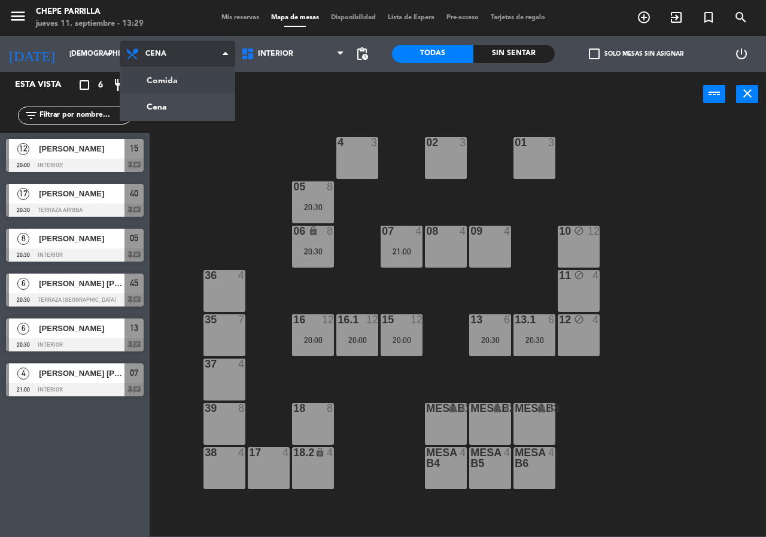
click at [174, 83] on ng-component "menu Chepe [PERSON_NAME] jueves 11. septiembre - 13:29 Mis reservas Mapa de mes…" at bounding box center [383, 268] width 766 height 536
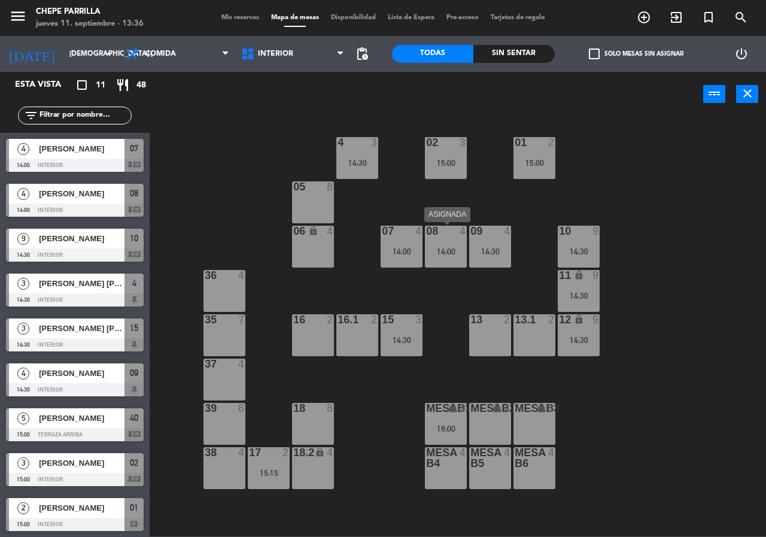
click at [447, 248] on div "14:00" at bounding box center [446, 251] width 42 height 8
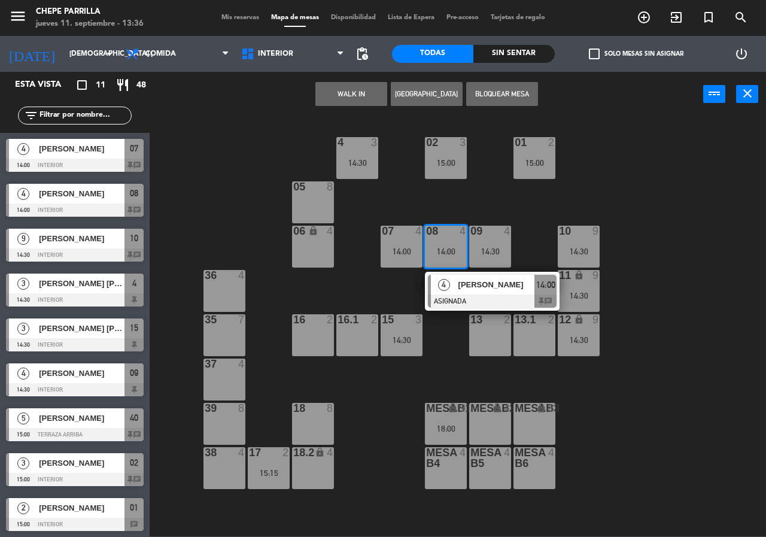
click at [455, 272] on div "4 [PERSON_NAME] ASIGNADA 14:00 chat" at bounding box center [492, 291] width 135 height 39
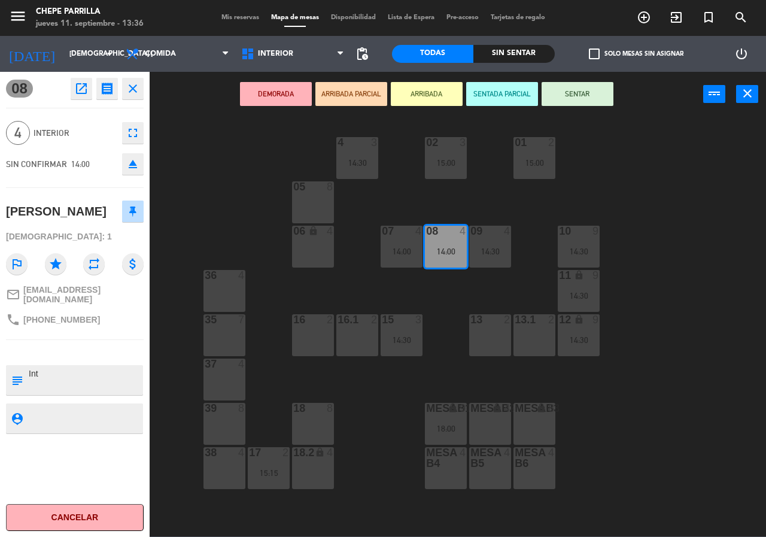
click at [118, 382] on textarea at bounding box center [85, 379] width 114 height 25
type textarea "Int, m08 no mover"
click at [119, 420] on div at bounding box center [85, 418] width 114 height 30
click at [66, 425] on div at bounding box center [85, 418] width 114 height 30
click at [66, 425] on textarea at bounding box center [85, 418] width 114 height 15
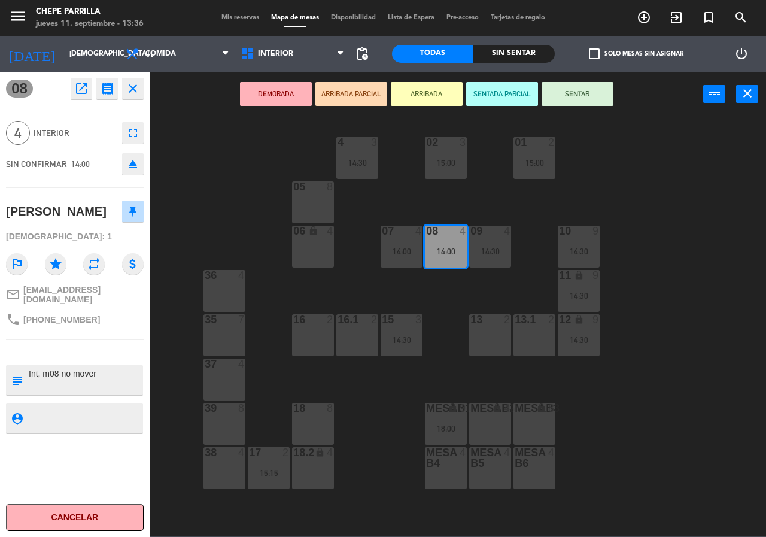
click at [52, 425] on textarea at bounding box center [85, 418] width 114 height 15
drag, startPoint x: 257, startPoint y: 214, endPoint x: 276, endPoint y: 225, distance: 22.5
click at [256, 214] on div "02 3 15:00 4 3 14:30 01 2 15:00 05 8 06 lock 4 07 4 14:00 09 4 14:30 10 9 14:30…" at bounding box center [461, 326] width 609 height 420
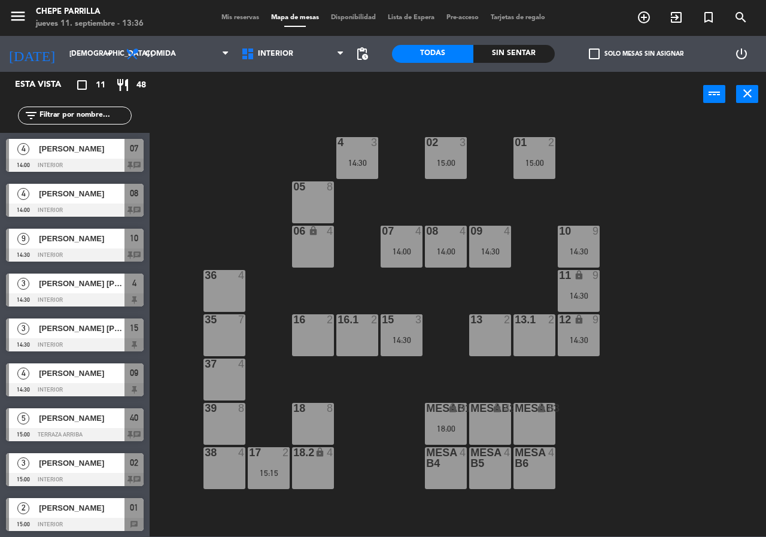
click at [497, 60] on div "Sin sentar" at bounding box center [513, 54] width 81 height 18
click at [477, 59] on div "Sin sentar" at bounding box center [513, 54] width 81 height 18
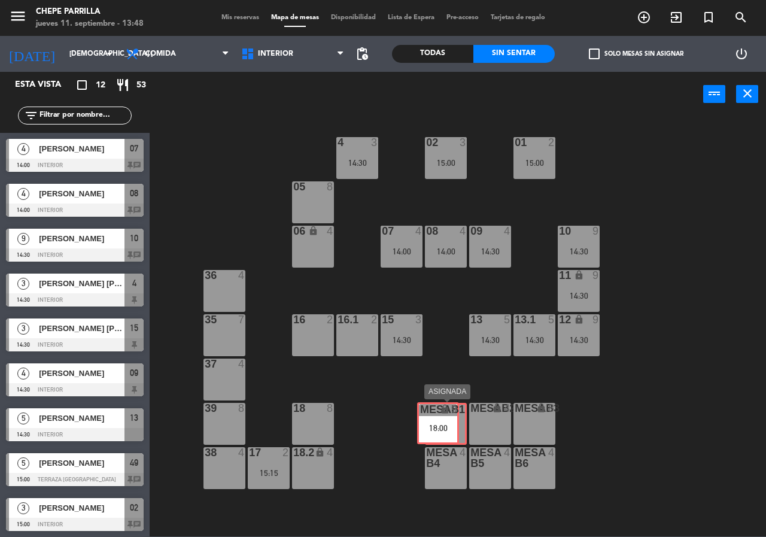
drag, startPoint x: 435, startPoint y: 430, endPoint x: 442, endPoint y: 430, distance: 7.2
click at [443, 430] on div "MesaB1 lock 9 18:00 MesaB1 lock 9 18:00" at bounding box center [446, 424] width 42 height 42
click at [459, 425] on div "18:00" at bounding box center [446, 428] width 42 height 8
click at [449, 235] on div at bounding box center [446, 231] width 20 height 11
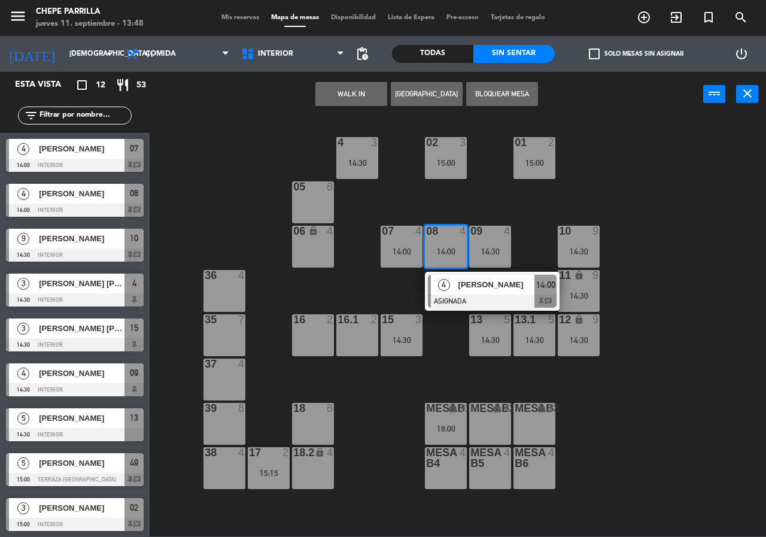
click at [454, 287] on div "4" at bounding box center [444, 285] width 26 height 20
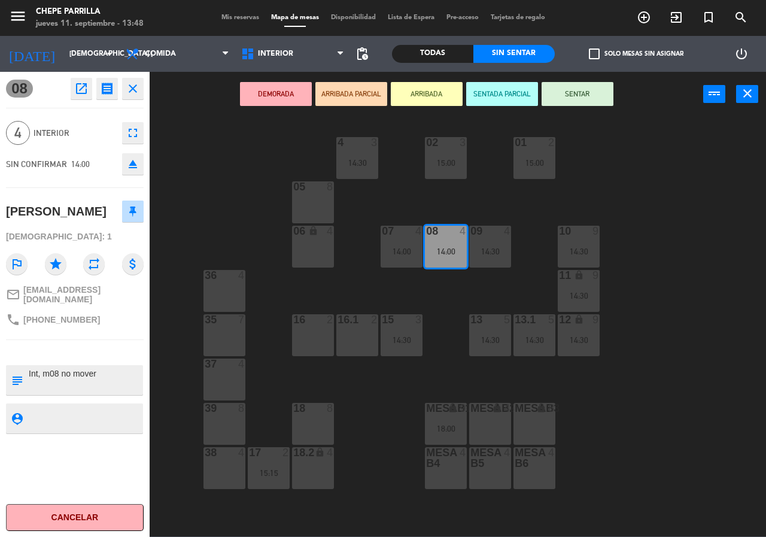
click at [589, 89] on button "SENTAR" at bounding box center [578, 94] width 72 height 24
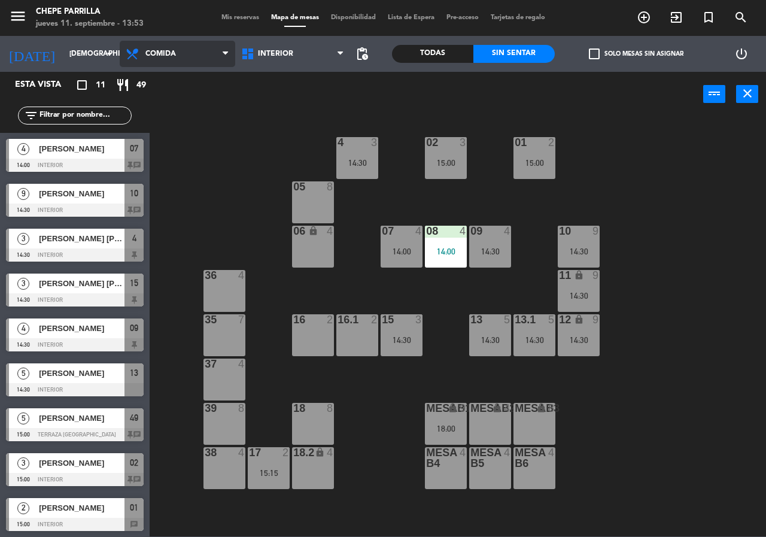
click at [194, 45] on span "Comida" at bounding box center [178, 54] width 116 height 26
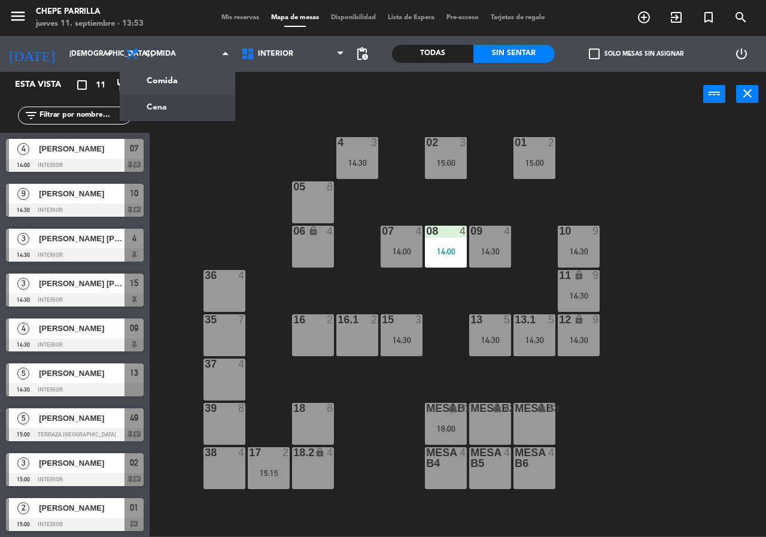
click at [303, 255] on div "06 lock 4" at bounding box center [313, 247] width 42 height 42
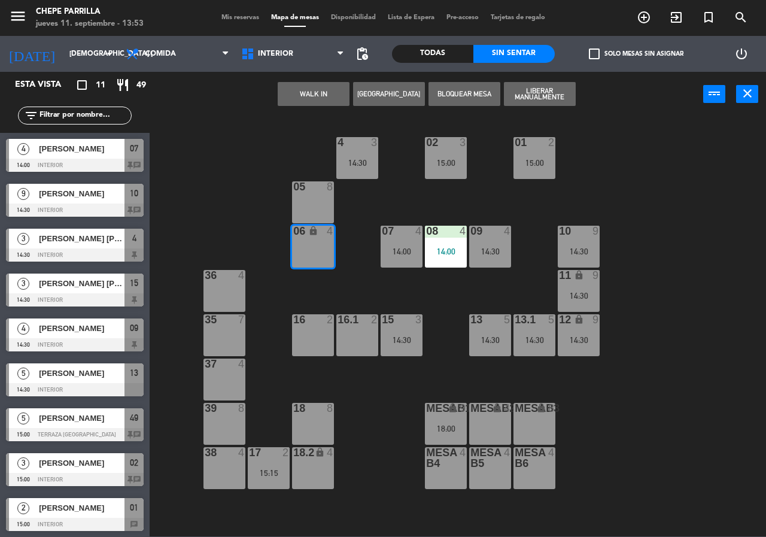
click at [347, 200] on div "02 3 15:00 4 3 14:30 01 2 15:00 05 8 06 lock 4 07 4 14:00 09 4 14:30 10 9 14:30…" at bounding box center [461, 326] width 609 height 420
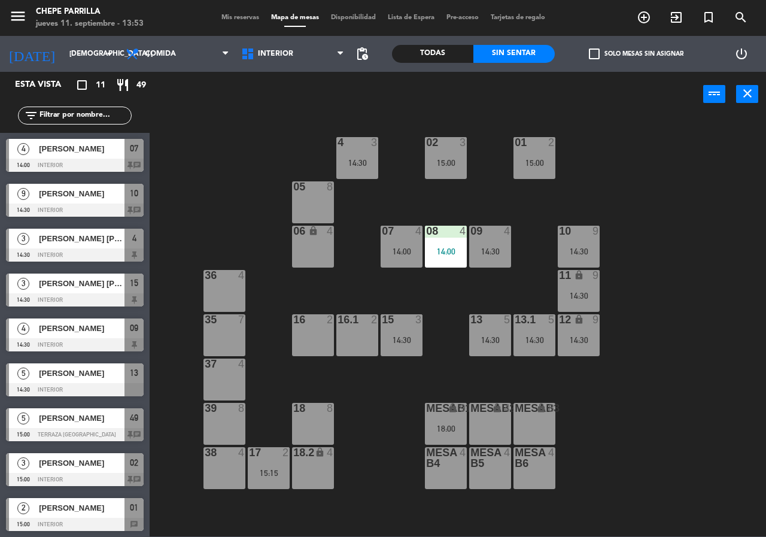
click at [287, 193] on div "02 3 15:00 4 3 14:30 01 2 15:00 05 8 06 lock 4 07 4 14:00 09 4 14:30 10 9 14:30…" at bounding box center [461, 326] width 609 height 420
drag, startPoint x: 309, startPoint y: 200, endPoint x: 324, endPoint y: 192, distance: 18.0
click at [310, 200] on div "05 8" at bounding box center [313, 202] width 42 height 42
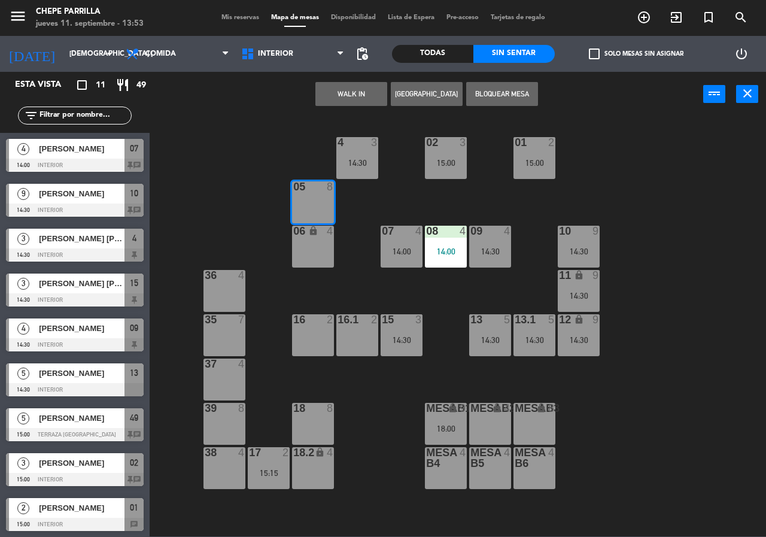
click at [409, 89] on button "[GEOGRAPHIC_DATA]" at bounding box center [427, 94] width 72 height 24
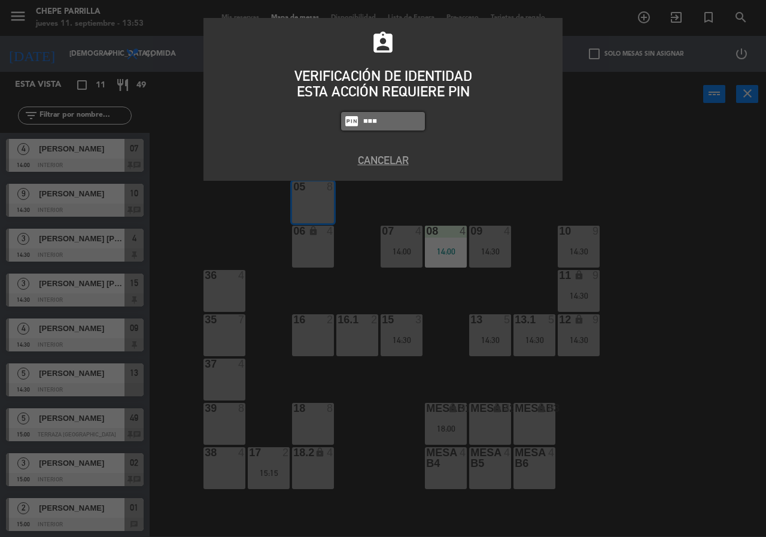
type input "9567"
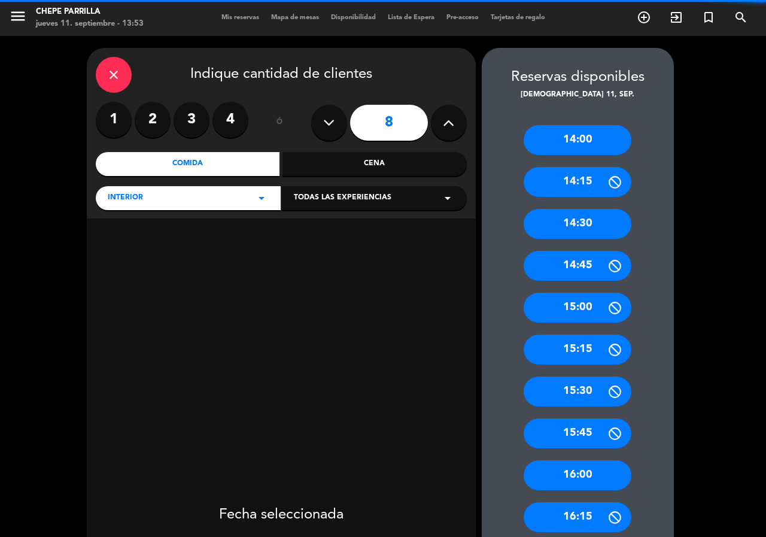
click at [328, 119] on icon at bounding box center [328, 123] width 11 height 18
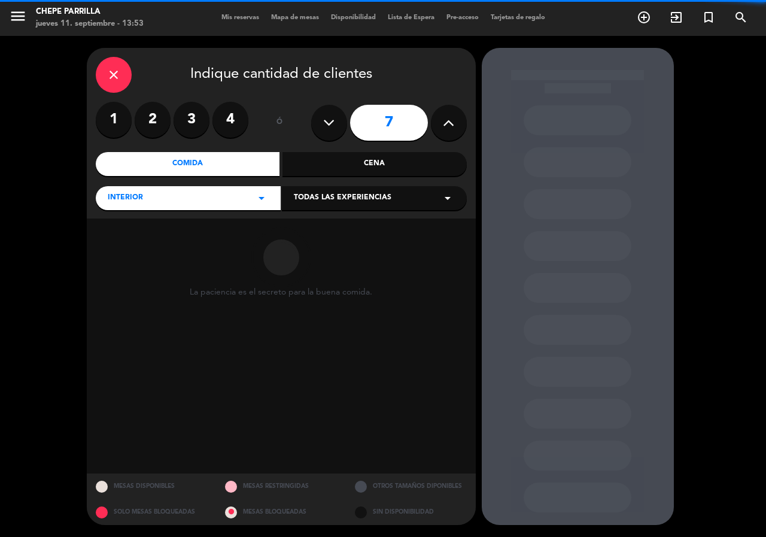
click at [328, 119] on icon at bounding box center [328, 123] width 11 height 18
type input "6"
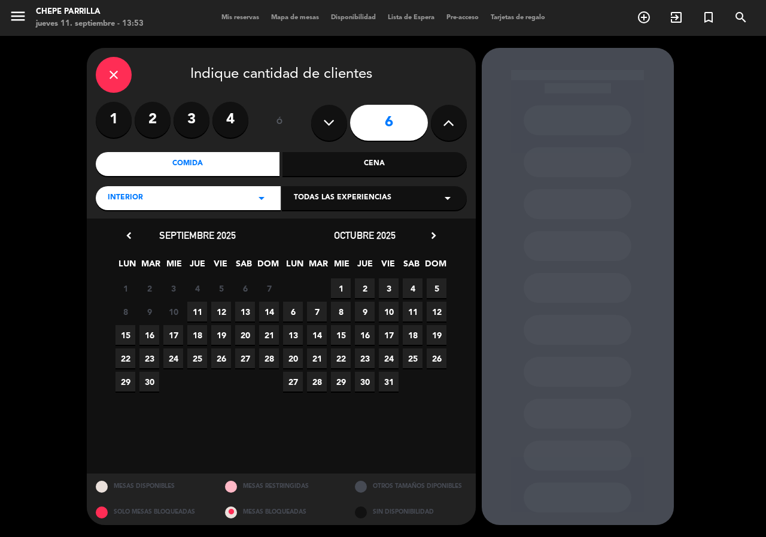
click at [197, 305] on span "11" at bounding box center [197, 312] width 20 height 20
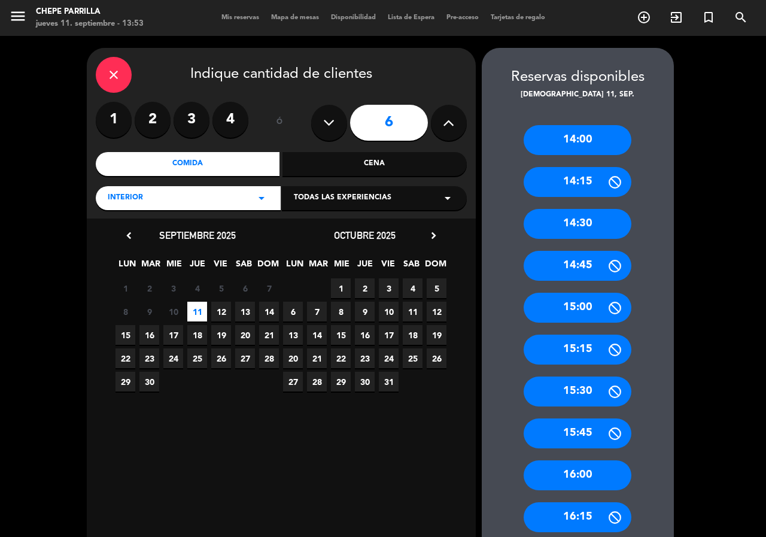
click at [582, 226] on div "14:30" at bounding box center [578, 224] width 108 height 30
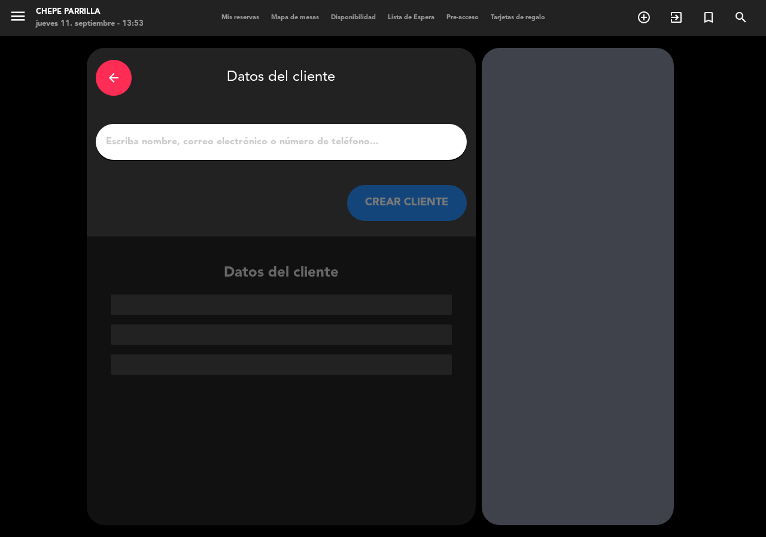
click at [314, 138] on input "1" at bounding box center [281, 141] width 353 height 17
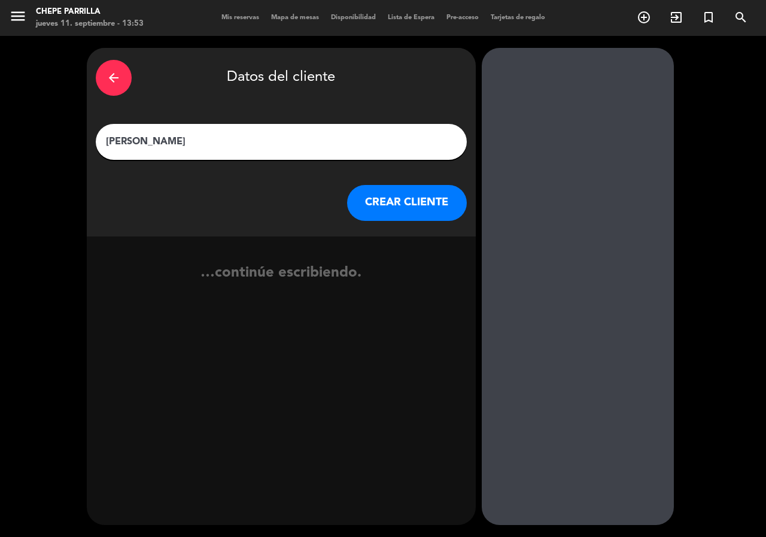
click at [124, 140] on input "[PERSON_NAME]" at bounding box center [281, 141] width 353 height 17
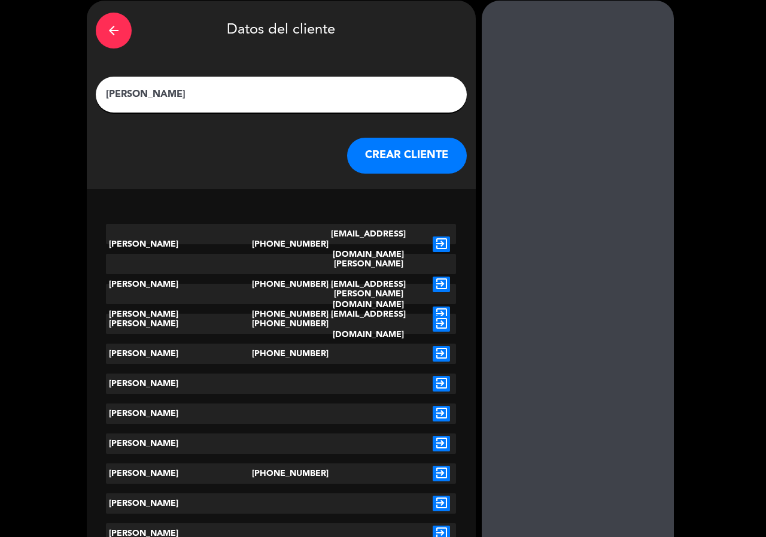
scroll to position [96, 0]
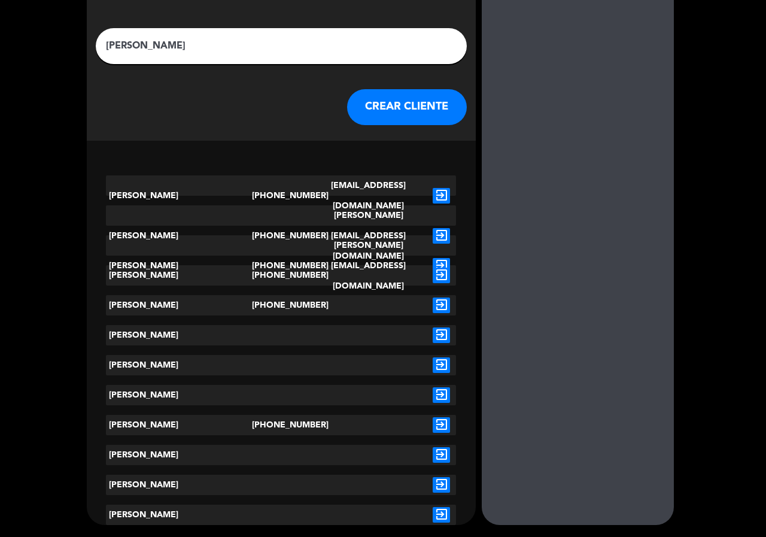
type input "[PERSON_NAME]"
click at [439, 337] on icon "exit_to_app" at bounding box center [441, 335] width 17 height 16
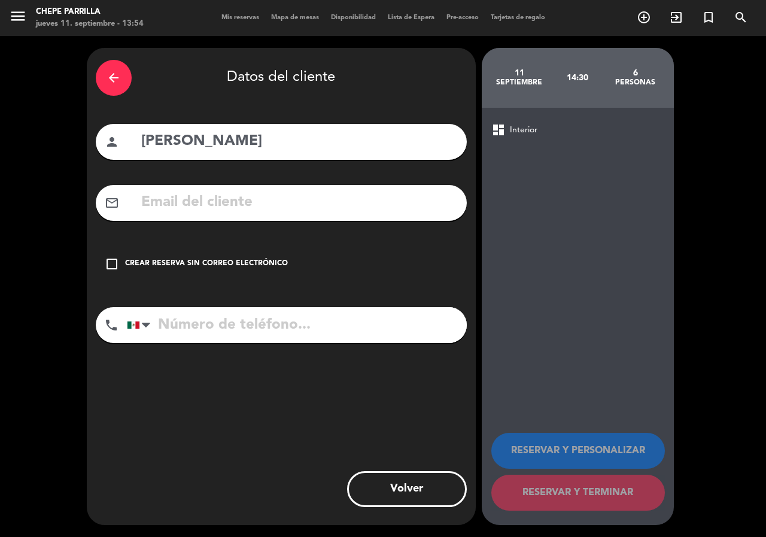
click at [277, 326] on input "tel" at bounding box center [297, 325] width 340 height 36
type input "3121948228"
click at [233, 260] on div "Crear reserva sin correo electrónico" at bounding box center [206, 264] width 163 height 12
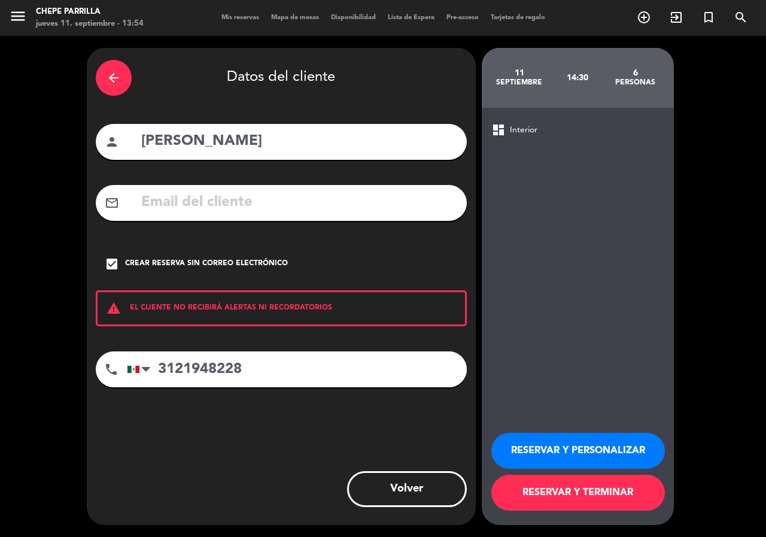
click at [550, 447] on button "RESERVAR Y PERSONALIZAR" at bounding box center [578, 451] width 174 height 36
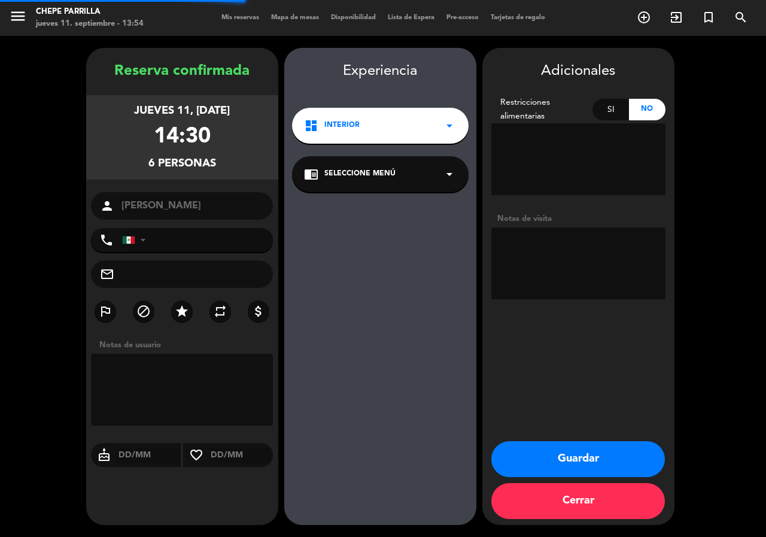
type input "[PHONE_NUMBER]"
click at [564, 284] on textarea at bounding box center [578, 263] width 174 height 72
type textarea "int"
click at [551, 460] on button "Guardar" at bounding box center [578, 459] width 174 height 36
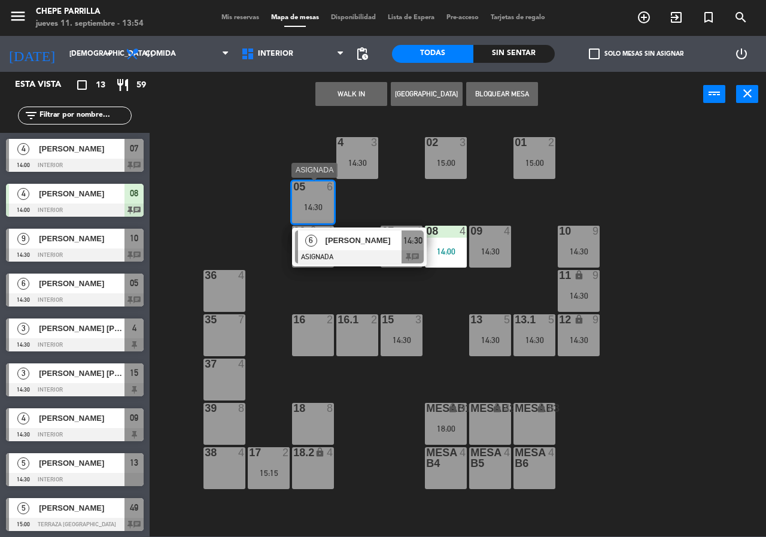
click at [326, 203] on div "14:30" at bounding box center [313, 207] width 42 height 8
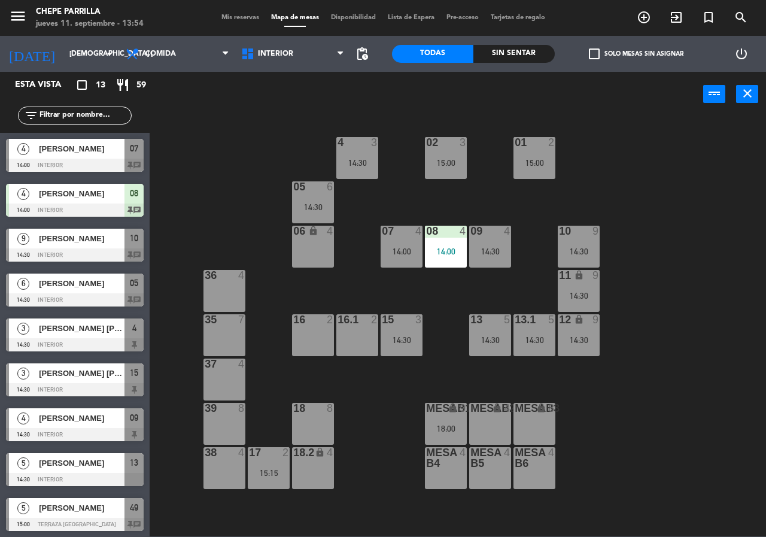
drag, startPoint x: 401, startPoint y: 216, endPoint x: 367, endPoint y: 214, distance: 34.2
click at [394, 214] on div "02 3 15:00 4 3 14:30 01 2 15:00 05 6 14:30 06 lock 4 07 4 14:00 09 4 14:30 10 9…" at bounding box center [461, 326] width 609 height 420
click at [315, 207] on div "14:30" at bounding box center [313, 207] width 42 height 8
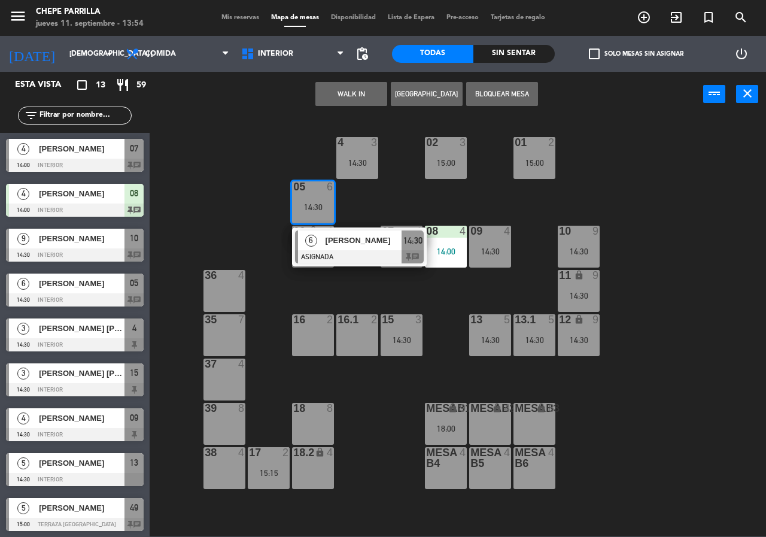
drag, startPoint x: 356, startPoint y: 249, endPoint x: 343, endPoint y: 254, distance: 14.0
click at [355, 250] on div "6 [PERSON_NAME] ASIGNADA 14:30 chat" at bounding box center [359, 246] width 153 height 39
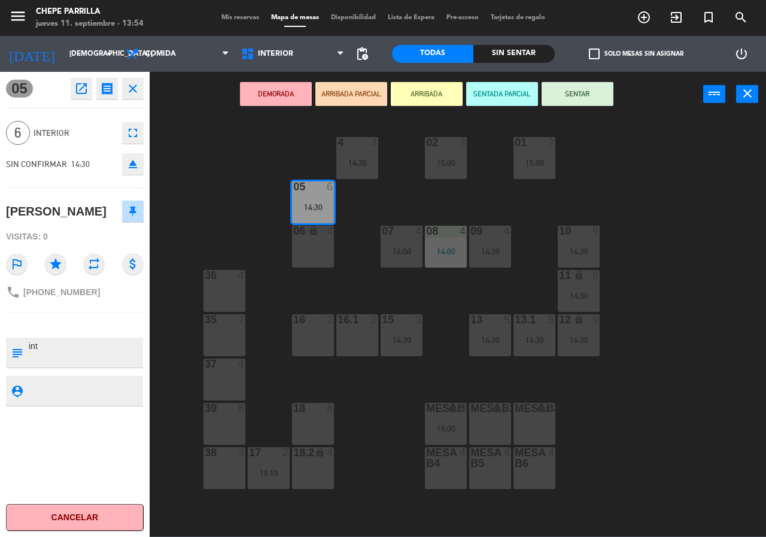
drag, startPoint x: 326, startPoint y: 250, endPoint x: 342, endPoint y: 229, distance: 25.6
click at [326, 250] on div "06 lock 4" at bounding box center [313, 247] width 42 height 42
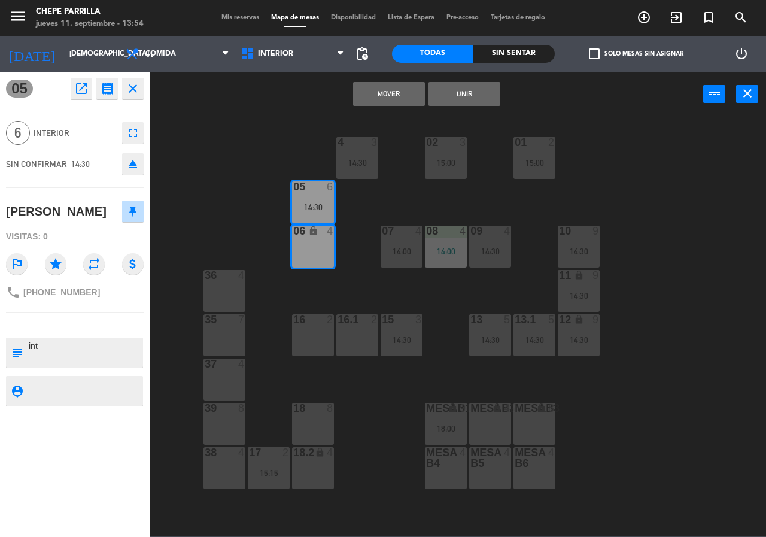
click at [478, 93] on button "Unir" at bounding box center [464, 94] width 72 height 24
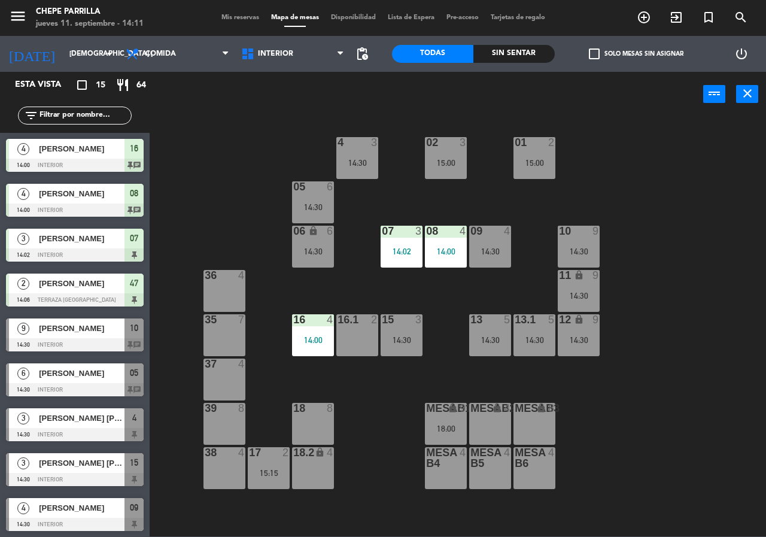
click at [319, 336] on div "14:00" at bounding box center [313, 340] width 42 height 8
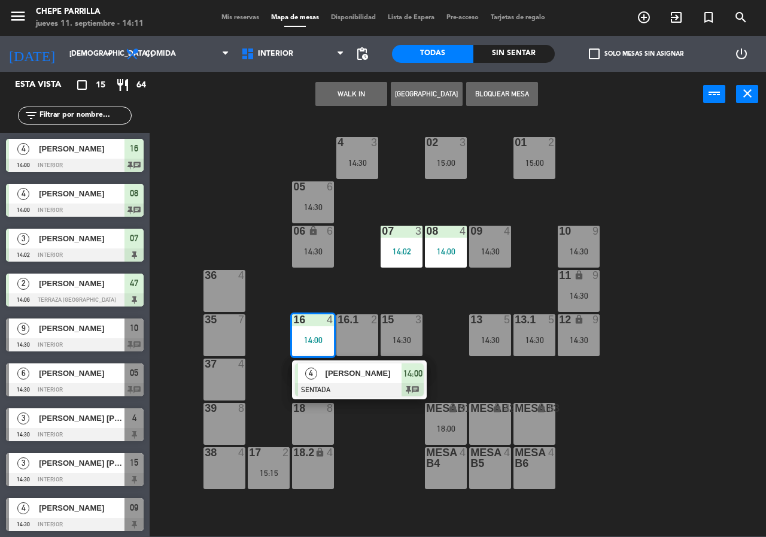
click at [373, 385] on div at bounding box center [359, 389] width 129 height 13
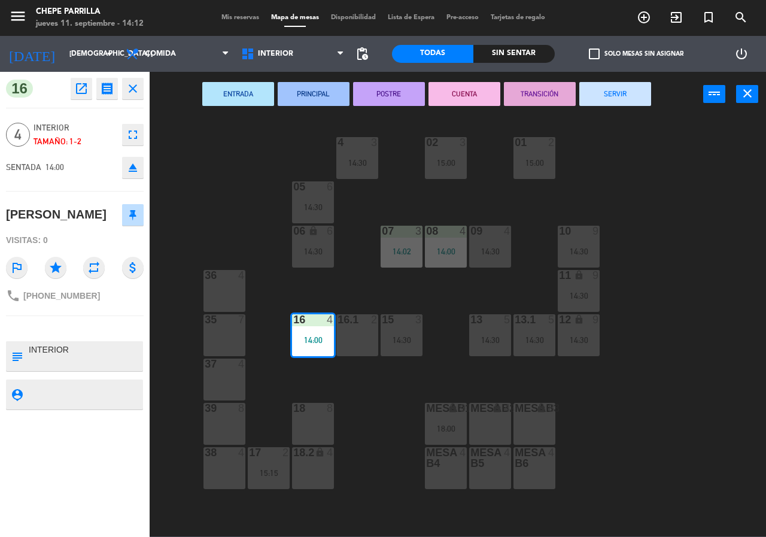
click at [669, 443] on div "02 3 15:00 4 3 14:30 01 2 15:00 05 6 14:30 06 lock 6 14:30 07 3 14:02 09 4 14:3…" at bounding box center [461, 326] width 609 height 420
